Goal: Task Accomplishment & Management: Complete application form

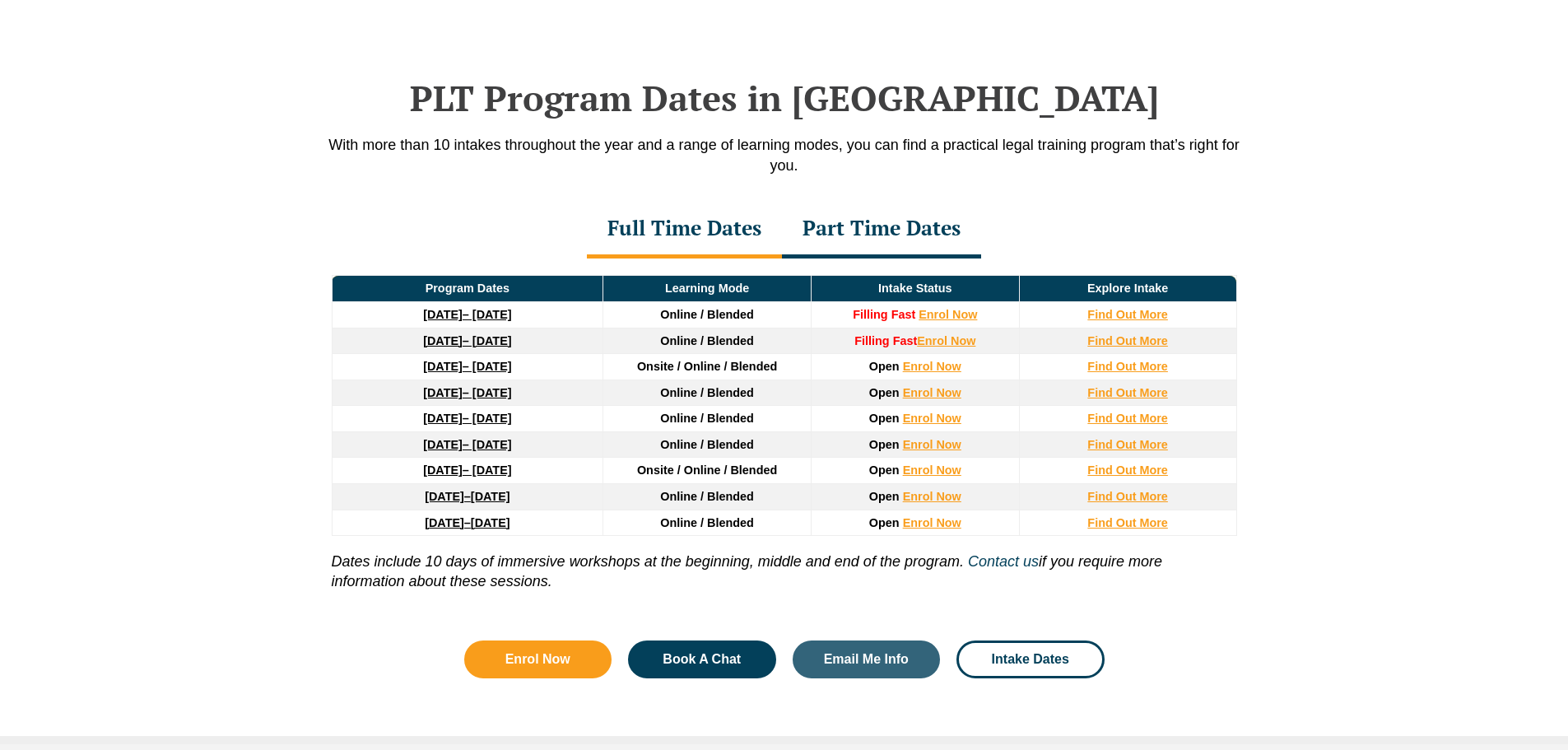
scroll to position [2148, 0]
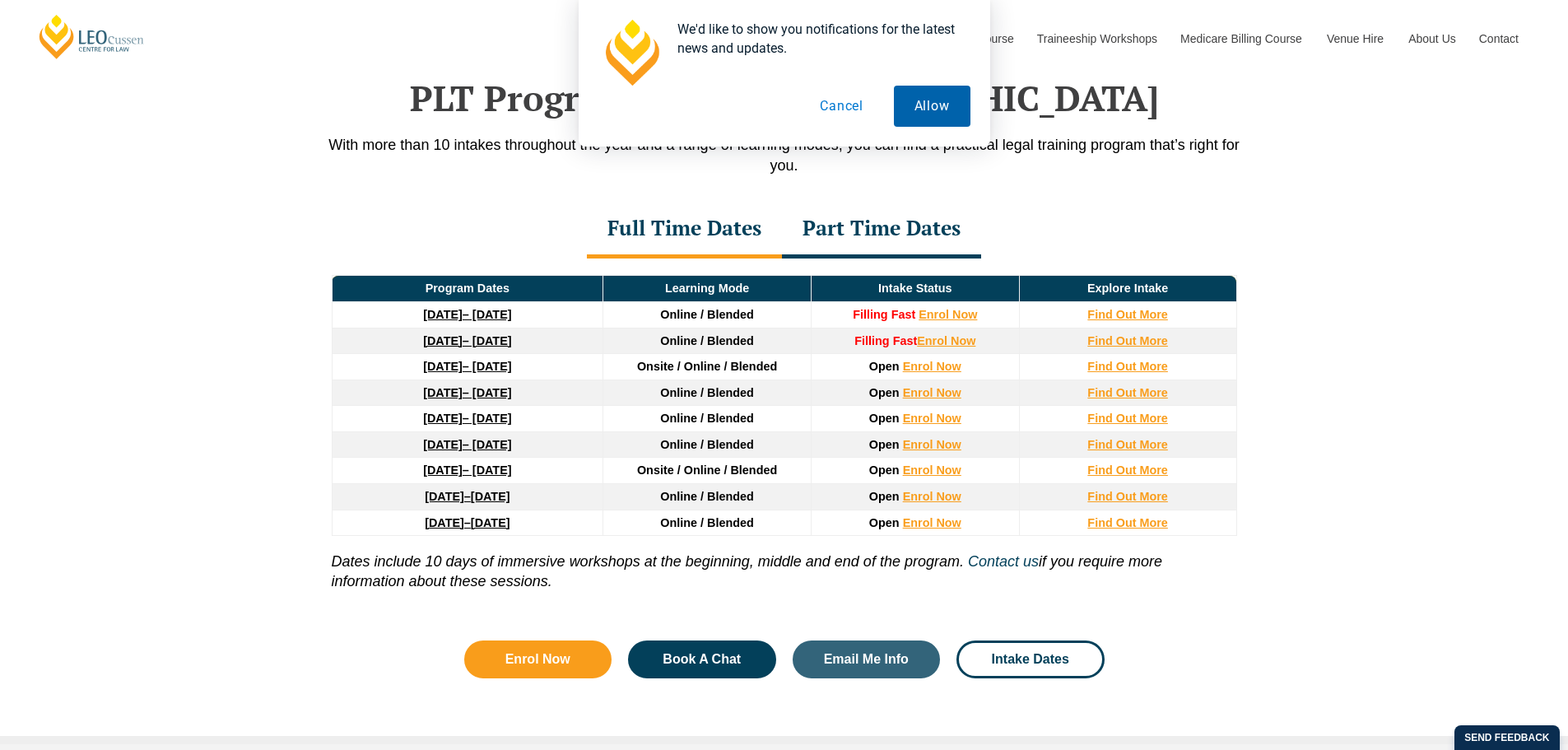
click at [926, 96] on button "Allow" at bounding box center [933, 106] width 77 height 41
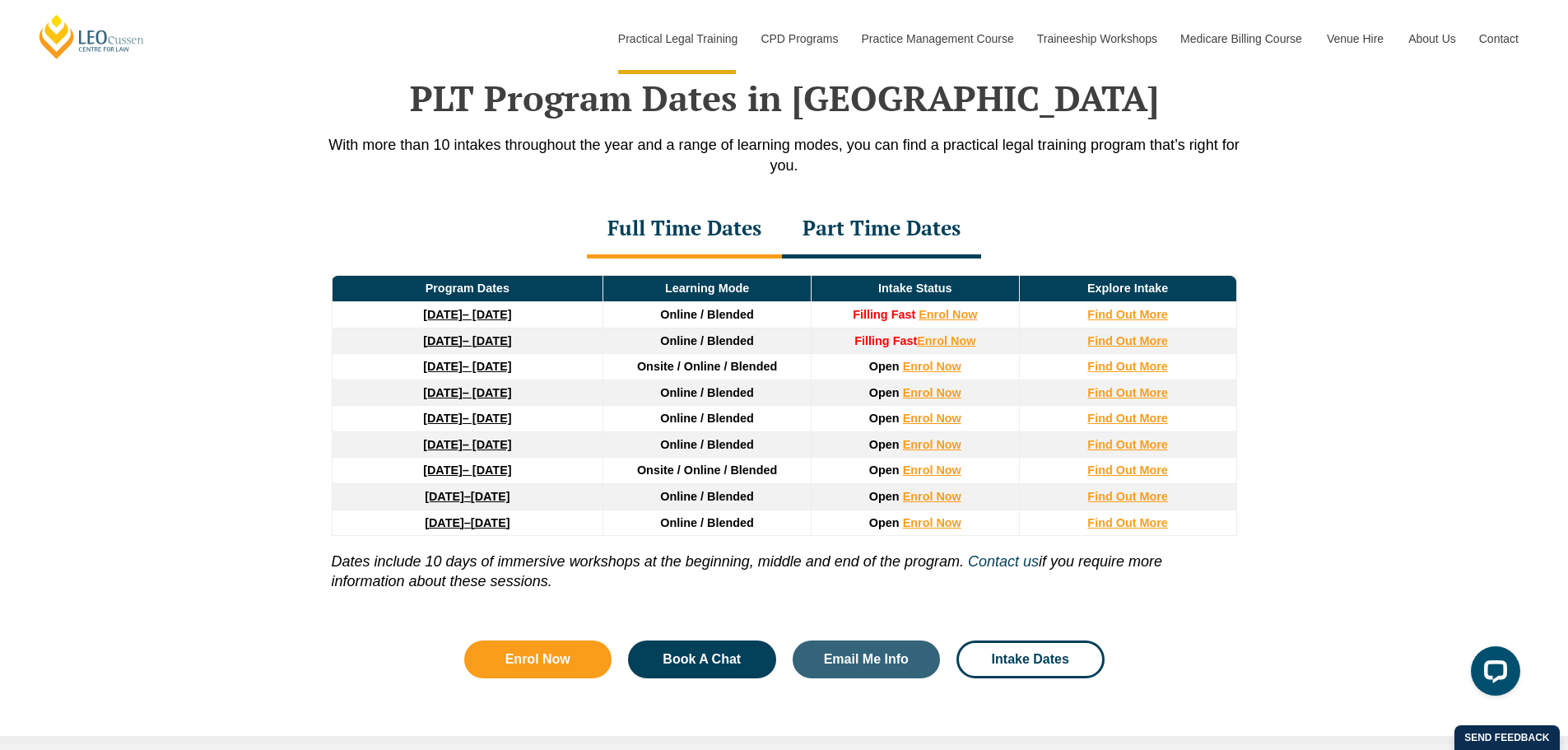
scroll to position [0, 0]
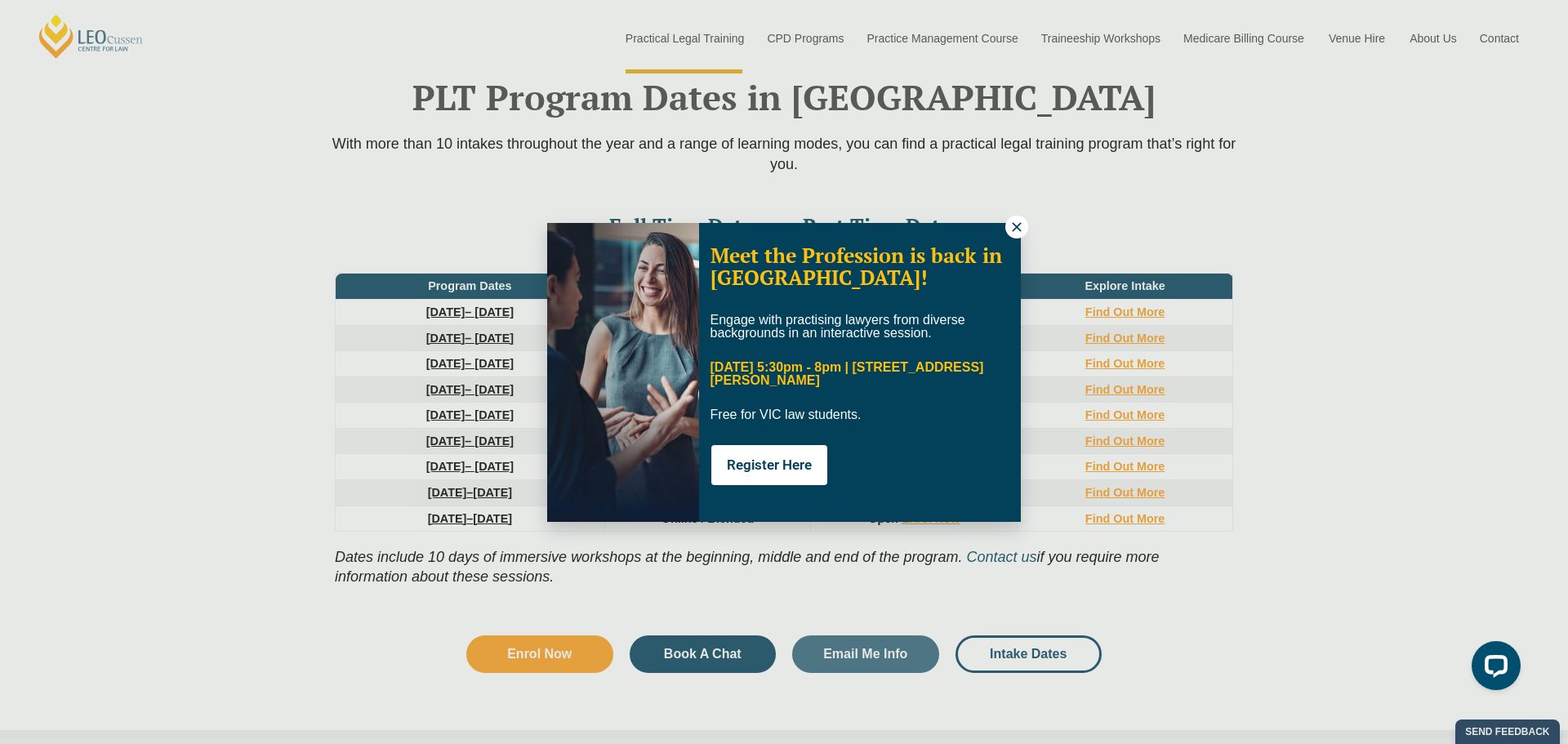
click at [1010, 225] on icon at bounding box center [1016, 227] width 15 height 15
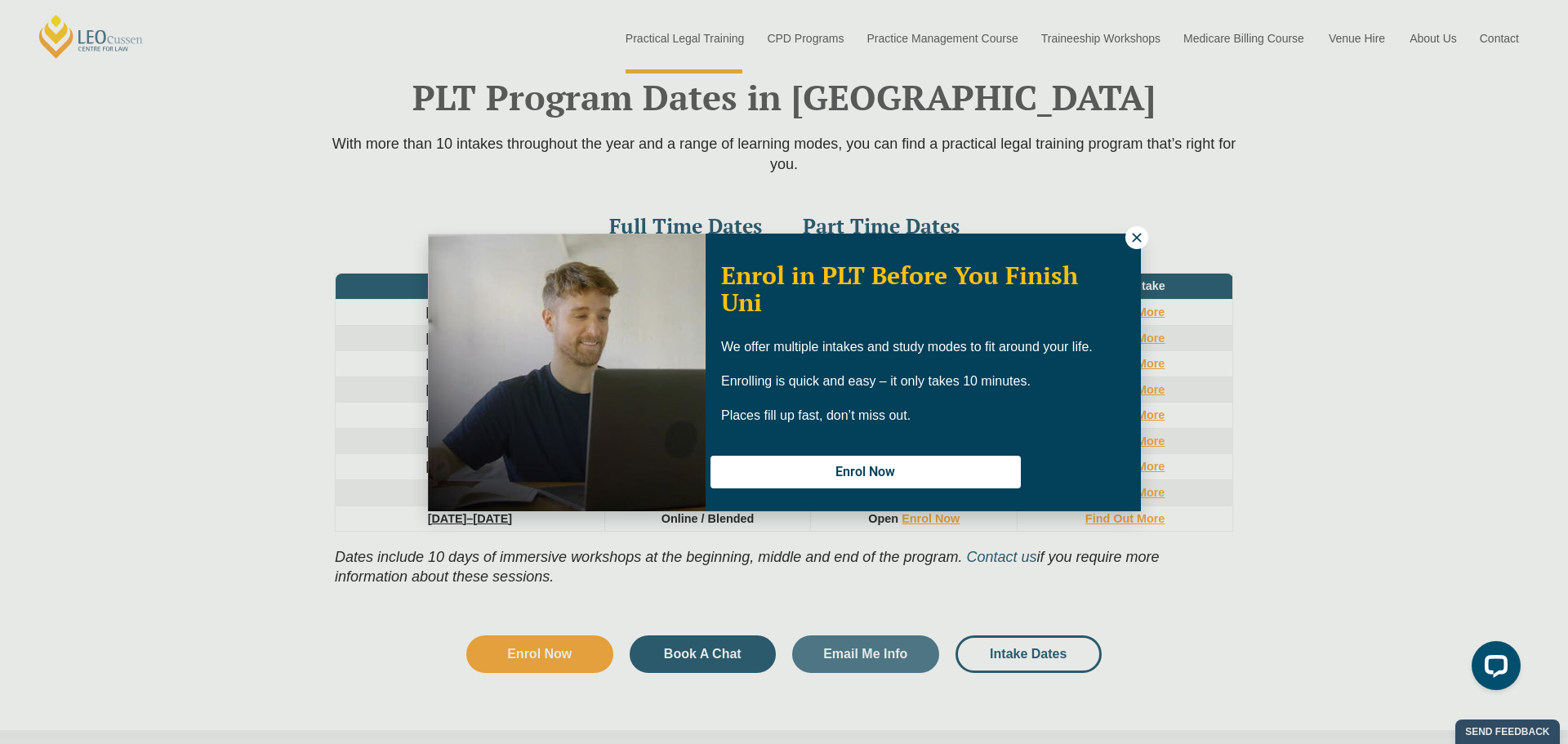
click at [1130, 237] on icon at bounding box center [1137, 237] width 15 height 15
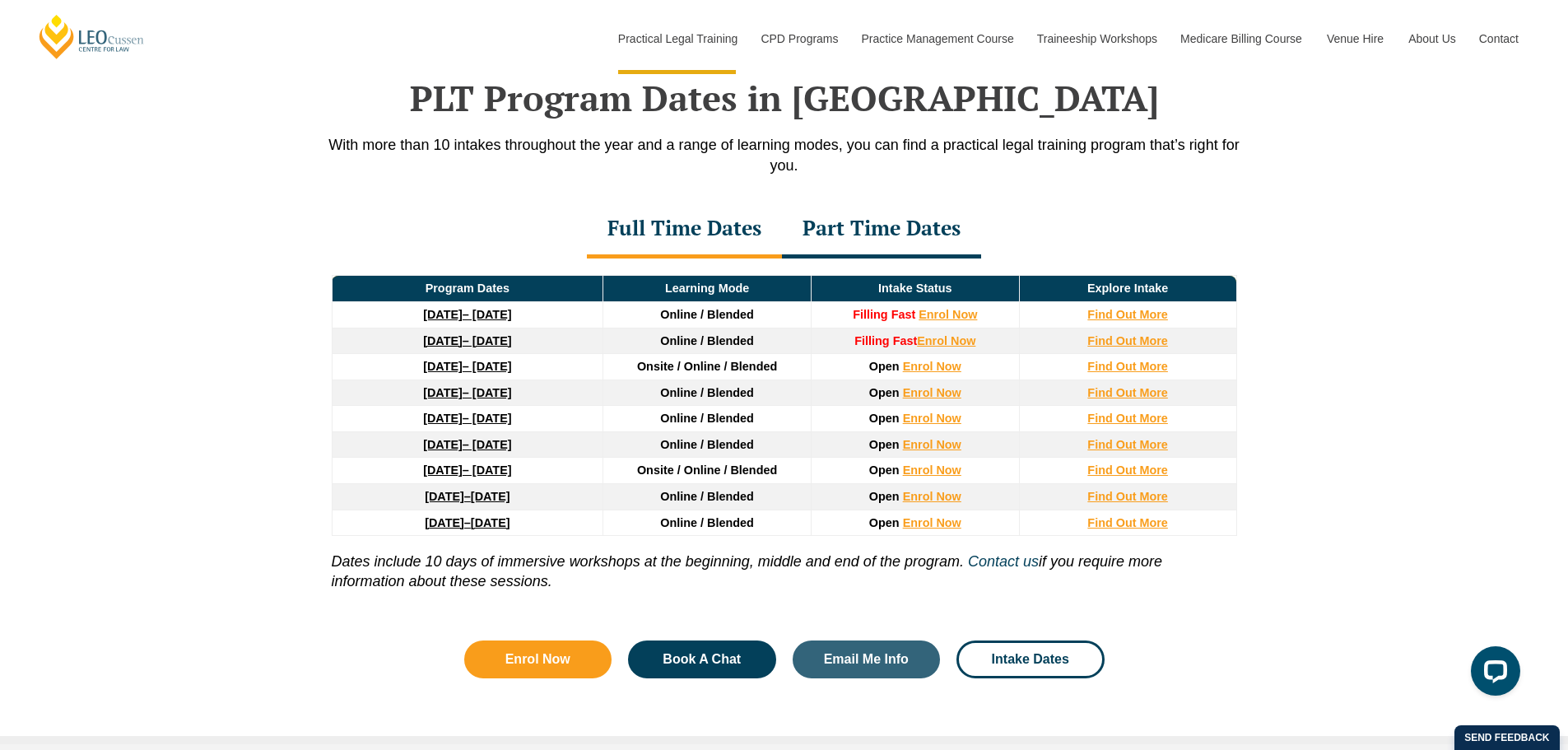
click at [505, 424] on link "23 March 2026 – 7 August 2026" at bounding box center [466, 417] width 88 height 13
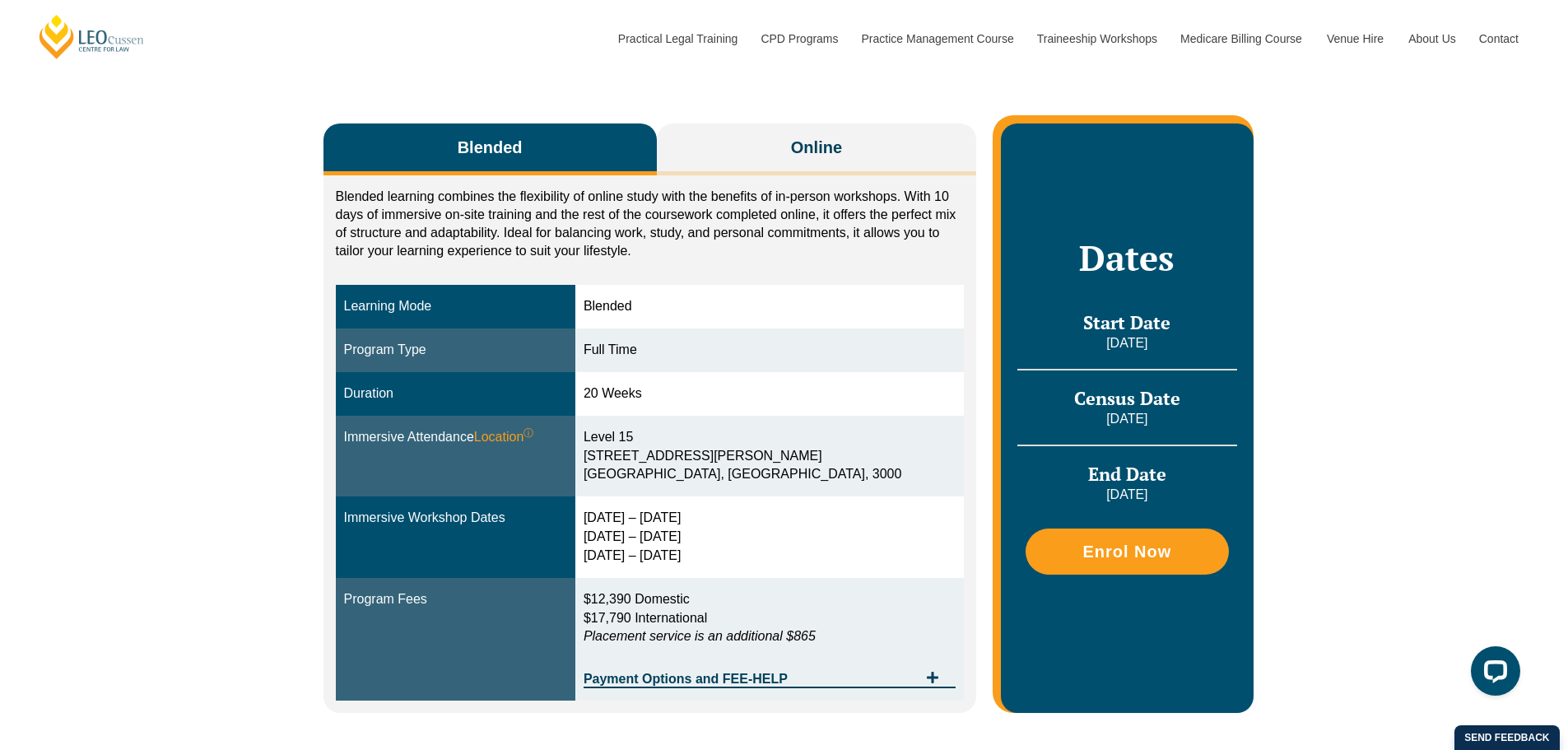
drag, startPoint x: 630, startPoint y: 518, endPoint x: 750, endPoint y: 529, distance: 120.5
click at [750, 529] on div "30 Mar – 2 Apr 2026 9 – 11 Jun 2026 28 – 30 Jul 2026" at bounding box center [769, 537] width 372 height 57
click at [712, 535] on div "30 Mar – 2 Apr 2026 9 – 11 Jun 2026 28 – 30 Jul 2026" at bounding box center [769, 537] width 372 height 57
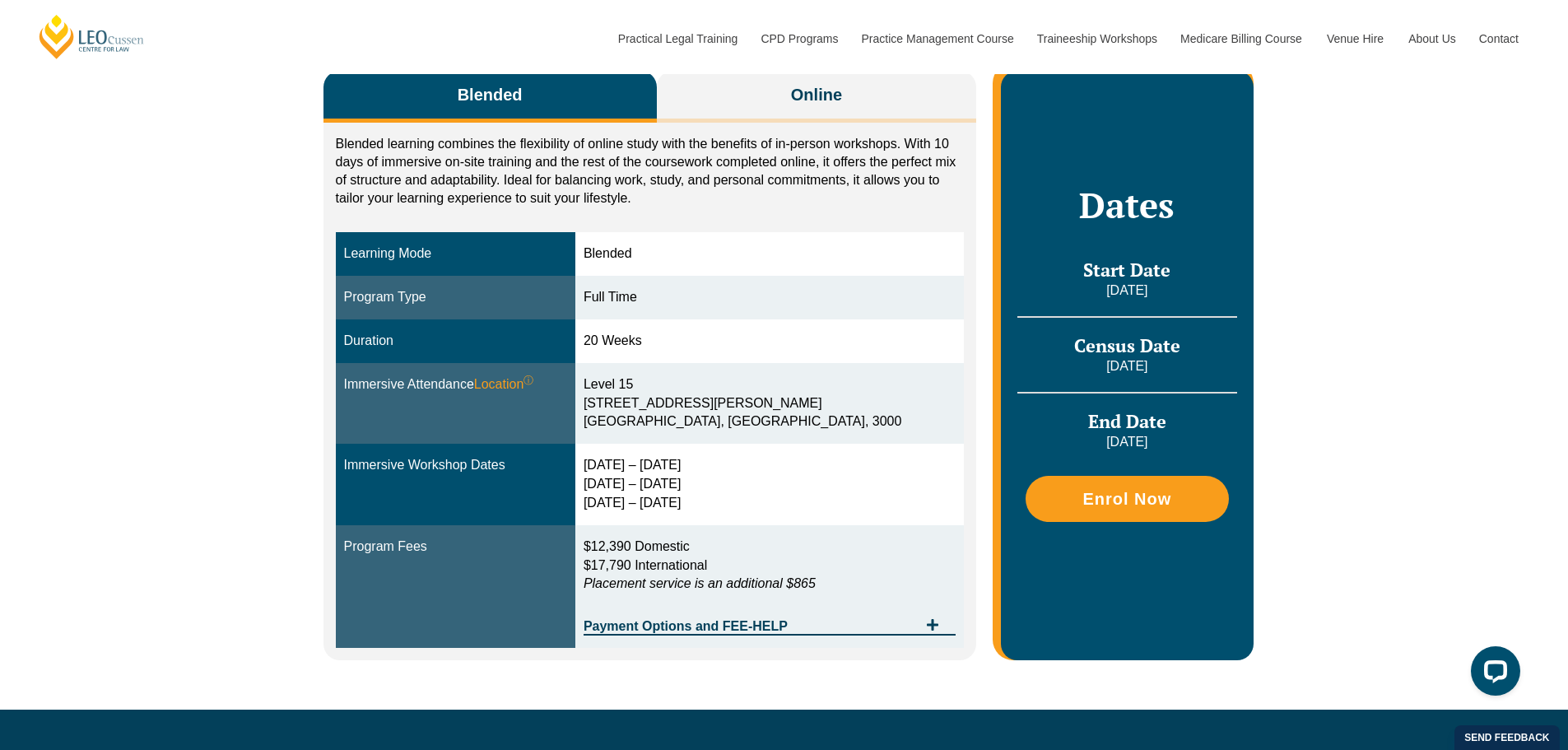
scroll to position [329, 0]
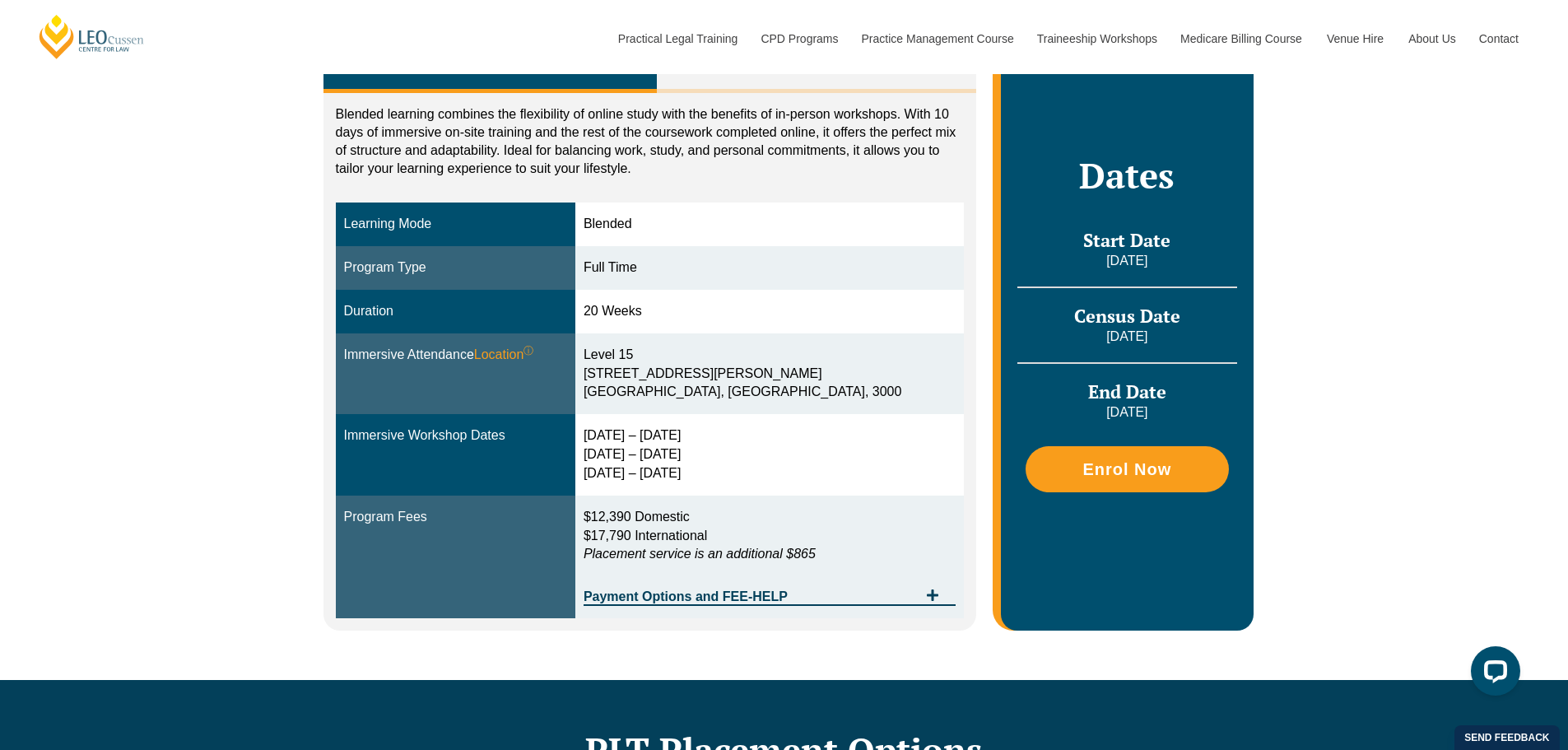
drag, startPoint x: 346, startPoint y: 436, endPoint x: 749, endPoint y: 476, distance: 405.0
click at [749, 476] on tr "Immersive Workshop Dates 30 Mar – 2 Apr 2026 9 – 11 Jun 2026 28 – 30 Jul 2026" at bounding box center [651, 454] width 629 height 82
copy tr "mmersive Workshop Dates 30 Mar – 2 Apr 2026 9 – 11 Jun 2026 28 – 30 Jul 2026"
click at [820, 458] on div "30 Mar – 2 Apr 2026 9 – 11 Jun 2026 28 – 30 Jul 2026" at bounding box center [769, 454] width 372 height 57
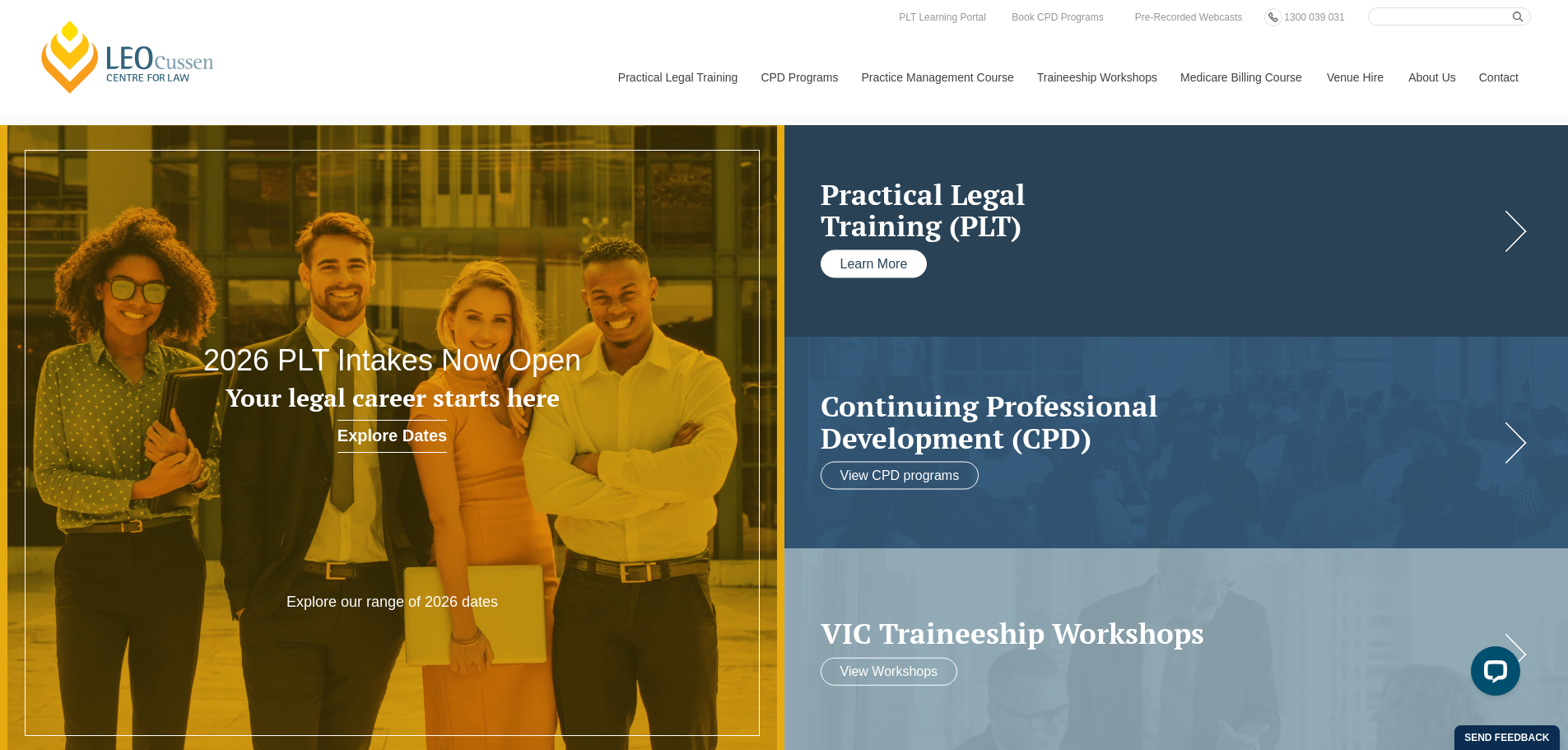
click at [873, 260] on link "Learn More" at bounding box center [874, 263] width 107 height 28
click at [929, 260] on link at bounding box center [1177, 231] width 785 height 212
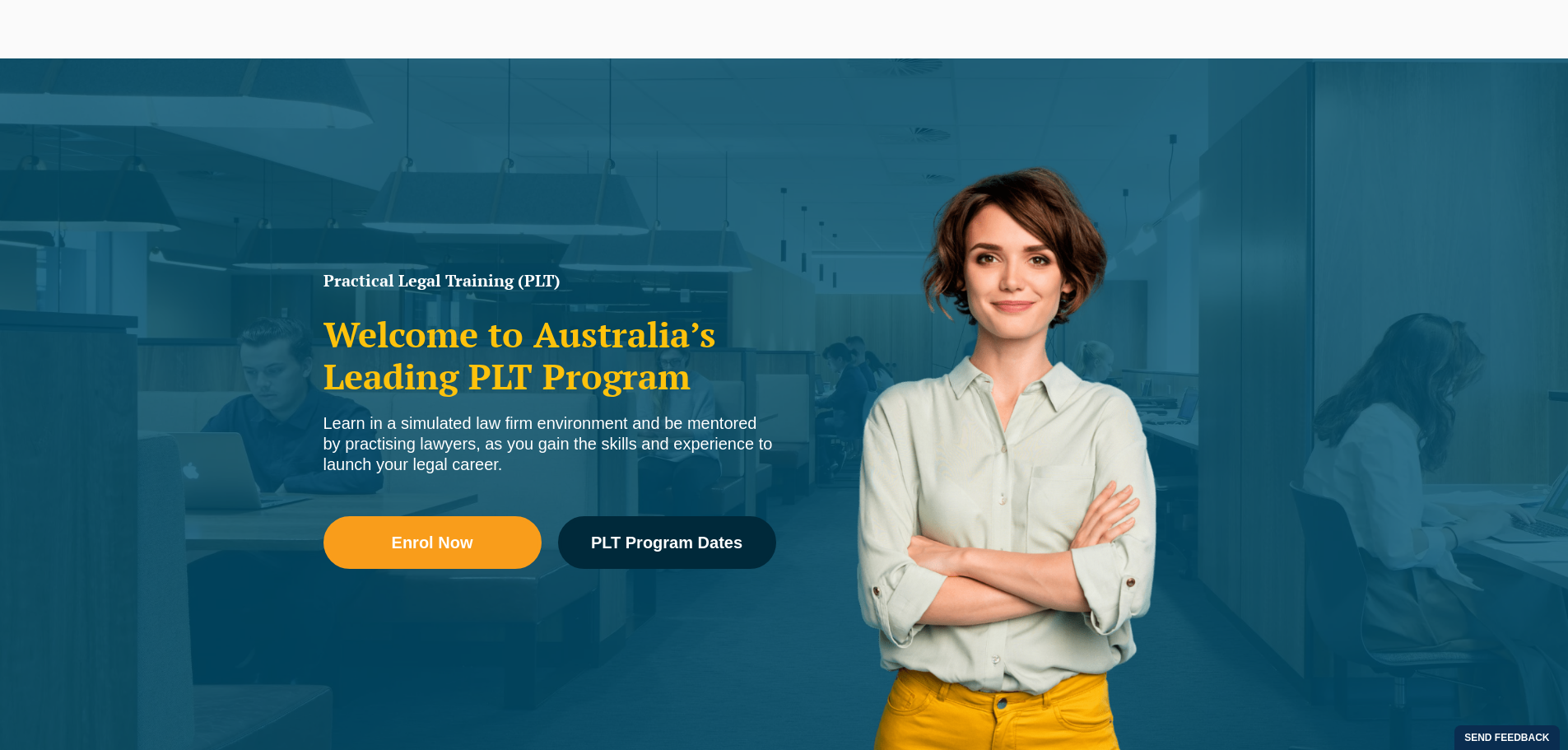
scroll to position [82, 0]
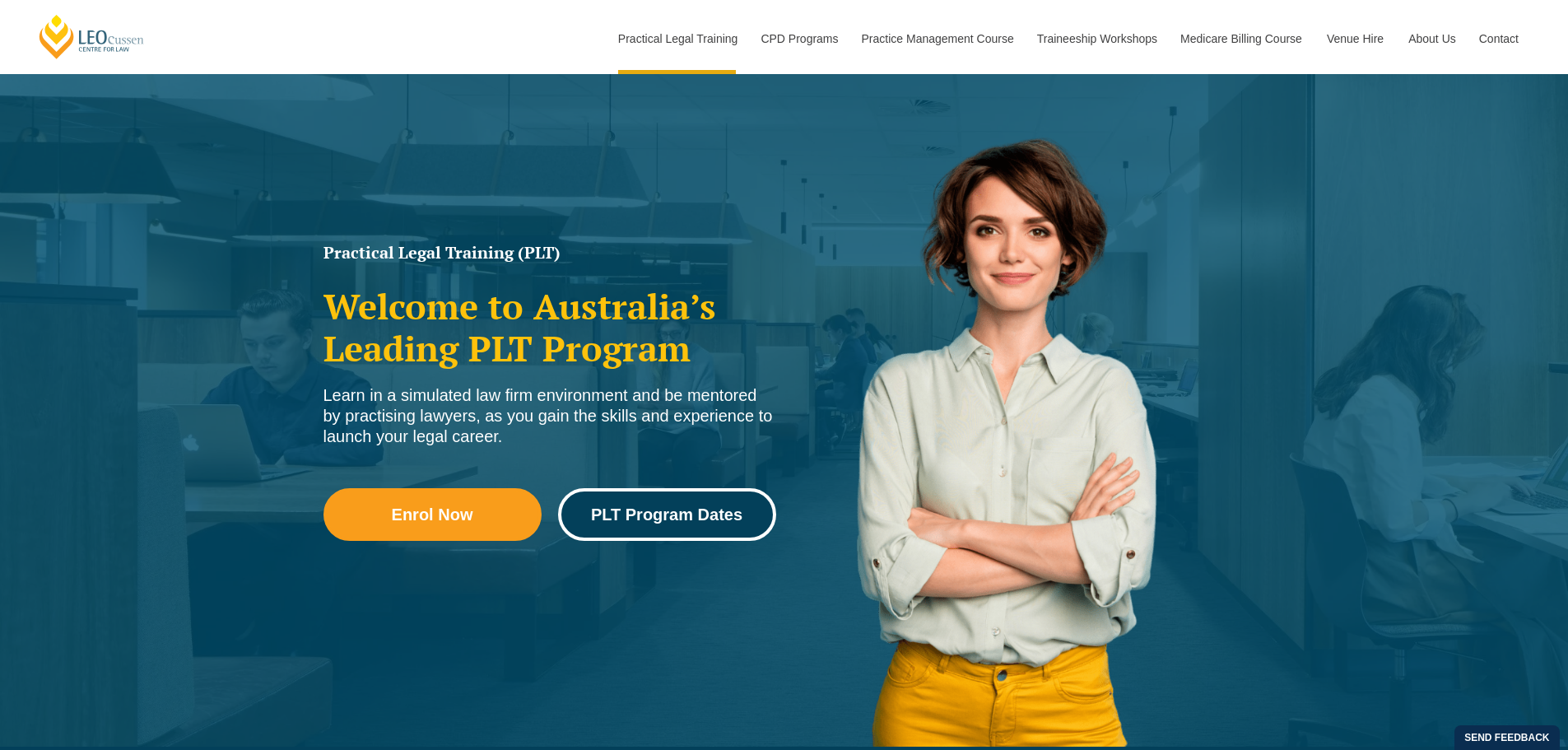
click at [606, 526] on link "PLT Program Dates" at bounding box center [667, 513] width 218 height 52
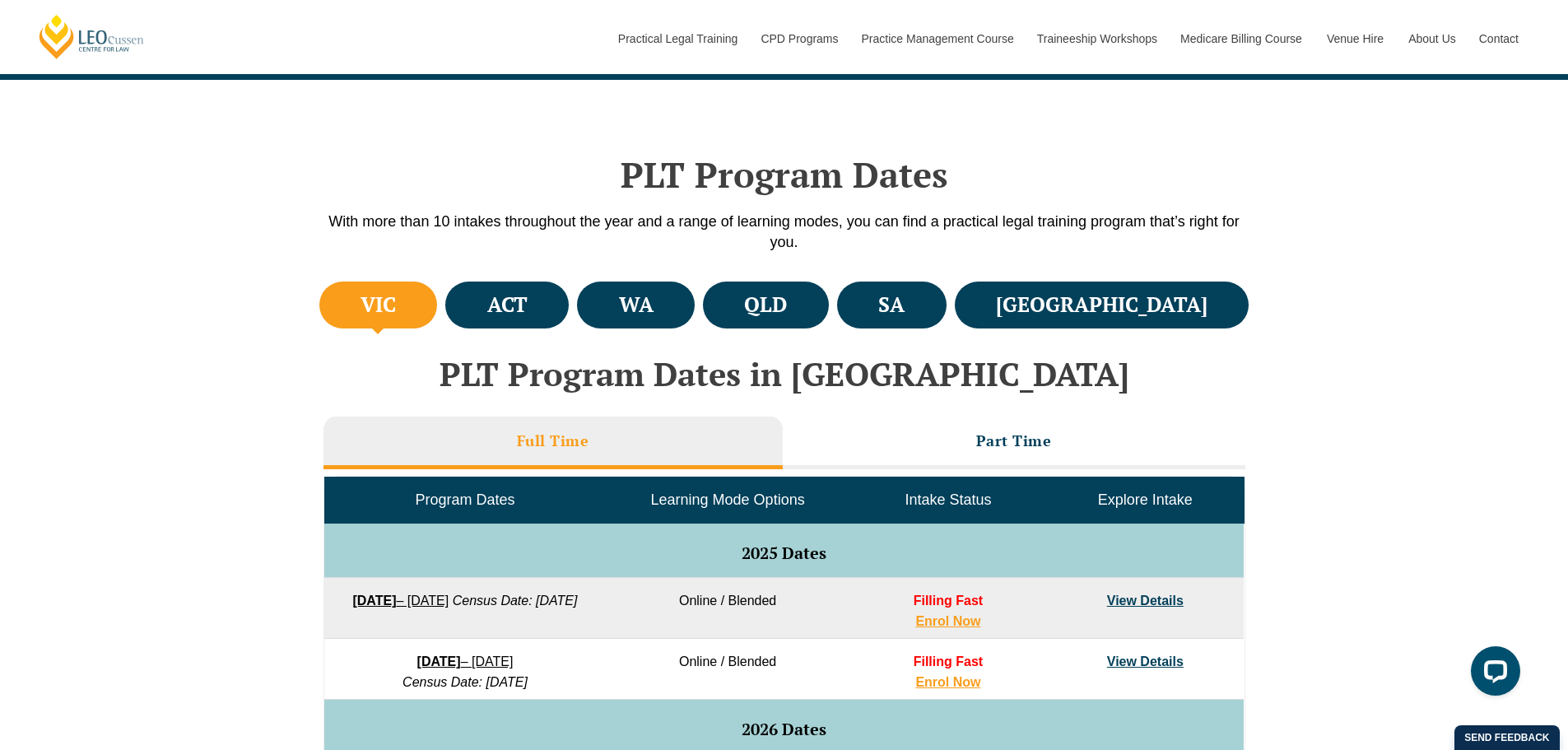
scroll to position [411, 0]
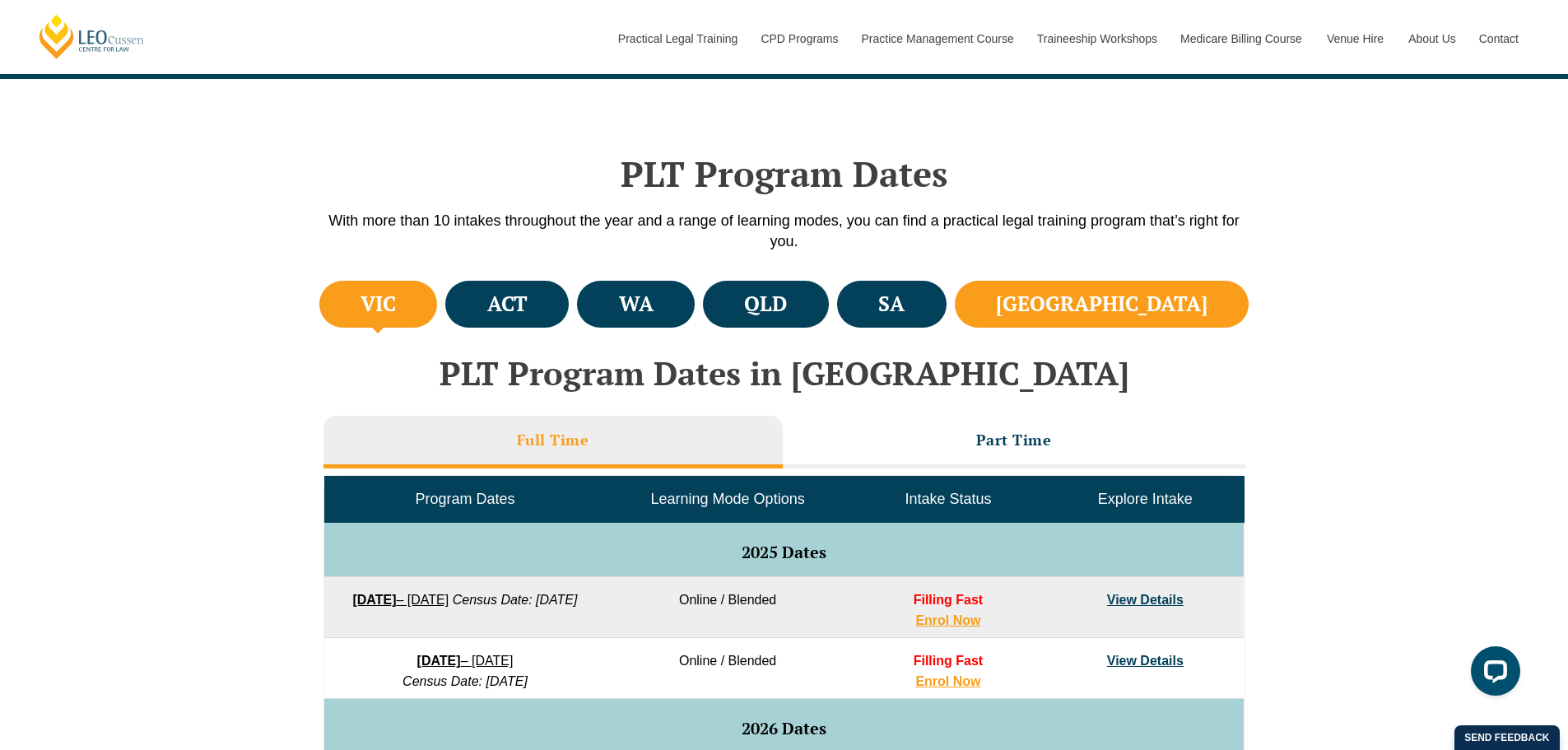
click at [1148, 302] on h4 "NSW" at bounding box center [1102, 305] width 212 height 28
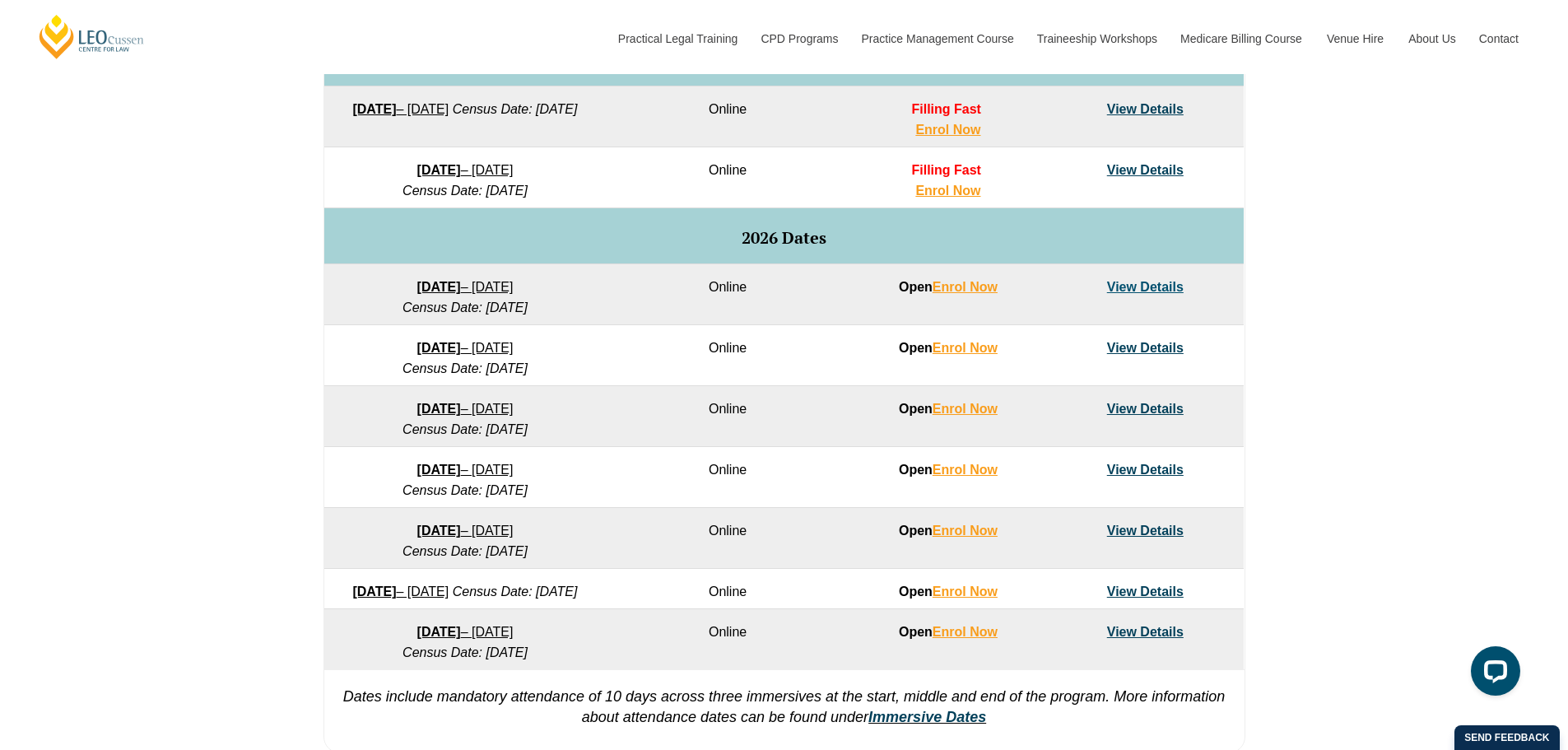
scroll to position [905, 0]
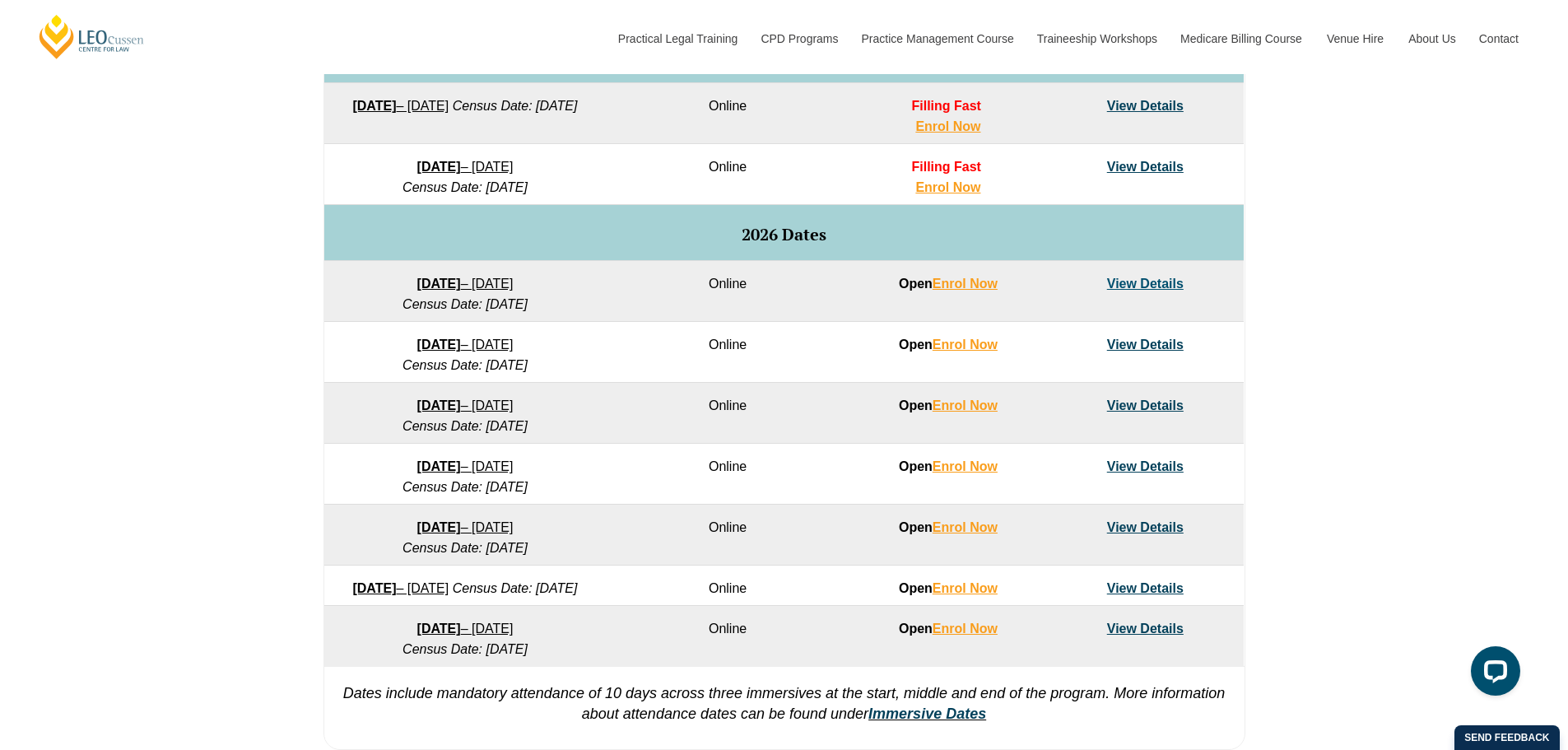
click at [1130, 406] on link "View Details" at bounding box center [1146, 405] width 77 height 14
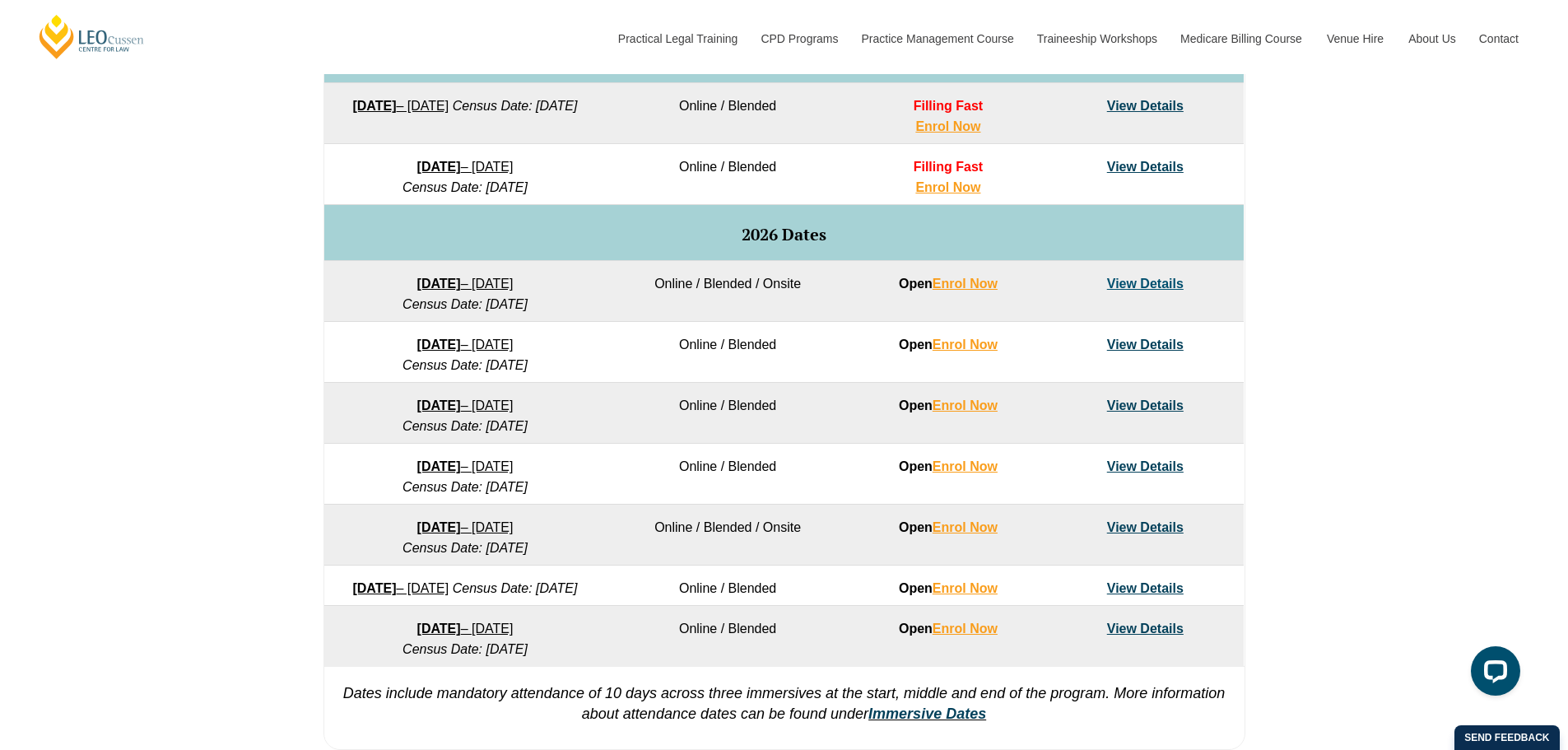
click at [1161, 407] on link "View Details" at bounding box center [1146, 405] width 77 height 14
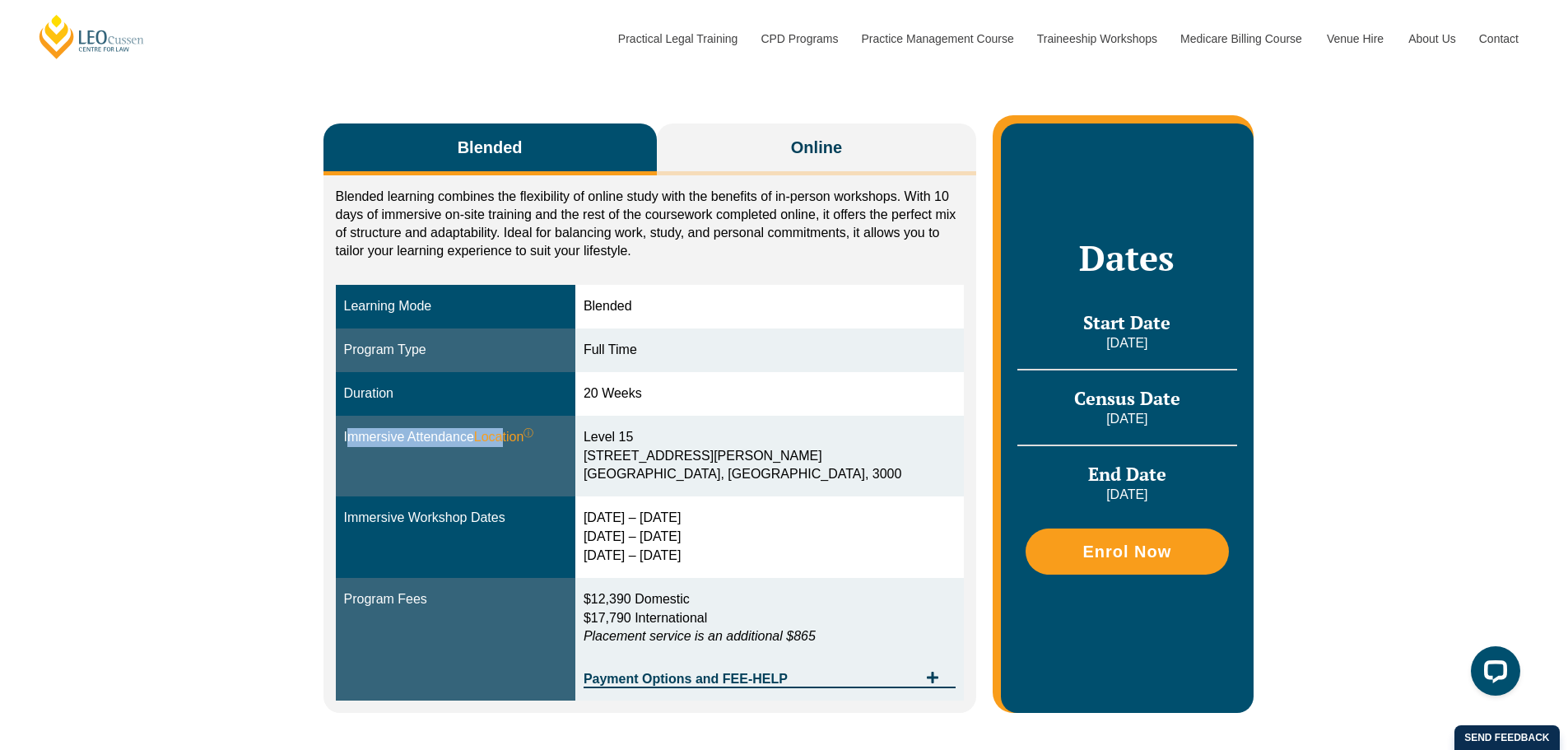
drag, startPoint x: 506, startPoint y: 436, endPoint x: 337, endPoint y: 443, distance: 169.1
click at [337, 443] on td "Immersive Attendance Location ⓘ You will participate in three key ‘Immersives’ …" at bounding box center [456, 456] width 240 height 82
click at [438, 474] on td "Immersive Attendance Location ⓘ You will participate in three key ‘Immersives’ …" at bounding box center [456, 456] width 240 height 82
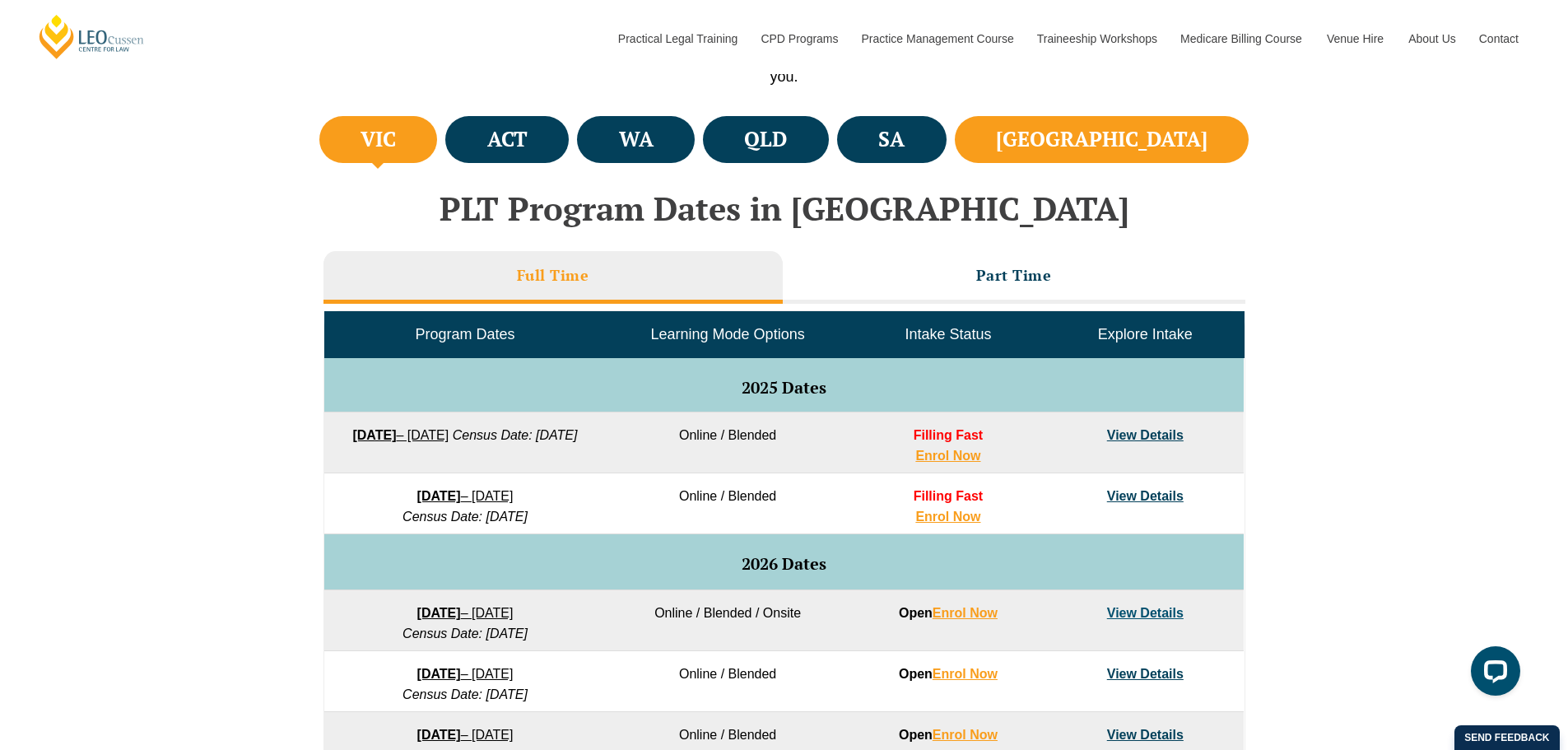
click at [1159, 147] on h4 "NSW" at bounding box center [1102, 140] width 212 height 28
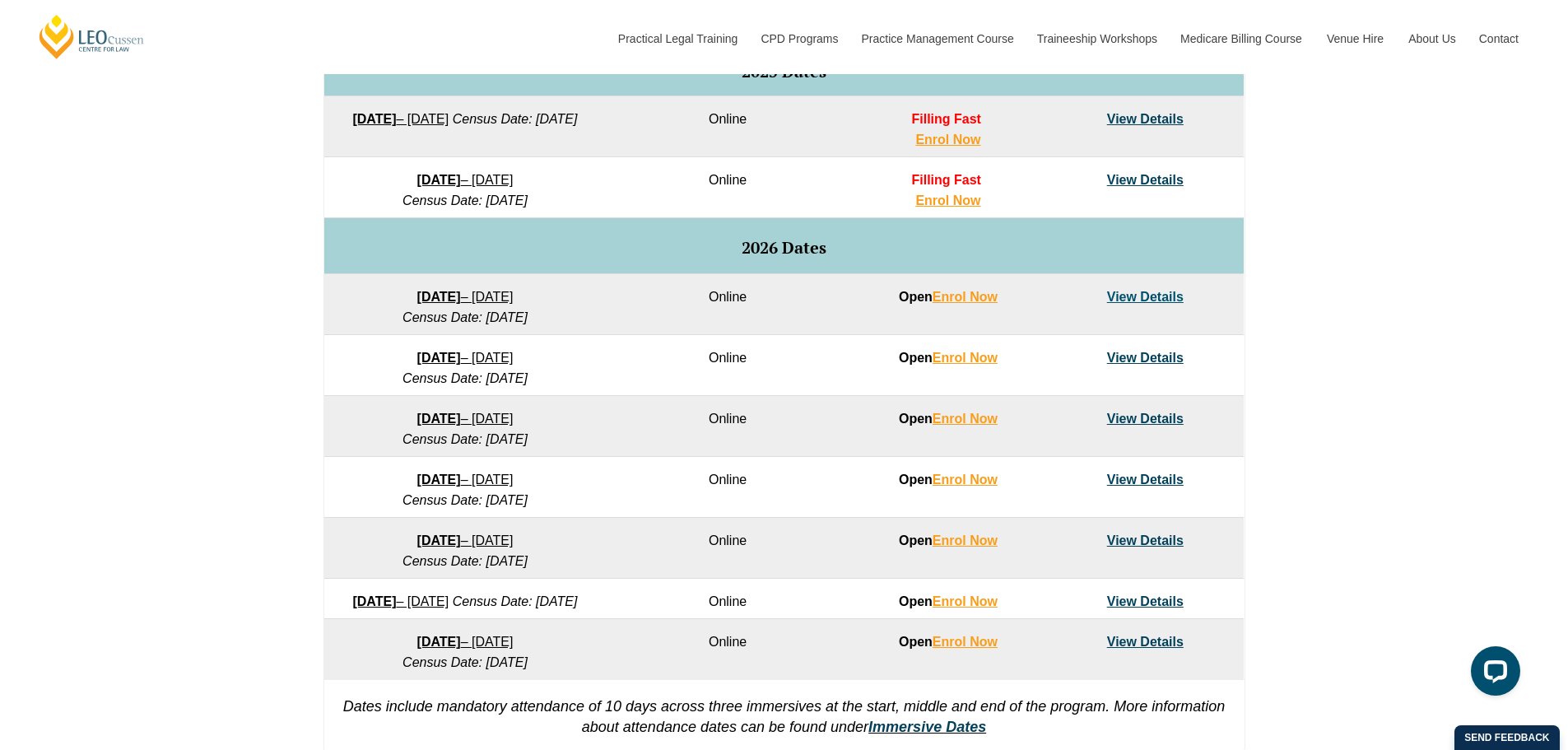
scroll to position [905, 0]
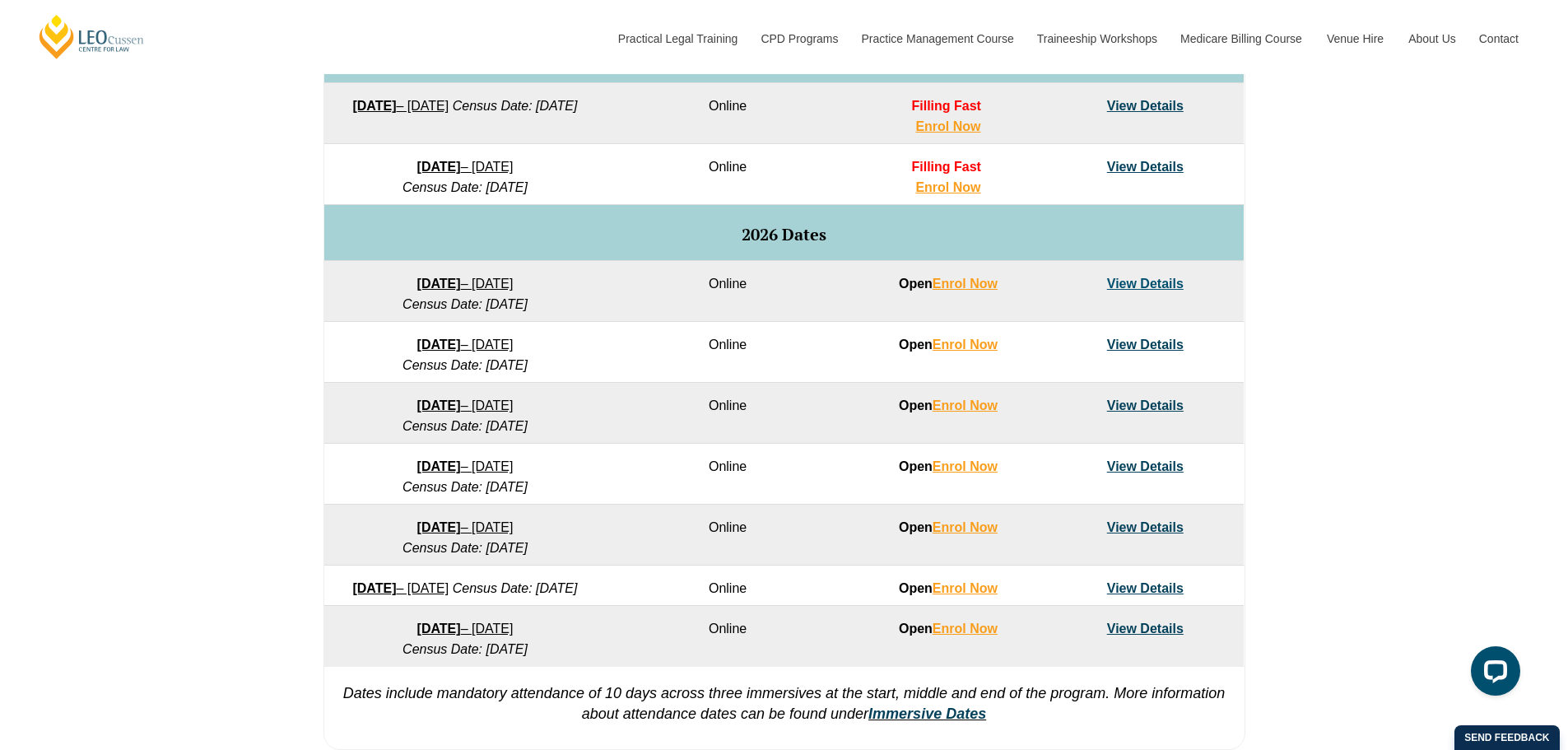
click at [1159, 403] on link "View Details" at bounding box center [1146, 405] width 77 height 14
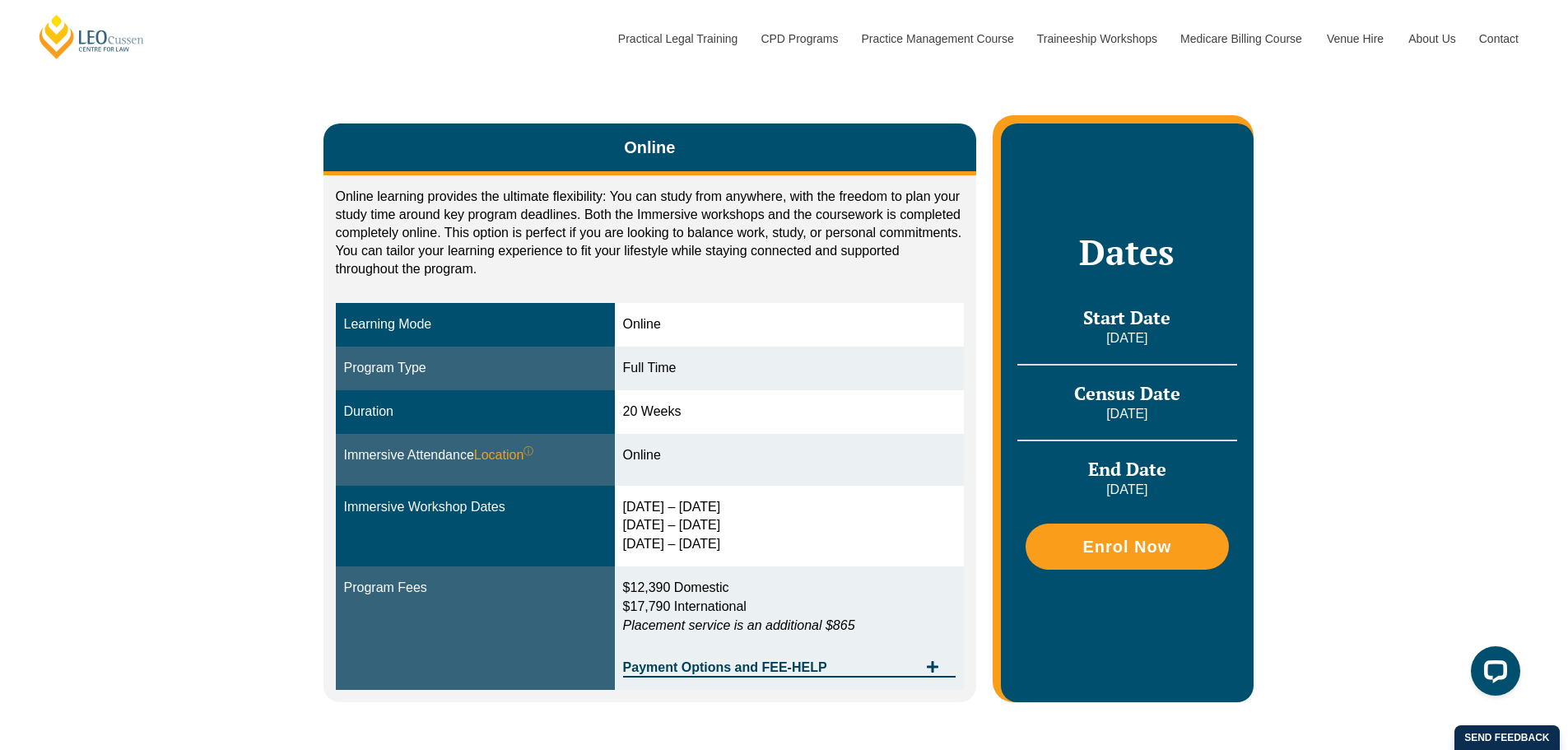
click at [271, 420] on div "Online Online learning provides the ultimate flexibility: You can study from an…" at bounding box center [784, 403] width 1568 height 693
click at [810, 666] on span "Payment Options and FEE-HELP" at bounding box center [771, 666] width 296 height 13
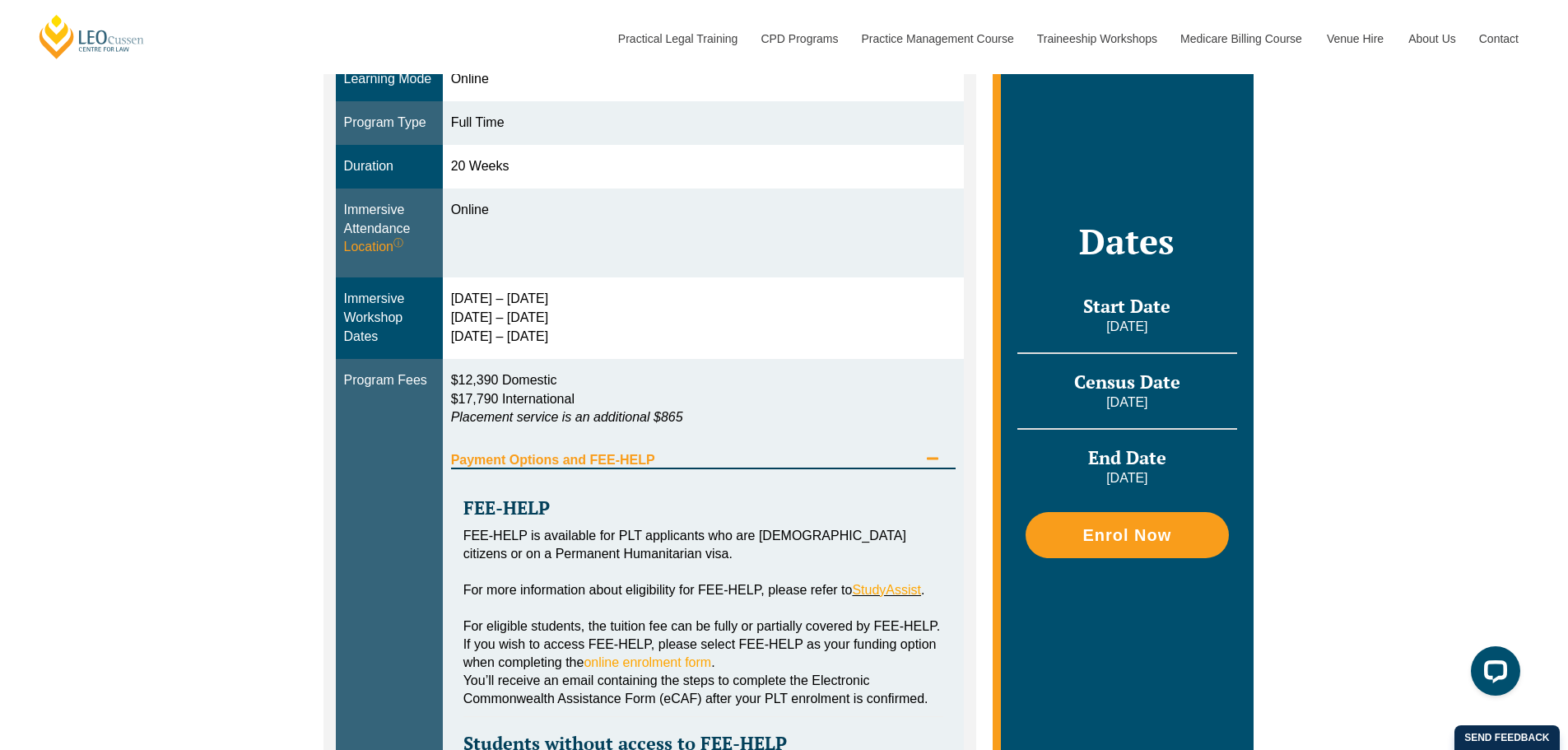
scroll to position [494, 0]
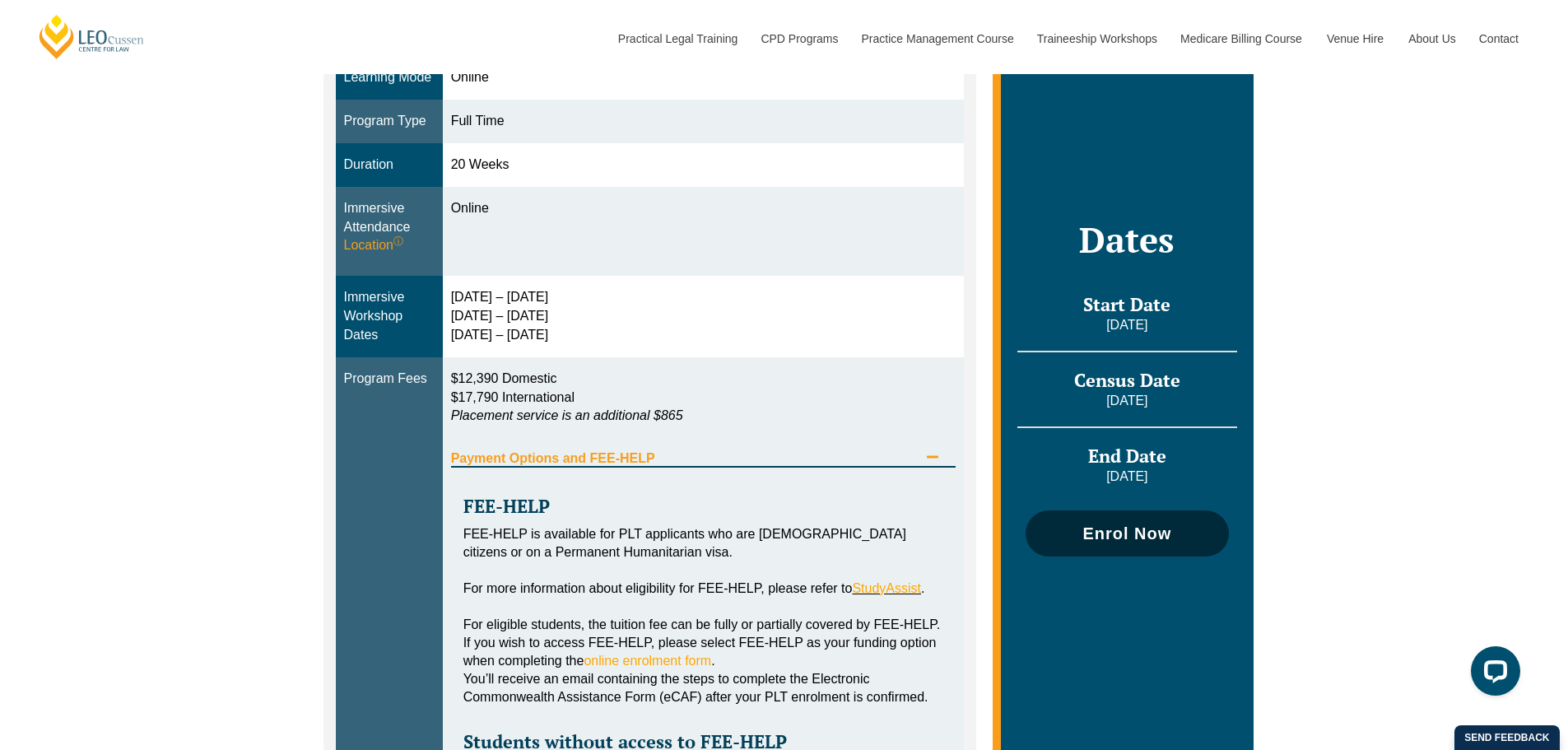
click at [1164, 542] on link "Enrol Now" at bounding box center [1126, 533] width 202 height 46
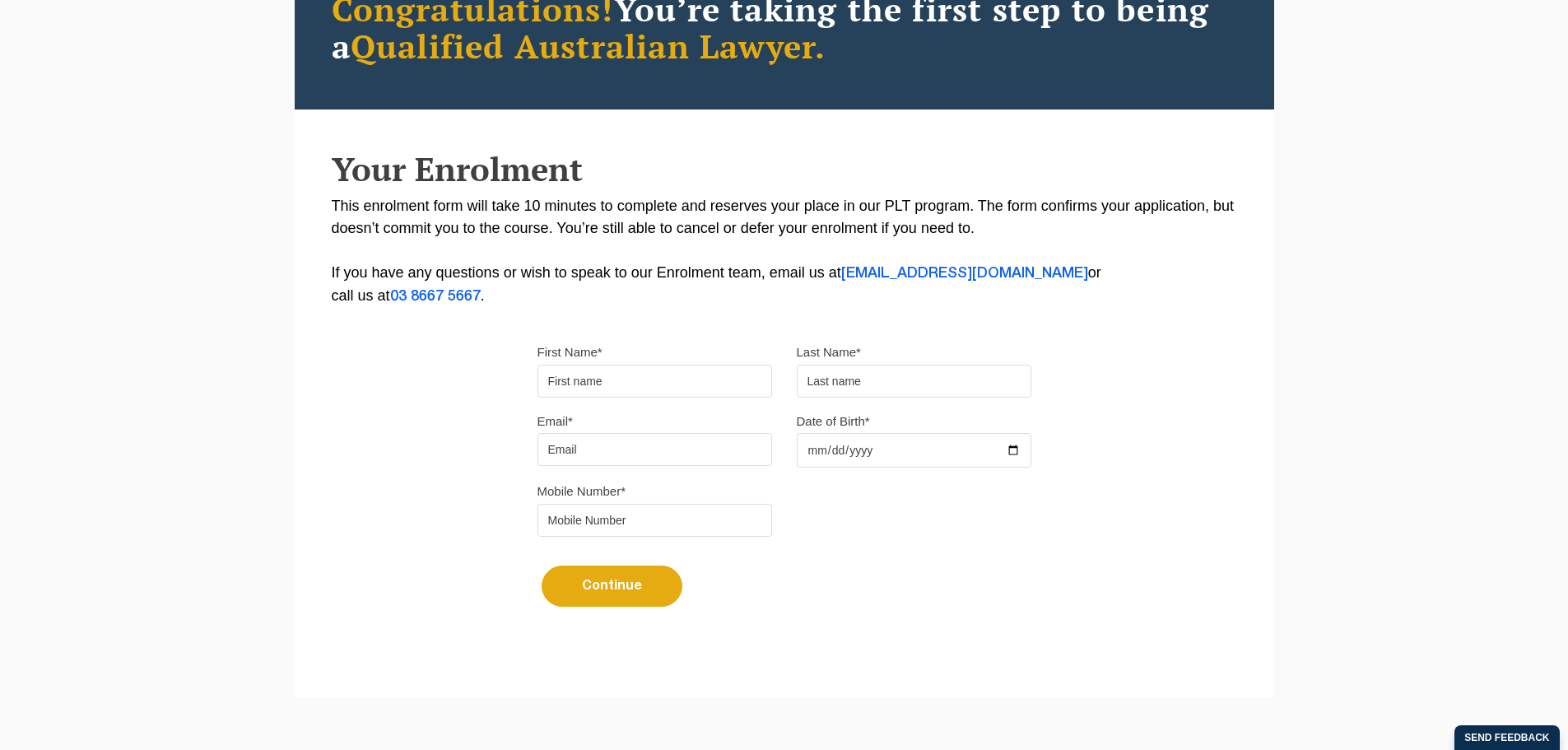
scroll to position [246, 0]
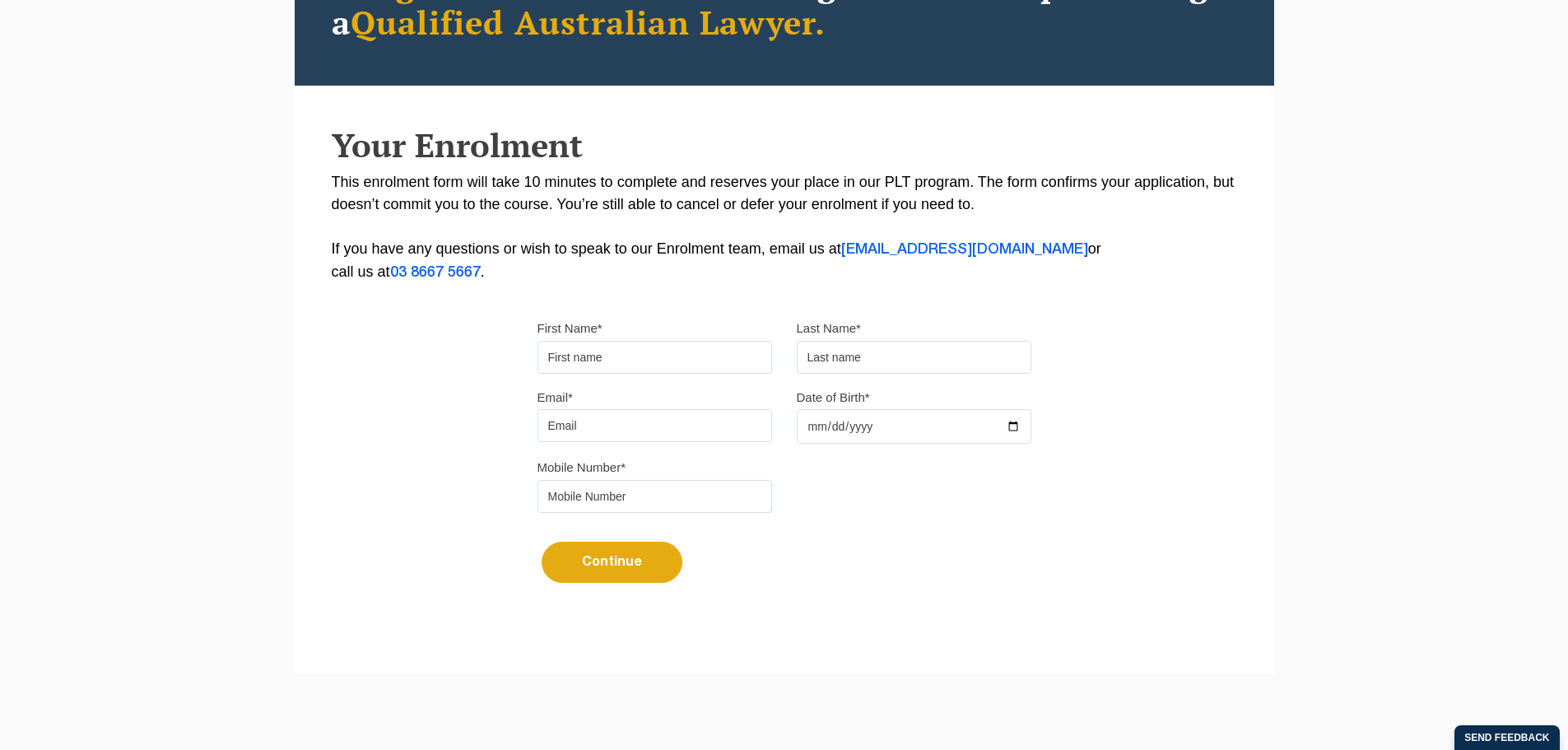
click at [624, 357] on input "First Name*" at bounding box center [655, 357] width 235 height 33
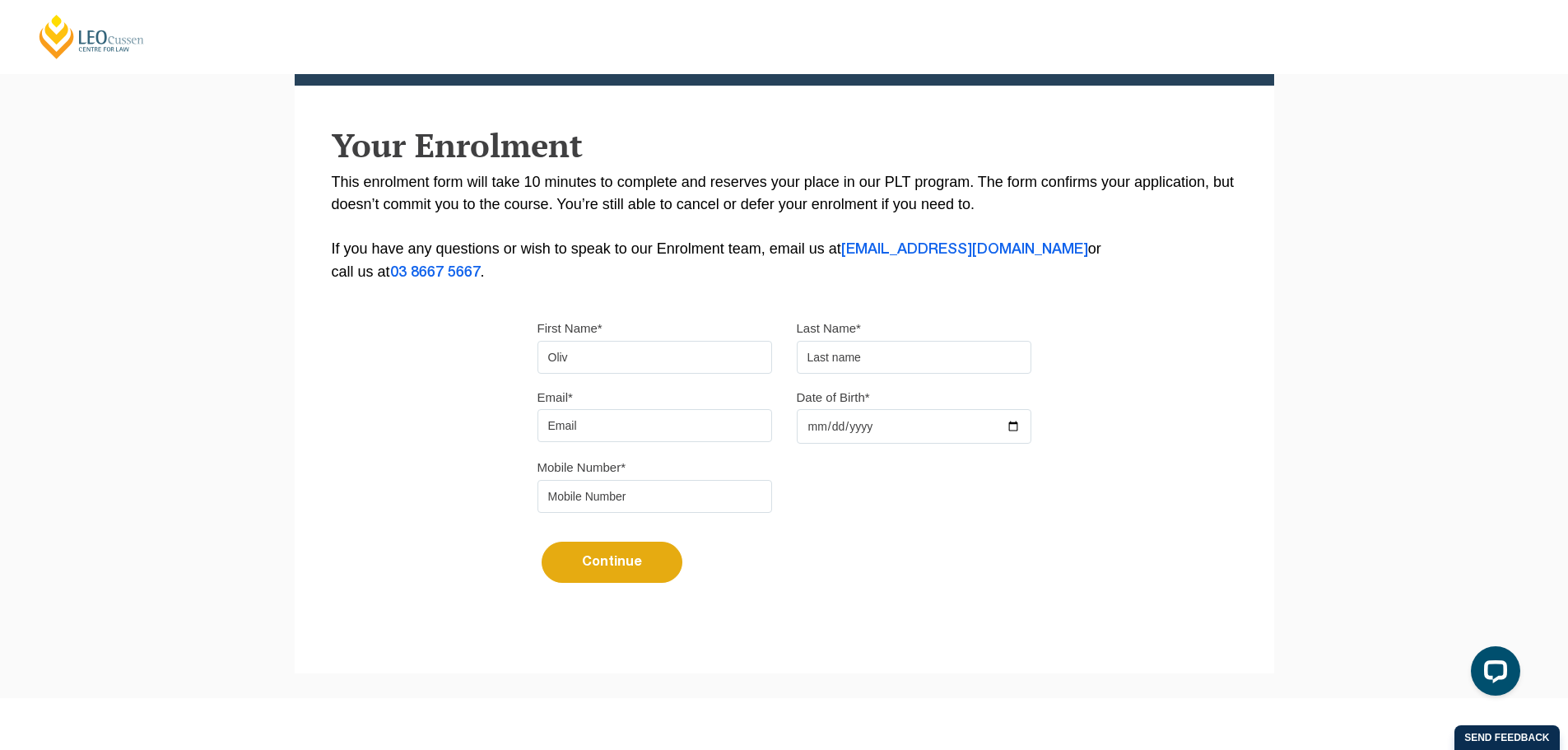
scroll to position [0, 0]
type input "Olivia"
type input "Casey"
type input "olivia.kelly@health.nsw.gov.au"
click at [877, 421] on input "Date of Birth*" at bounding box center [914, 426] width 235 height 34
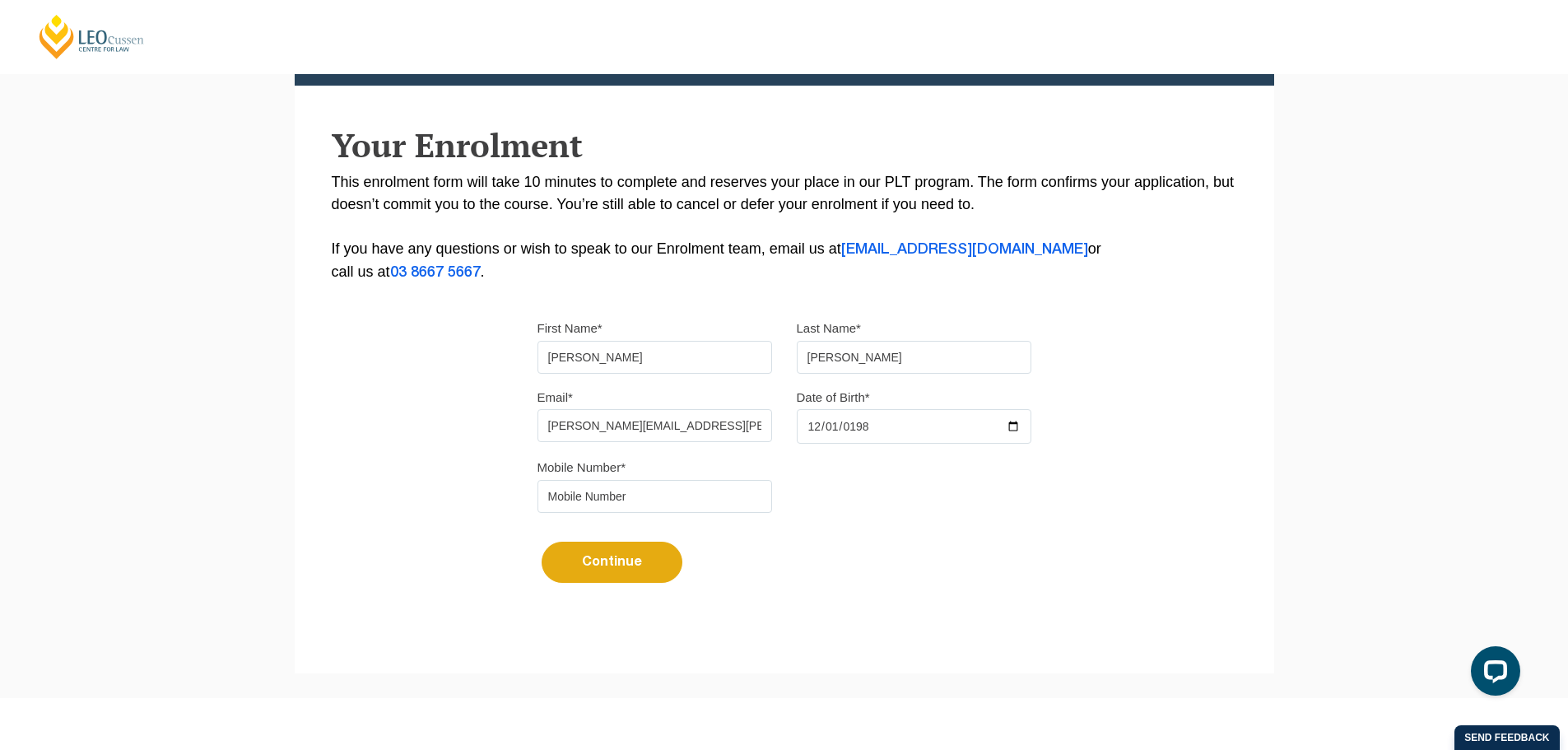
type input "1986-12-01"
click at [671, 496] on input "tel" at bounding box center [655, 496] width 235 height 33
type input "0419639066"
click at [621, 568] on button "Continue" at bounding box center [611, 562] width 141 height 41
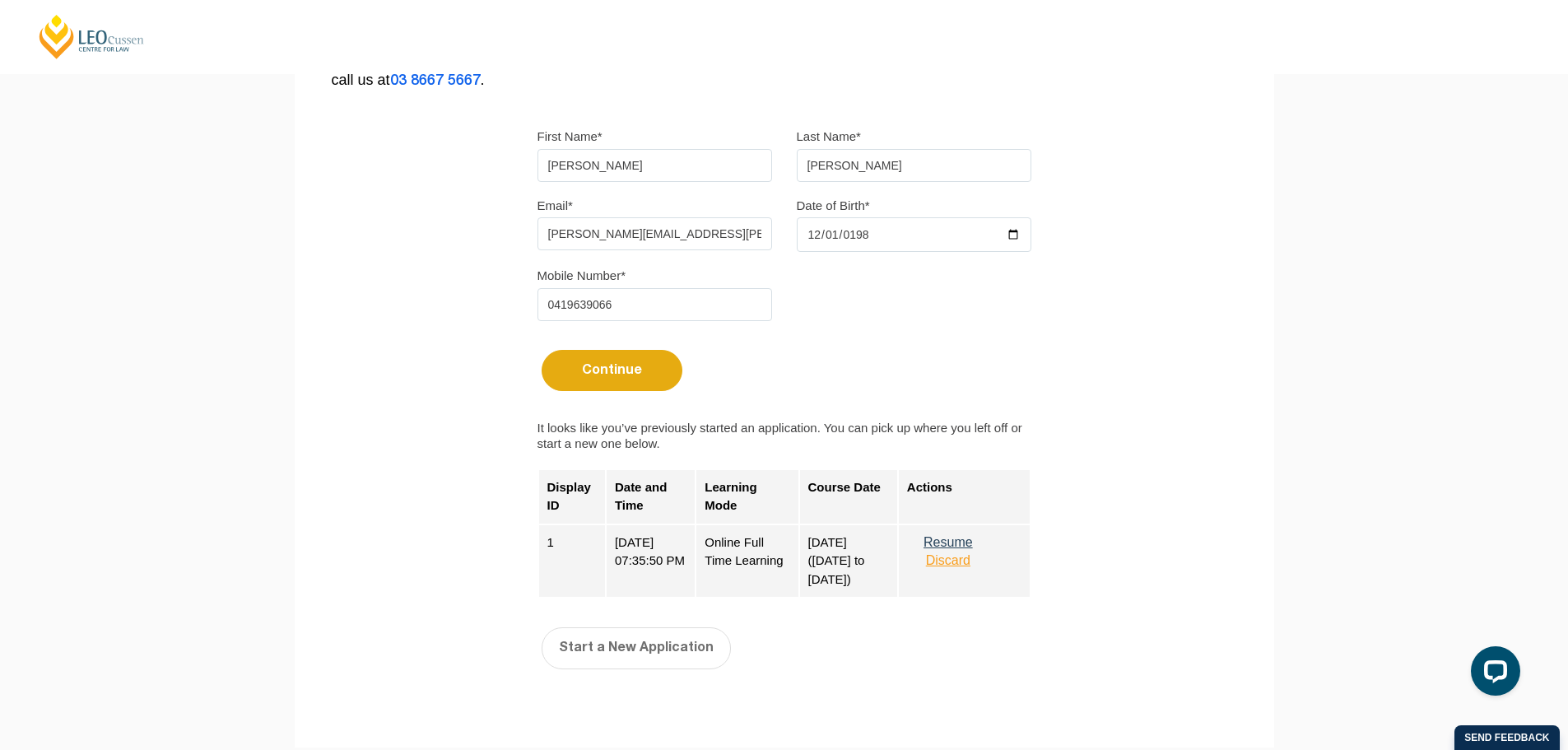
scroll to position [494, 0]
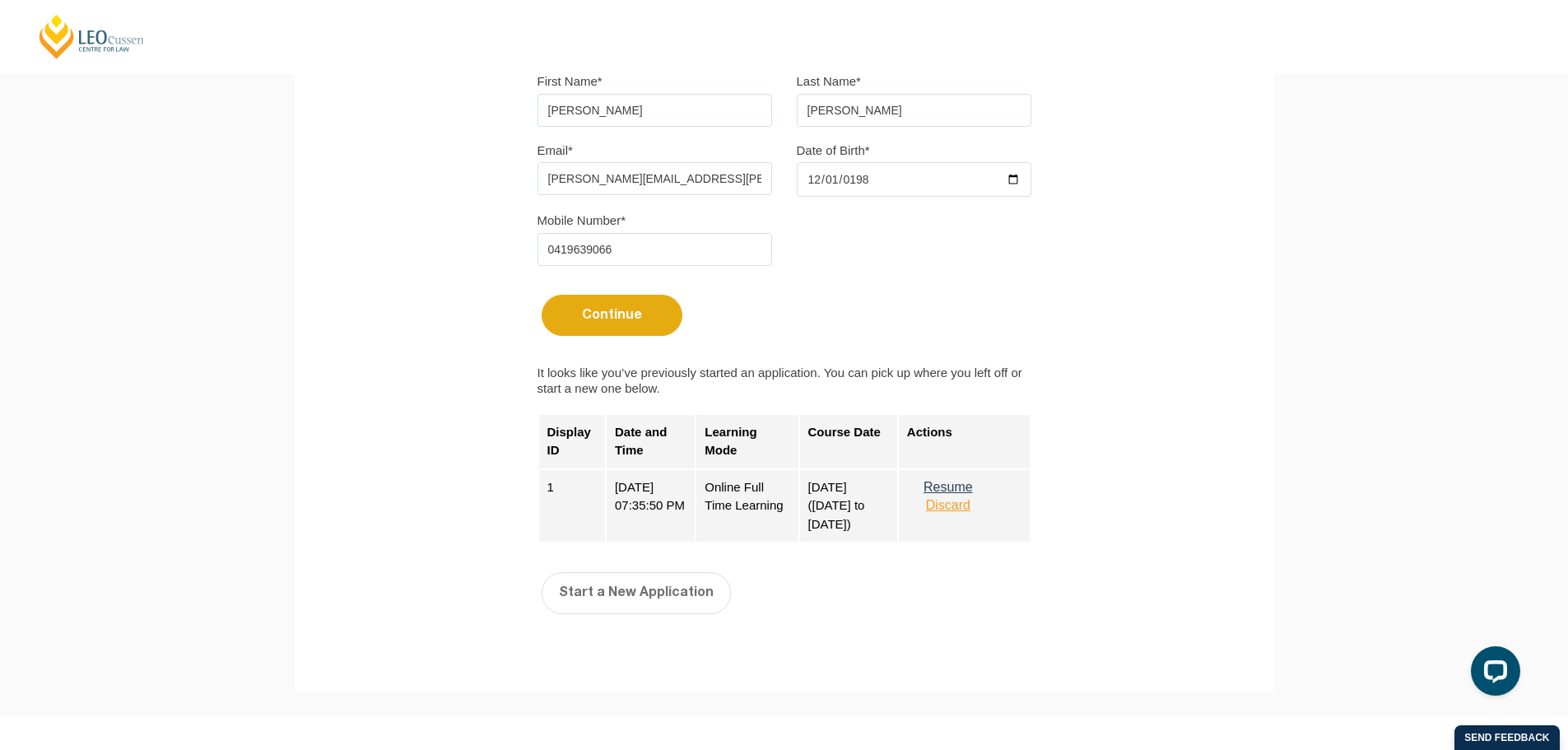
click at [947, 486] on button "Resume" at bounding box center [948, 487] width 82 height 15
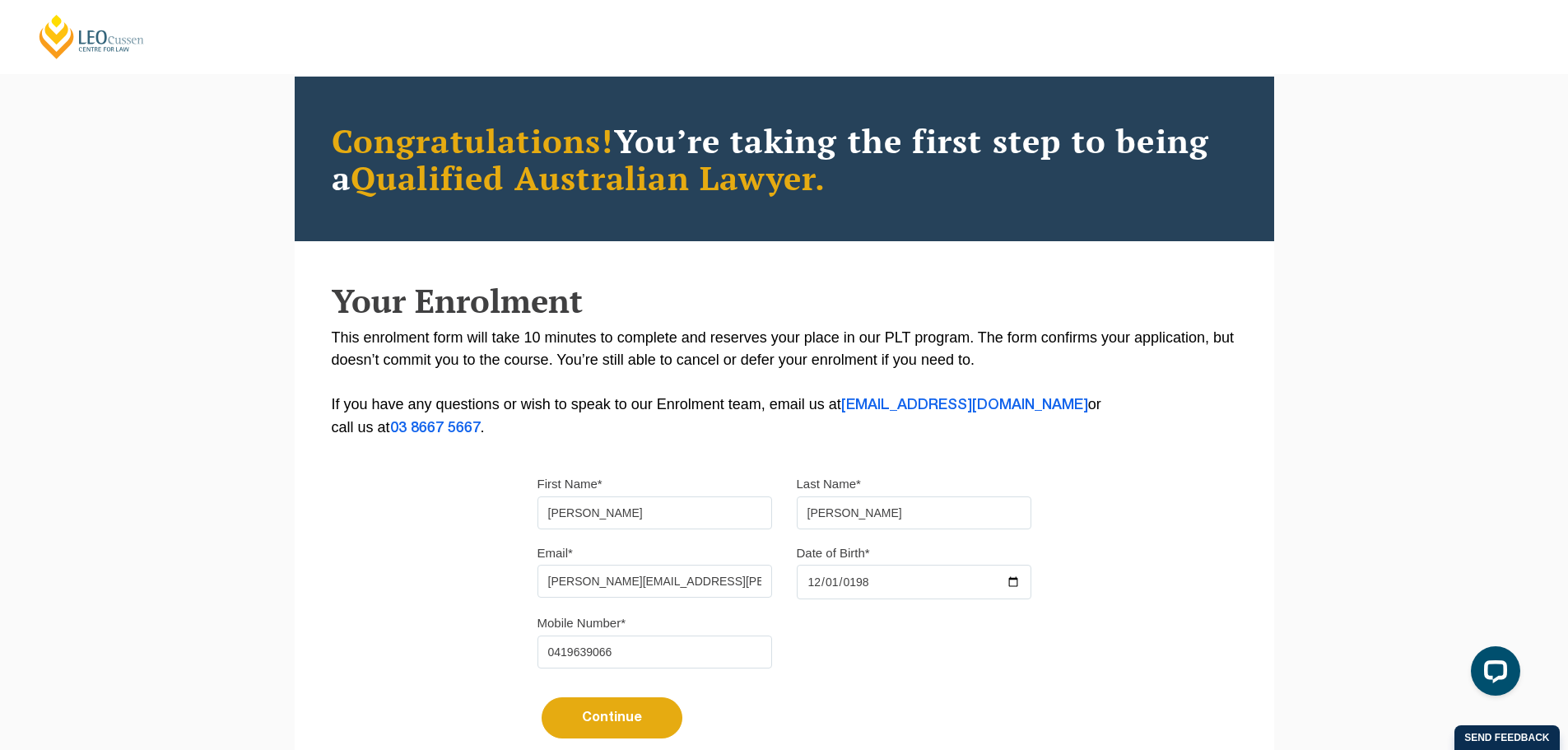
scroll to position [0, 0]
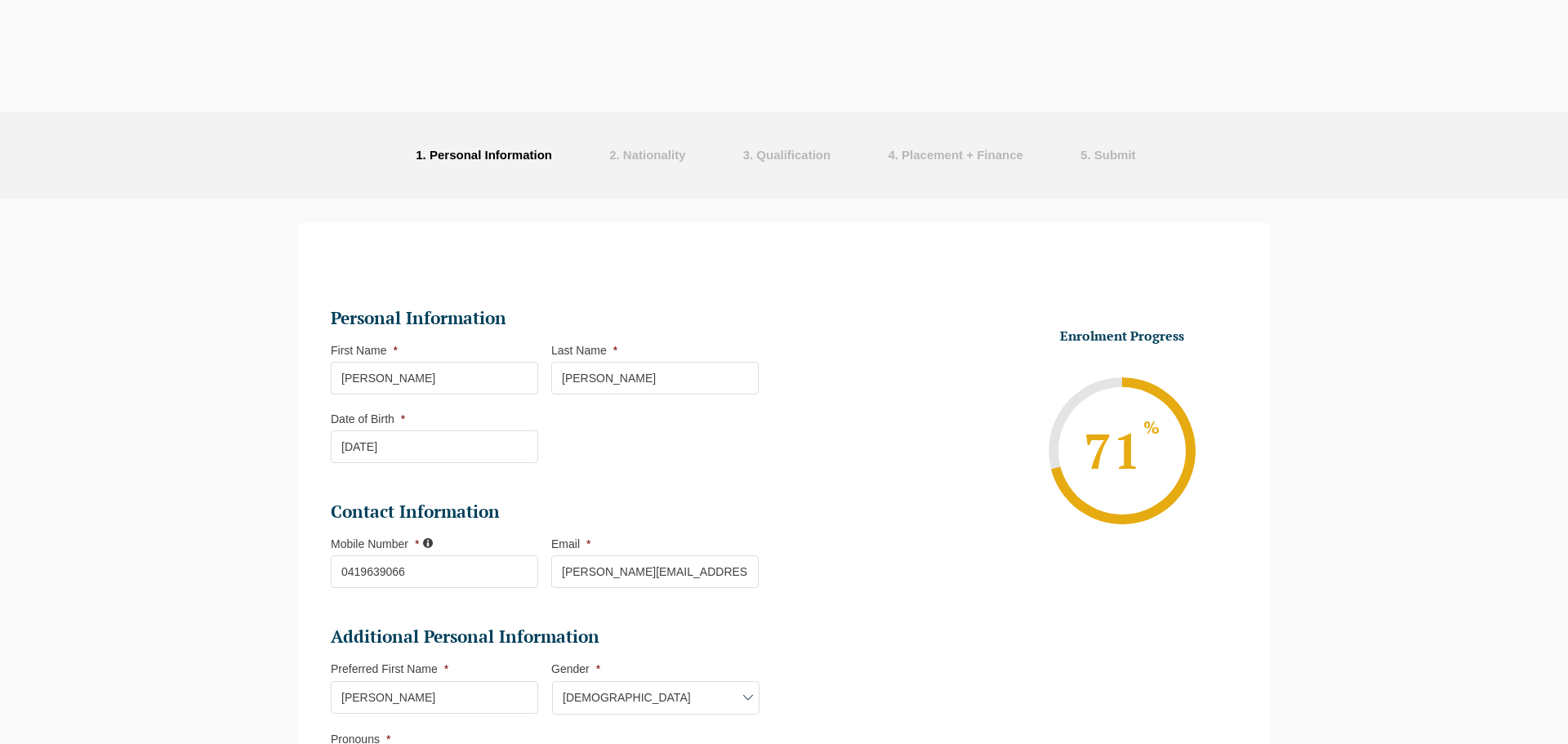
select select "Online Full Time Learning"
select select "National ([GEOGRAPHIC_DATA]/[GEOGRAPHIC_DATA], [GEOGRAPHIC_DATA], [GEOGRAPHIC_D…"
select select
select select "March 2026 (23-Mar-2026 to 07-Aug-2026)"
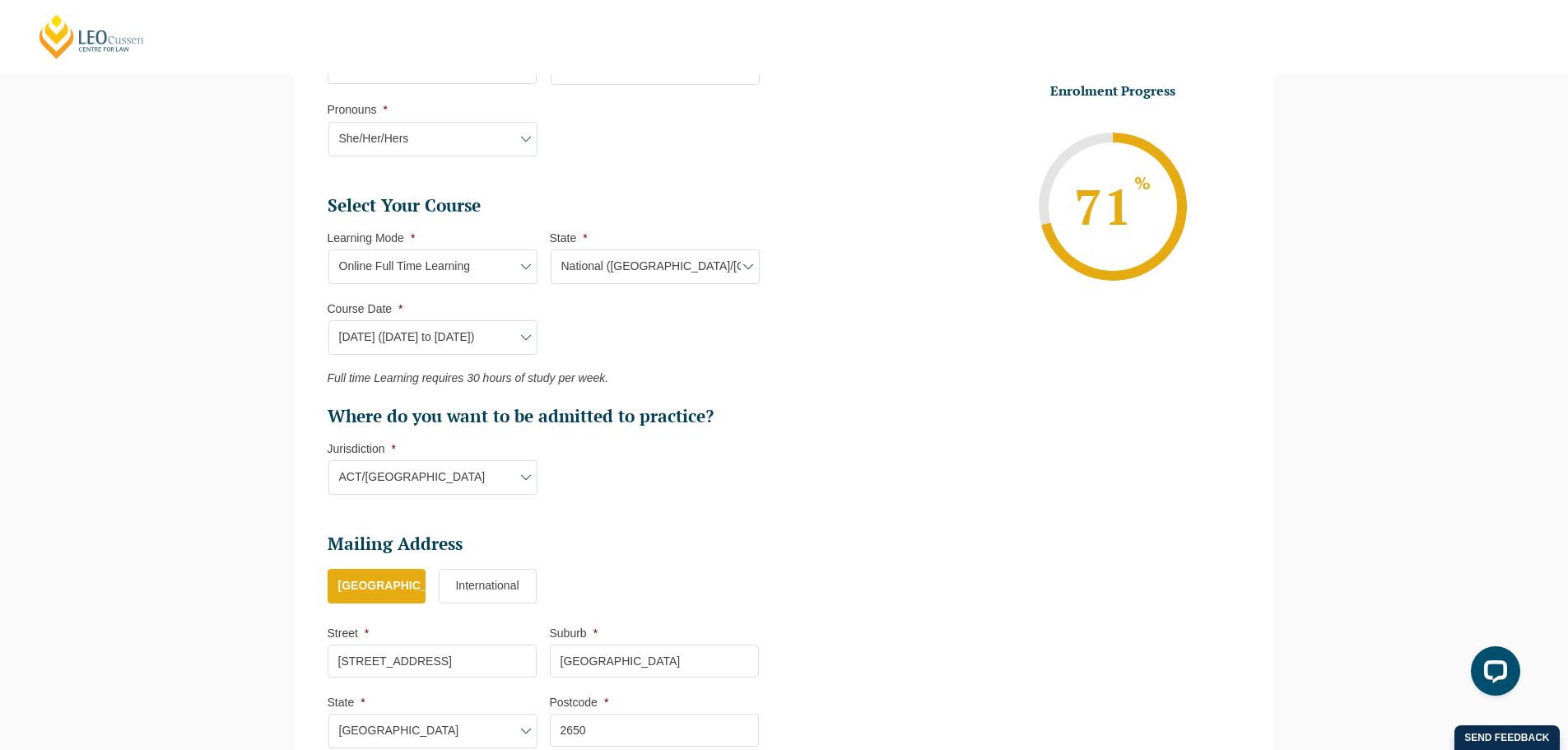
scroll to position [636, 0]
click at [595, 266] on select "State* National (ACT/NSW, VIC, QLD, SA, WA)" at bounding box center [656, 265] width 209 height 34
click at [702, 358] on ul "Select Your Course This field is hidden when viewing the form Only for Flinder …" at bounding box center [549, 309] width 445 height 234
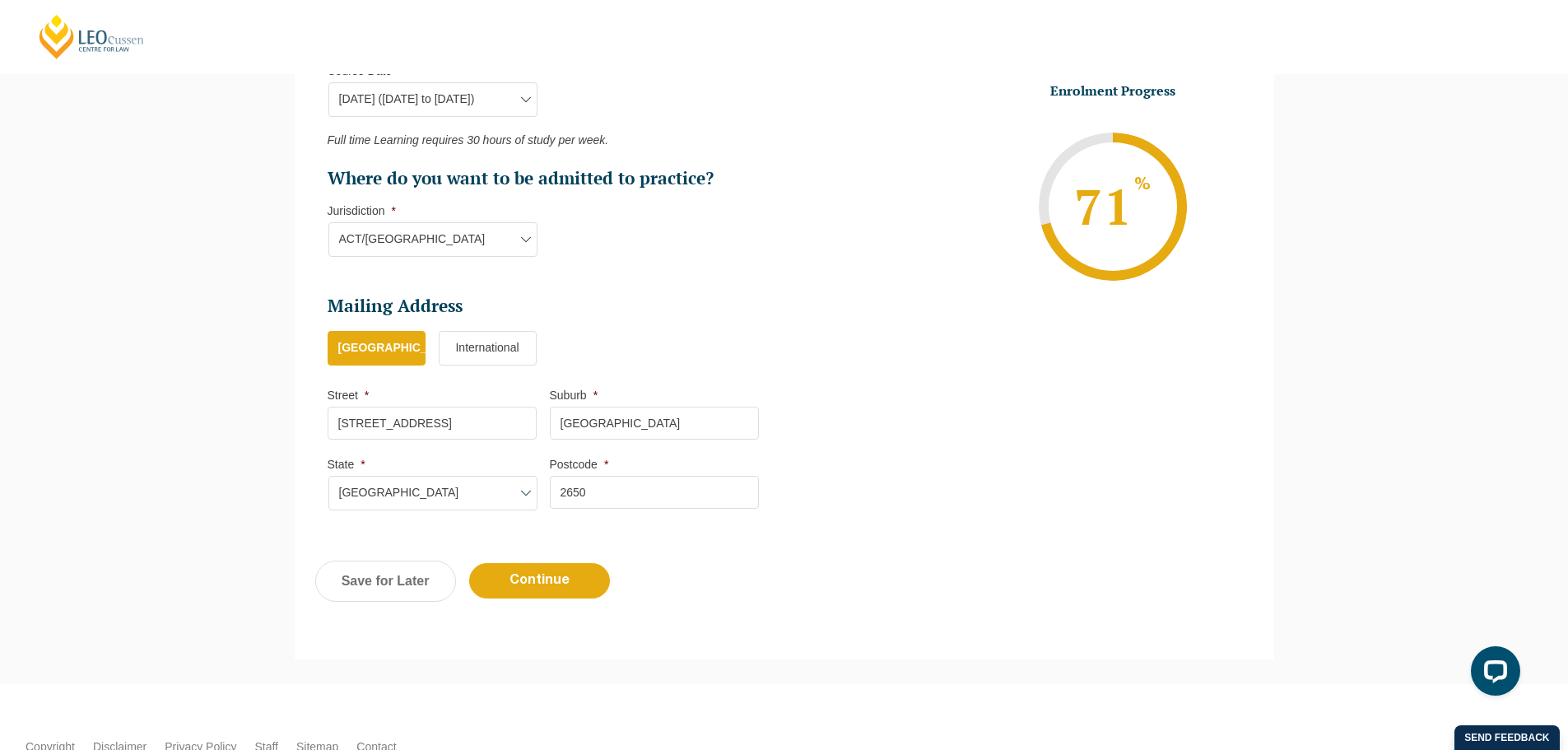
scroll to position [883, 0]
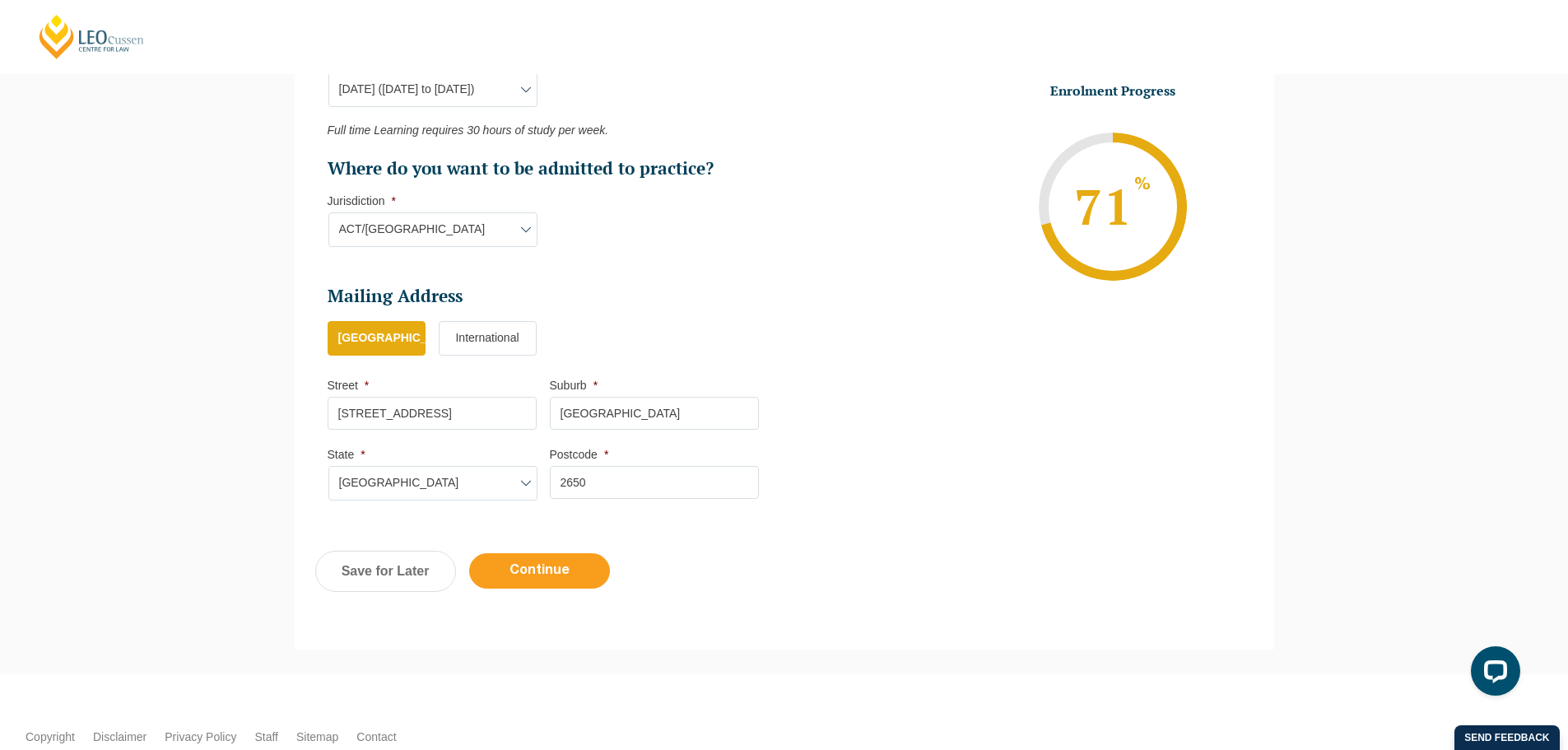
click at [526, 577] on input "Continue" at bounding box center [539, 571] width 141 height 35
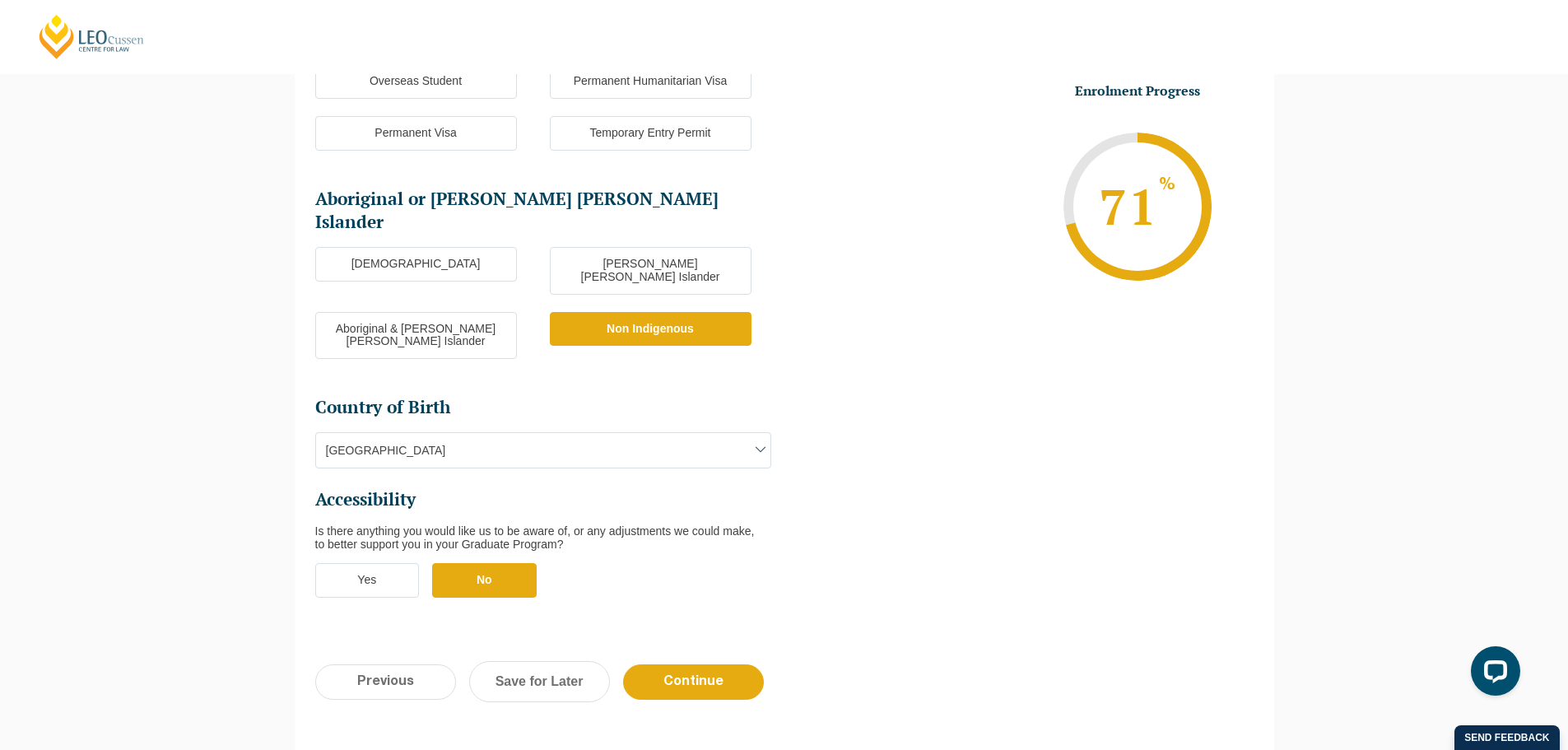
scroll to position [389, 0]
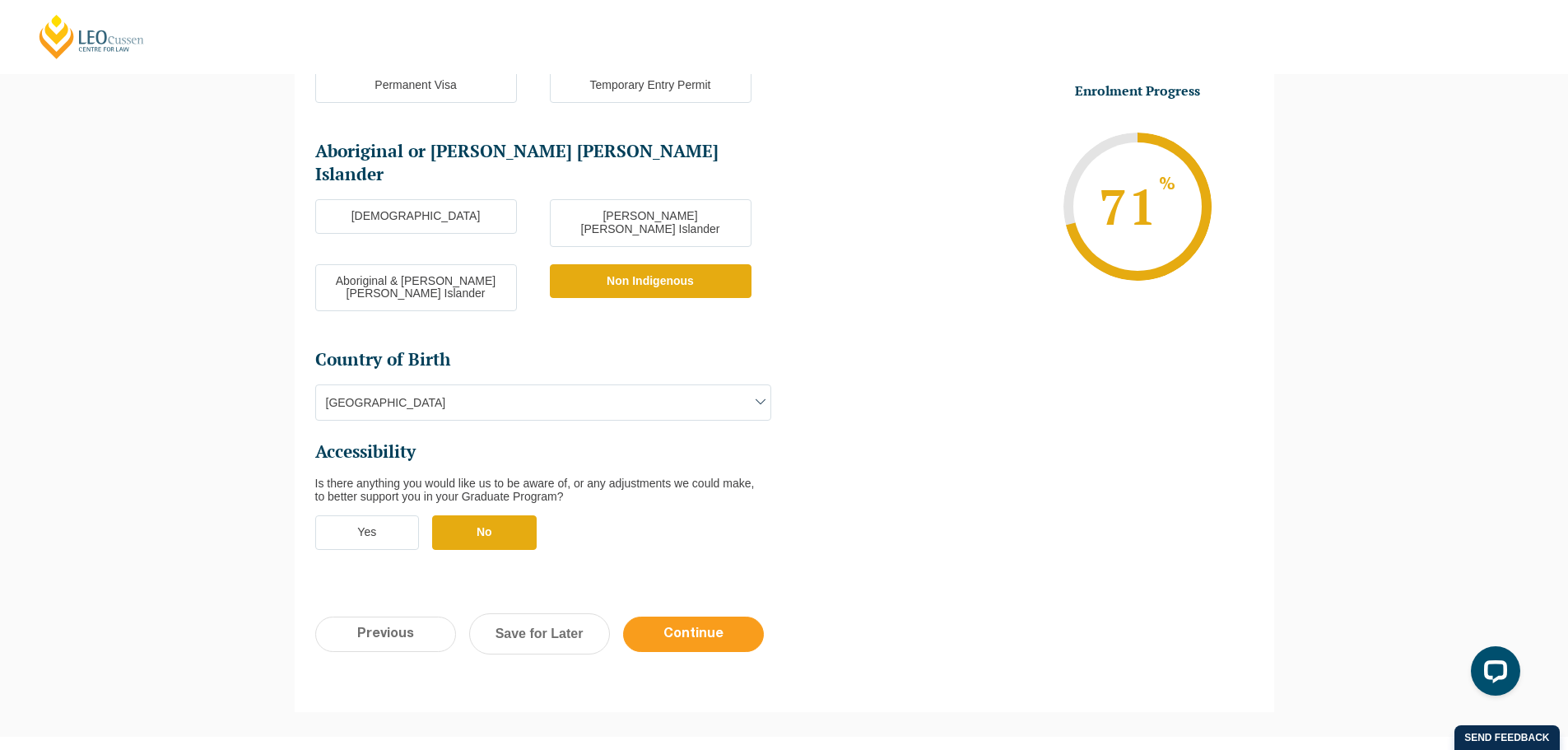
click at [692, 616] on input "Continue" at bounding box center [693, 634] width 141 height 35
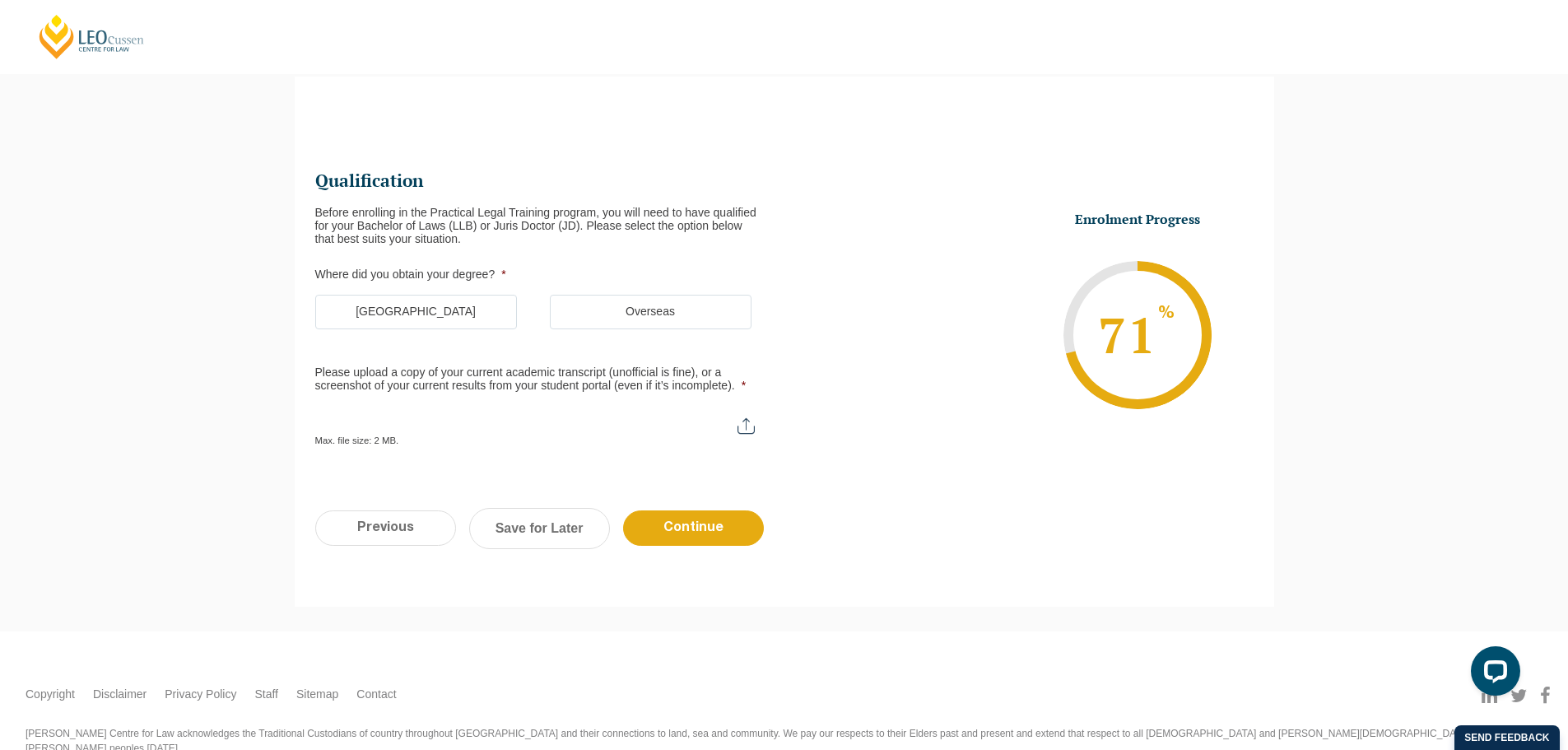
scroll to position [142, 0]
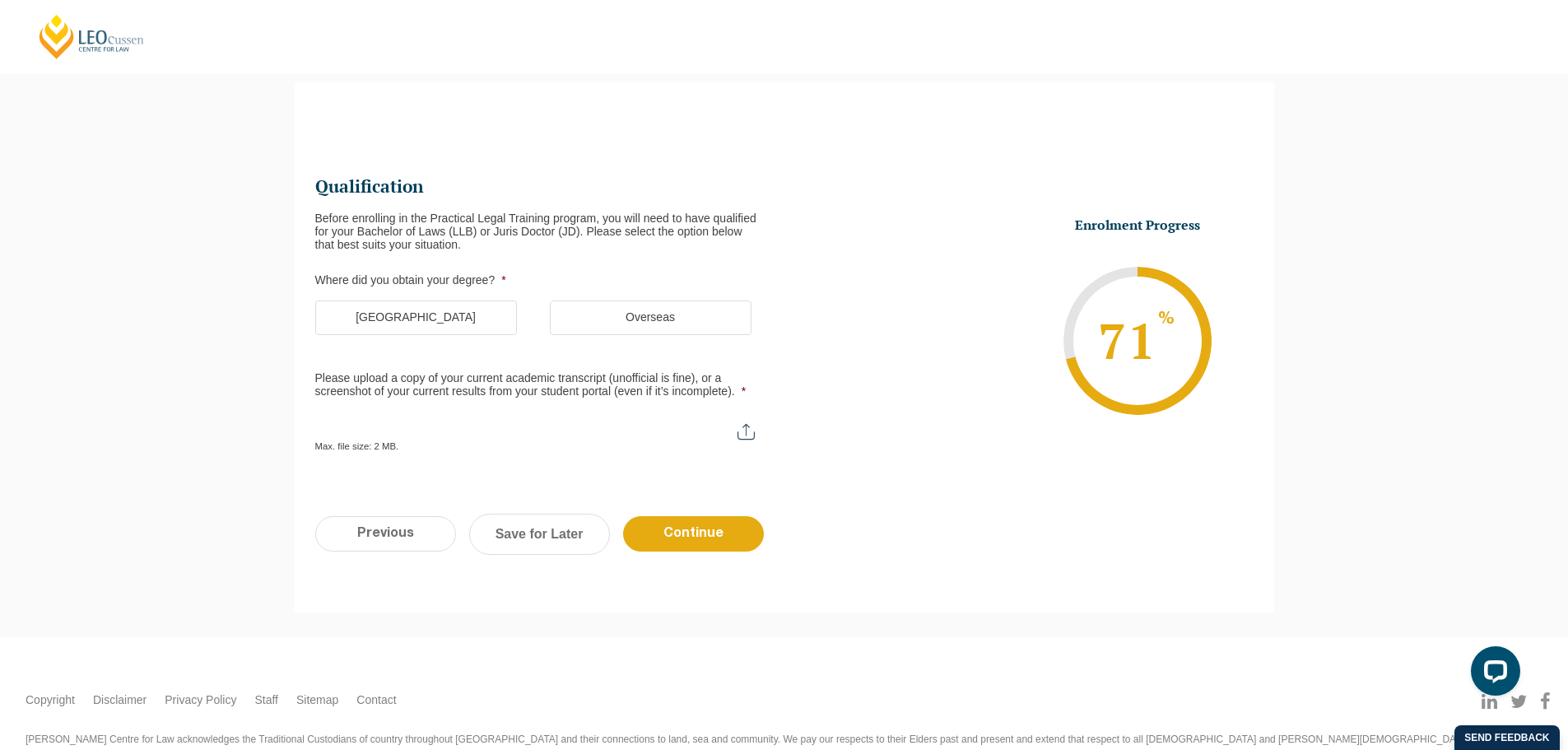
click at [403, 315] on label "[GEOGRAPHIC_DATA]" at bounding box center [416, 317] width 202 height 34
click at [0, 0] on input "Australia" at bounding box center [0, 0] width 0 height 0
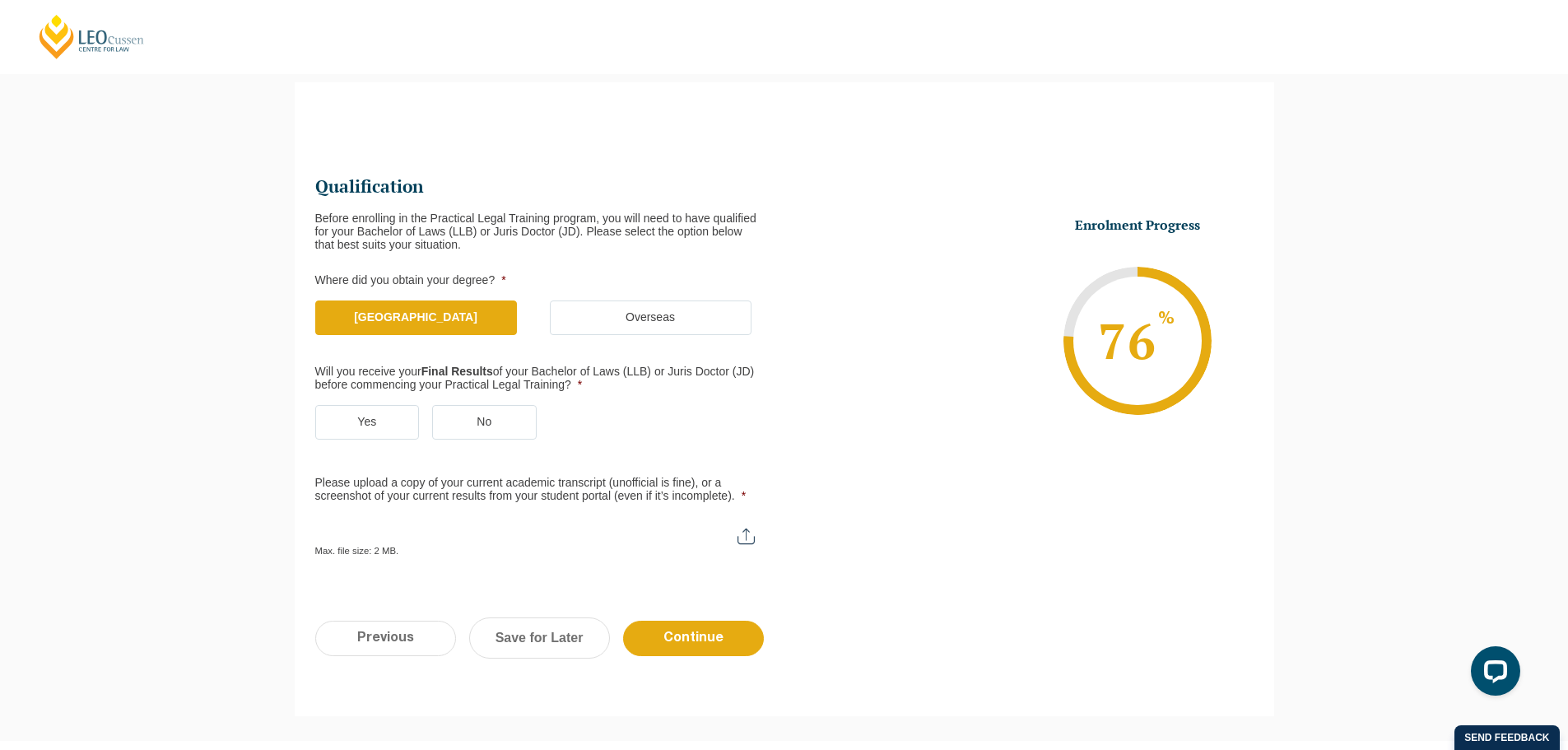
scroll to position [225, 0]
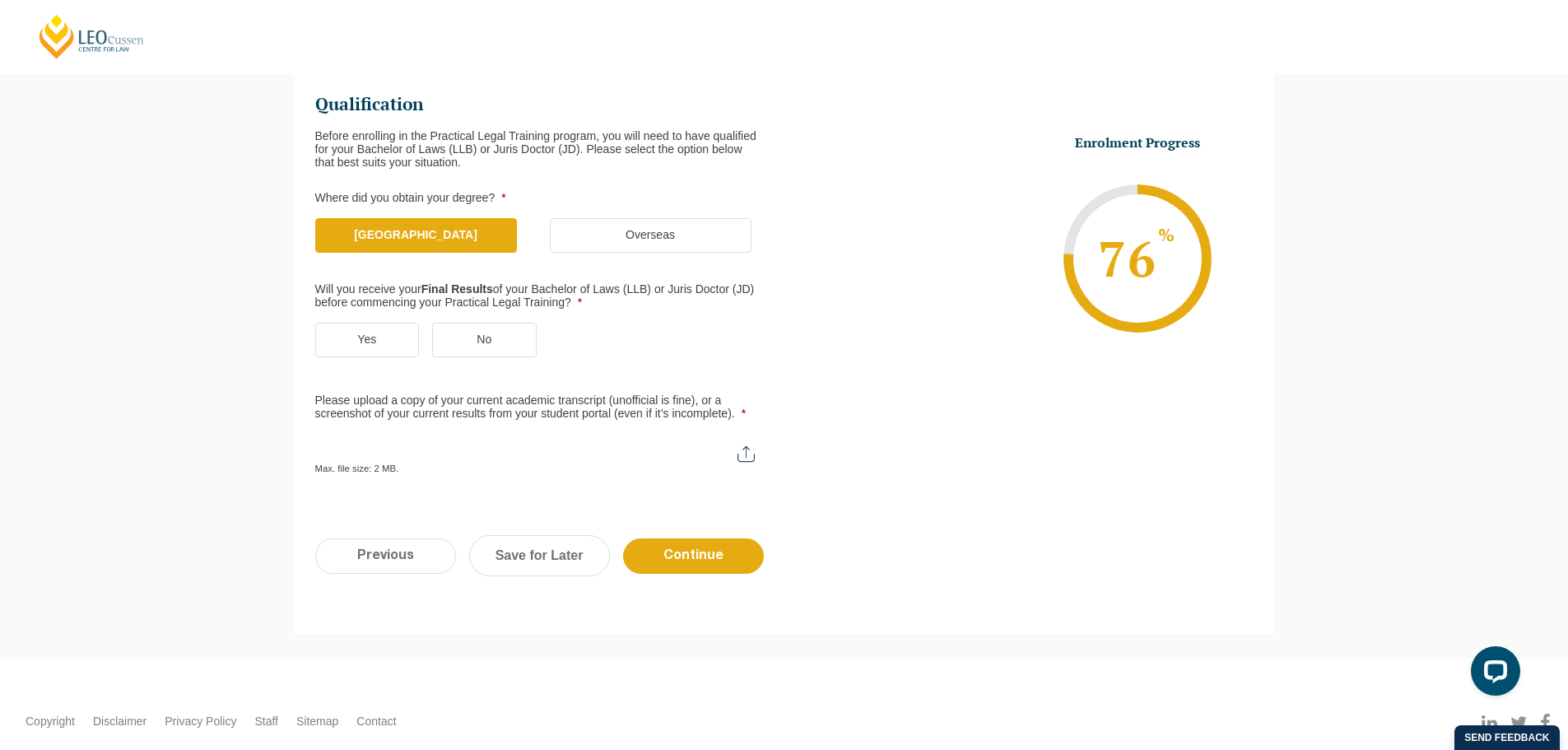
click at [481, 341] on label "No" at bounding box center [484, 339] width 105 height 34
click at [0, 0] on input "No" at bounding box center [0, 0] width 0 height 0
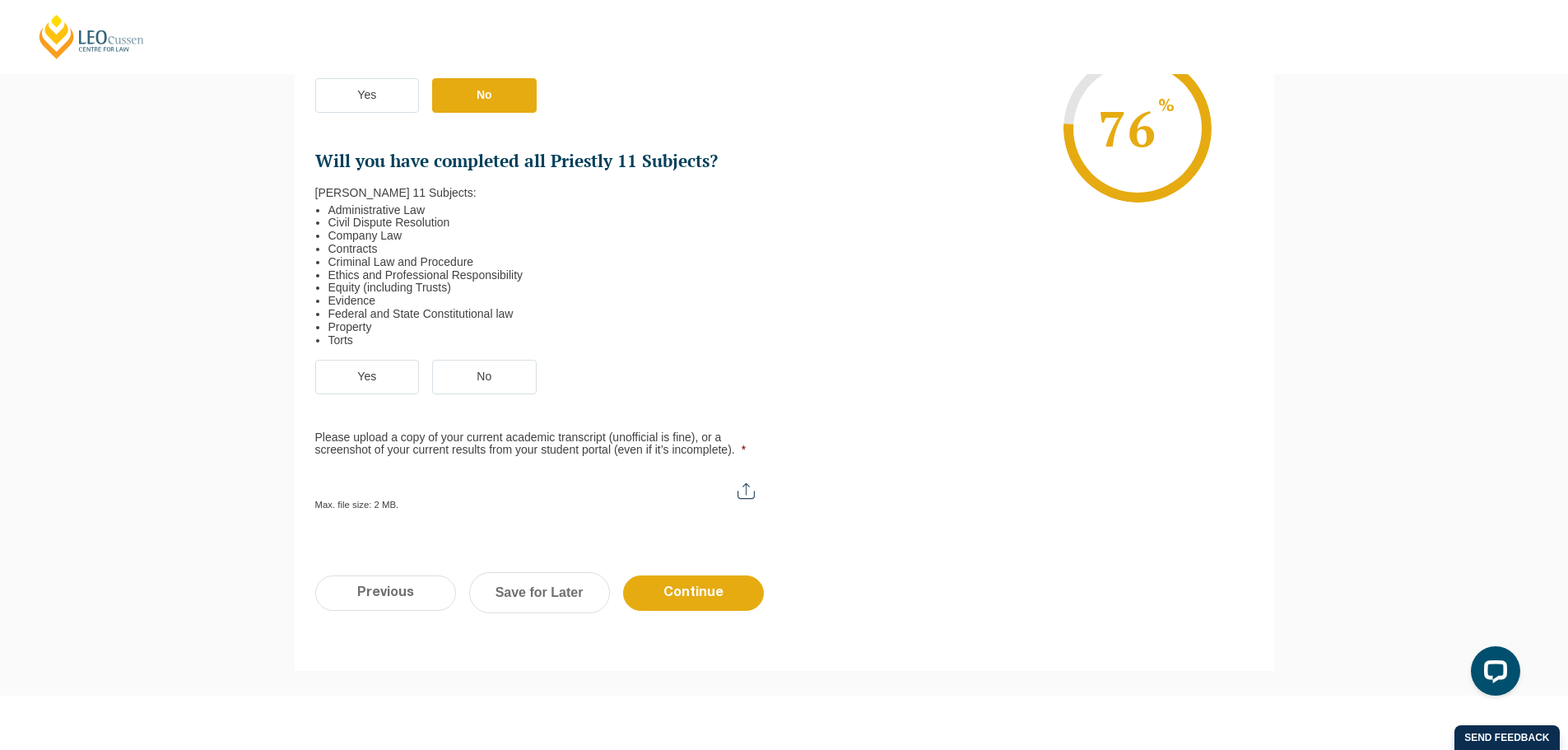
scroll to position [471, 0]
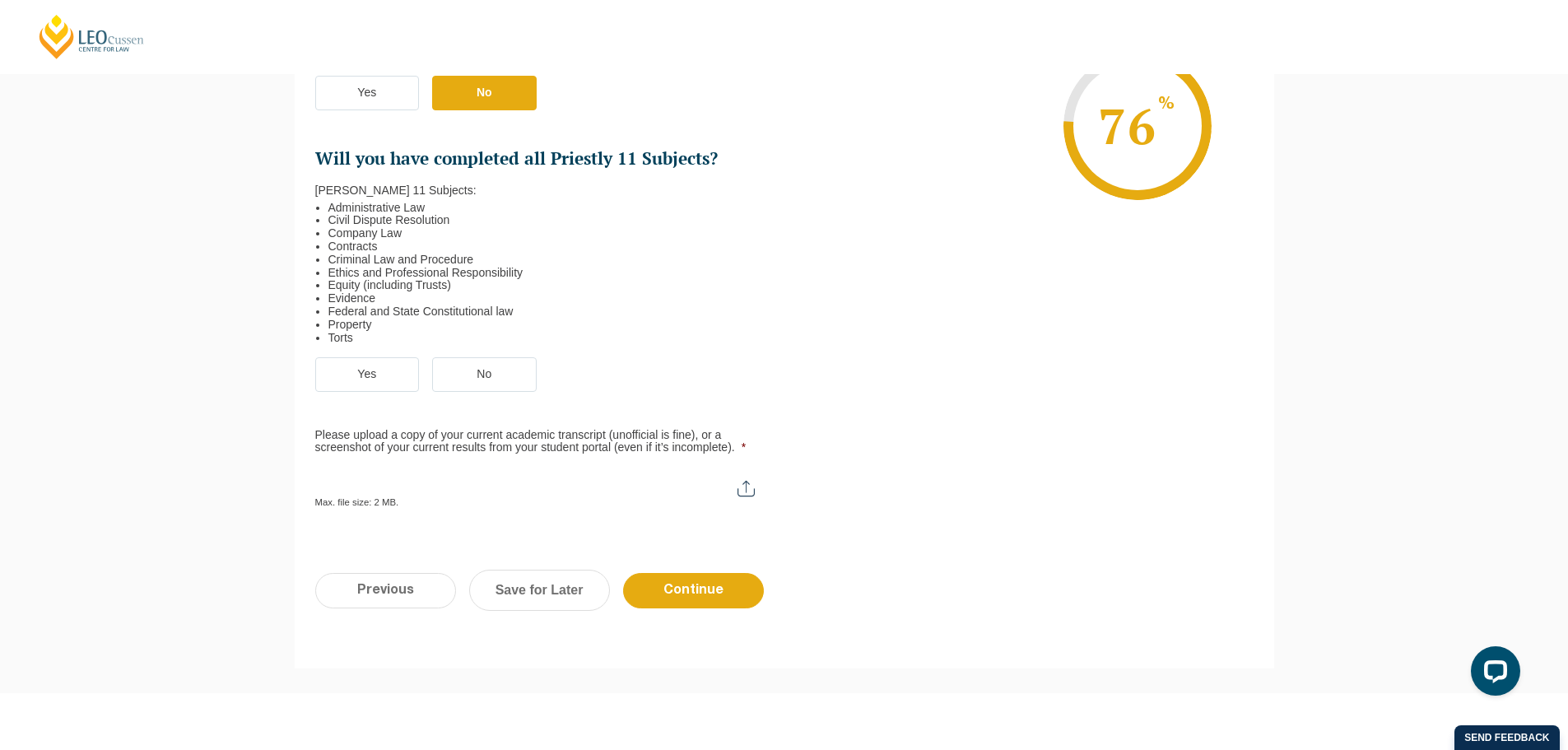
click at [378, 381] on label "Yes" at bounding box center [368, 374] width 105 height 34
click at [0, 0] on input "Yes" at bounding box center [0, 0] width 0 height 0
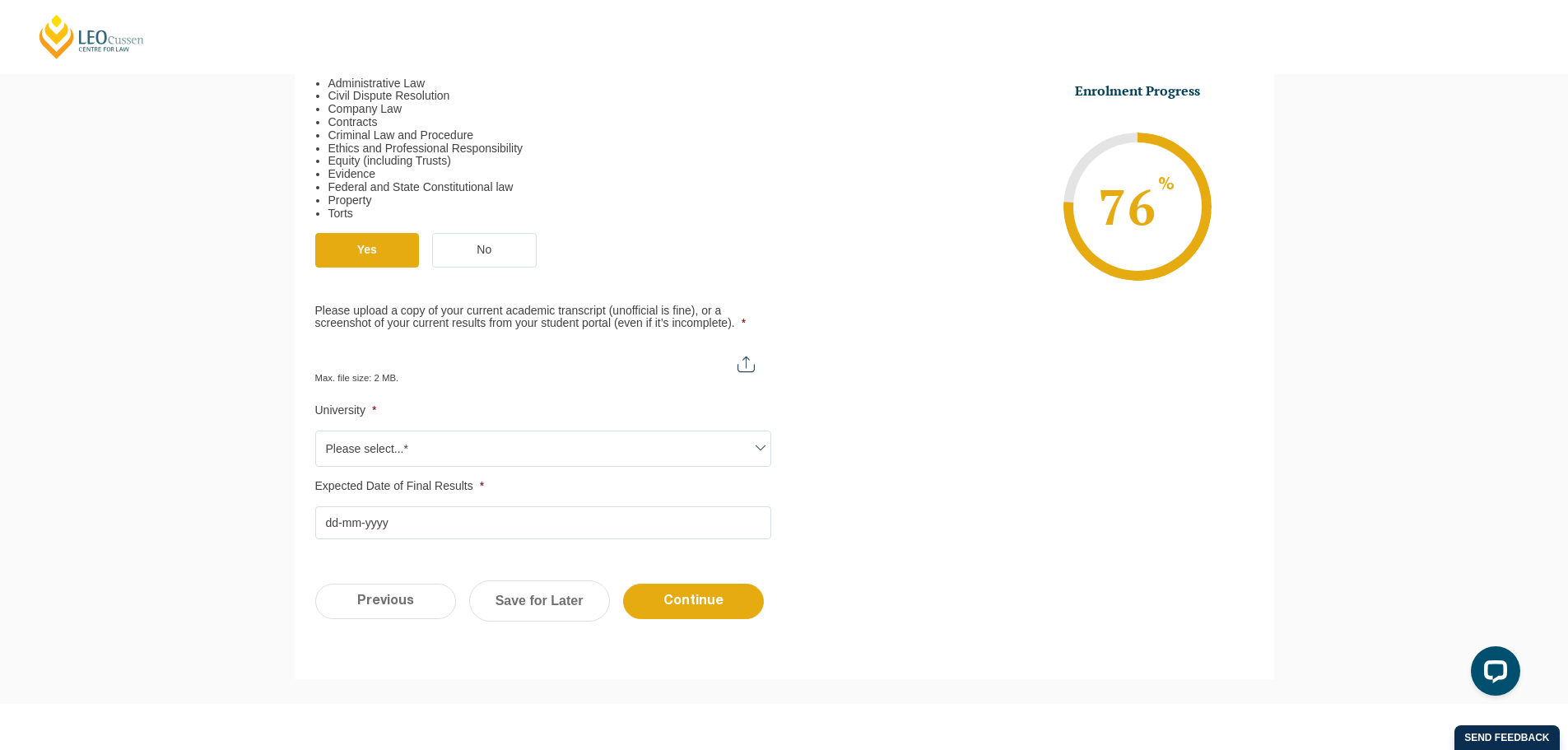
scroll to position [636, 0]
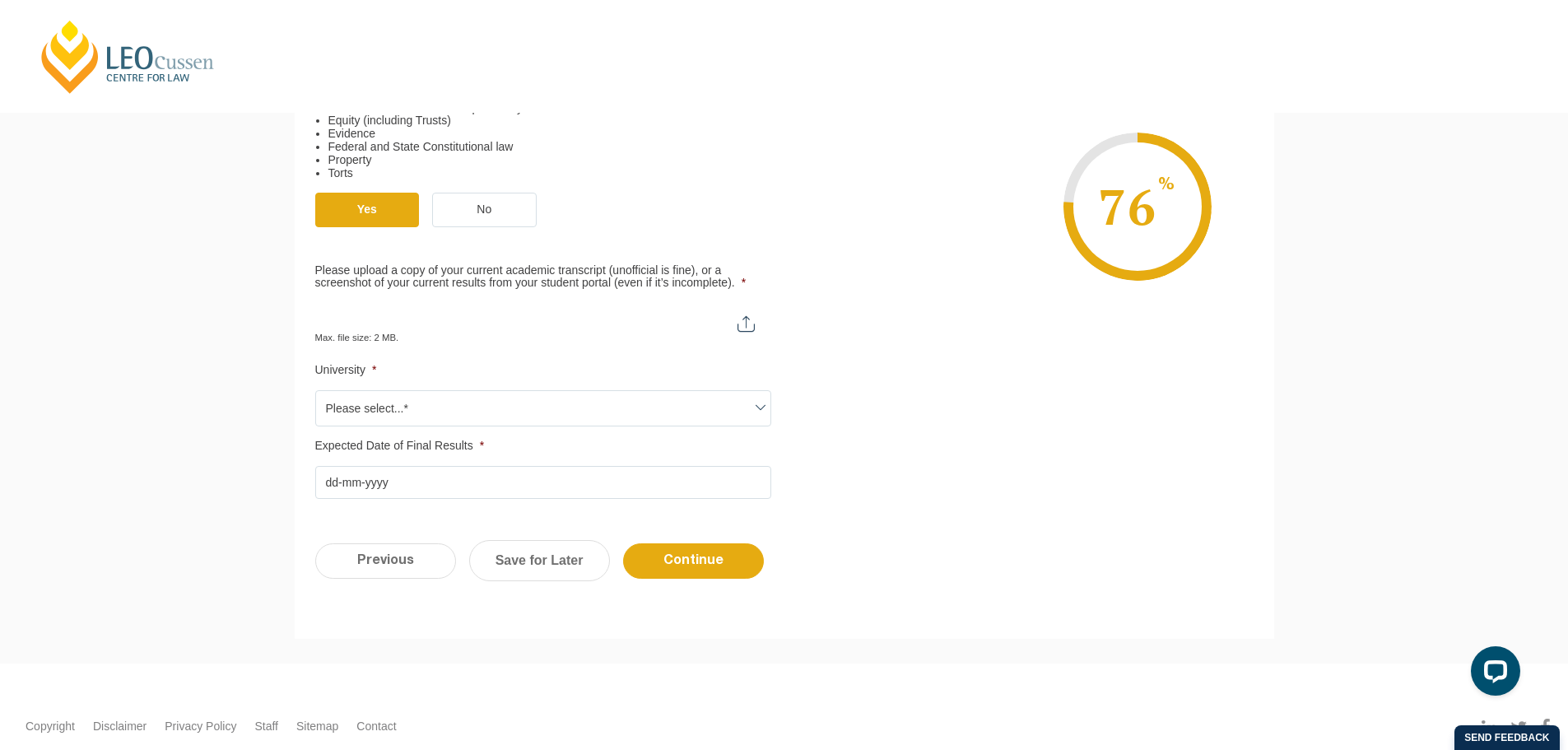
click at [753, 324] on input "Please upload a copy of your current academic transcript (unofficial is fine), …" at bounding box center [543, 316] width 456 height 28
type input "C:\fakepath\Statement of results.pdf"
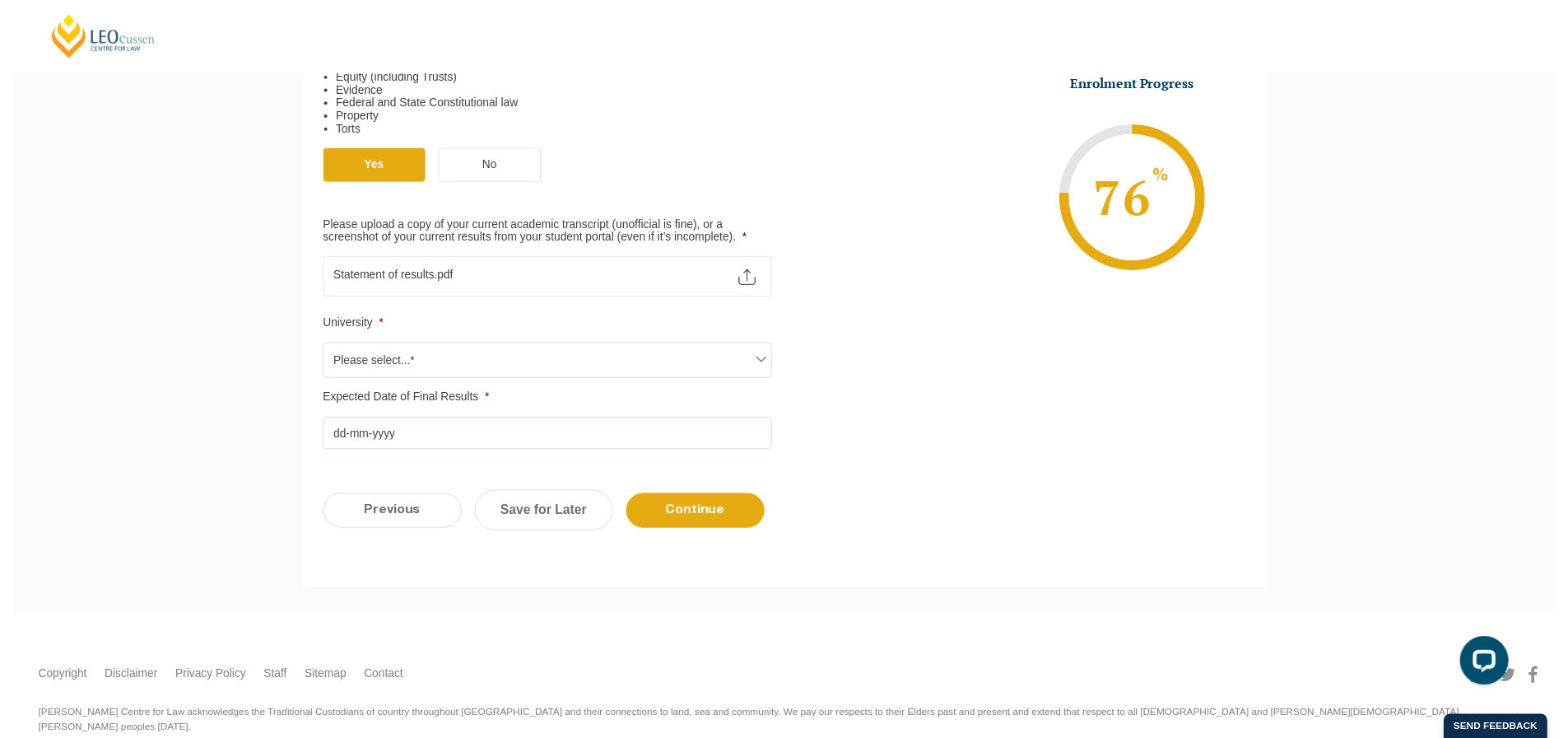
scroll to position [714, 0]
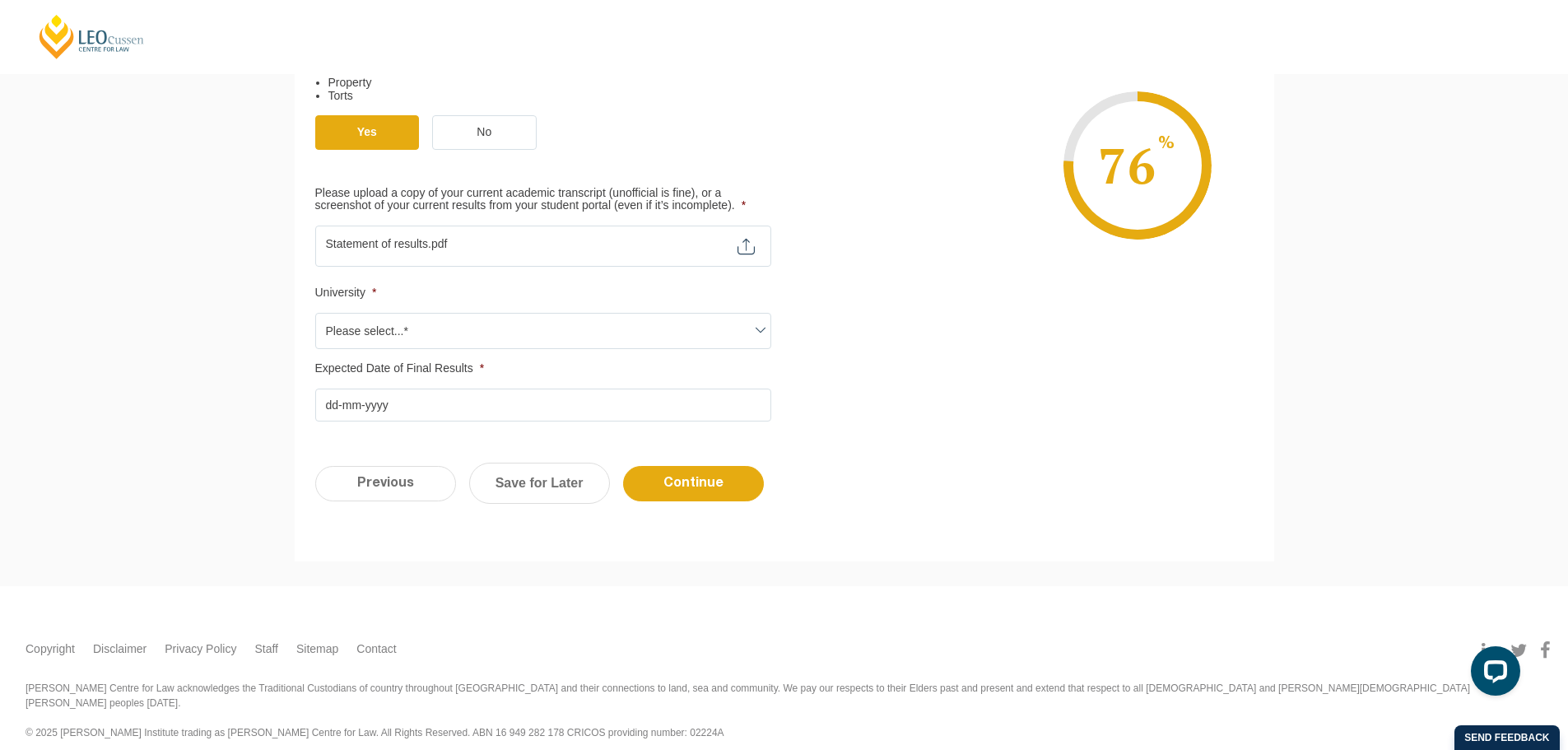
click at [385, 332] on span "Please select...*" at bounding box center [543, 330] width 455 height 34
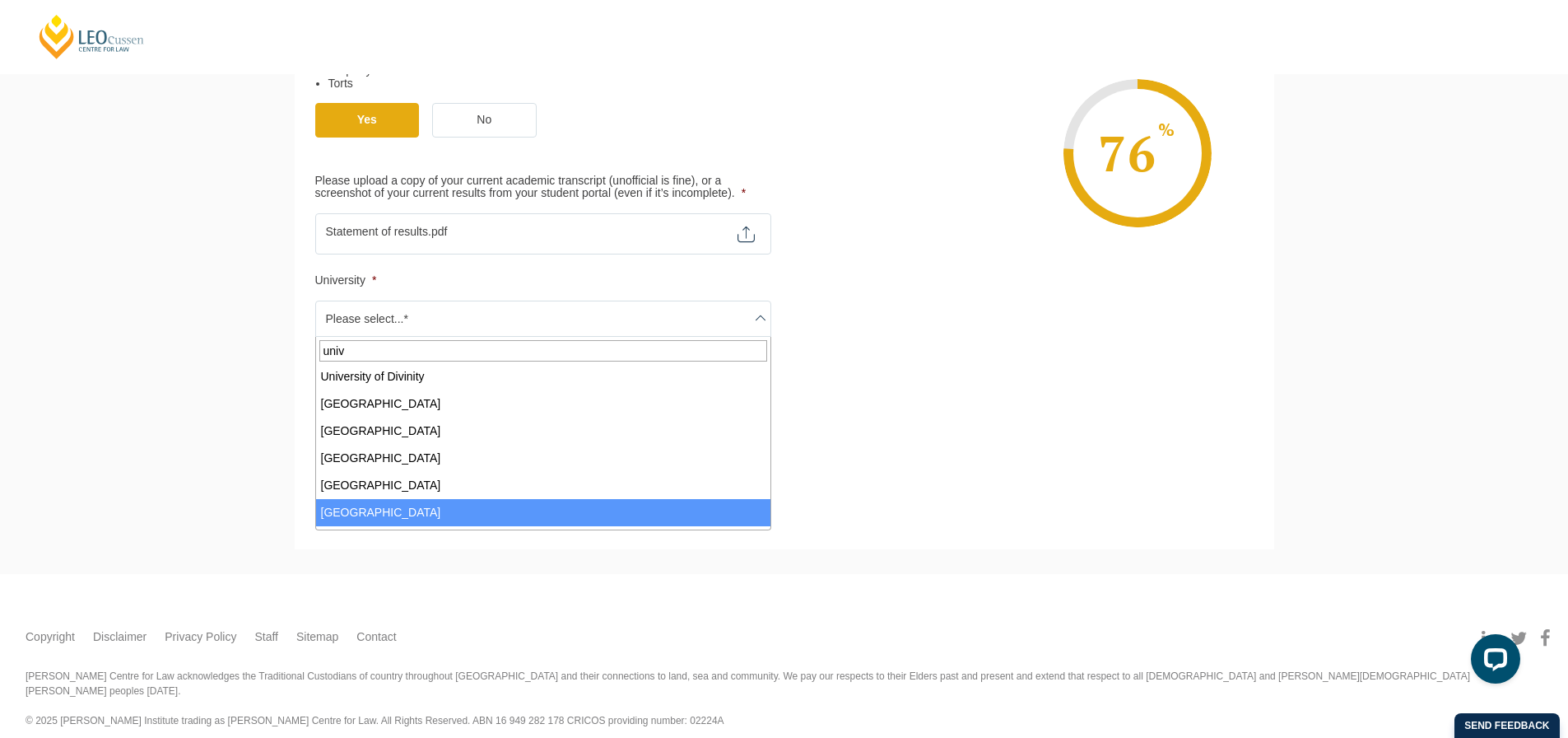
scroll to position [576, 0]
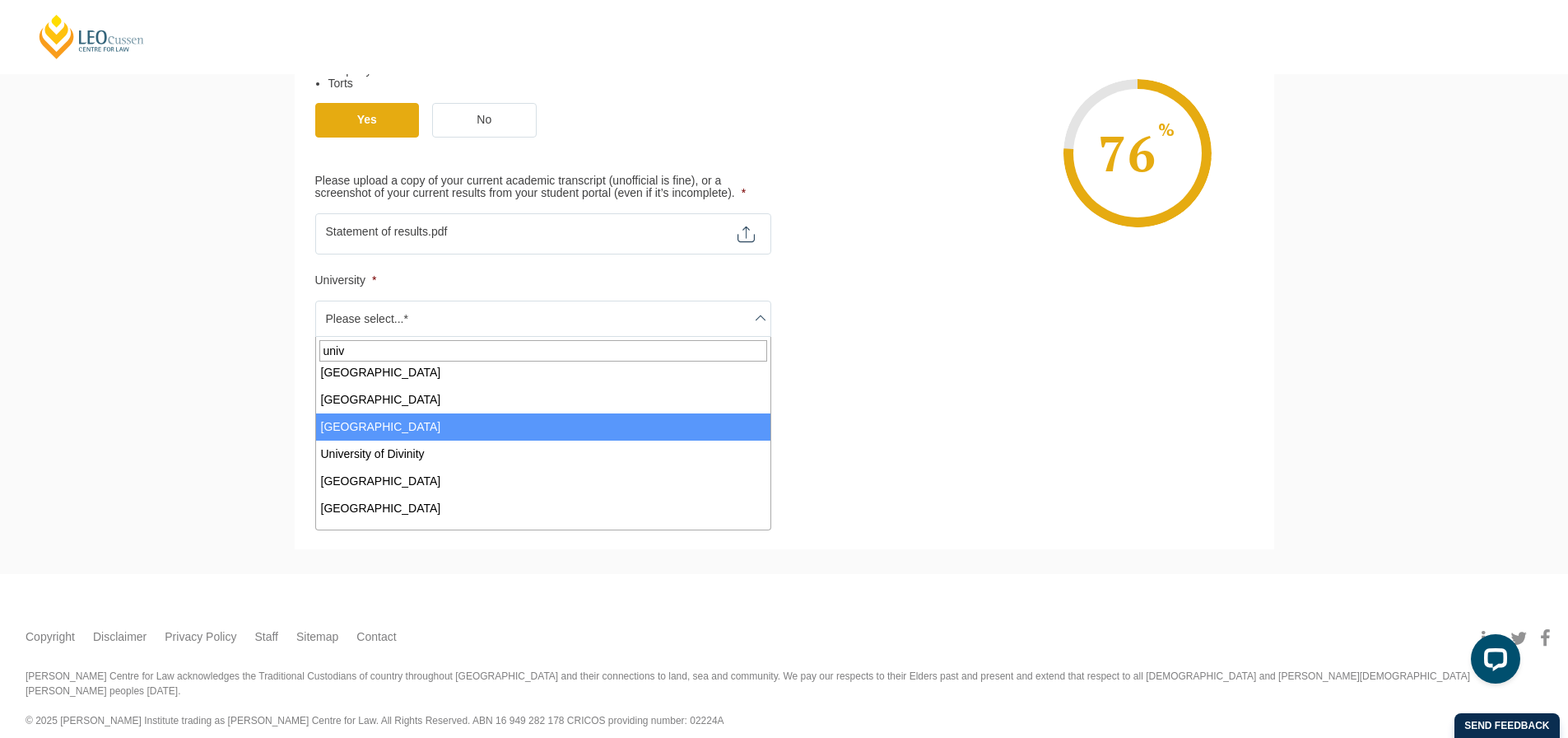
type input "univ"
select select "University of Canberra"
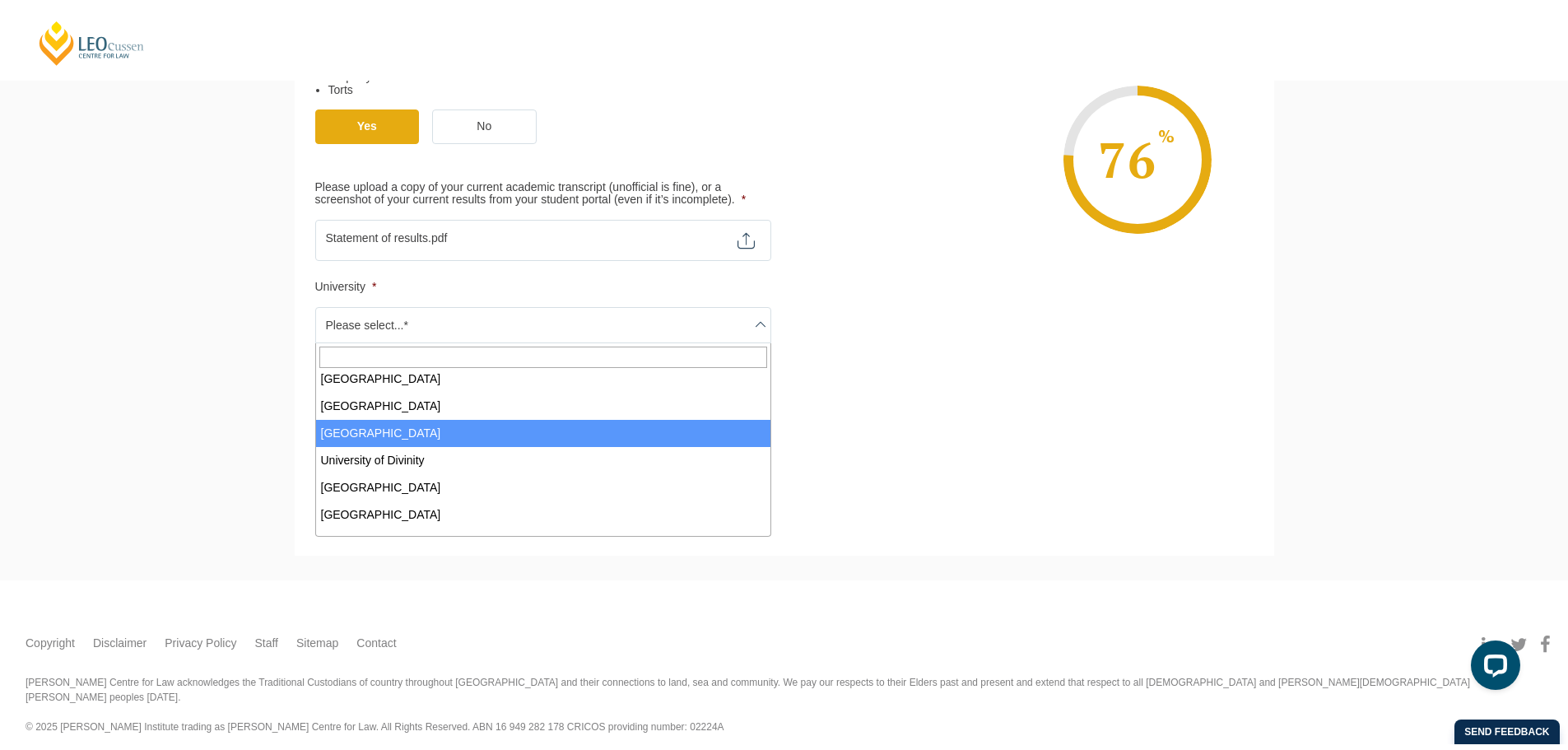
scroll to position [714, 0]
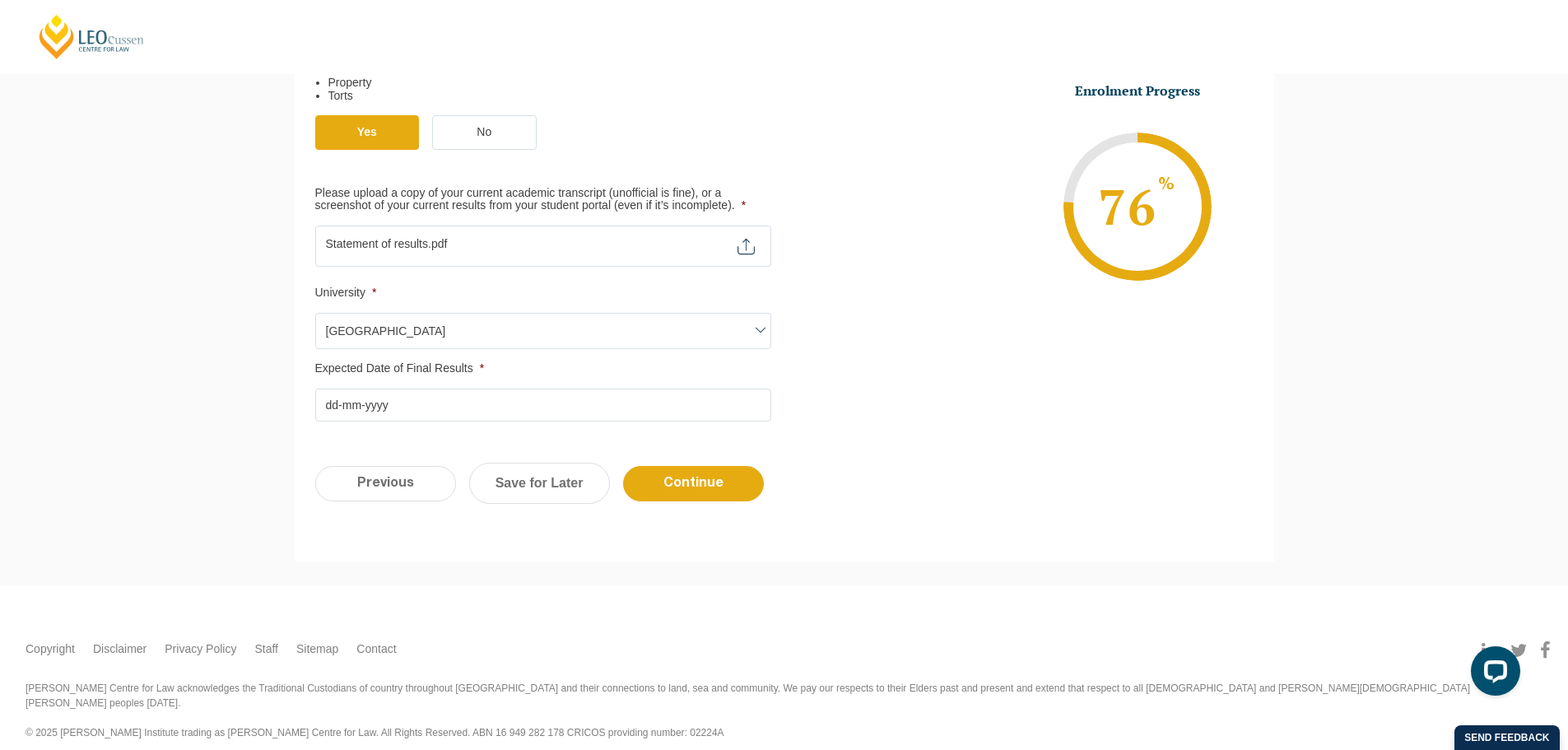
click at [430, 412] on input "Expected Date of Final Results *" at bounding box center [543, 404] width 456 height 33
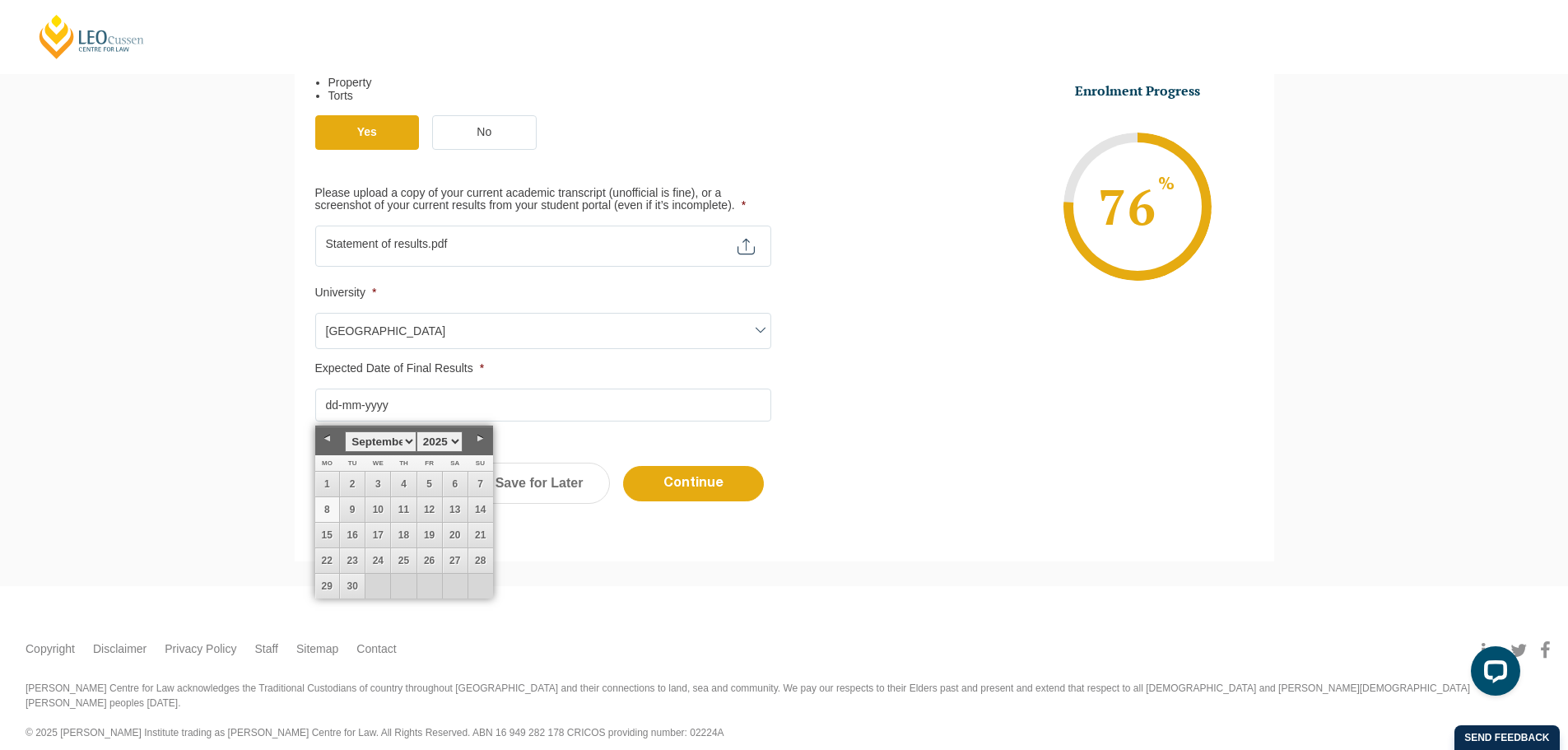
click at [412, 443] on select "January February March April May June July August September October November De…" at bounding box center [381, 441] width 71 height 21
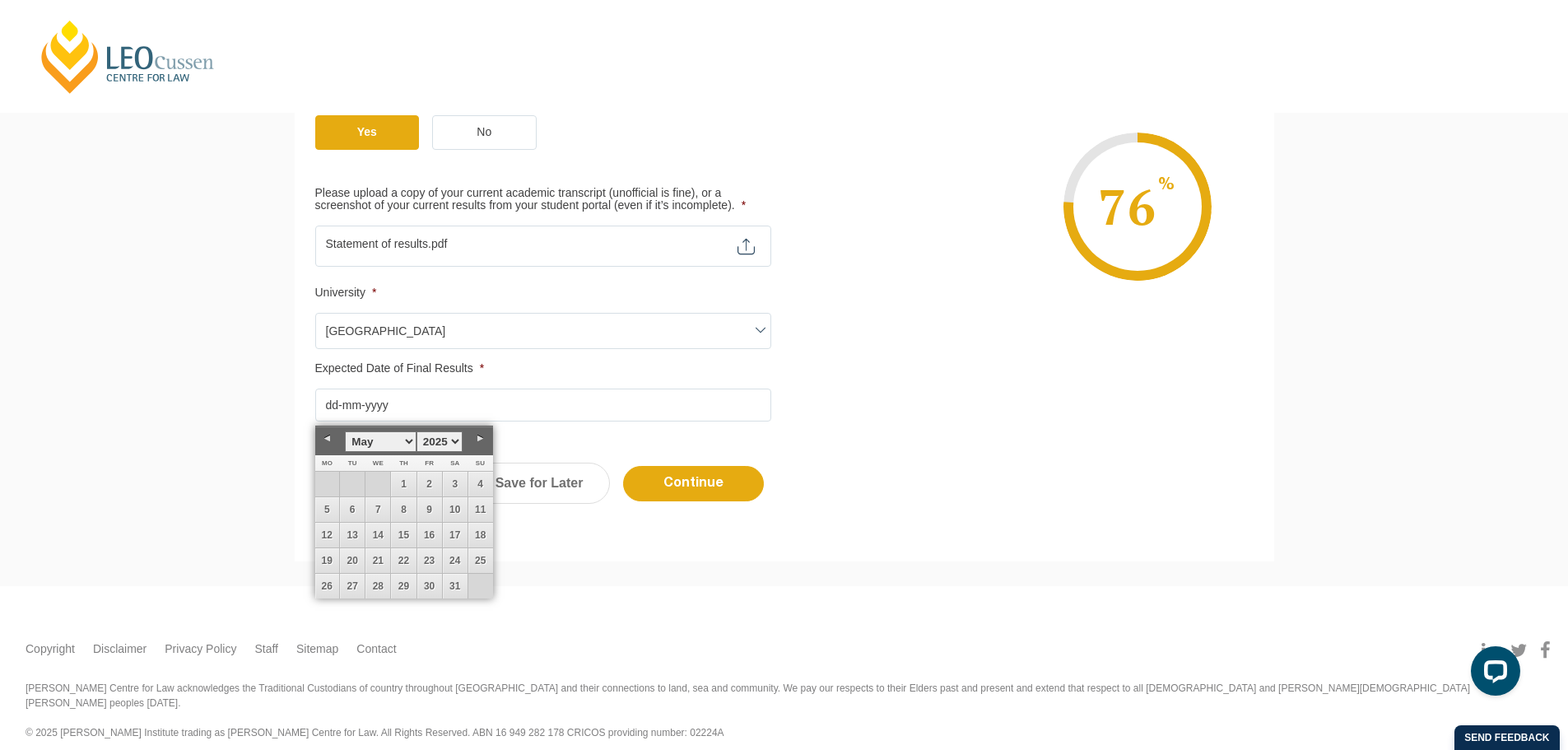
click at [456, 443] on select "1925 1926 1927 1928 1929 1930 1931 1932 1933 1934 1935 1936 1937 1938 1939 1940…" at bounding box center [439, 441] width 46 height 21
click at [479, 486] on link "3" at bounding box center [480, 483] width 25 height 25
type input "03-05-2026"
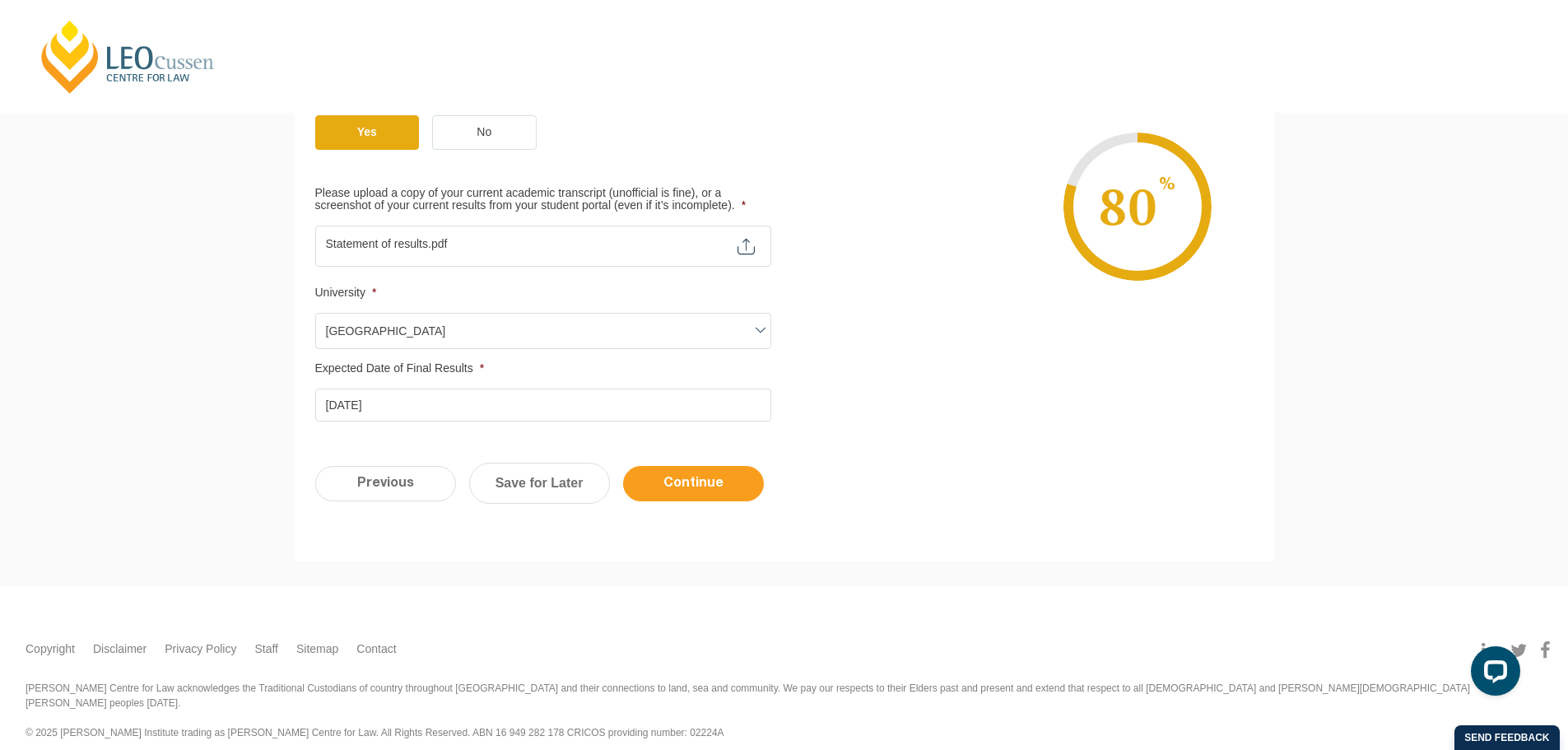
click at [715, 477] on input "Continue" at bounding box center [693, 484] width 141 height 35
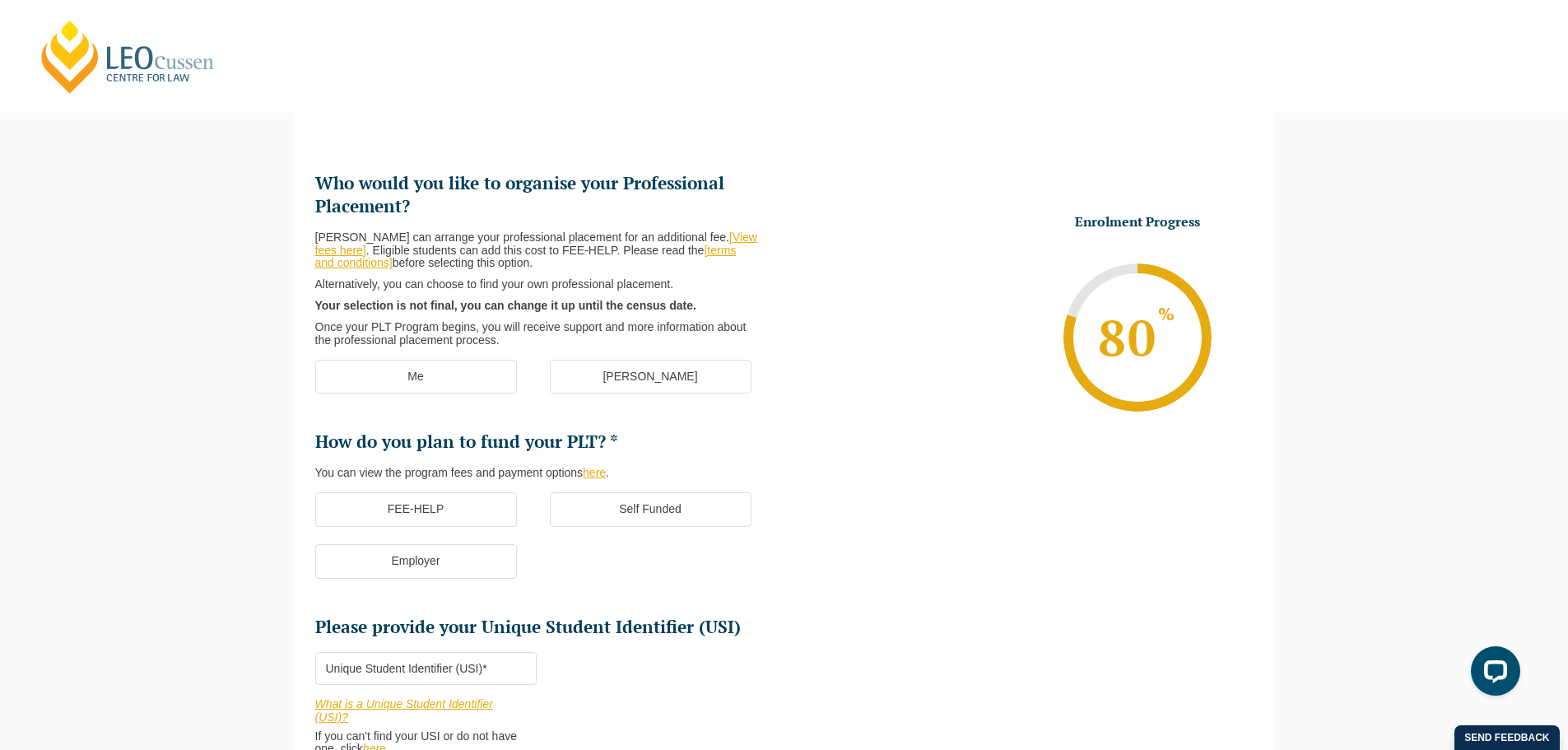
scroll to position [142, 0]
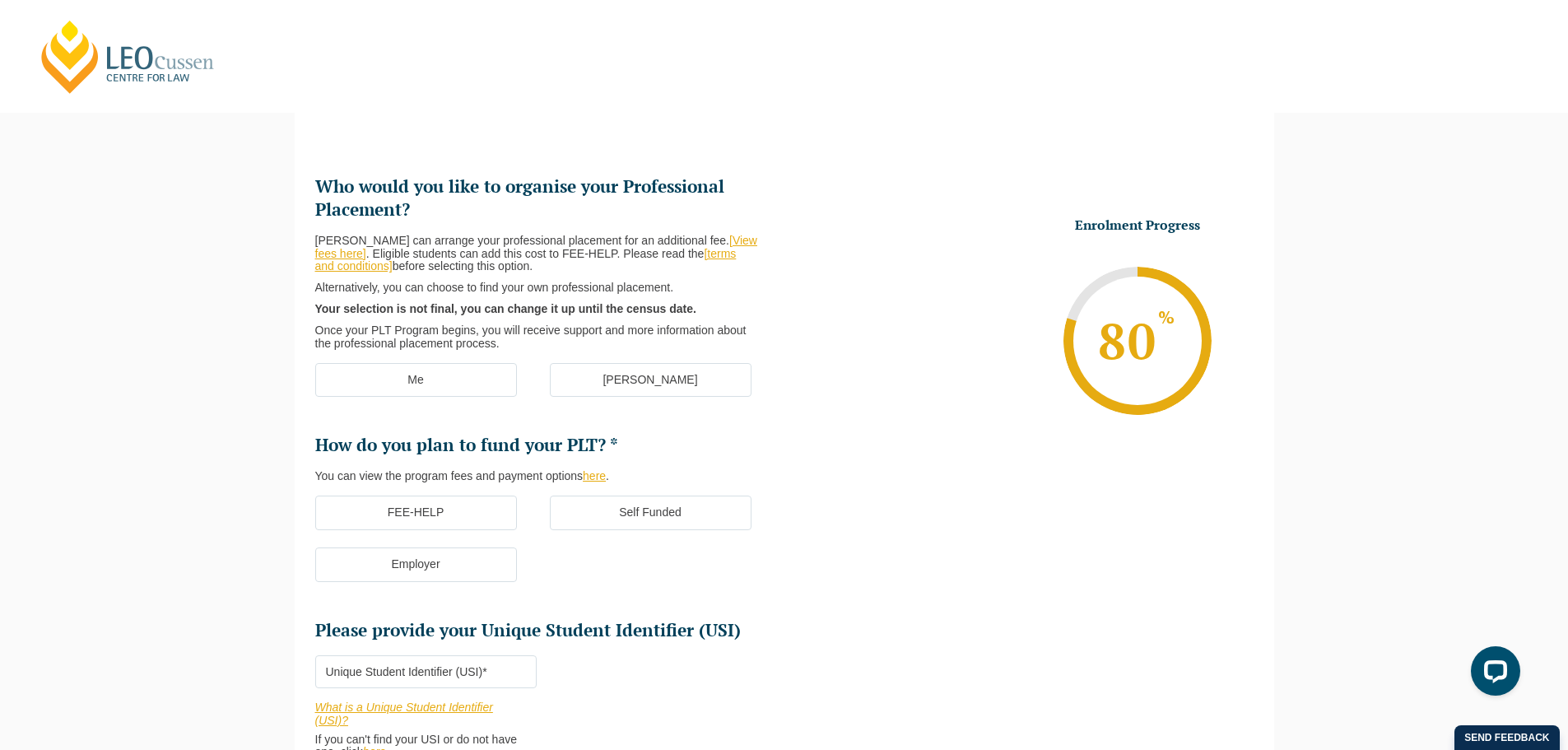
click at [603, 375] on label "[PERSON_NAME]" at bounding box center [651, 379] width 202 height 34
click at [0, 0] on input "[PERSON_NAME]" at bounding box center [0, 0] width 0 height 0
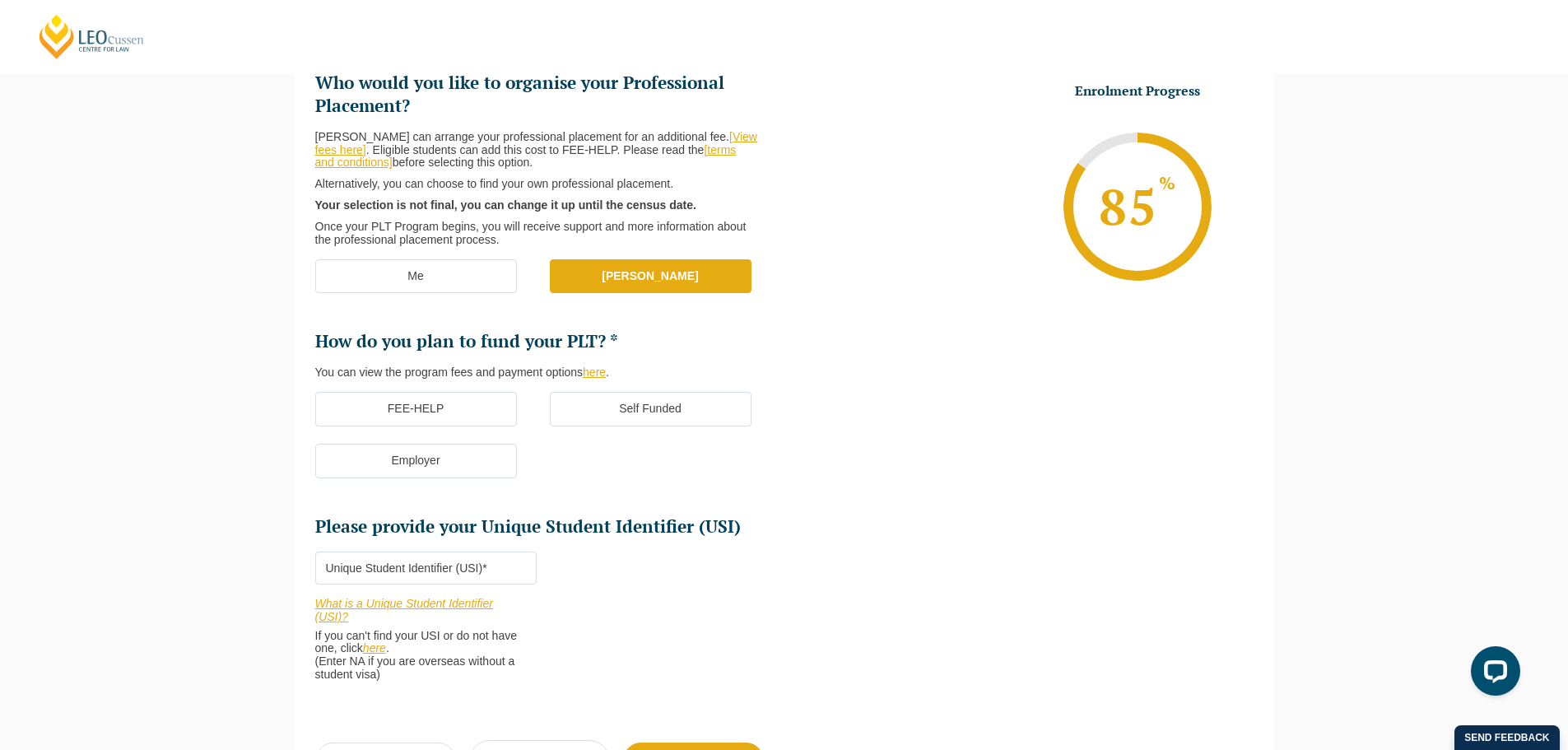
scroll to position [307, 0]
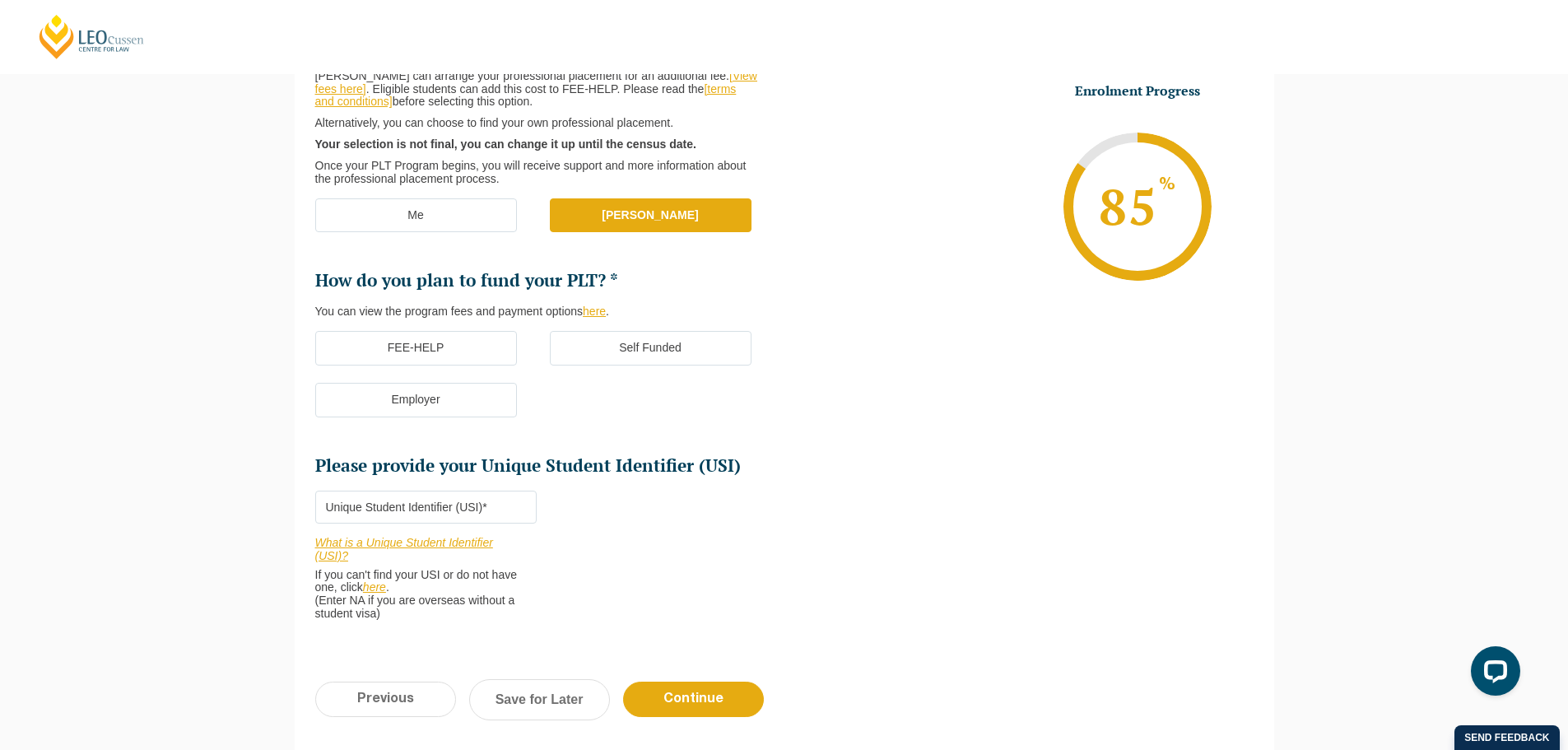
click at [456, 351] on label "FEE-HELP" at bounding box center [416, 348] width 202 height 34
click at [0, 0] on input "FEE-HELP" at bounding box center [0, 0] width 0 height 0
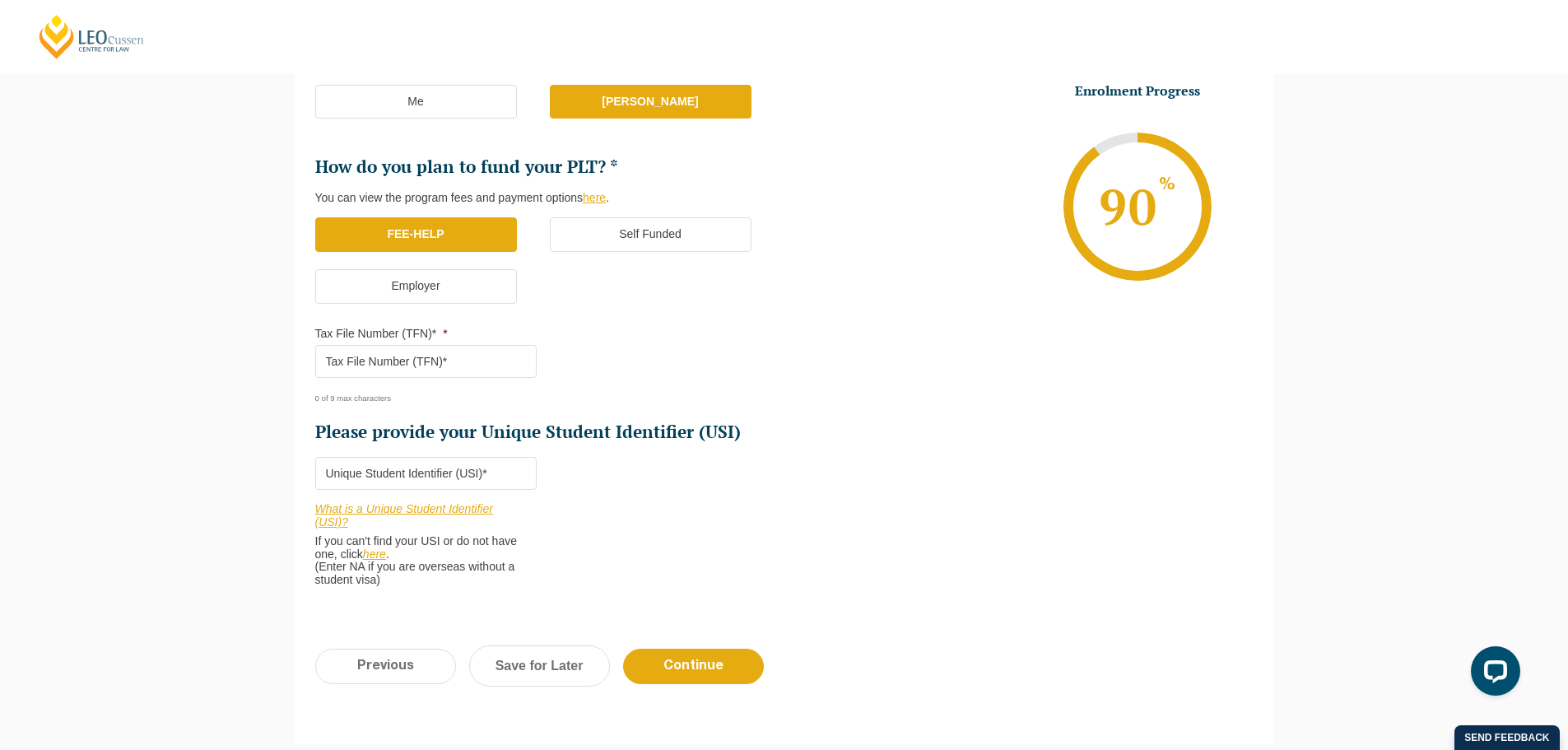
scroll to position [471, 0]
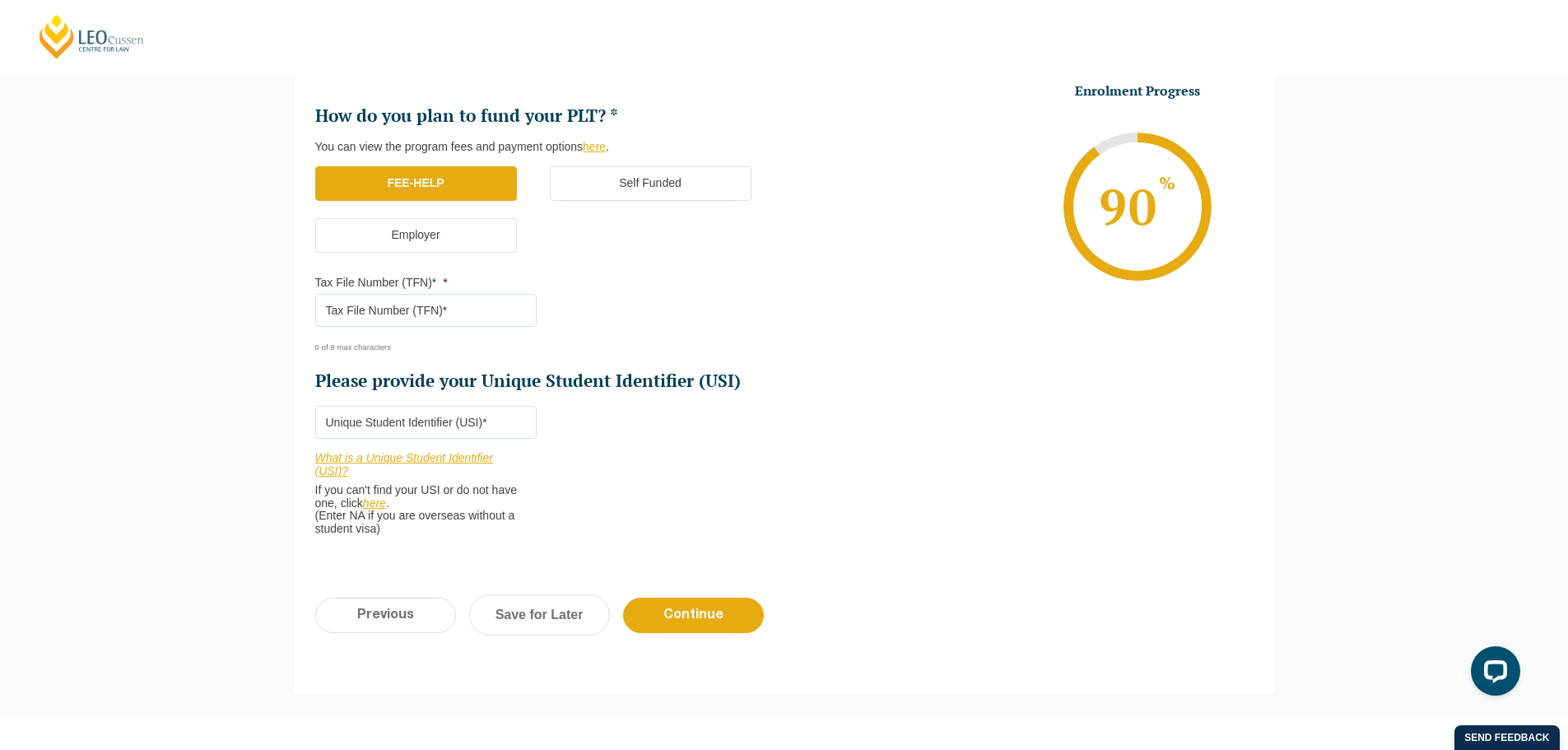
click at [472, 307] on input "Tax File Number (TFN)* *" at bounding box center [426, 309] width 222 height 33
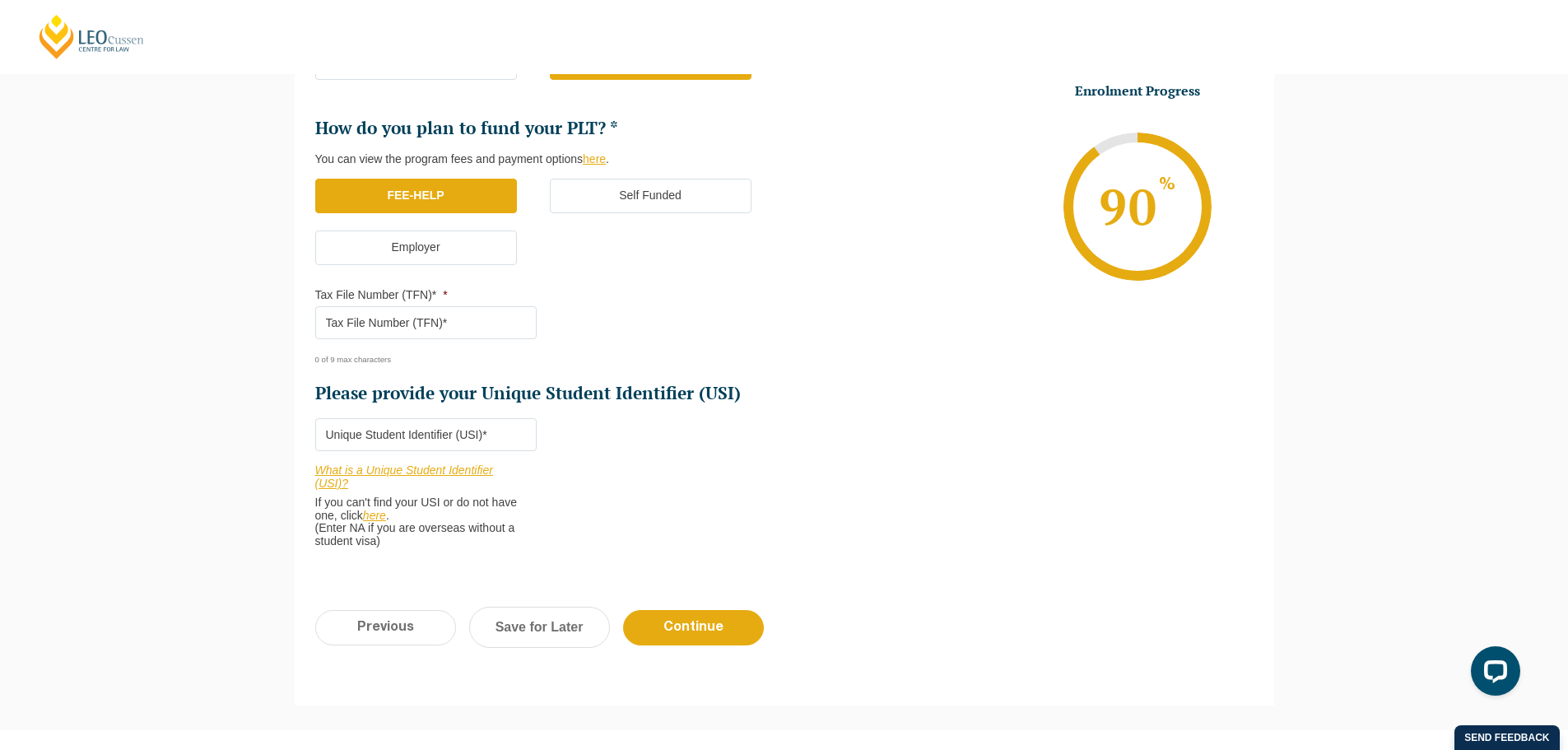
scroll to position [554, 0]
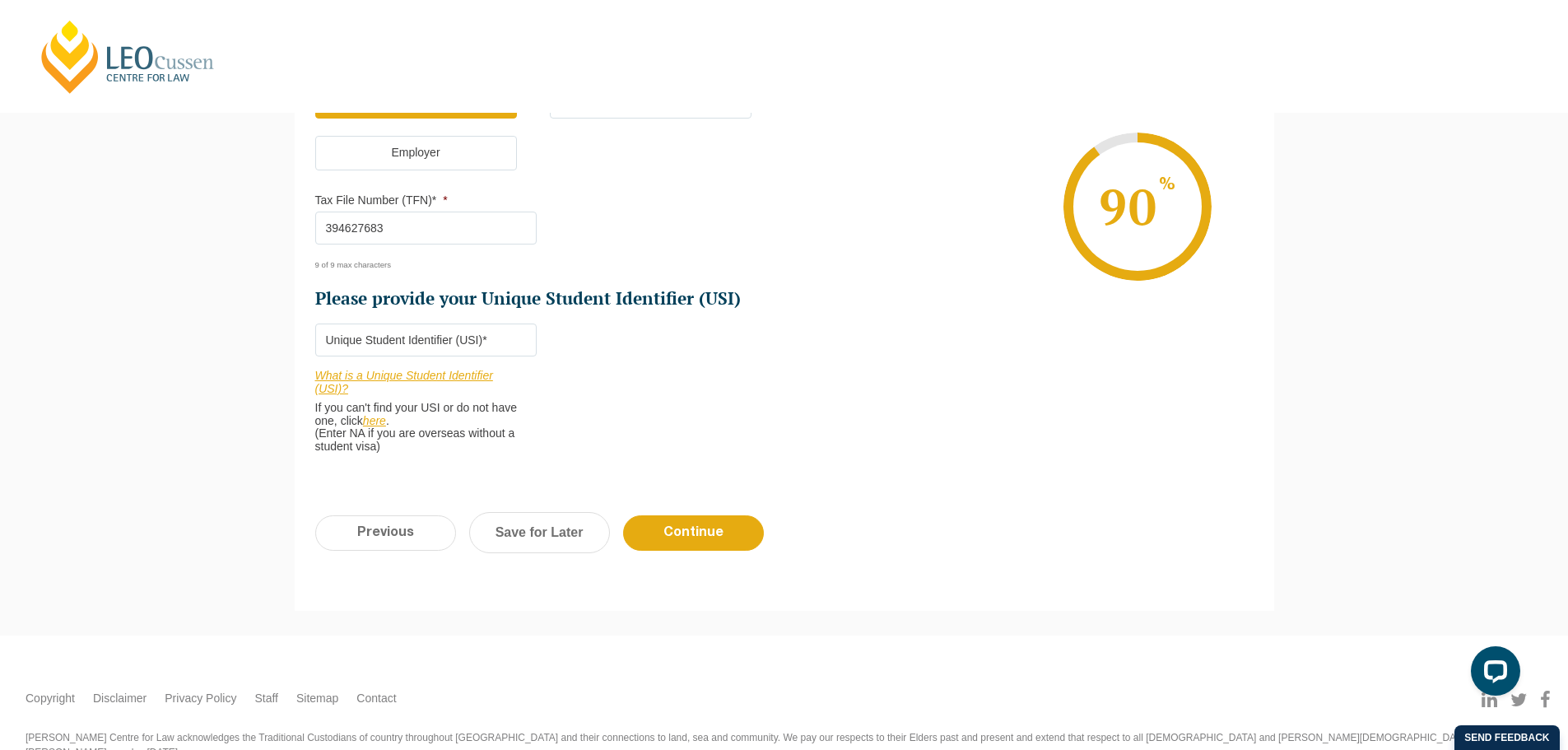
type input "394627683"
click at [457, 341] on input "Please provide your Unique Student Identifier (USI) *" at bounding box center [426, 339] width 222 height 33
click at [451, 373] on link "What is a Unique Student Identifier (USI)?" at bounding box center [404, 381] width 178 height 27
click at [435, 355] on input "Please provide your Unique Student Identifier (USI) *" at bounding box center [426, 339] width 222 height 33
click at [441, 341] on input "Please provide your Unique Student Identifier (USI) *" at bounding box center [426, 339] width 222 height 33
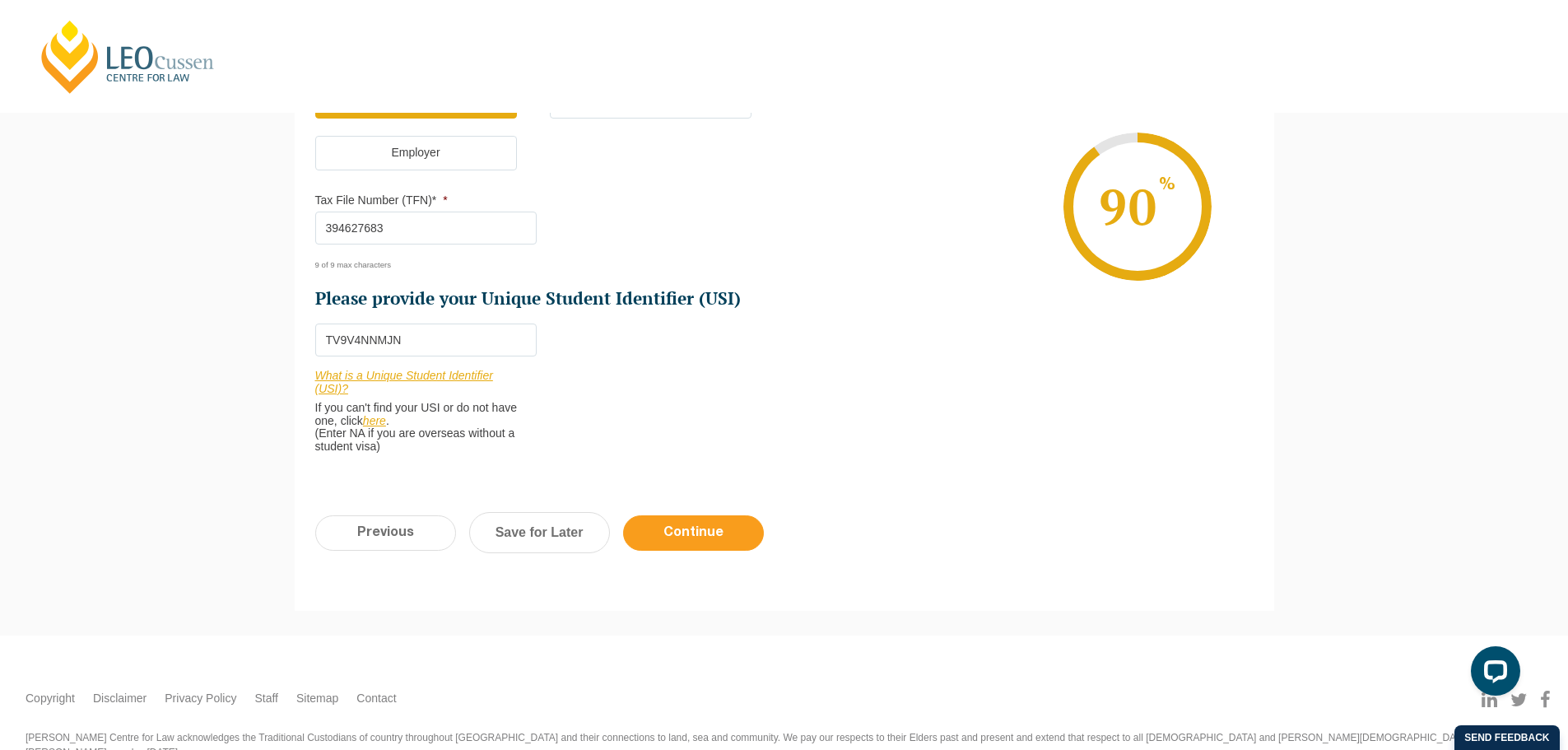
type input "TV9V4NNMJN"
click at [676, 541] on input "Continue" at bounding box center [693, 533] width 141 height 35
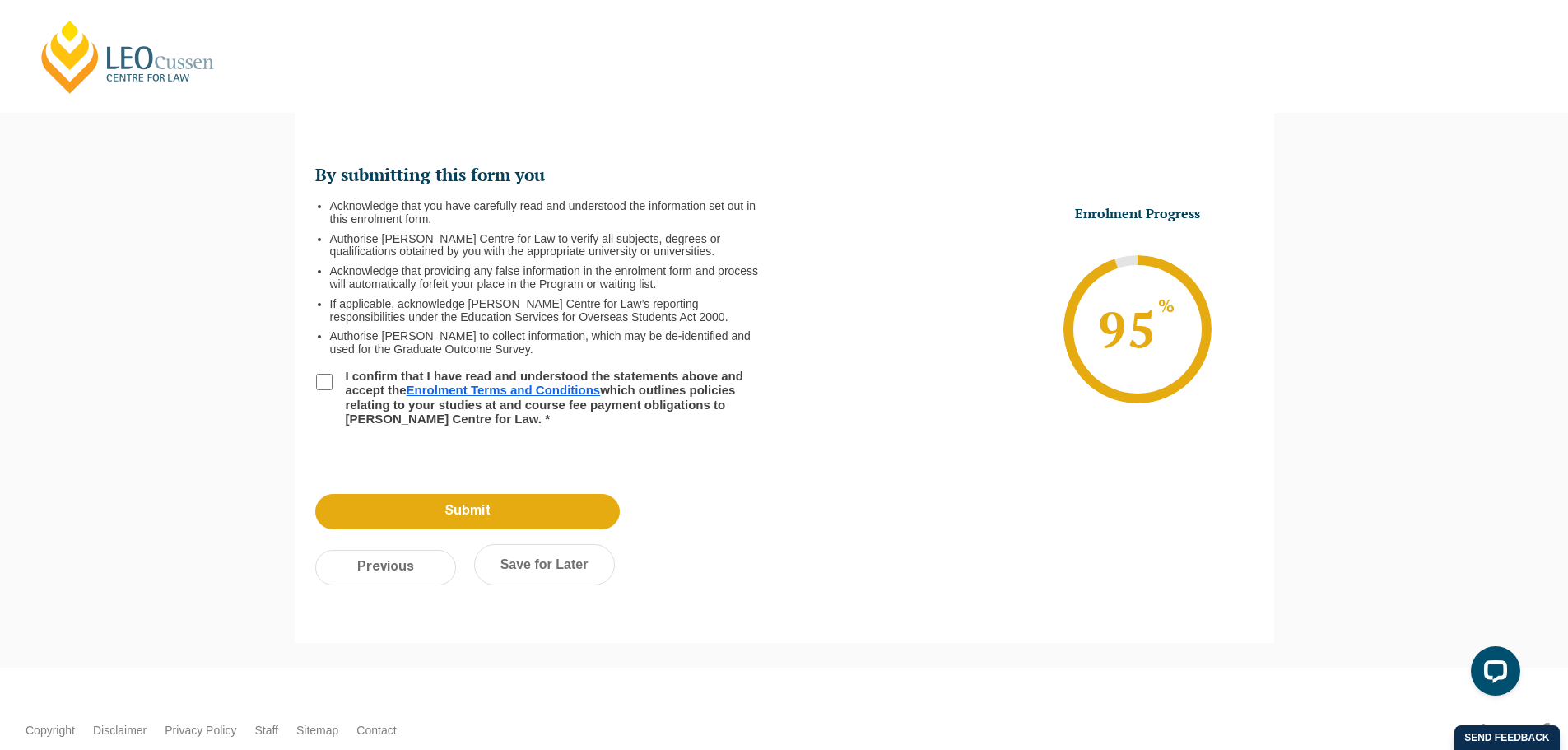
scroll to position [142, 0]
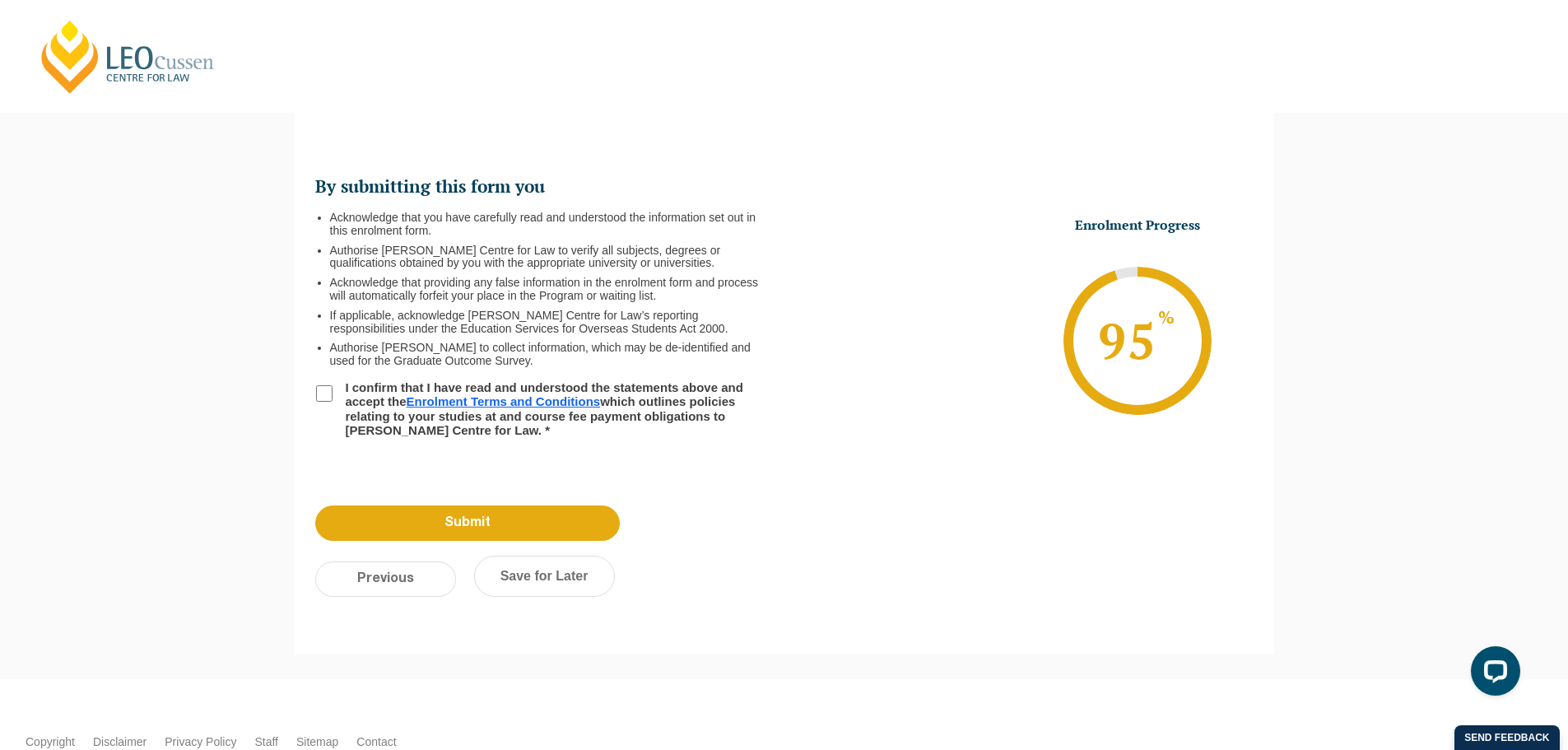
click at [328, 391] on input "I confirm that I have read and understood the statements above and accept the E…" at bounding box center [324, 393] width 17 height 17
checkbox input "true"
click at [459, 522] on input "Submit" at bounding box center [467, 523] width 305 height 35
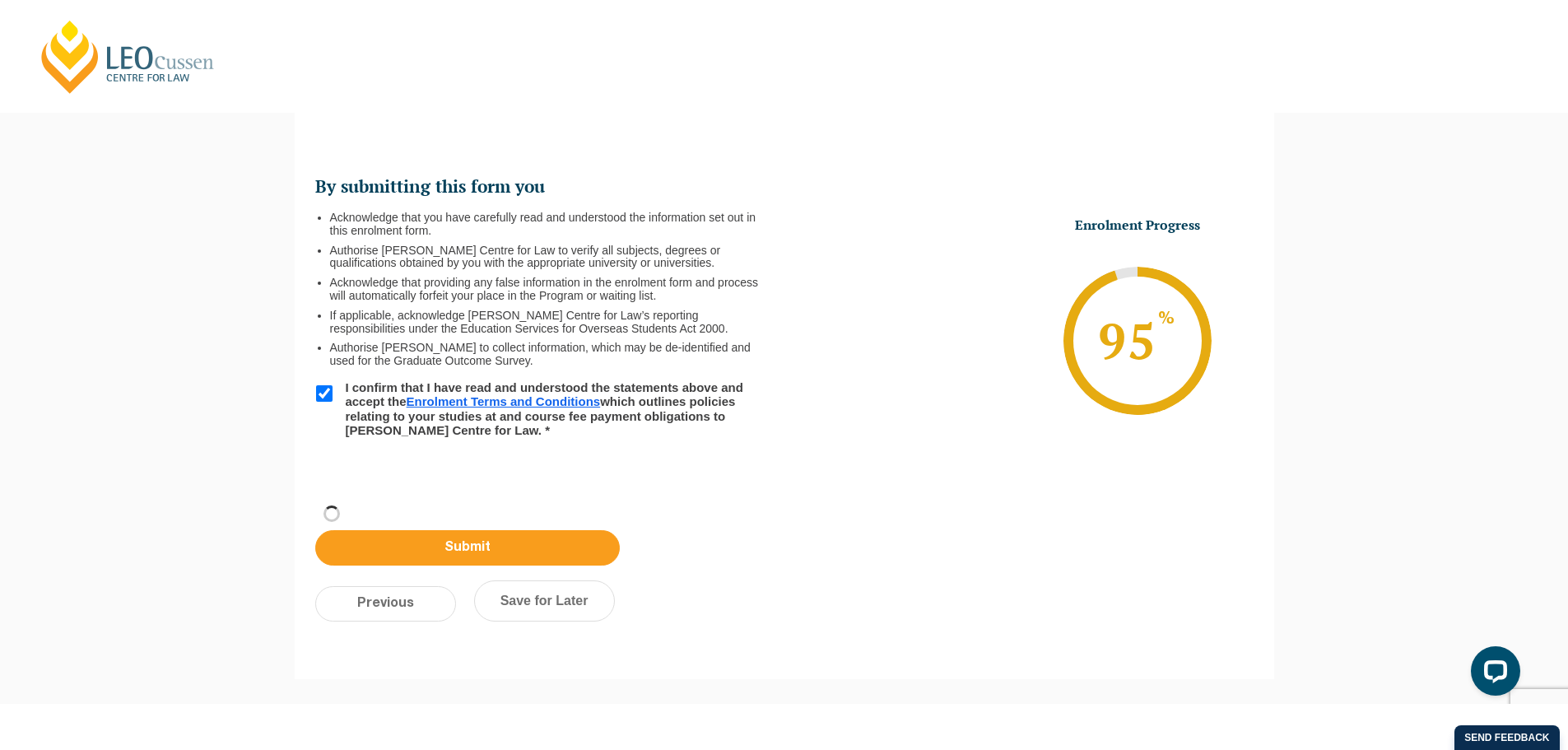
scroll to position [55, 0]
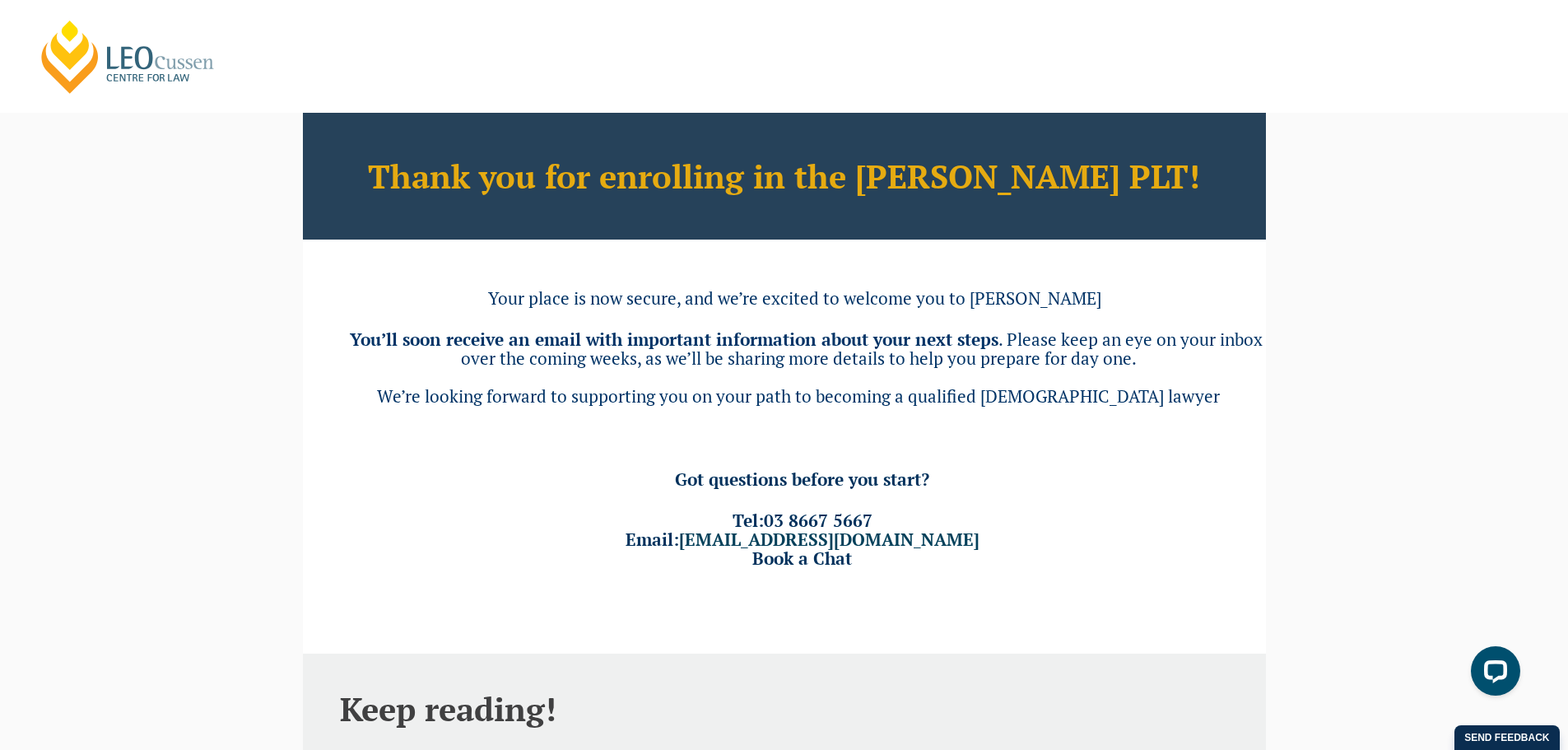
drag, startPoint x: 114, startPoint y: 114, endPoint x: 181, endPoint y: 239, distance: 141.8
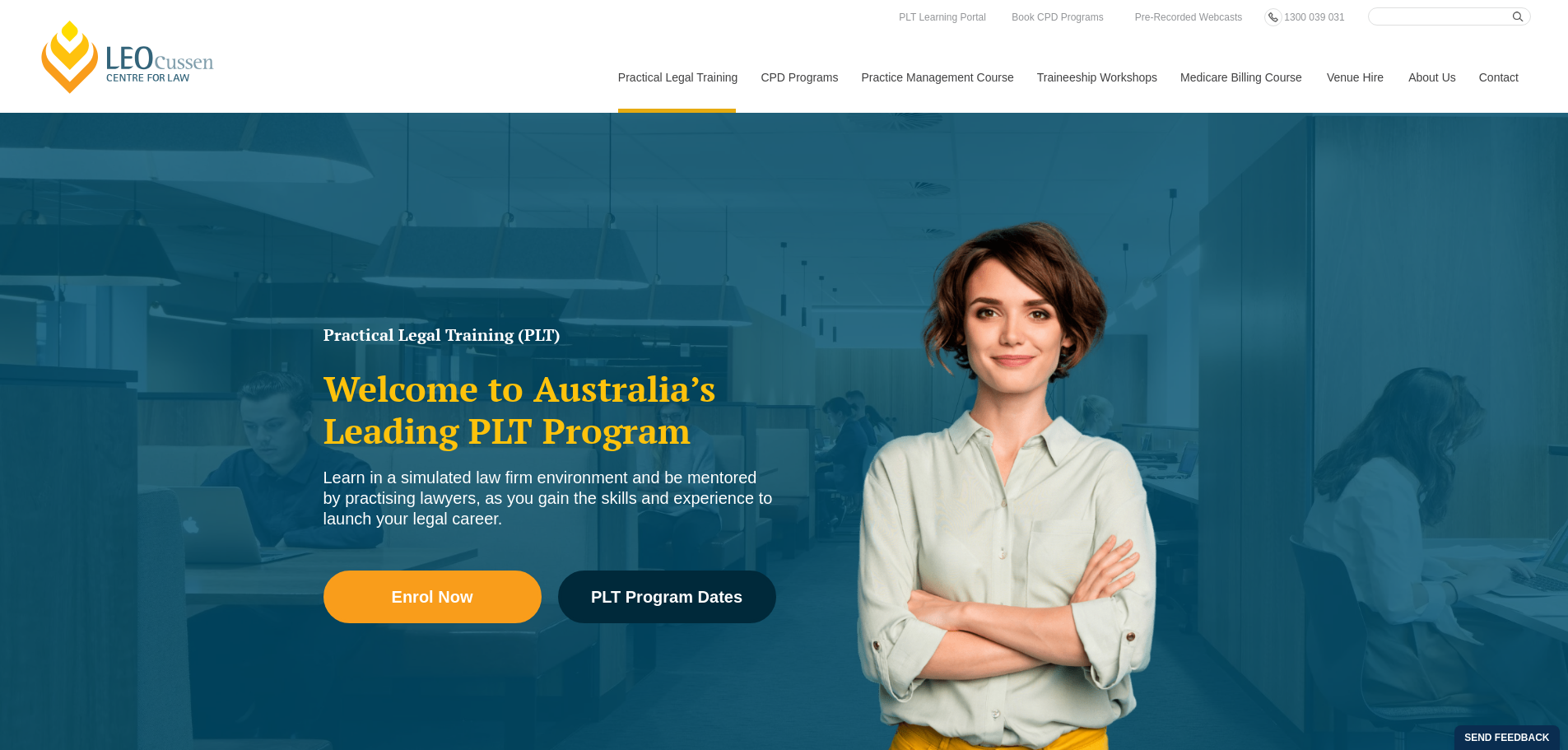
click at [550, 585] on div "Enrol Now PLT Program Dates" at bounding box center [549, 604] width 453 height 118
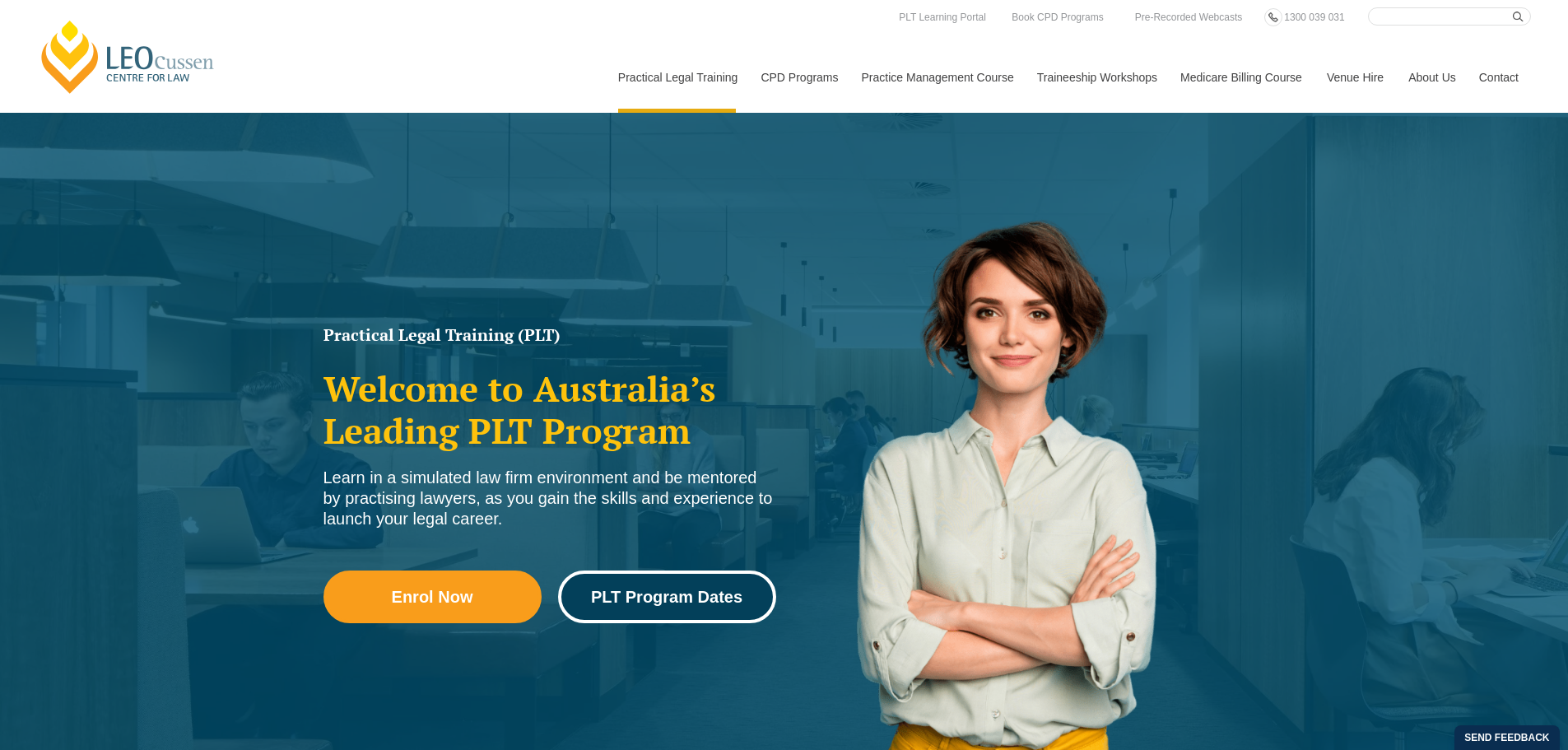
click at [610, 580] on link "PLT Program Dates" at bounding box center [667, 596] width 218 height 52
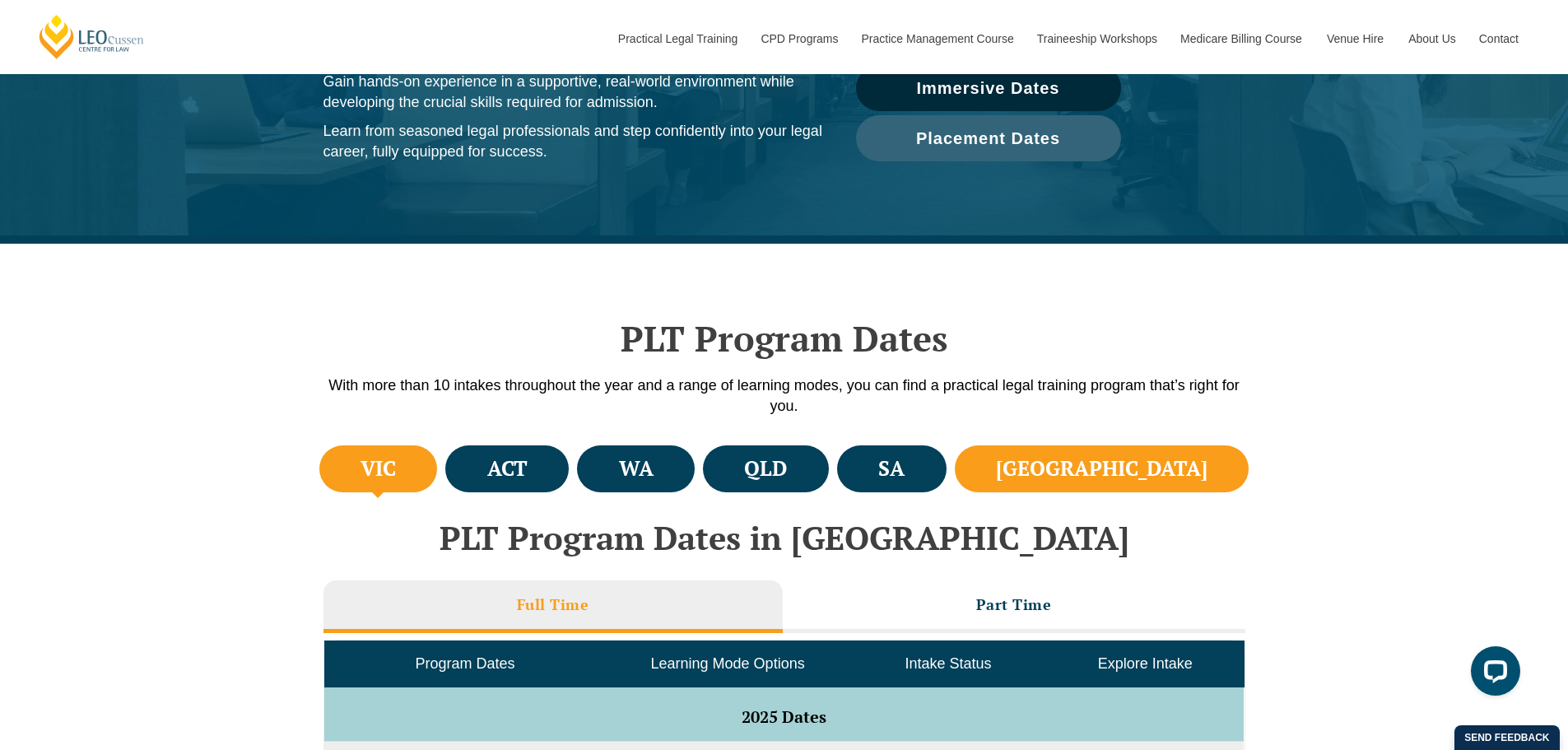
click at [1148, 462] on h4 "NSW" at bounding box center [1102, 469] width 212 height 28
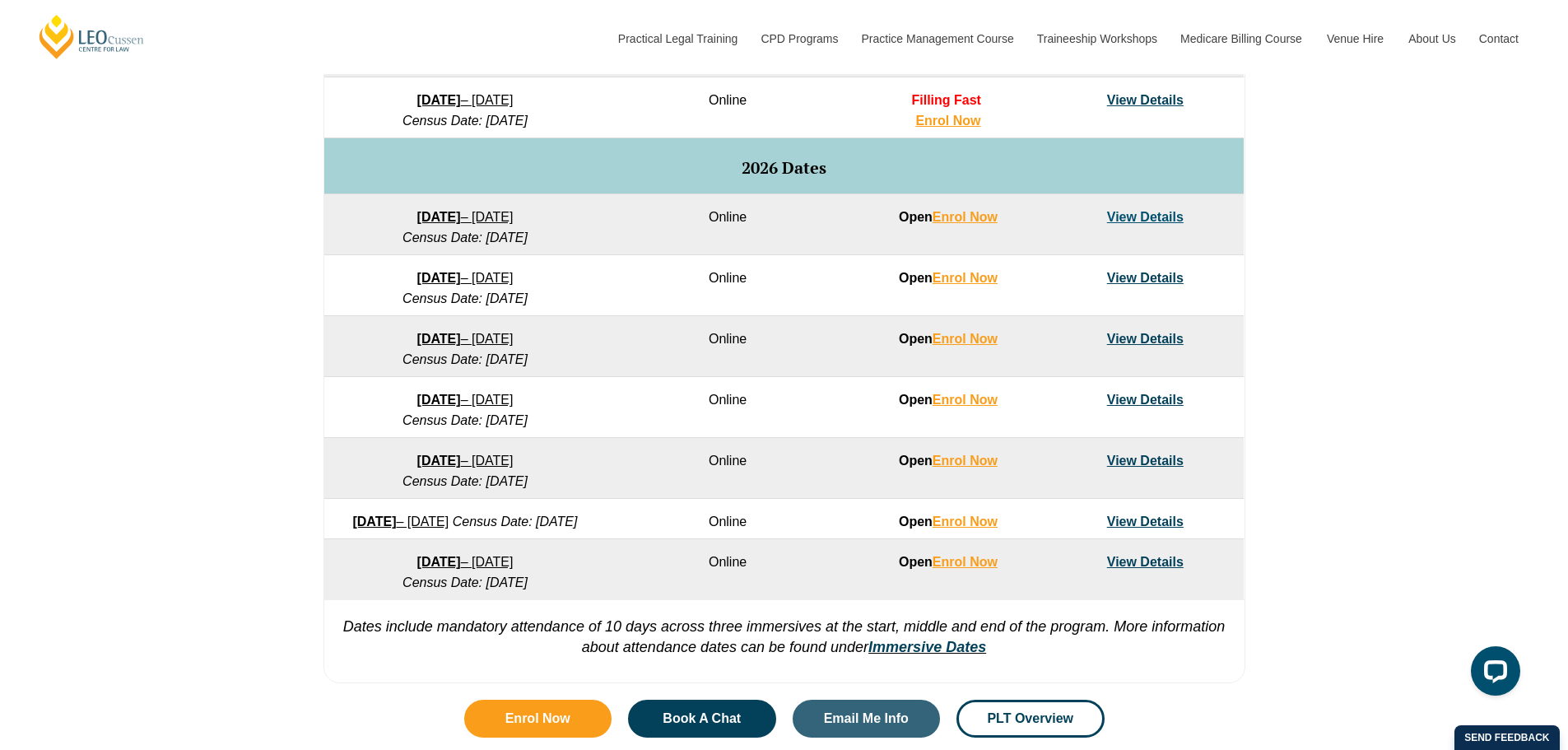
scroll to position [988, 0]
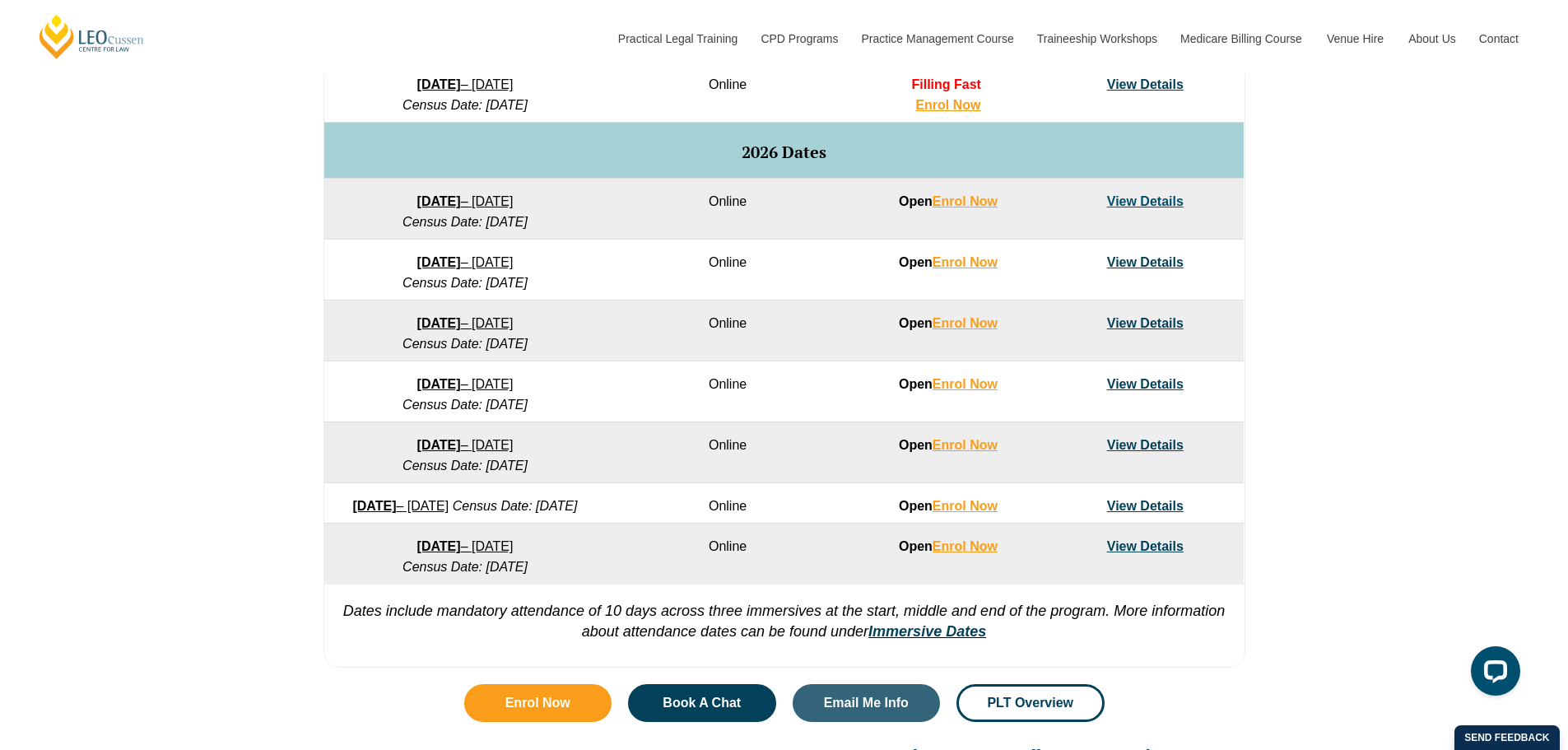
click at [476, 320] on link "23 March 2026 – 7 August 2026" at bounding box center [465, 323] width 97 height 14
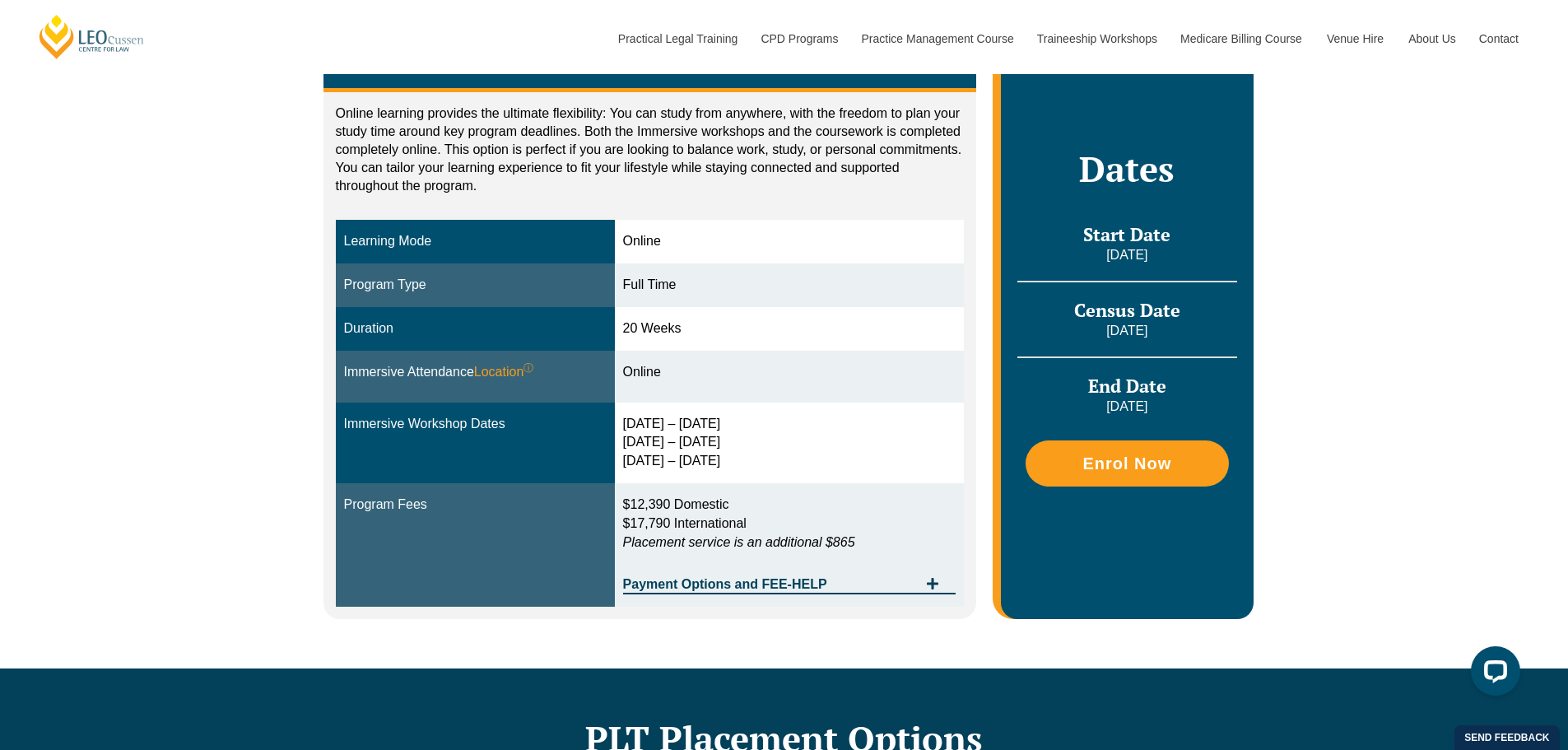
scroll to position [329, 0]
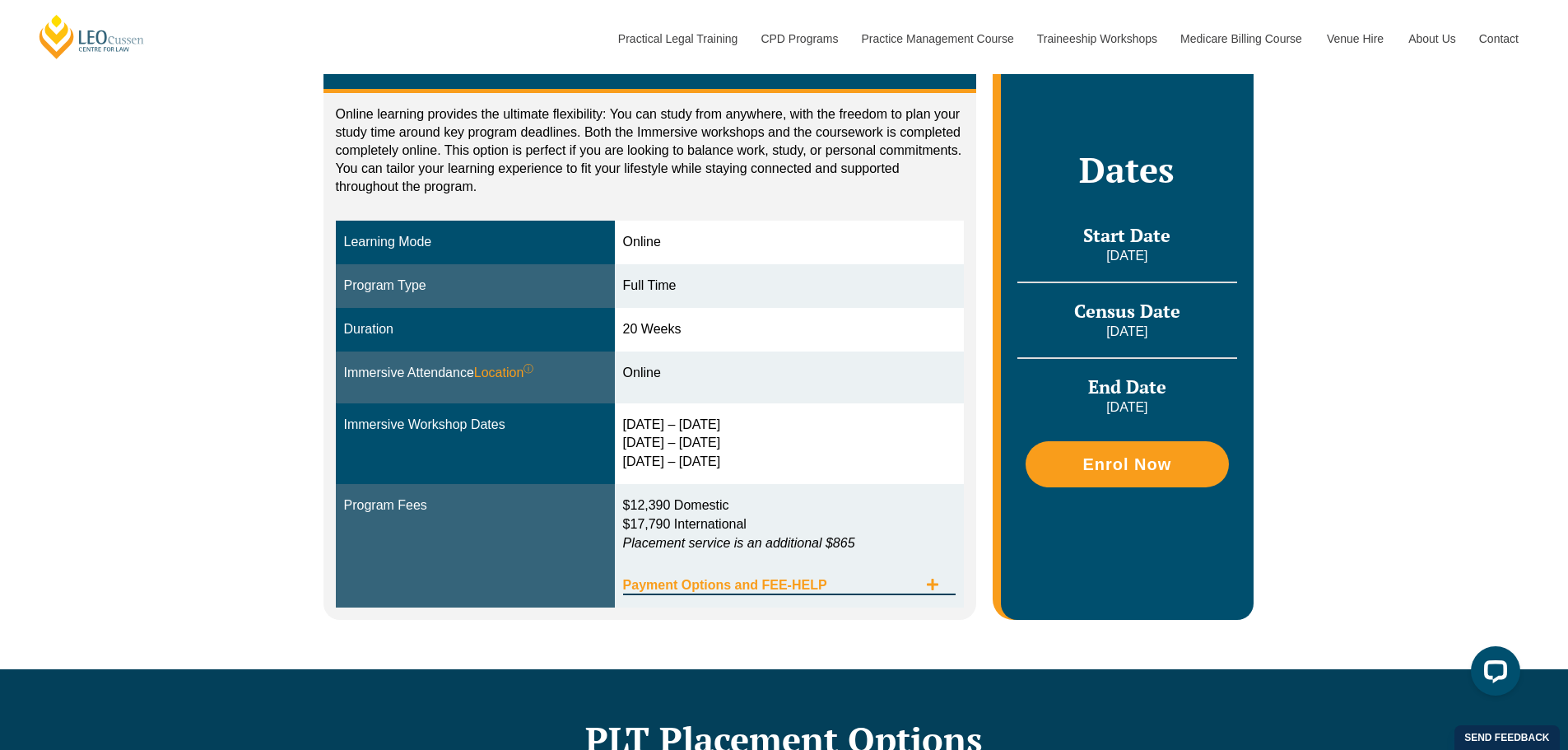
click at [750, 576] on div "Payment Options and FEE-HELP" at bounding box center [790, 578] width 333 height 34
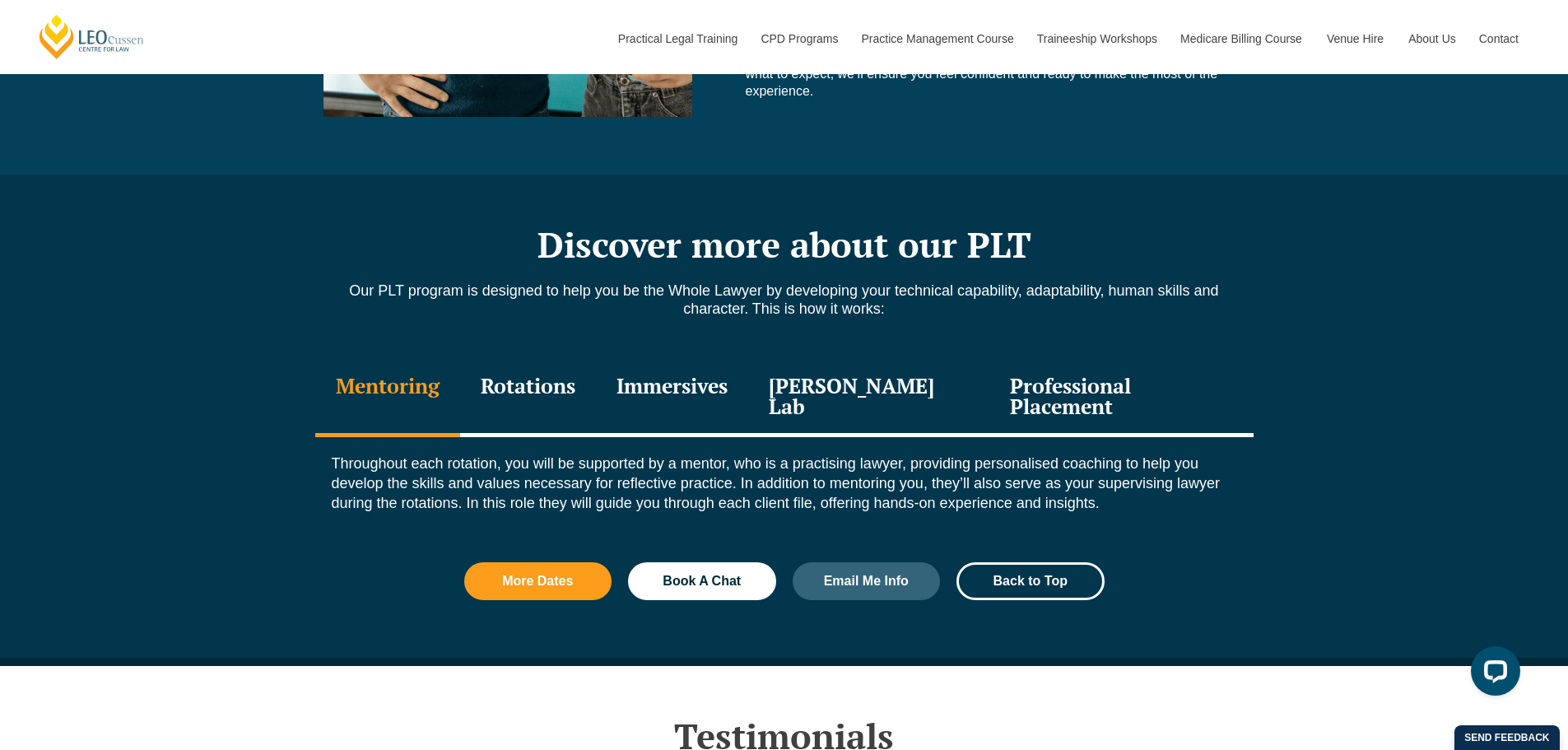
scroll to position [2140, 0]
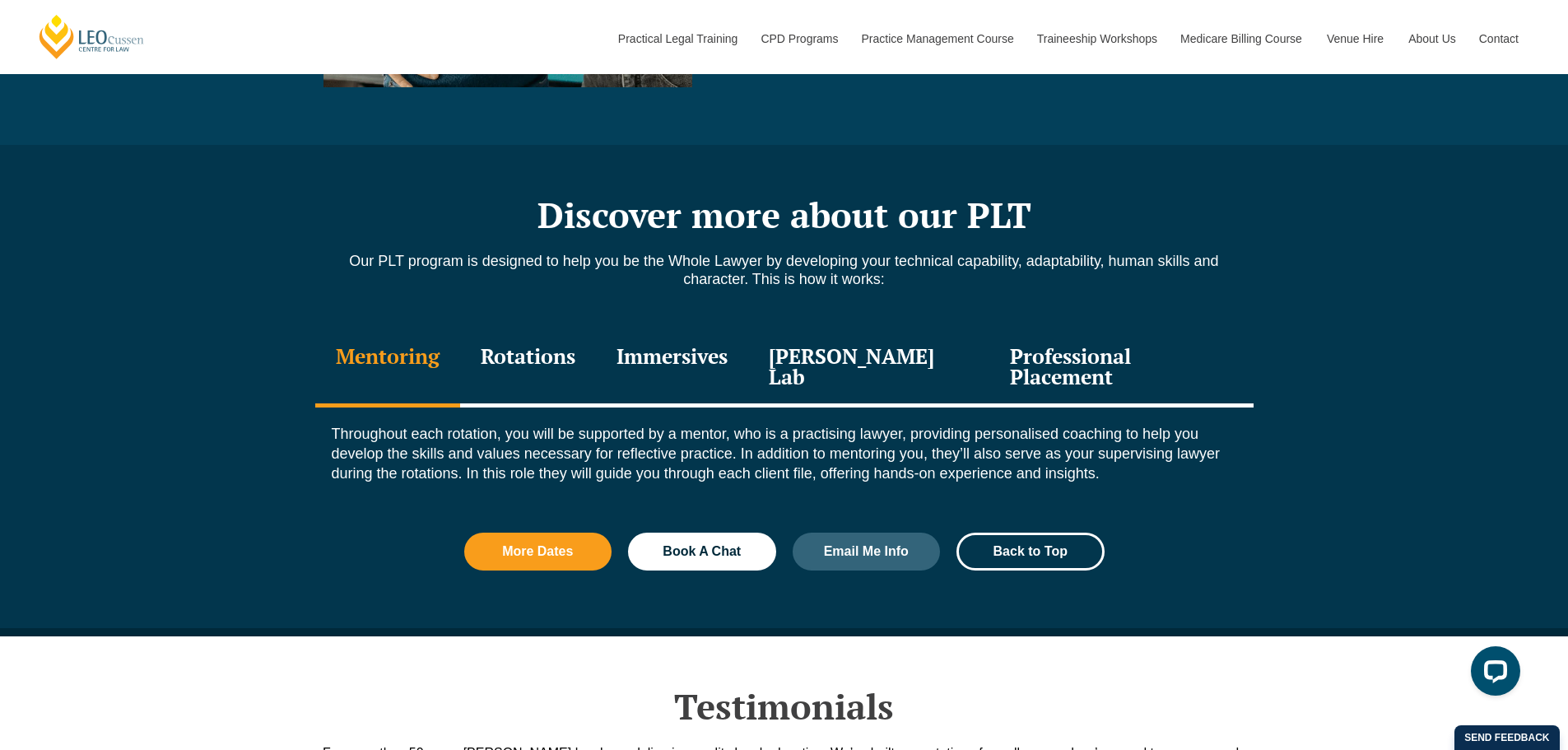
click at [573, 361] on div "Rotations" at bounding box center [529, 368] width 136 height 78
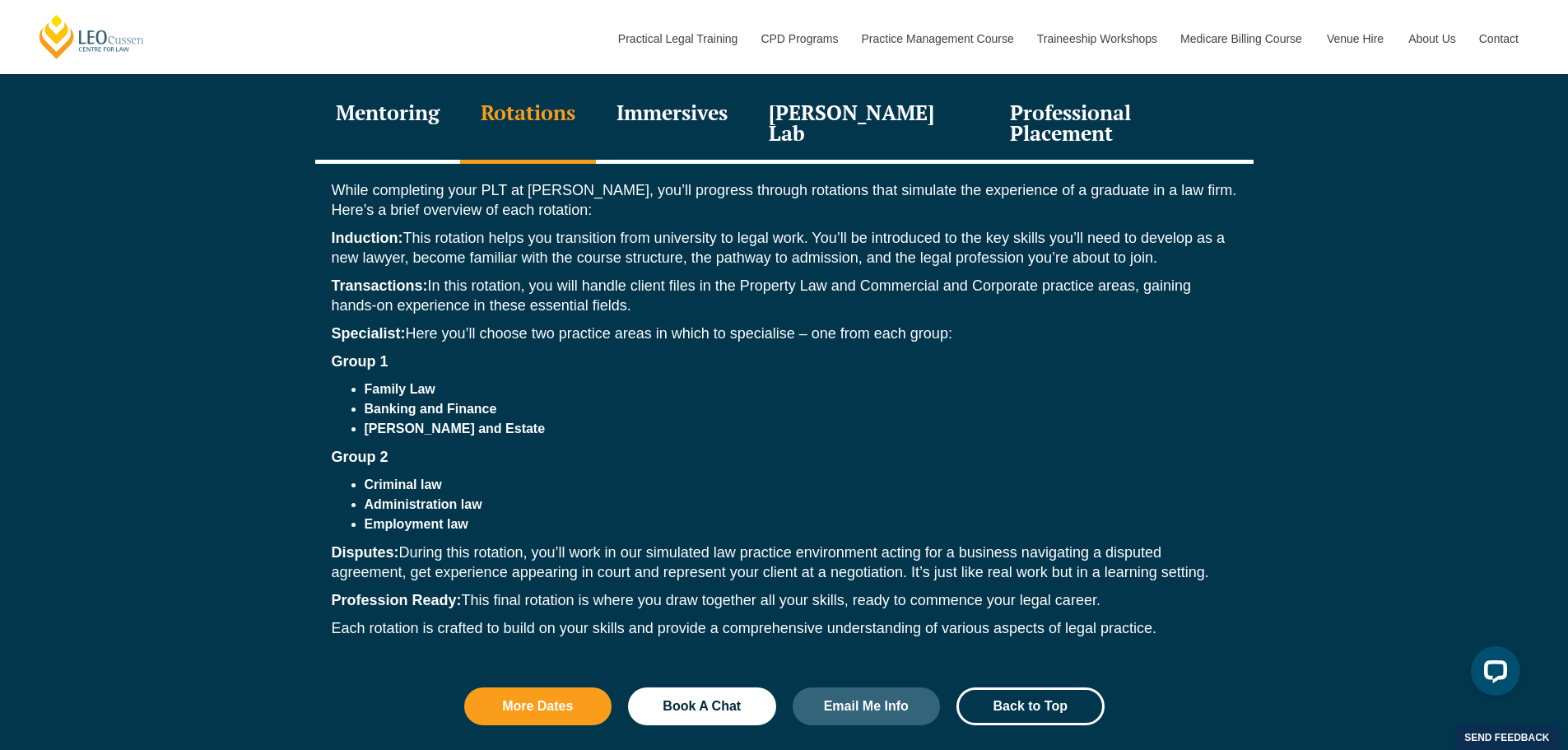
scroll to position [2386, 0]
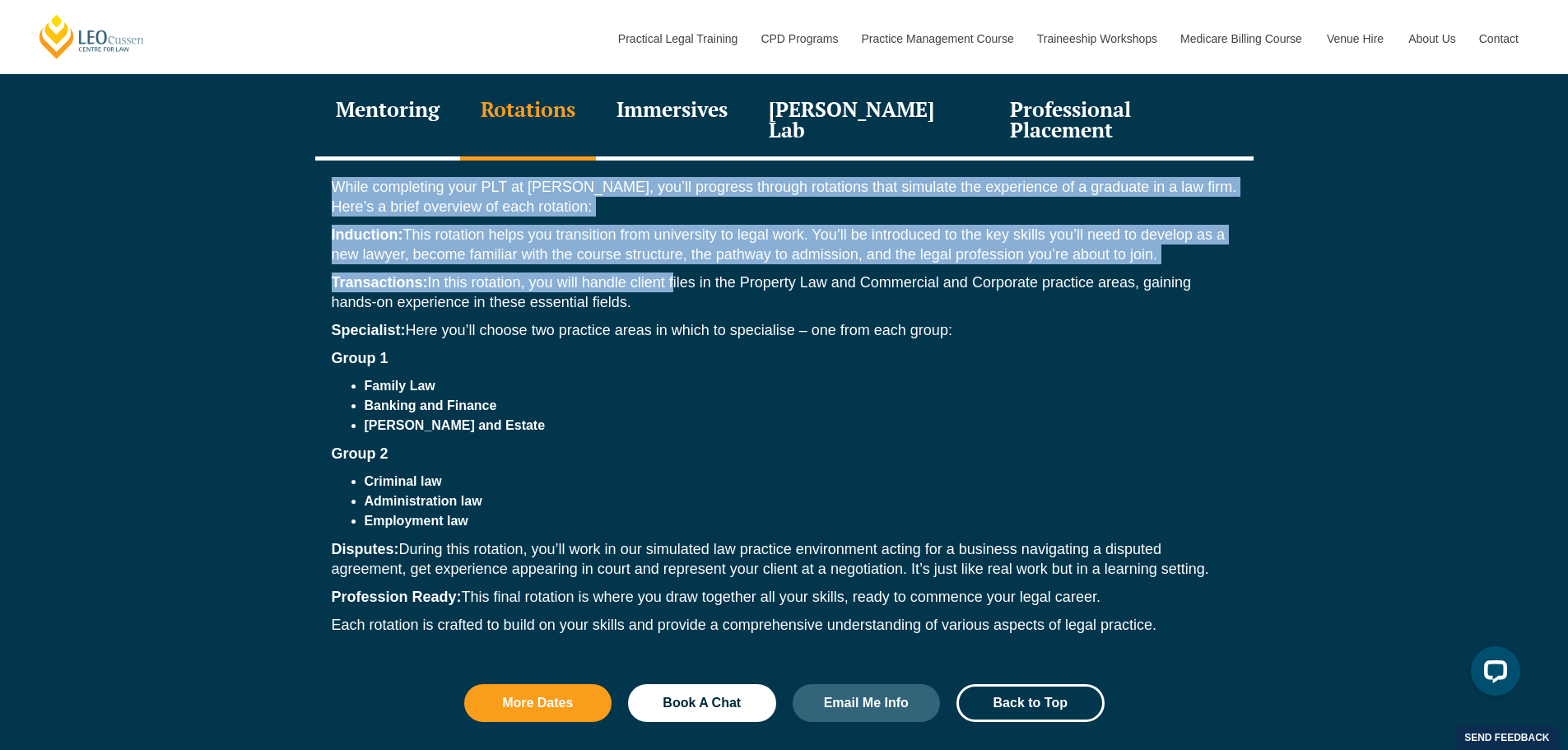
drag, startPoint x: 328, startPoint y: 167, endPoint x: 672, endPoint y: 266, distance: 358.0
click at [672, 266] on div "While completing your PLT at [PERSON_NAME], you’ll progress through rotations t…" at bounding box center [785, 410] width 939 height 499
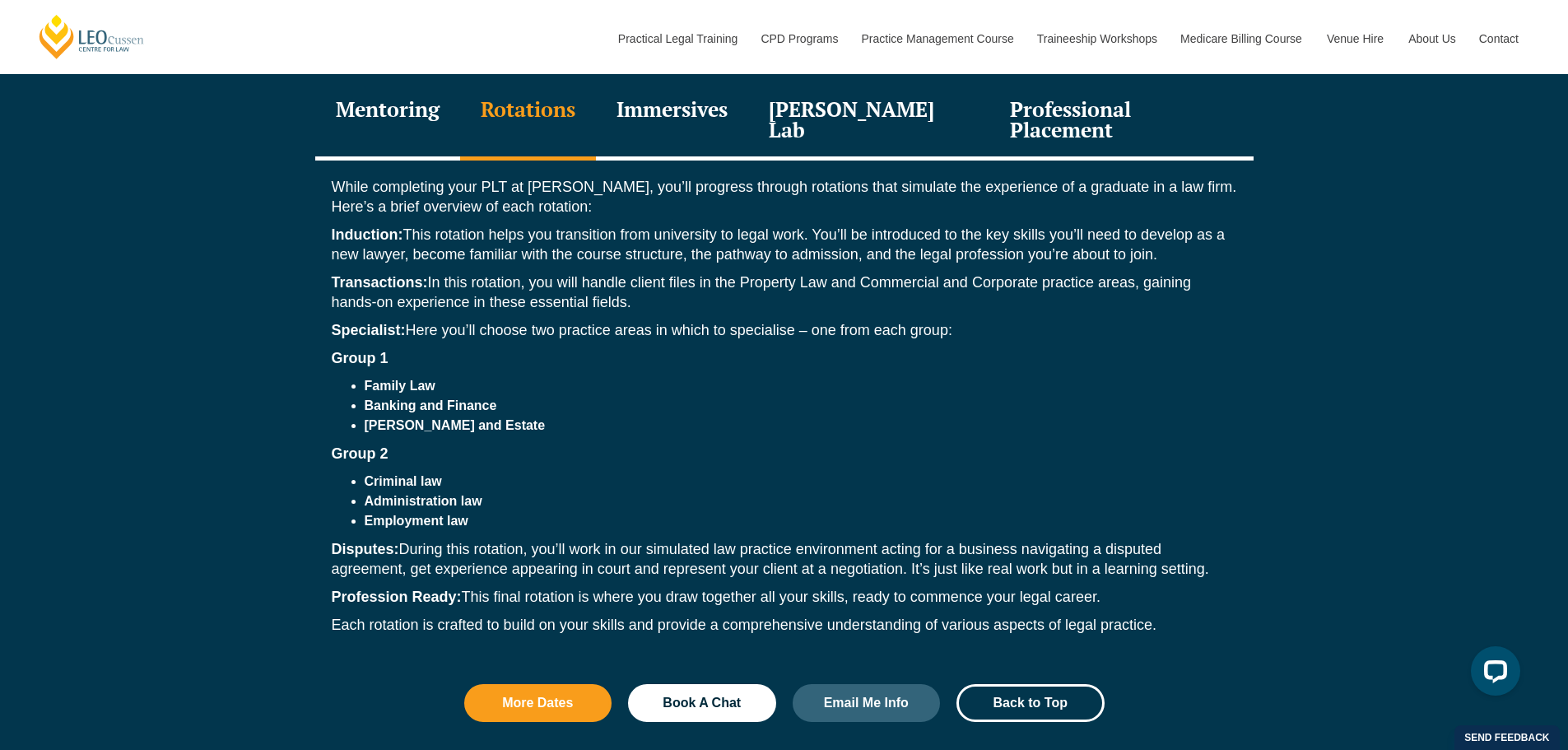
click at [659, 272] on p "Transactions: In this rotation, you will handle client files in the Property La…" at bounding box center [784, 292] width 905 height 39
drag, startPoint x: 326, startPoint y: 326, endPoint x: 476, endPoint y: 385, distance: 161.2
click at [476, 385] on div "While completing your PLT at [PERSON_NAME], you’ll progress through rotations t…" at bounding box center [785, 410] width 939 height 499
click at [476, 416] on li "[PERSON_NAME] and Estate" at bounding box center [801, 426] width 873 height 20
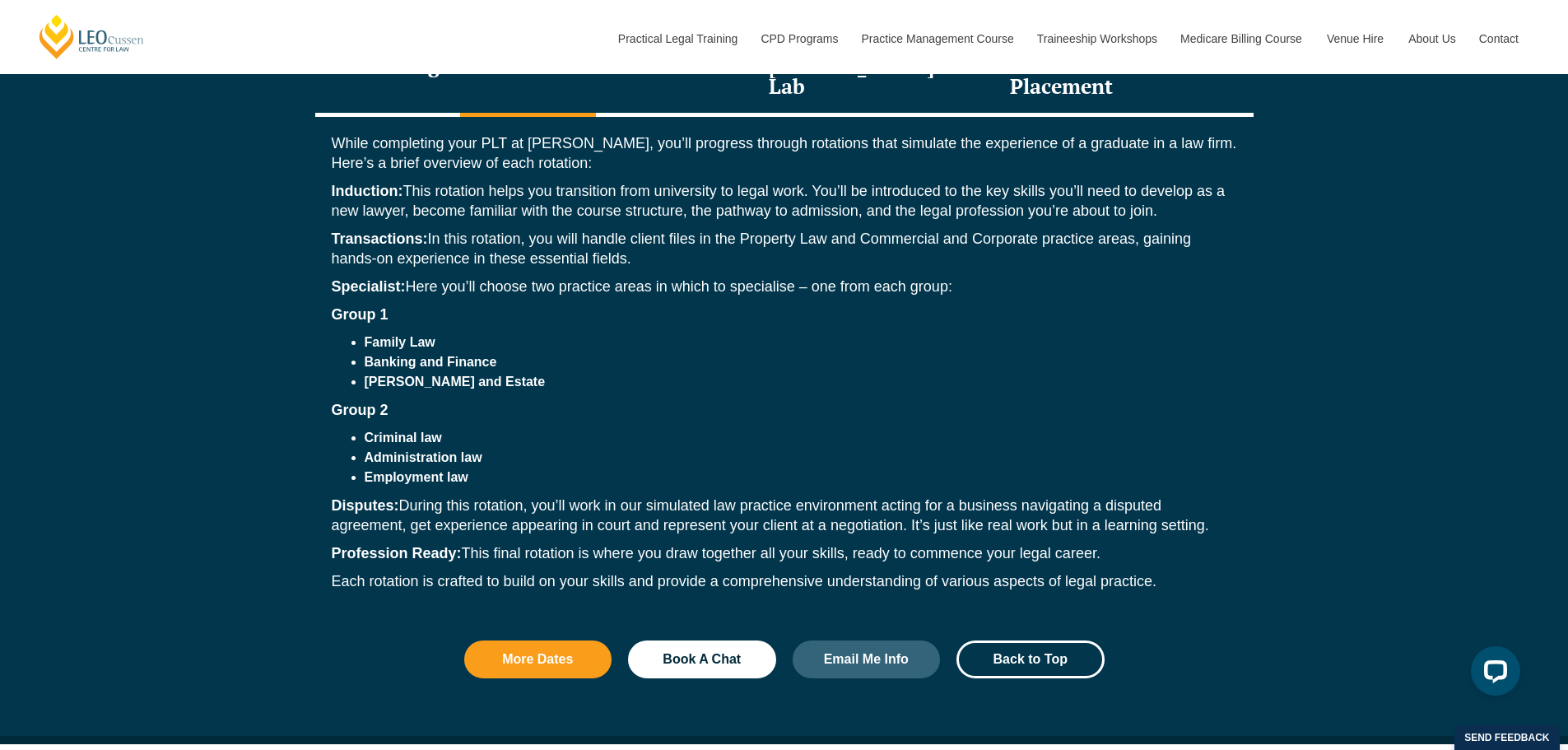
scroll to position [2469, 0]
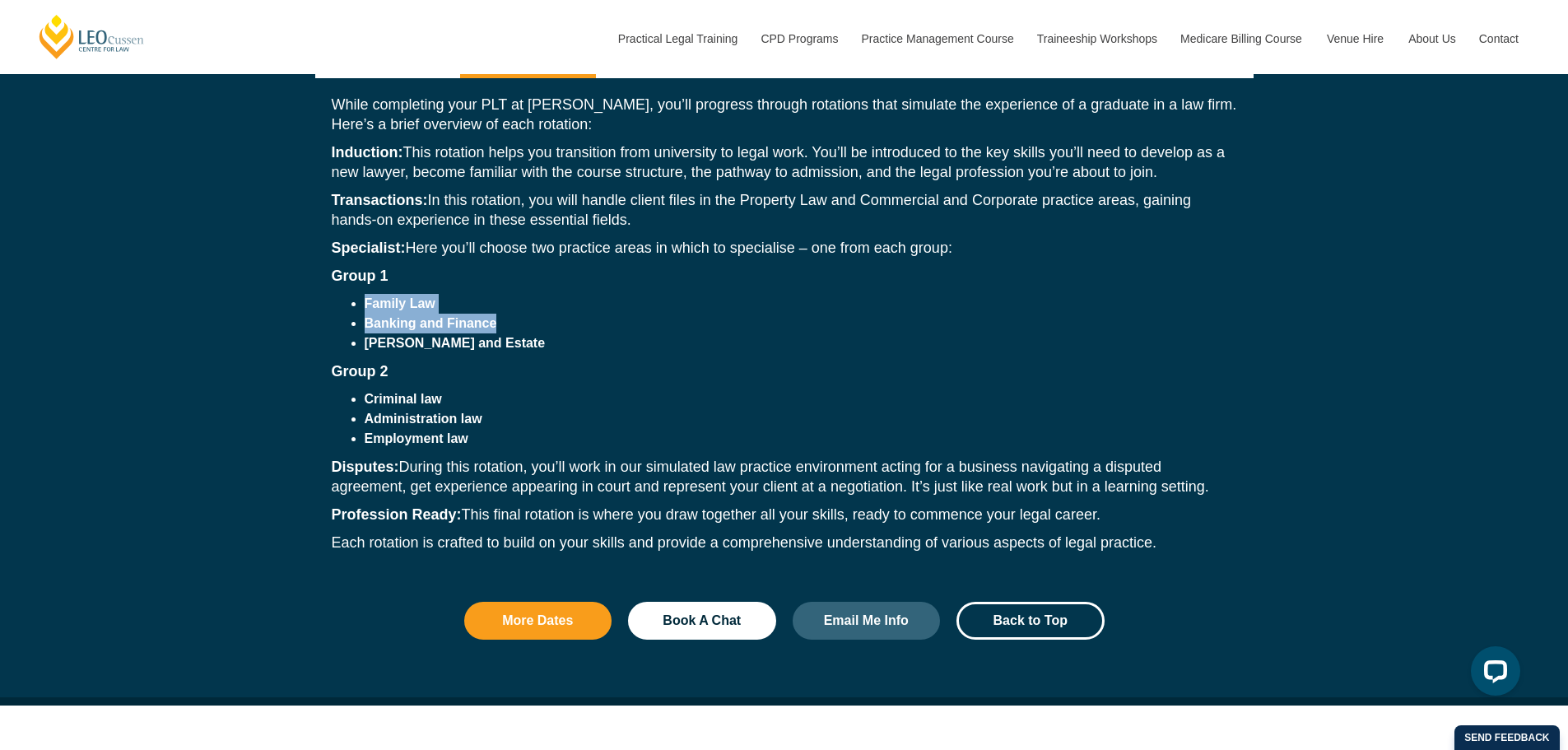
drag, startPoint x: 364, startPoint y: 279, endPoint x: 505, endPoint y: 300, distance: 142.6
click at [505, 300] on ul "Family Law Banking and Finance [PERSON_NAME] and Estate" at bounding box center [784, 323] width 905 height 59
click at [493, 316] on strong "Banking and Finance" at bounding box center [431, 323] width 132 height 14
drag, startPoint x: 361, startPoint y: 278, endPoint x: 469, endPoint y: 288, distance: 108.5
click at [469, 294] on ul "Family Law Banking and Finance [PERSON_NAME] and Estate" at bounding box center [784, 323] width 905 height 59
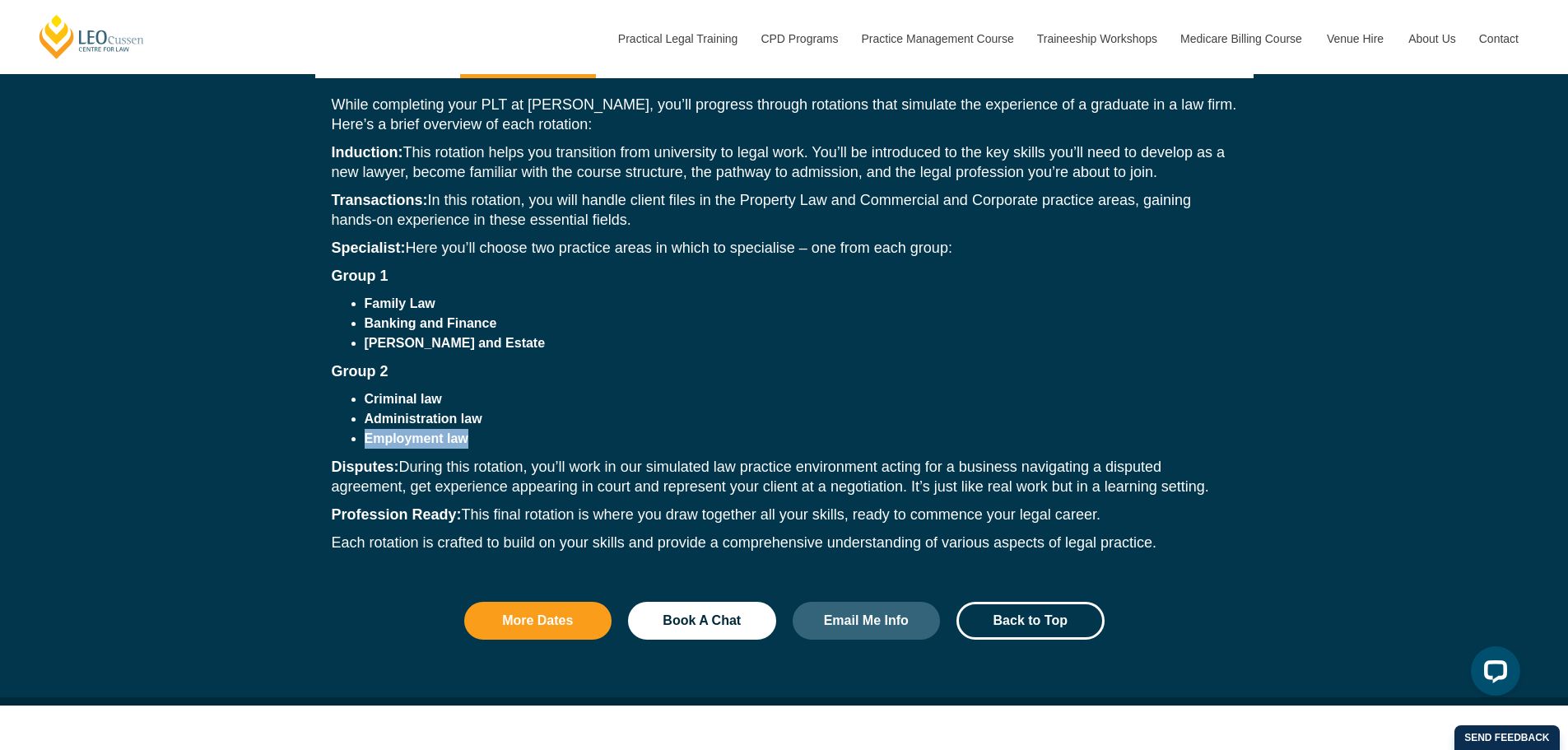
drag, startPoint x: 365, startPoint y: 413, endPoint x: 551, endPoint y: 427, distance: 186.5
click at [551, 429] on li "Employment law" at bounding box center [801, 439] width 873 height 20
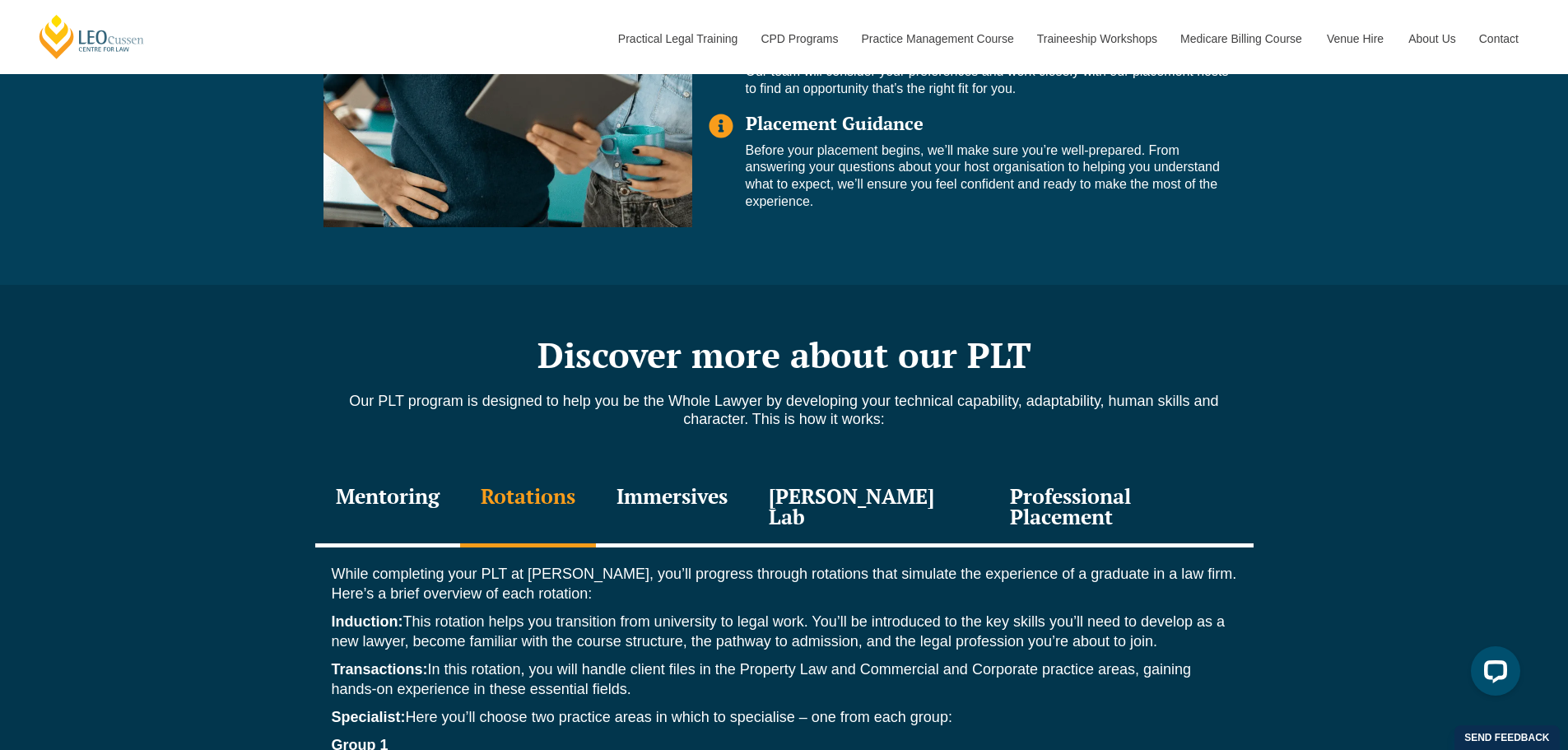
scroll to position [1975, 0]
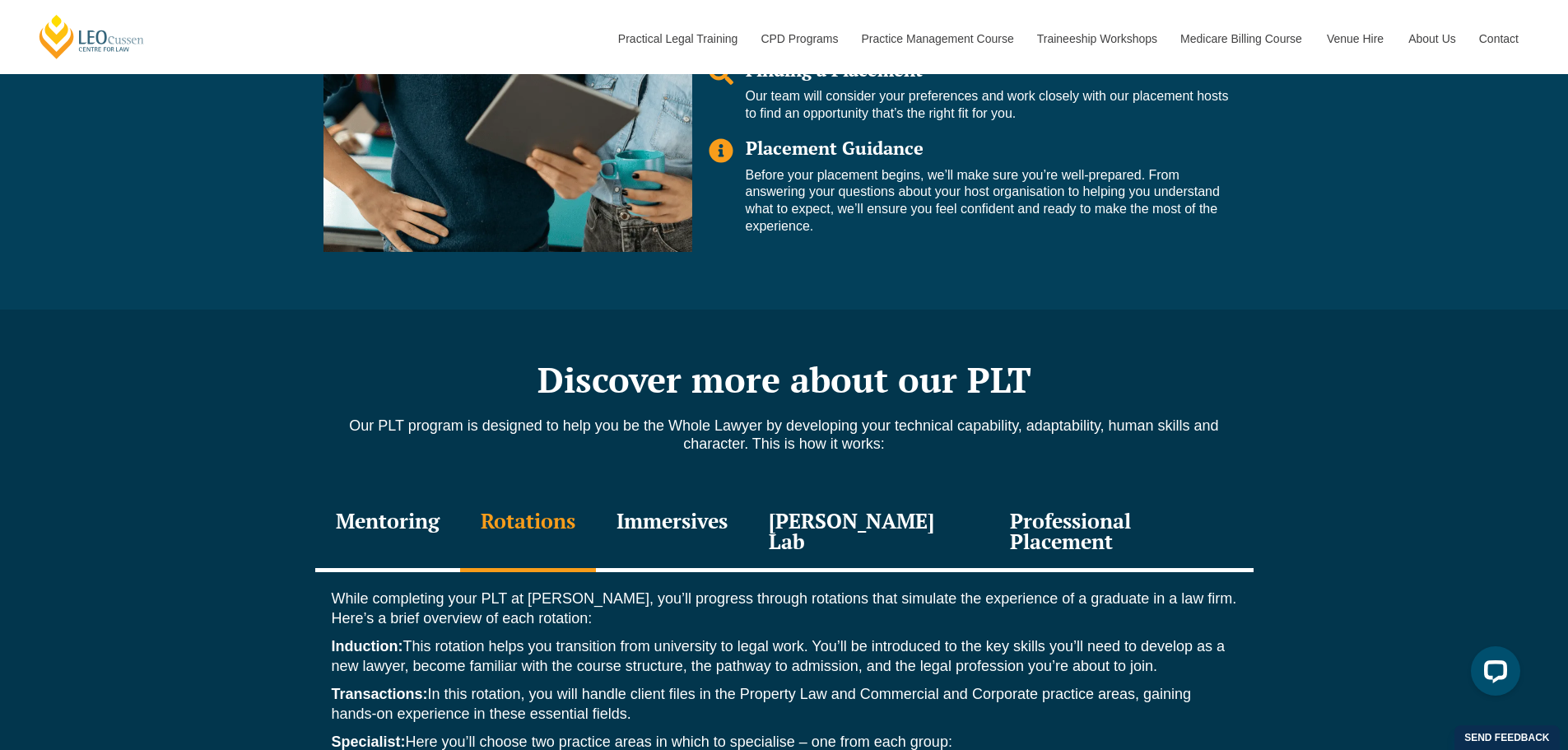
click at [693, 512] on div "Immersives" at bounding box center [672, 532] width 152 height 78
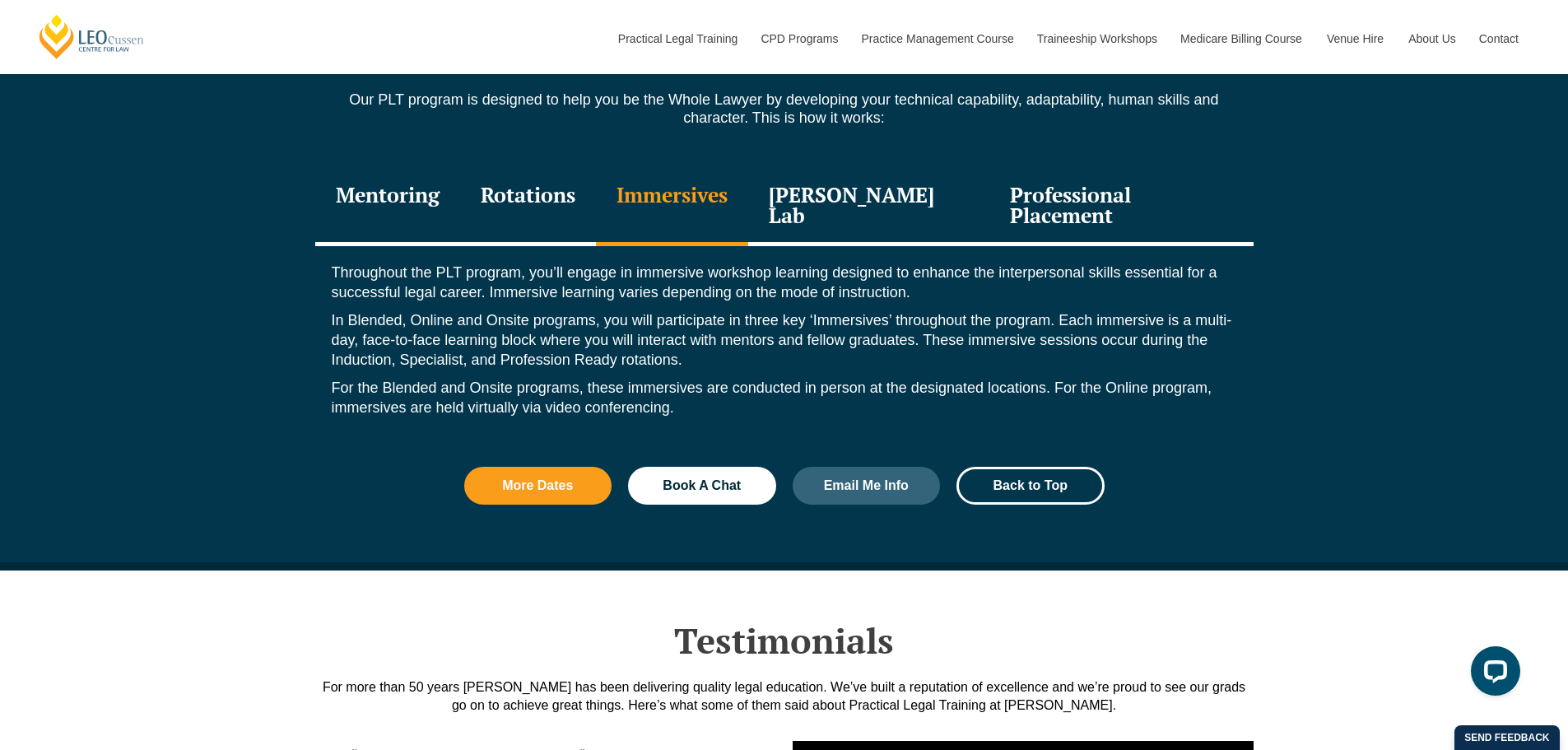
scroll to position [2304, 0]
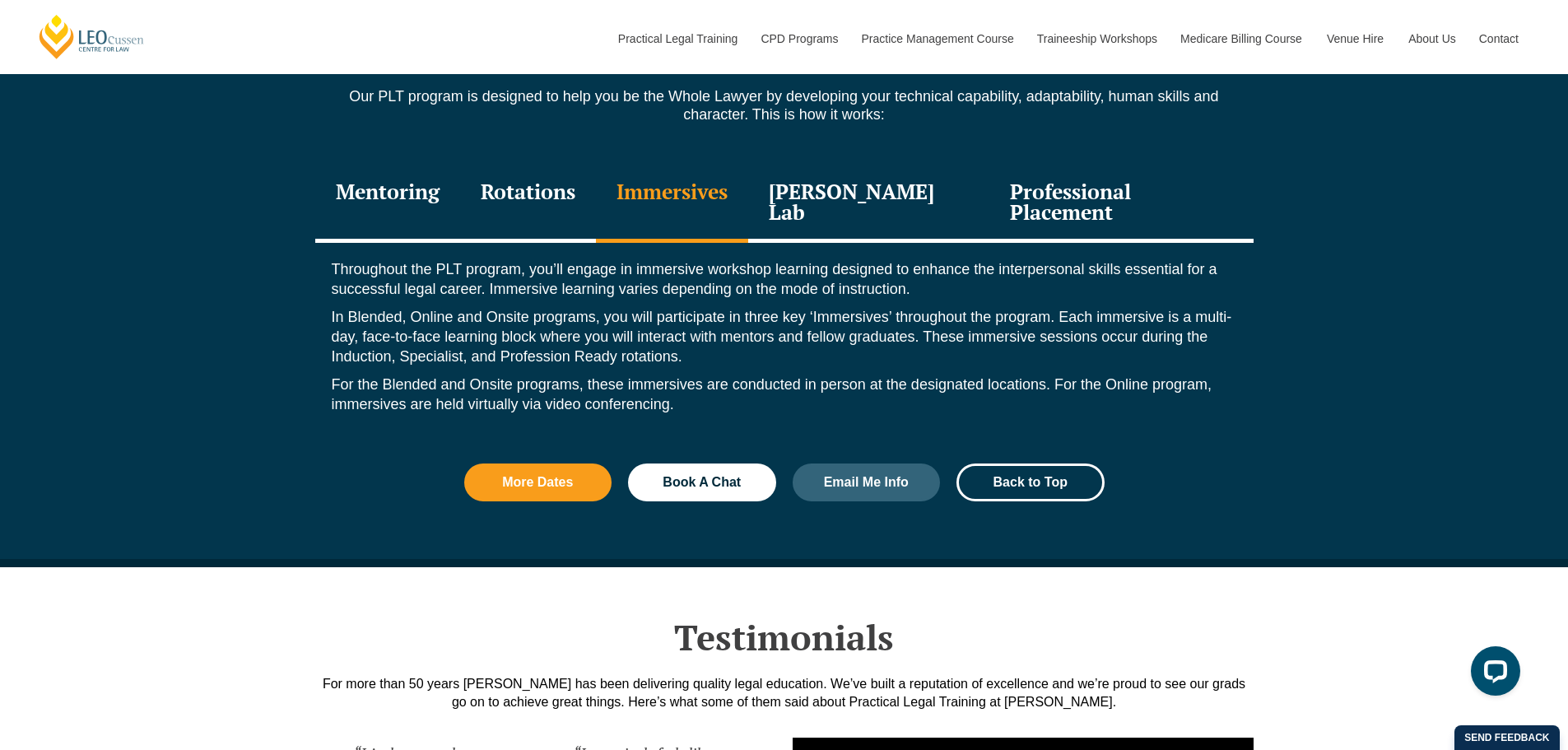
click at [824, 185] on div "[PERSON_NAME] Lab" at bounding box center [869, 203] width 242 height 78
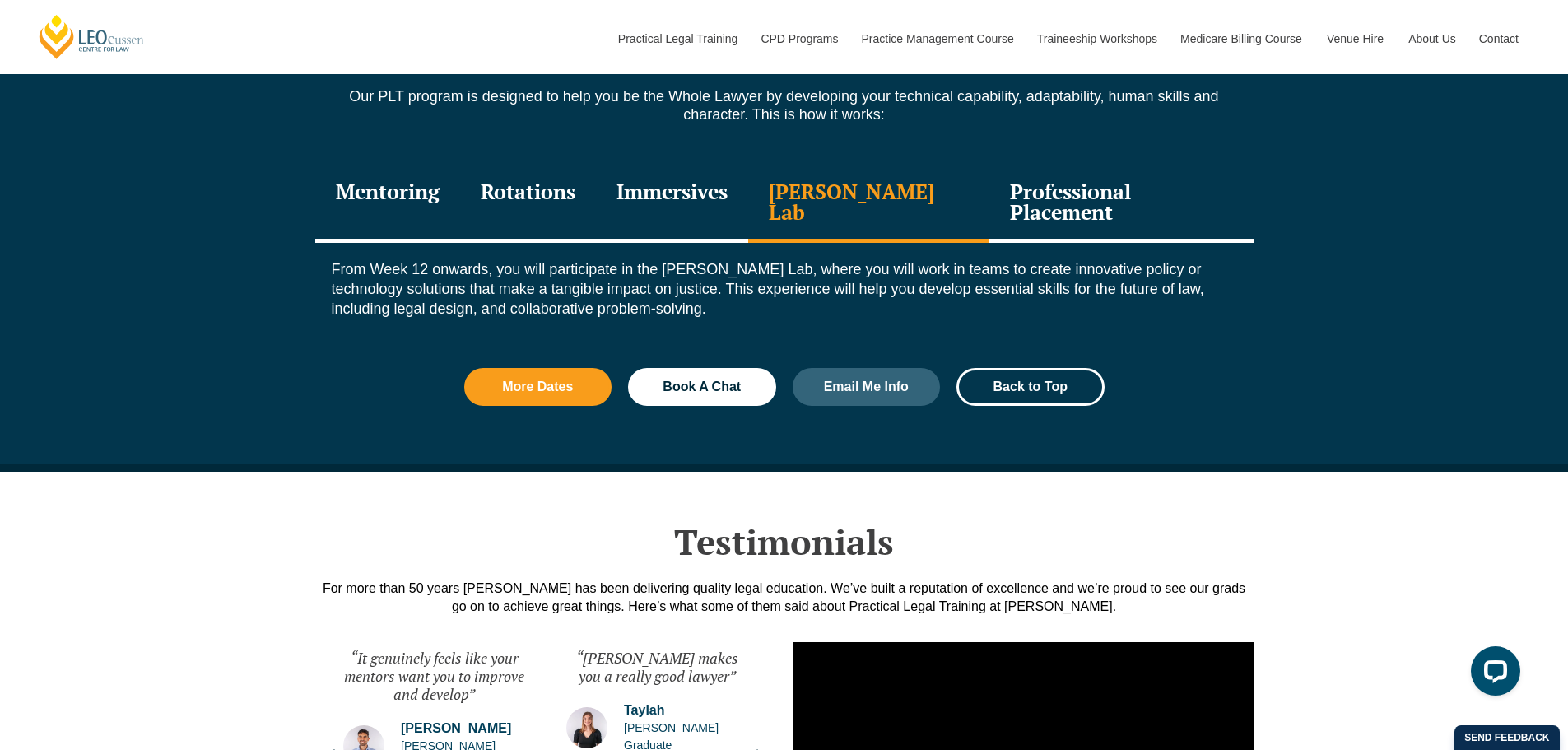
click at [997, 197] on div "Professional Placement" at bounding box center [1120, 203] width 263 height 78
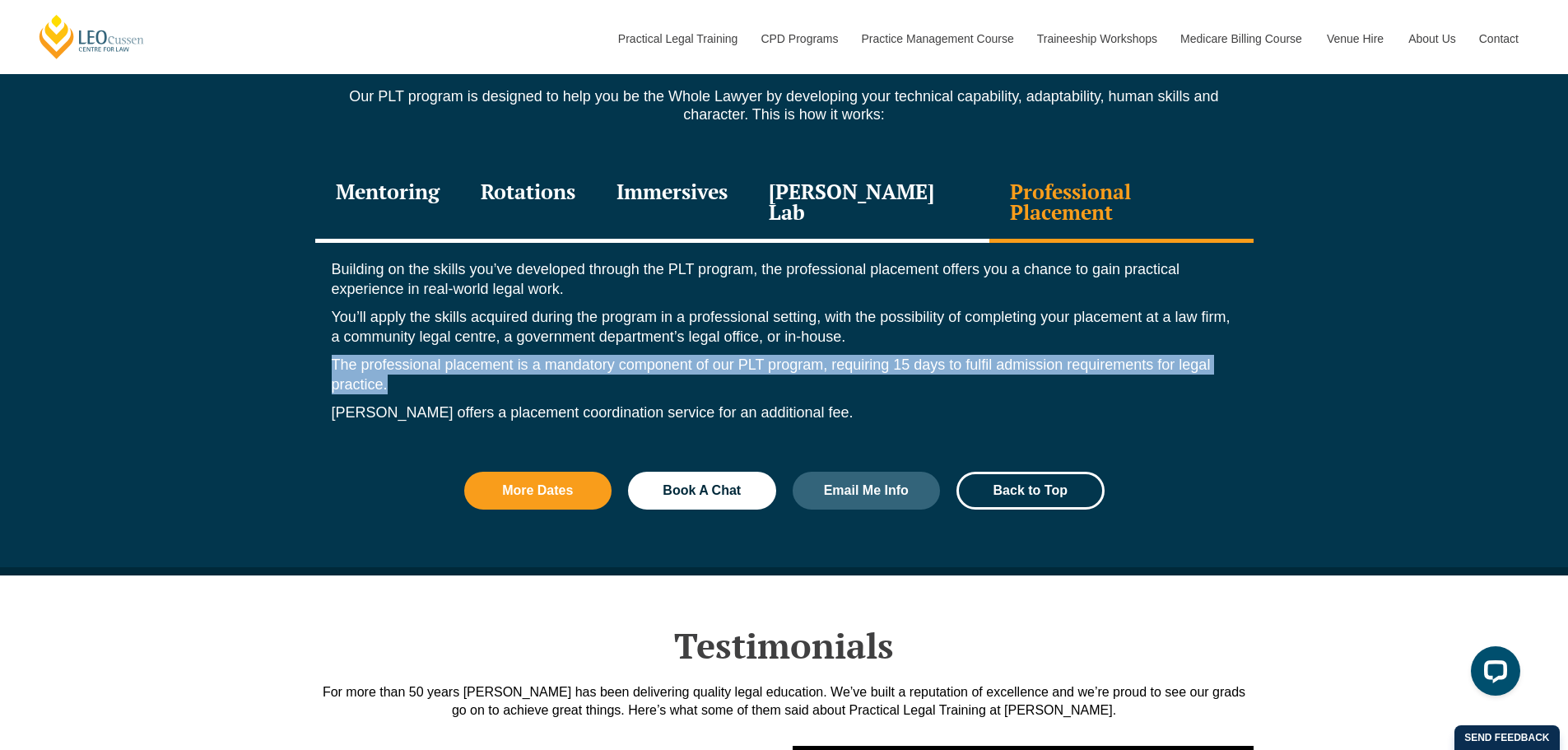
drag, startPoint x: 321, startPoint y: 336, endPoint x: 724, endPoint y: 359, distance: 403.7
click at [724, 359] on div "Building on the skills you’ve developed through the PLT program, the profession…" at bounding box center [785, 344] width 939 height 204
click at [724, 359] on p "The professional placement is a mandatory component of our PLT program, requiri…" at bounding box center [784, 375] width 905 height 39
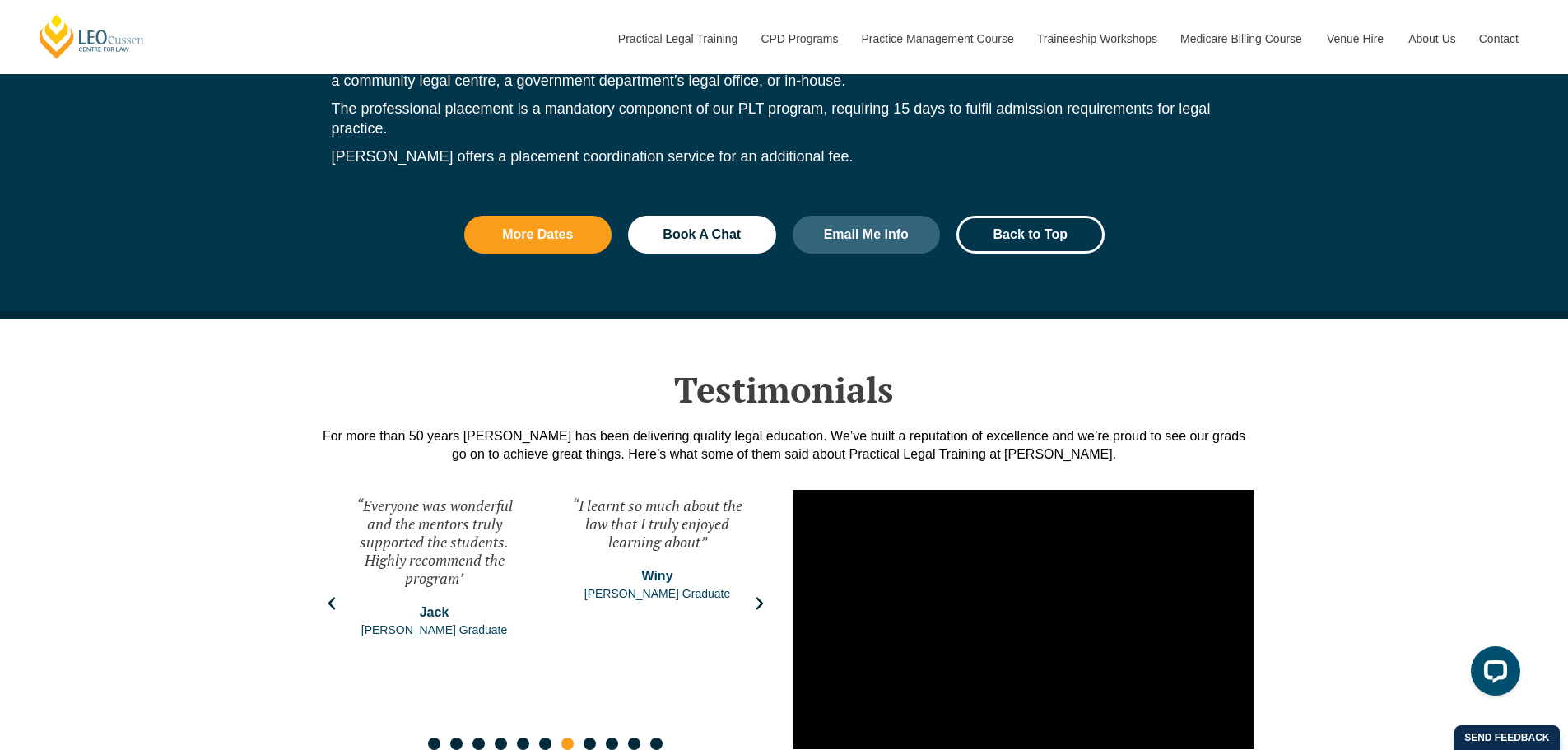
scroll to position [2715, 0]
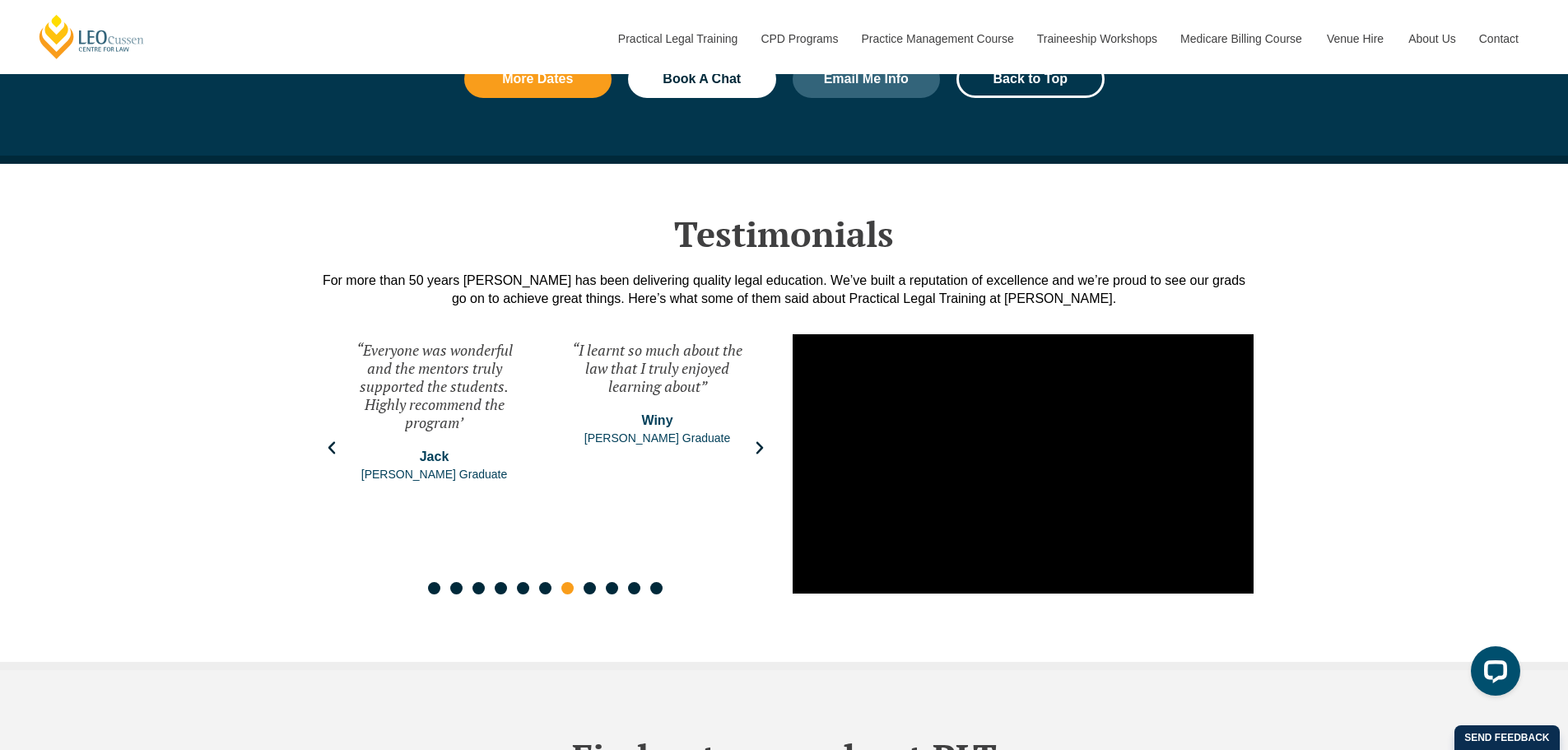
click at [751, 440] on icon "Next slide" at bounding box center [759, 447] width 17 height 17
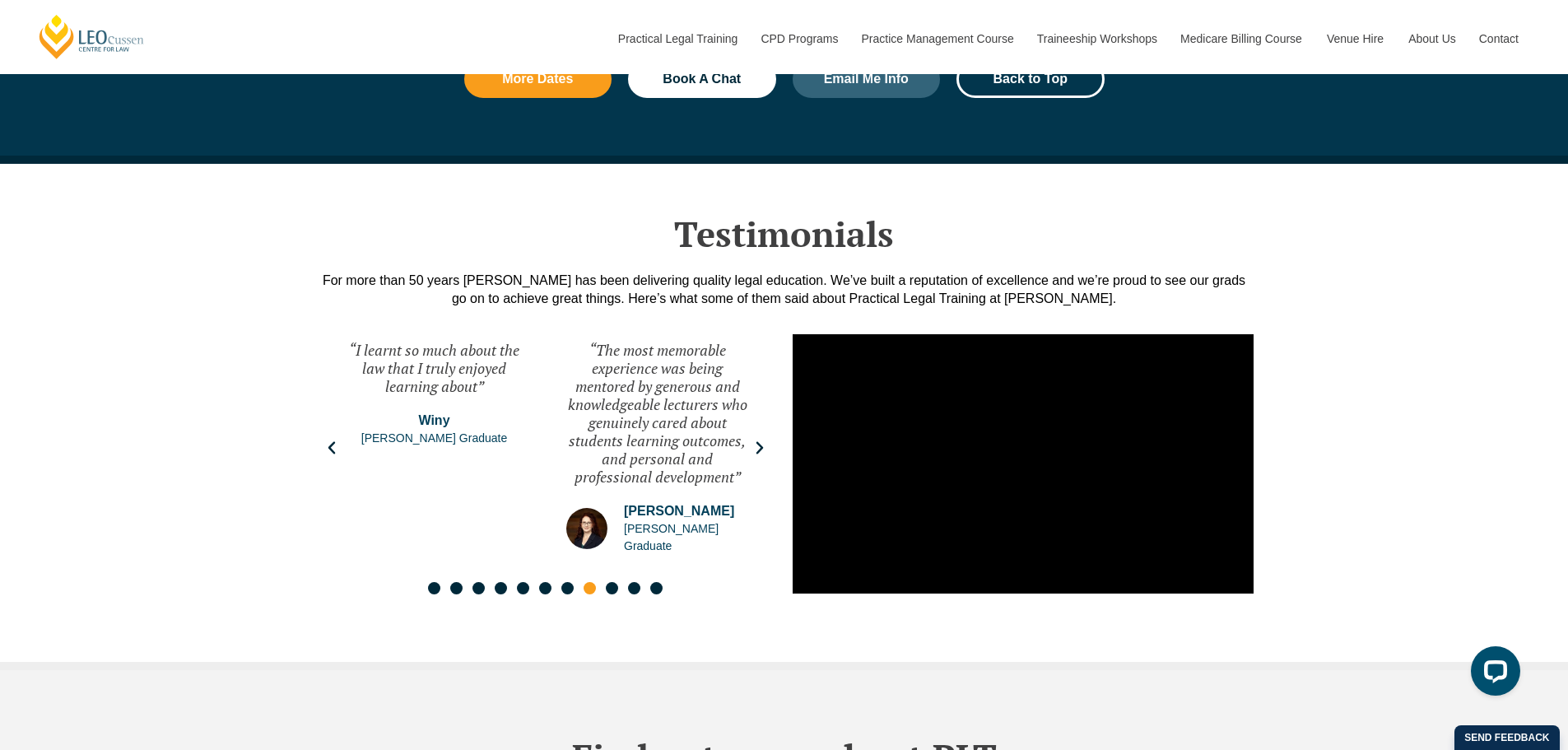
click at [751, 440] on icon "Next slide" at bounding box center [759, 447] width 17 height 17
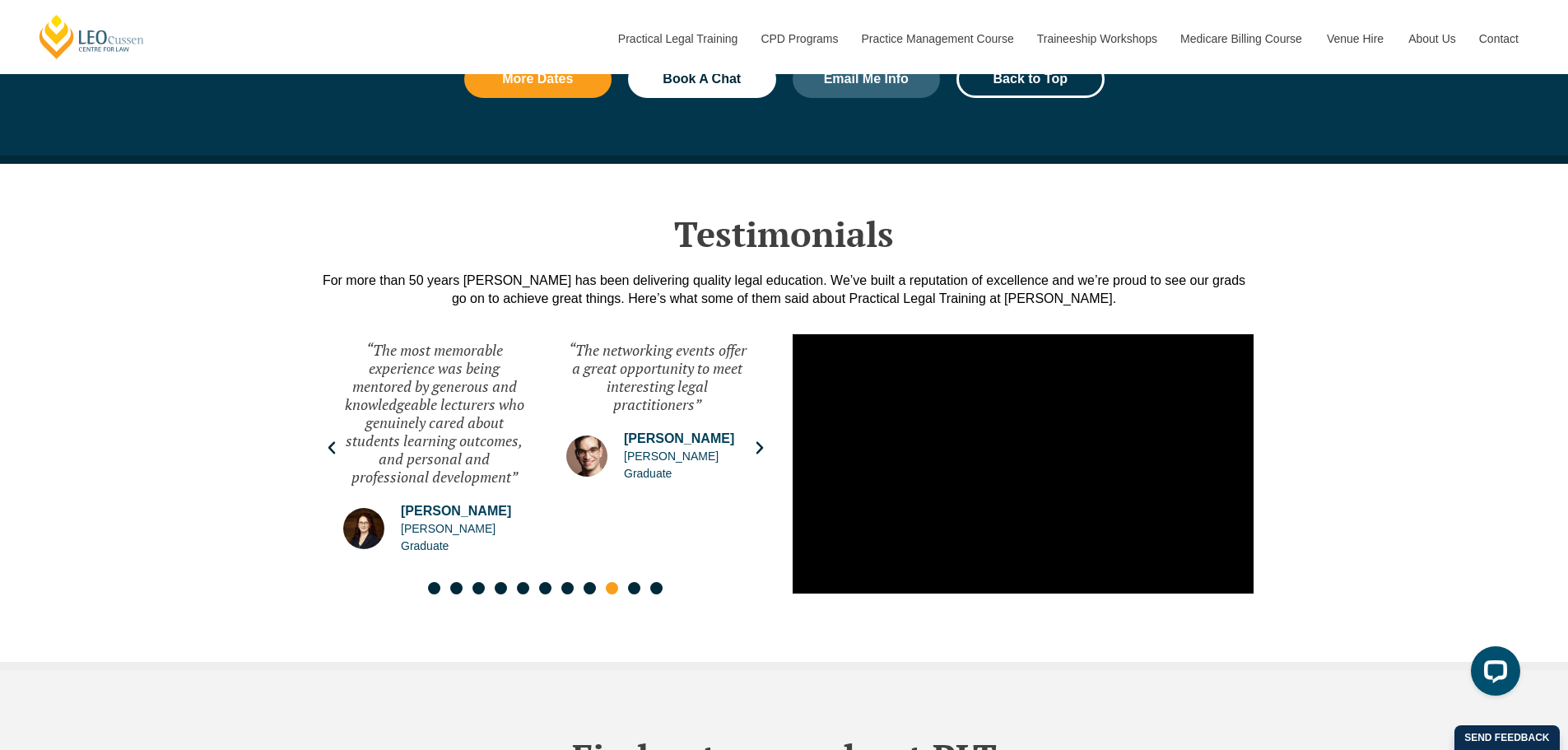
click at [751, 440] on icon "Next slide" at bounding box center [759, 447] width 17 height 17
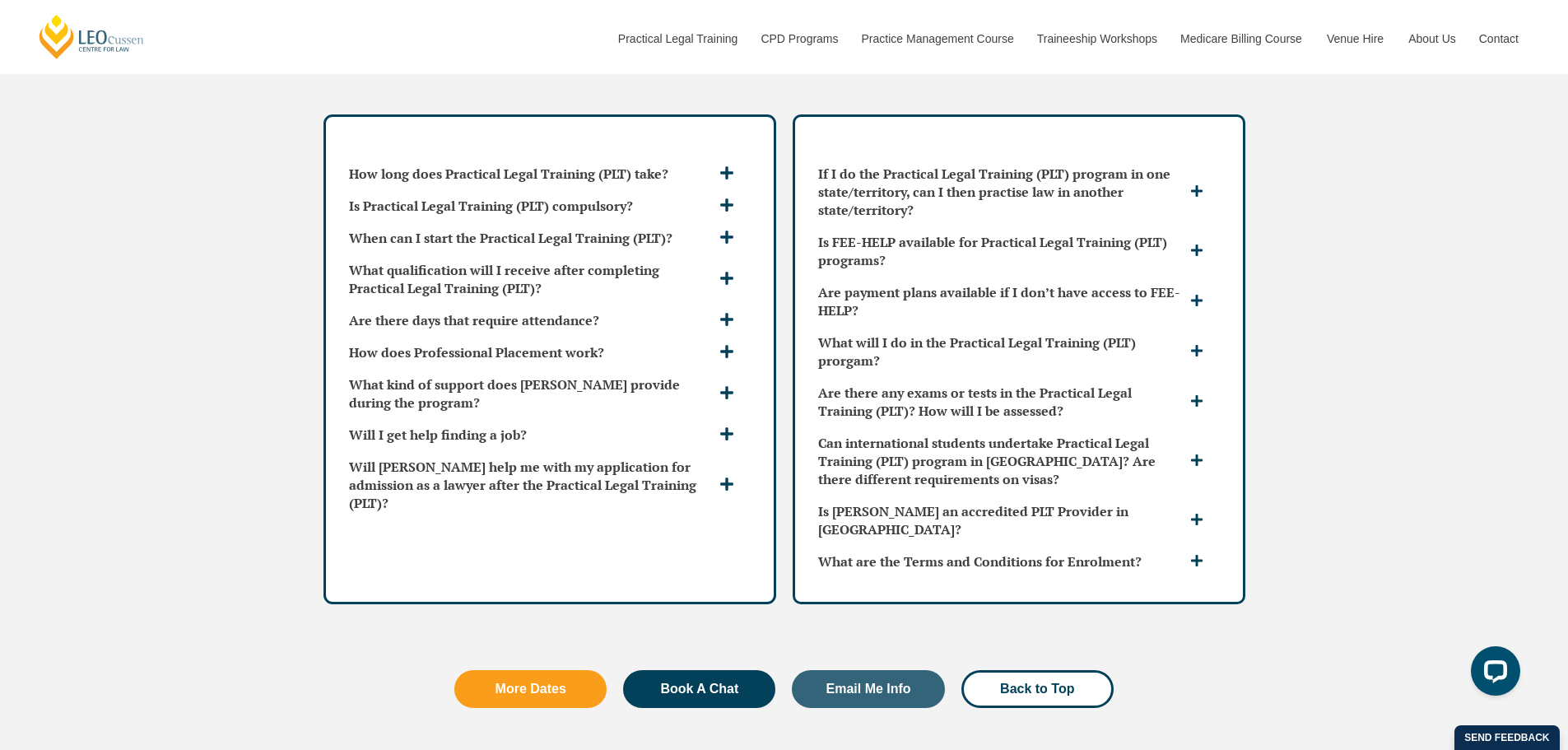
scroll to position [4855, 0]
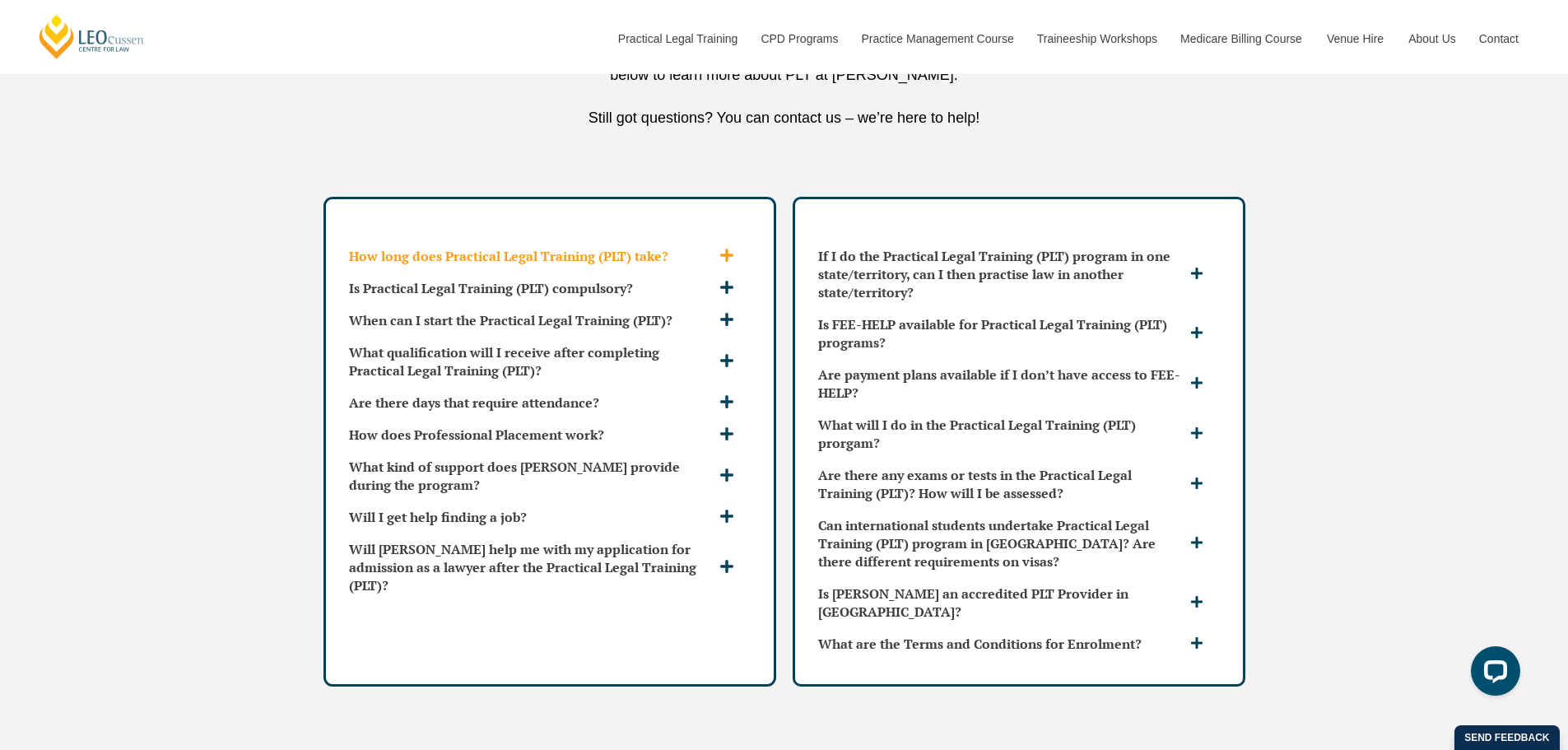
click at [463, 246] on h3 "How long does Practical Legal Training (PLT) take?" at bounding box center [533, 255] width 367 height 18
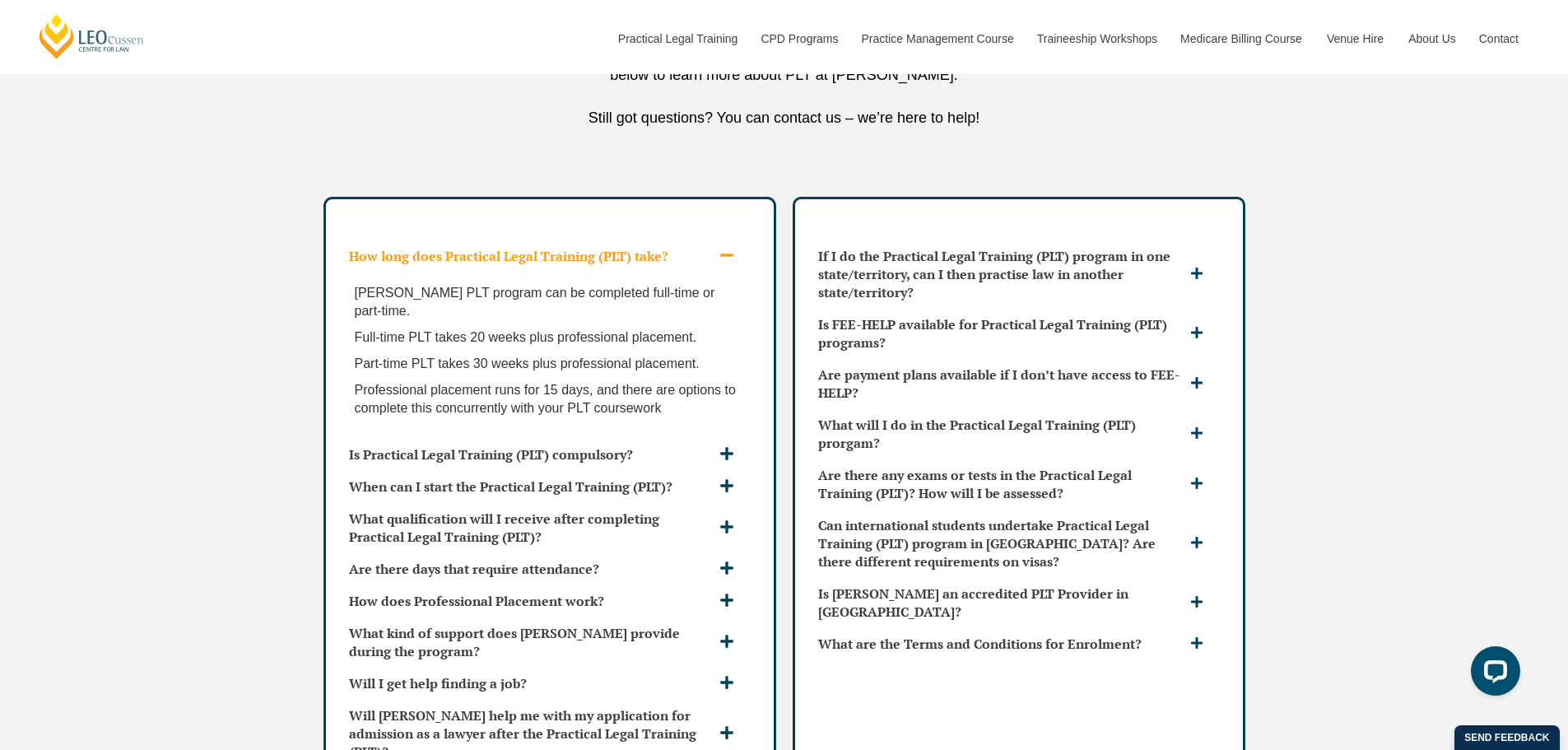
click at [463, 246] on h3 "How long does Practical Legal Training (PLT) take?" at bounding box center [533, 255] width 367 height 18
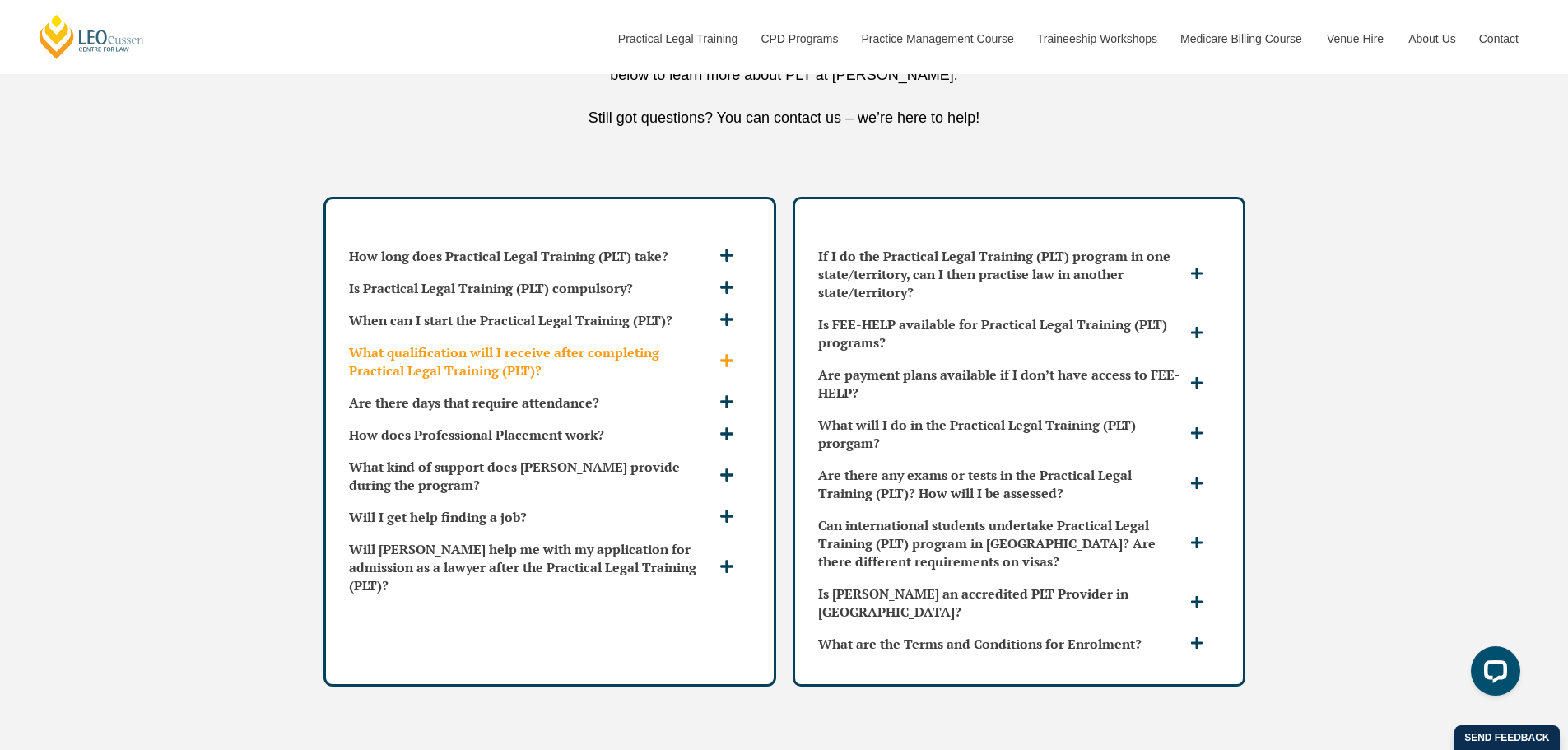
click at [456, 343] on h3 "What qualification will I receive after completing Practical Legal Training (PL…" at bounding box center [533, 361] width 367 height 36
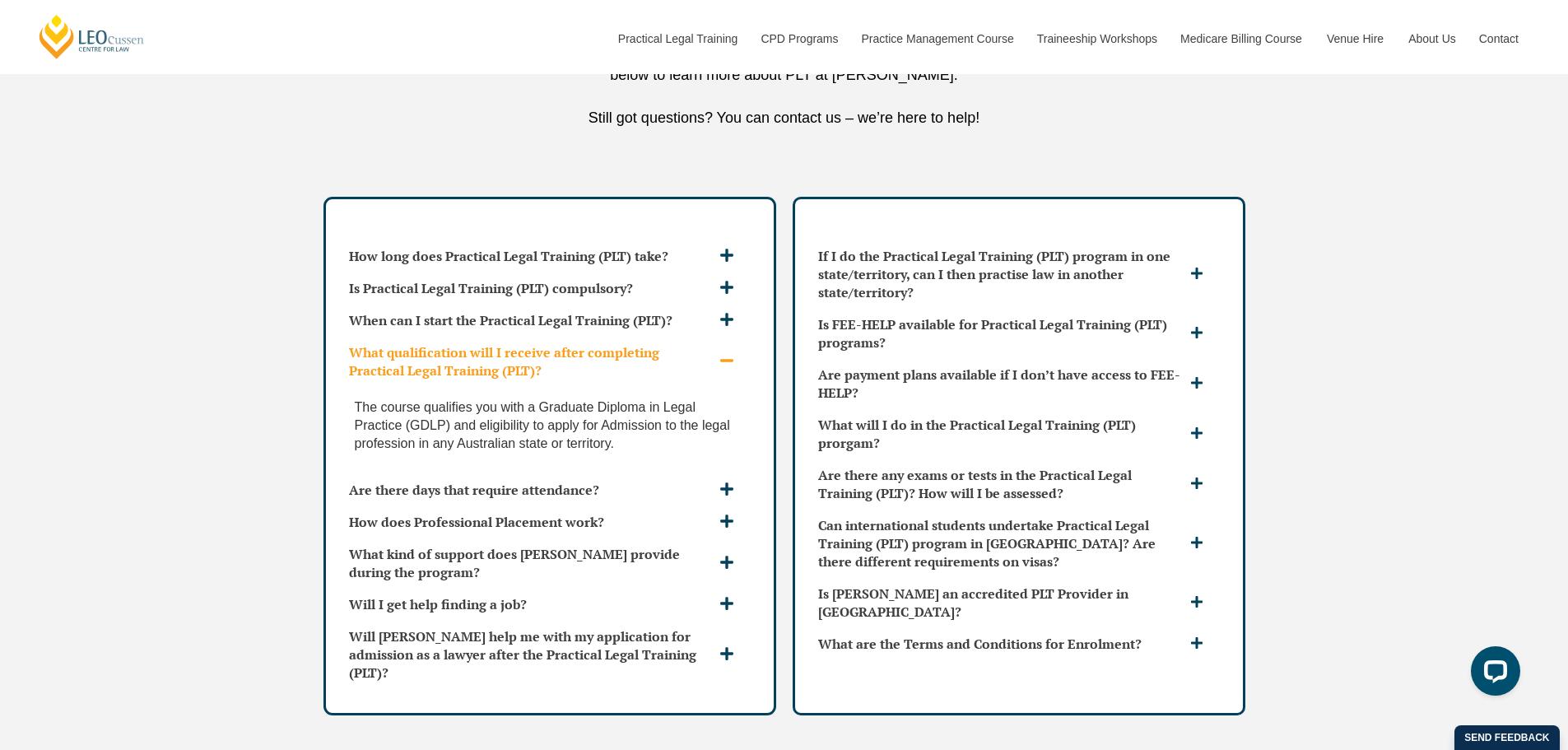
click at [456, 343] on h3 "What qualification will I receive after completing Practical Legal Training (PL…" at bounding box center [533, 361] width 367 height 36
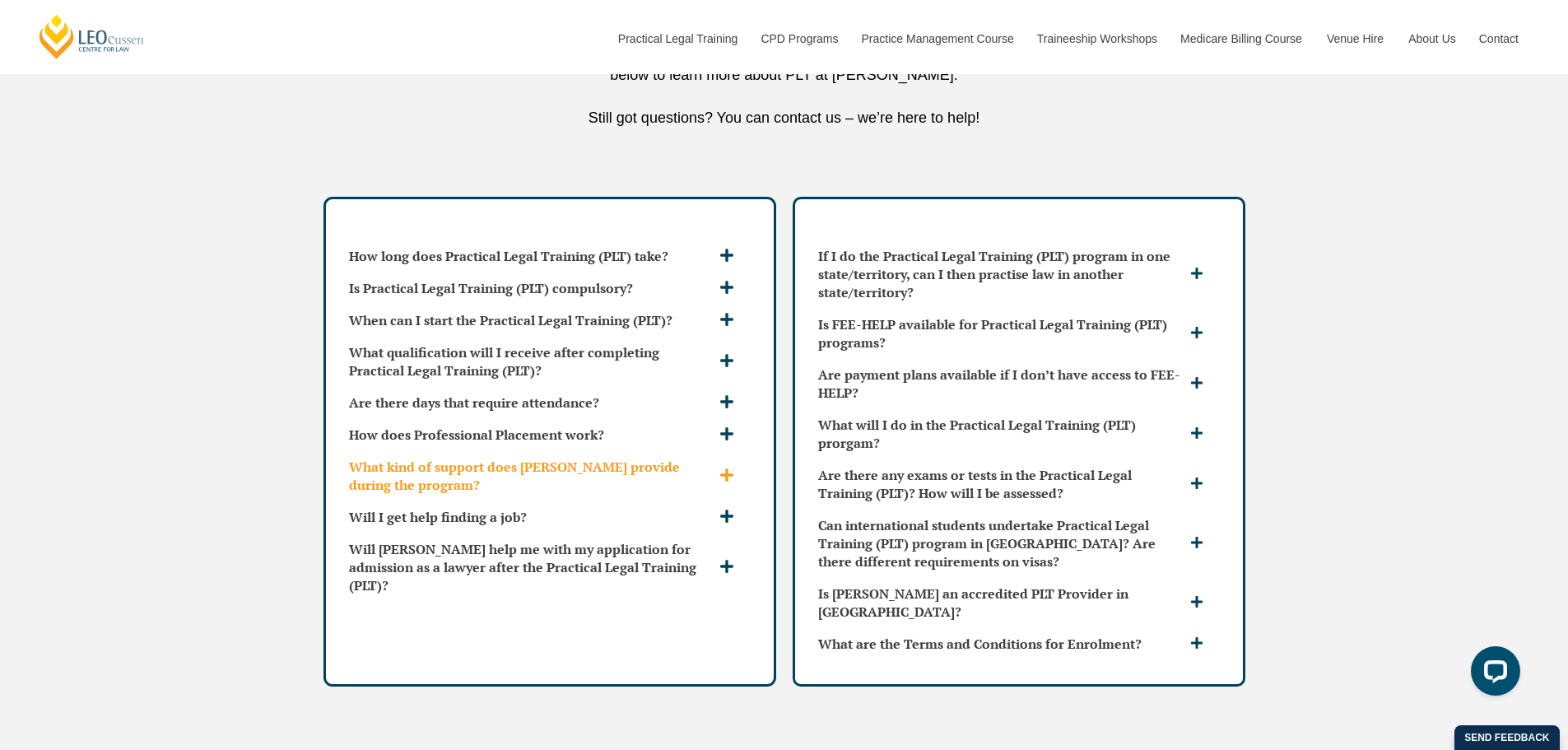
click at [440, 457] on h3 "What kind of support does [PERSON_NAME] provide during the program?" at bounding box center [533, 475] width 367 height 36
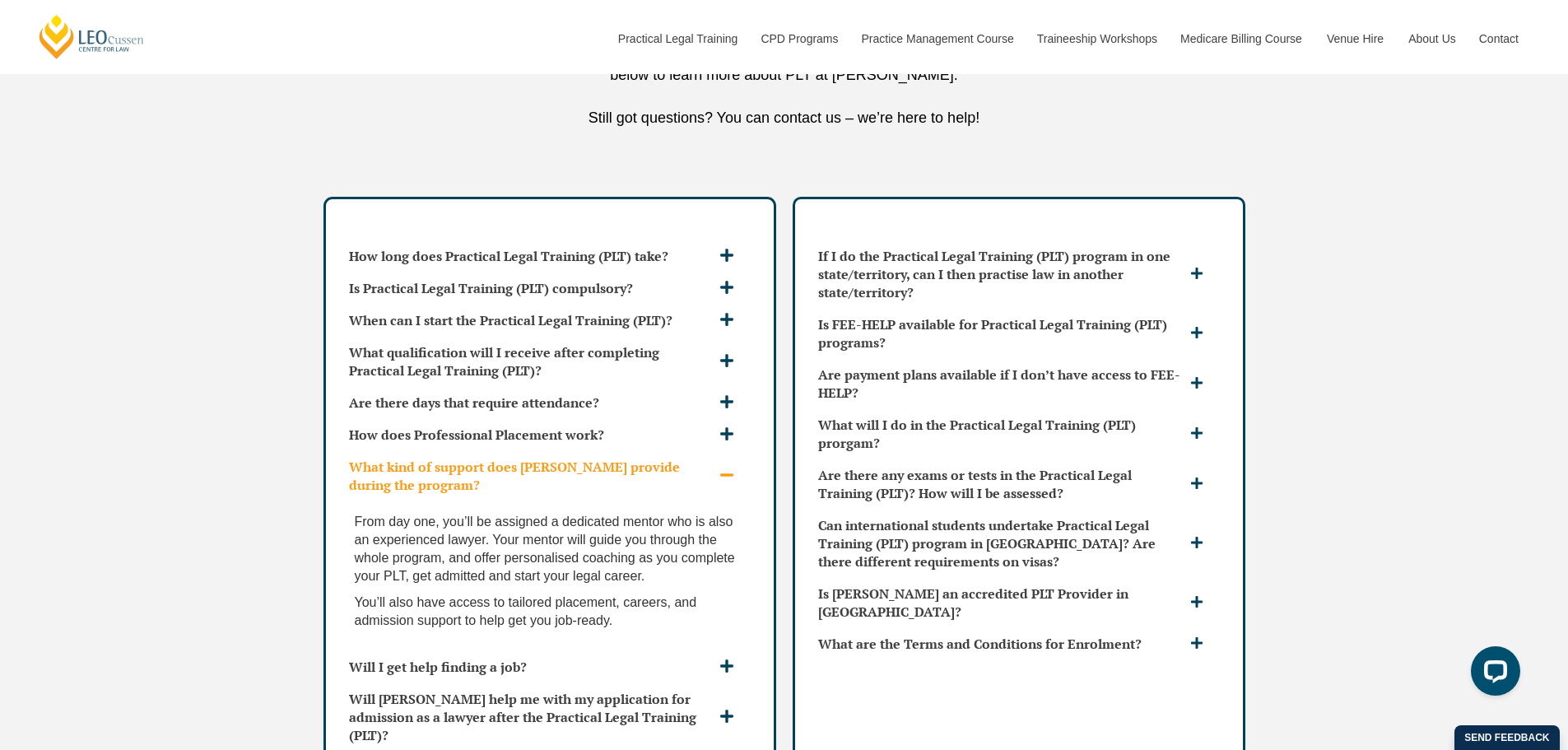
click at [440, 457] on h3 "What kind of support does [PERSON_NAME] provide during the program?" at bounding box center [533, 475] width 367 height 36
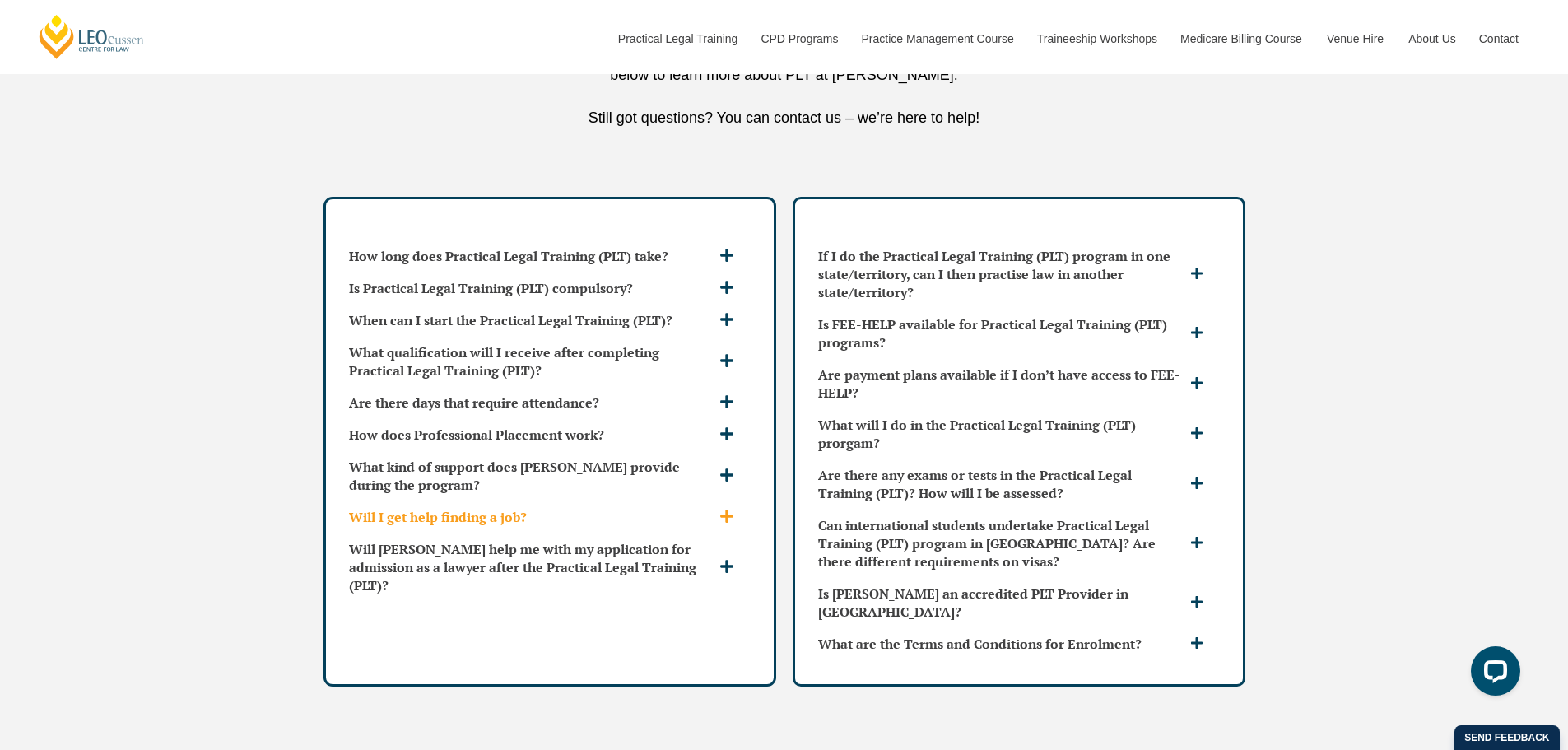
click at [428, 508] on h3 "Will I get help finding a job?" at bounding box center [533, 516] width 367 height 18
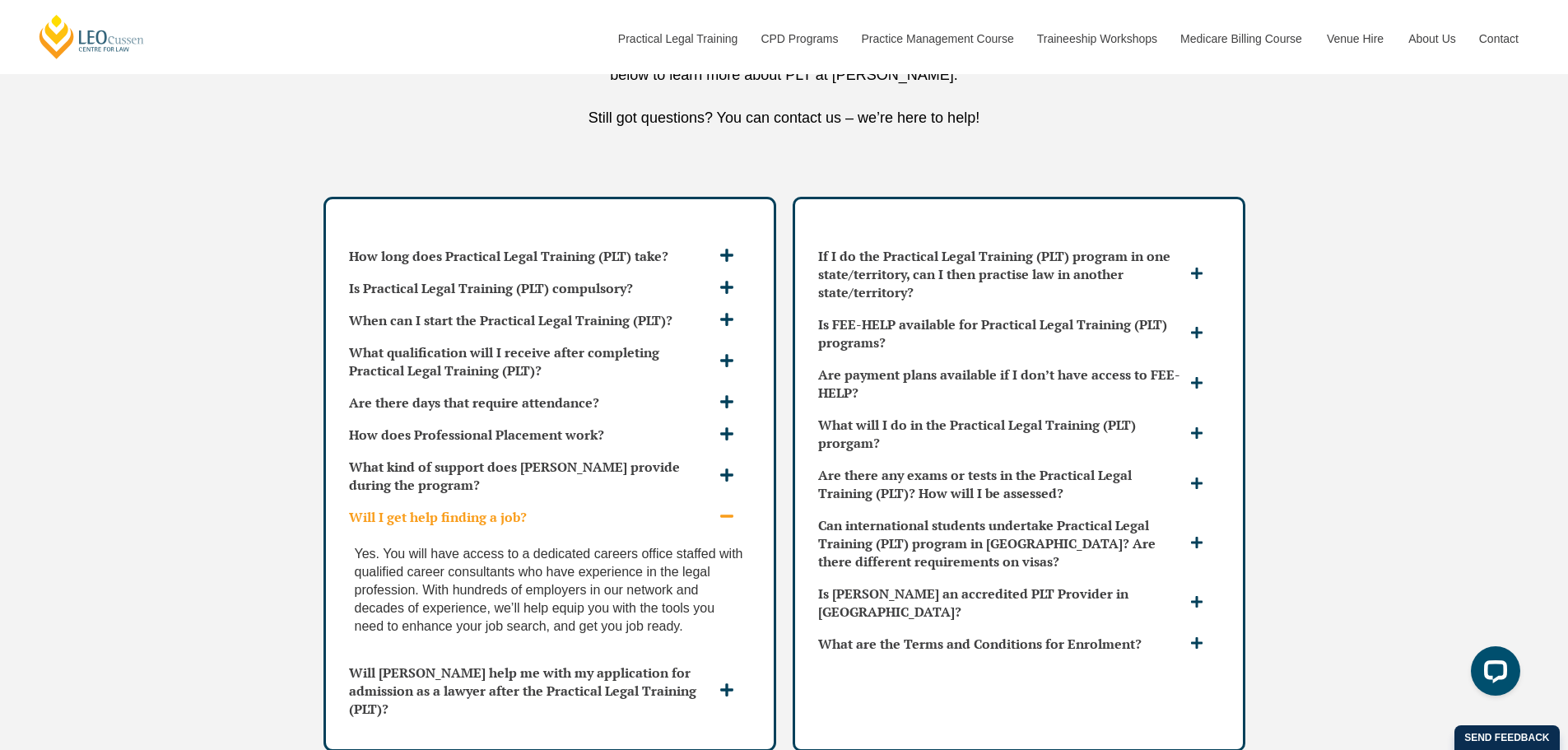
click at [428, 508] on h3 "Will I get help finding a job?" at bounding box center [533, 516] width 367 height 18
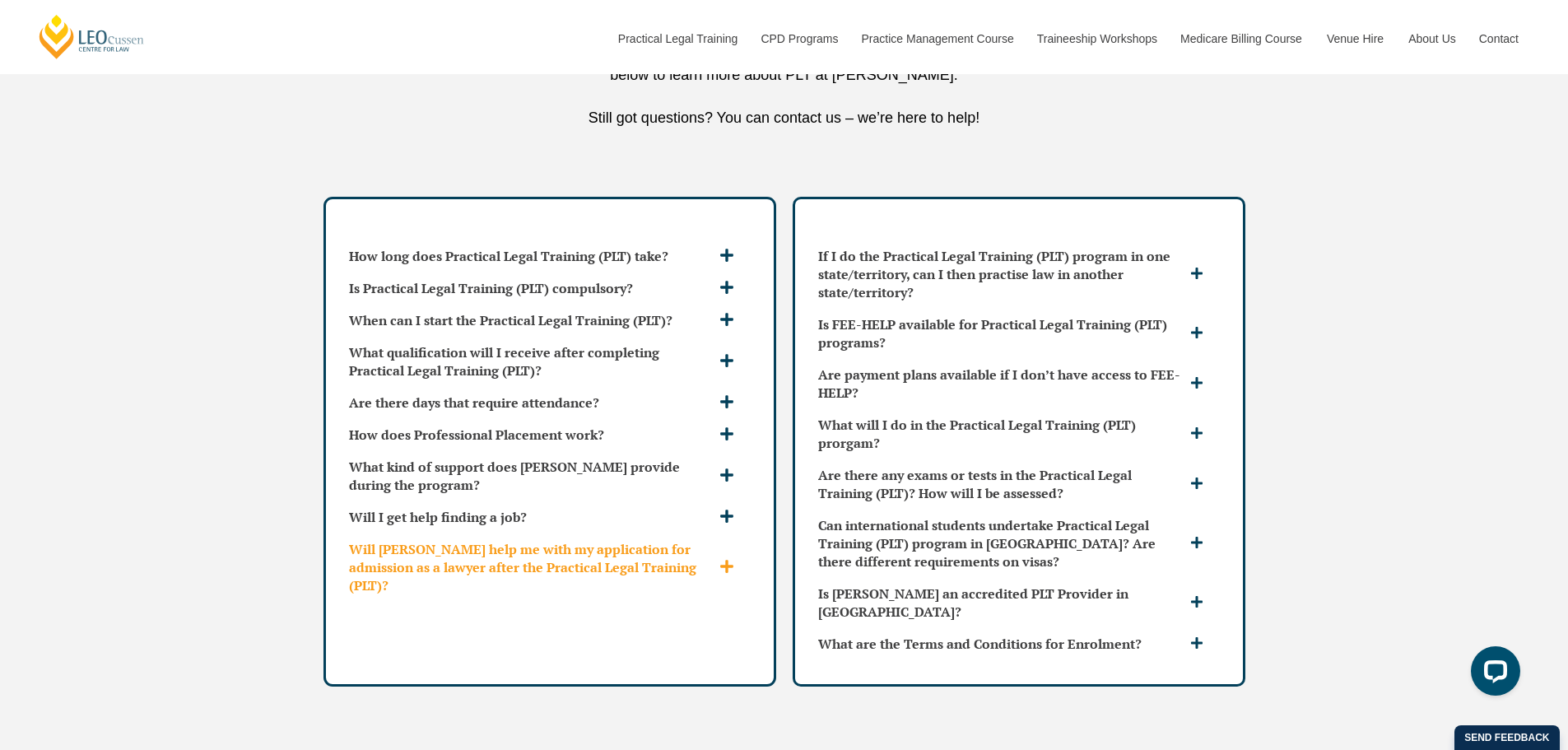
click at [436, 540] on h3 "Will [PERSON_NAME] help me with my application for admission as a lawyer after …" at bounding box center [533, 567] width 367 height 54
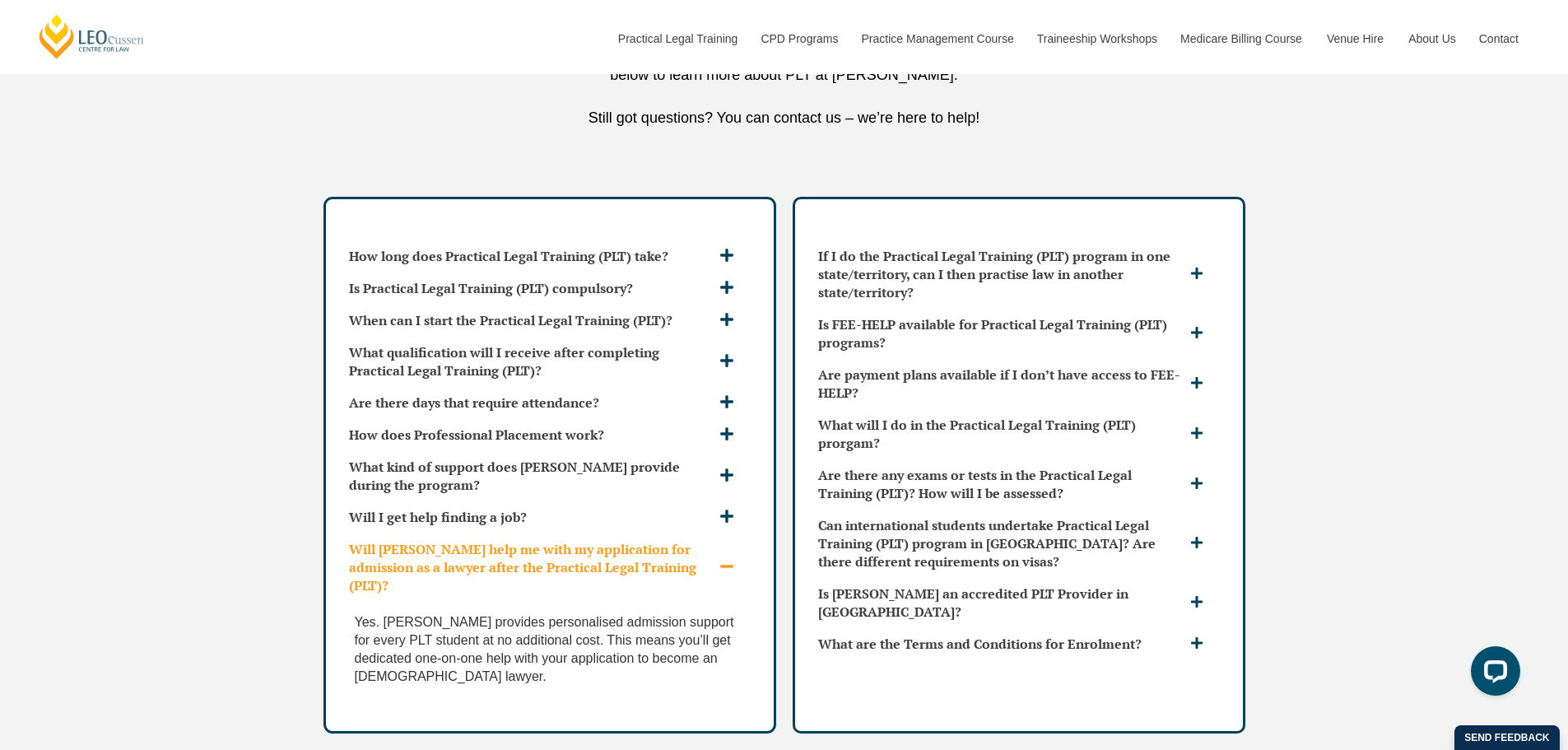
click at [436, 540] on h3 "Will [PERSON_NAME] help me with my application for admission as a lawyer after …" at bounding box center [533, 567] width 367 height 54
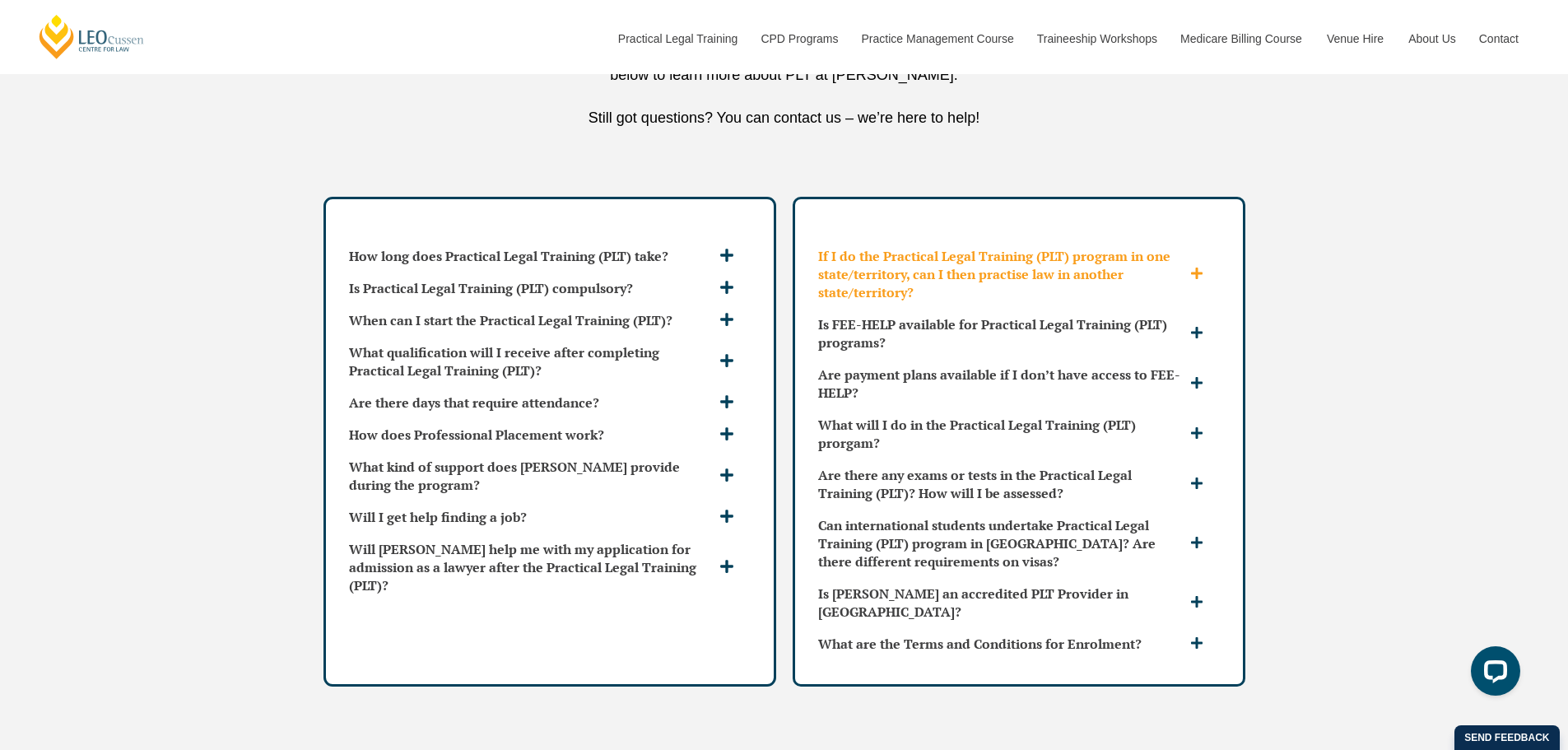
click at [994, 246] on h3 "If I do the Practical Legal Training (PLT) program in one state/territory, can …" at bounding box center [1002, 273] width 368 height 54
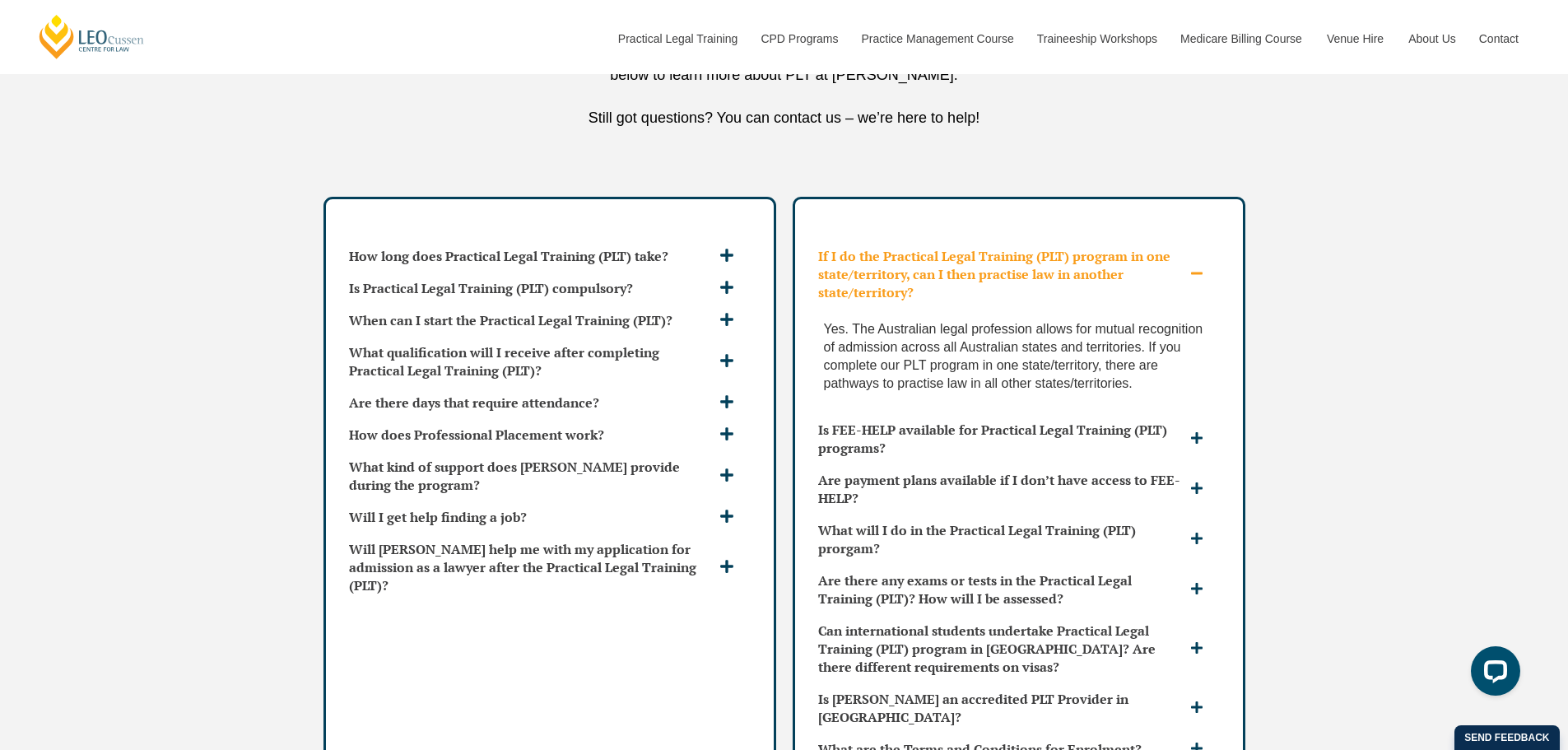
click at [1198, 266] on icon at bounding box center [1196, 272] width 13 height 13
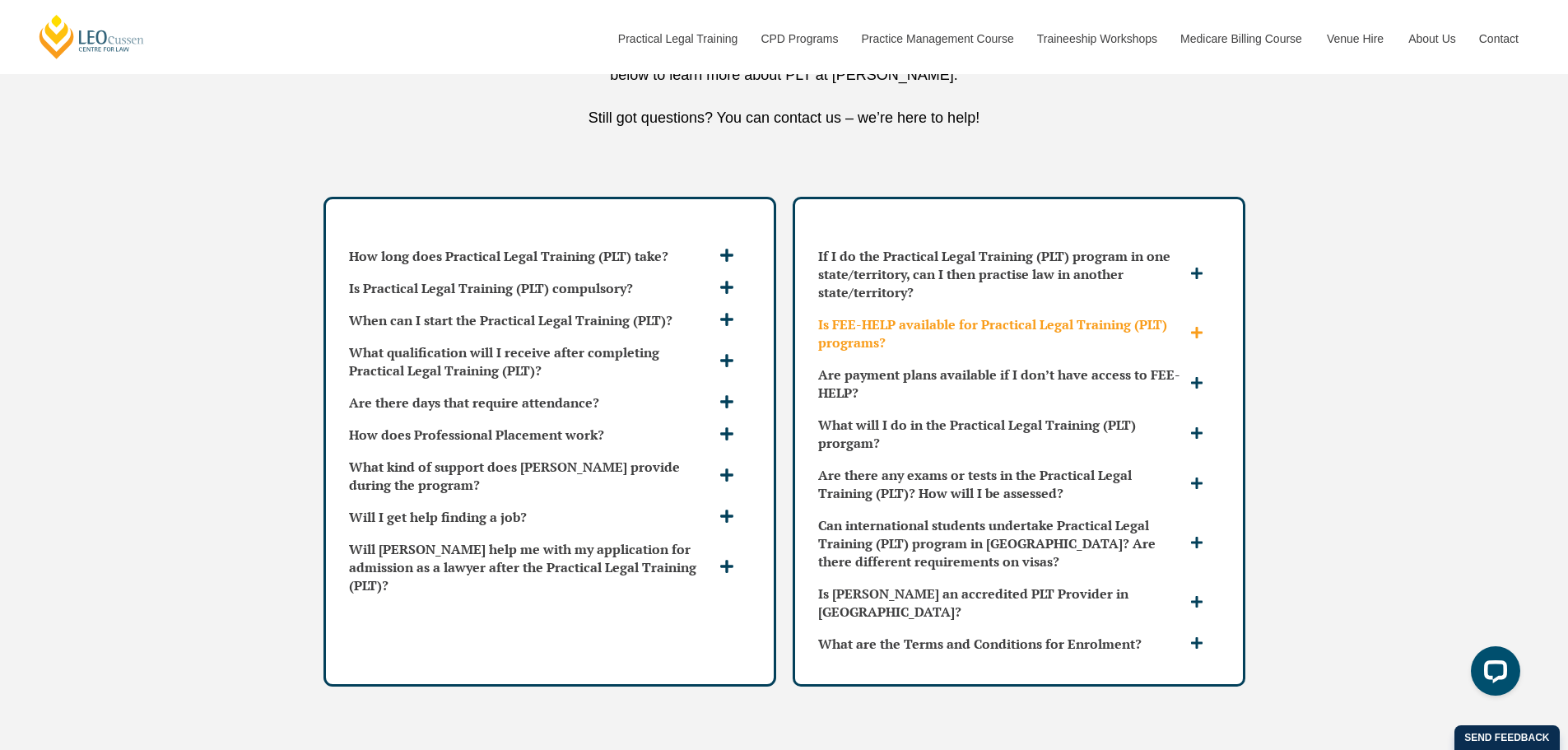
click at [1134, 315] on h3 "Is FEE-HELP available for Practical Legal Training (PLT) programs?" at bounding box center [1002, 333] width 368 height 36
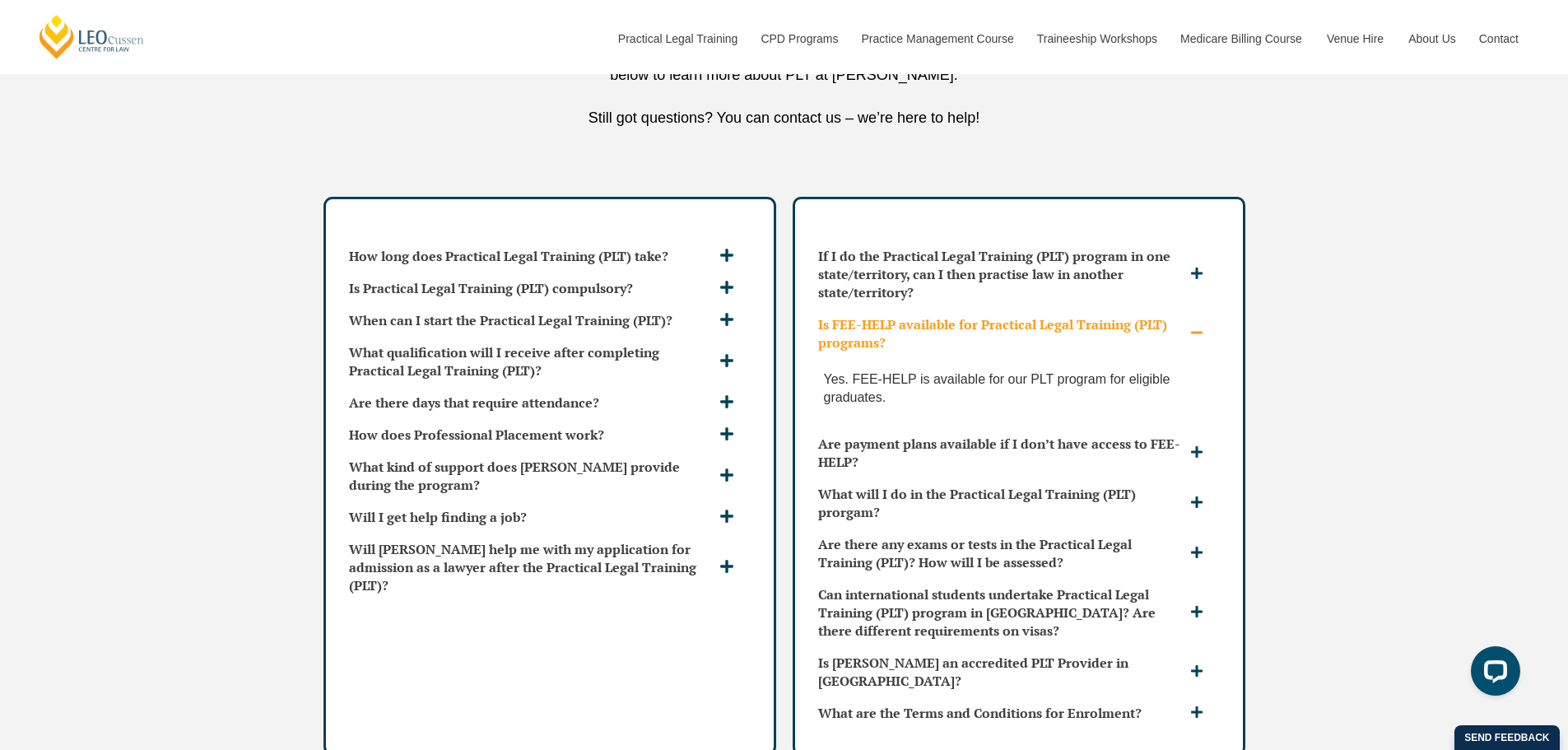
click at [1134, 315] on h3 "Is FEE-HELP available for Practical Legal Training (PLT) programs?" at bounding box center [1002, 333] width 368 height 36
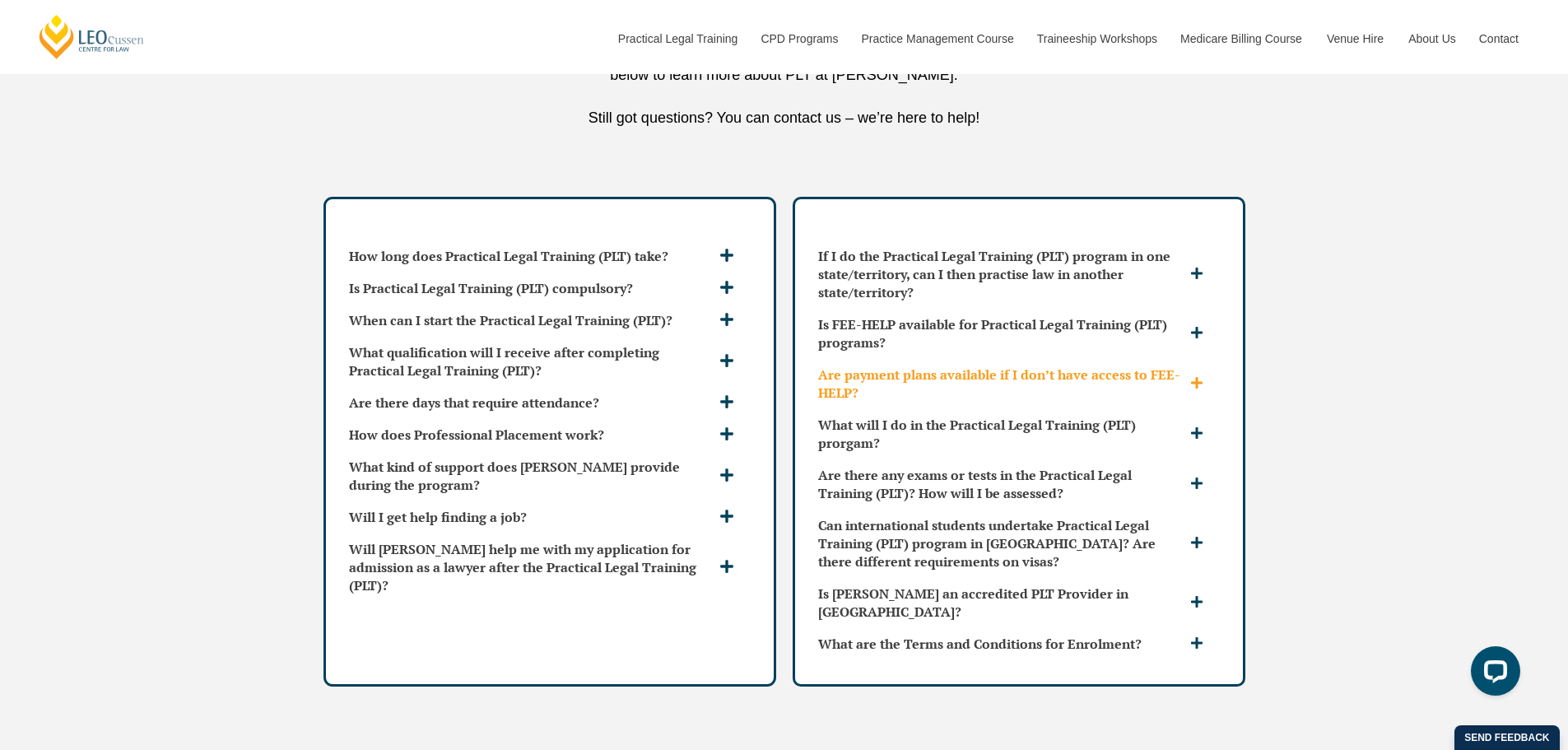
click at [1082, 366] on h3 "Are payment plans available if I don’t have access to FEE-HELP?" at bounding box center [1002, 383] width 368 height 36
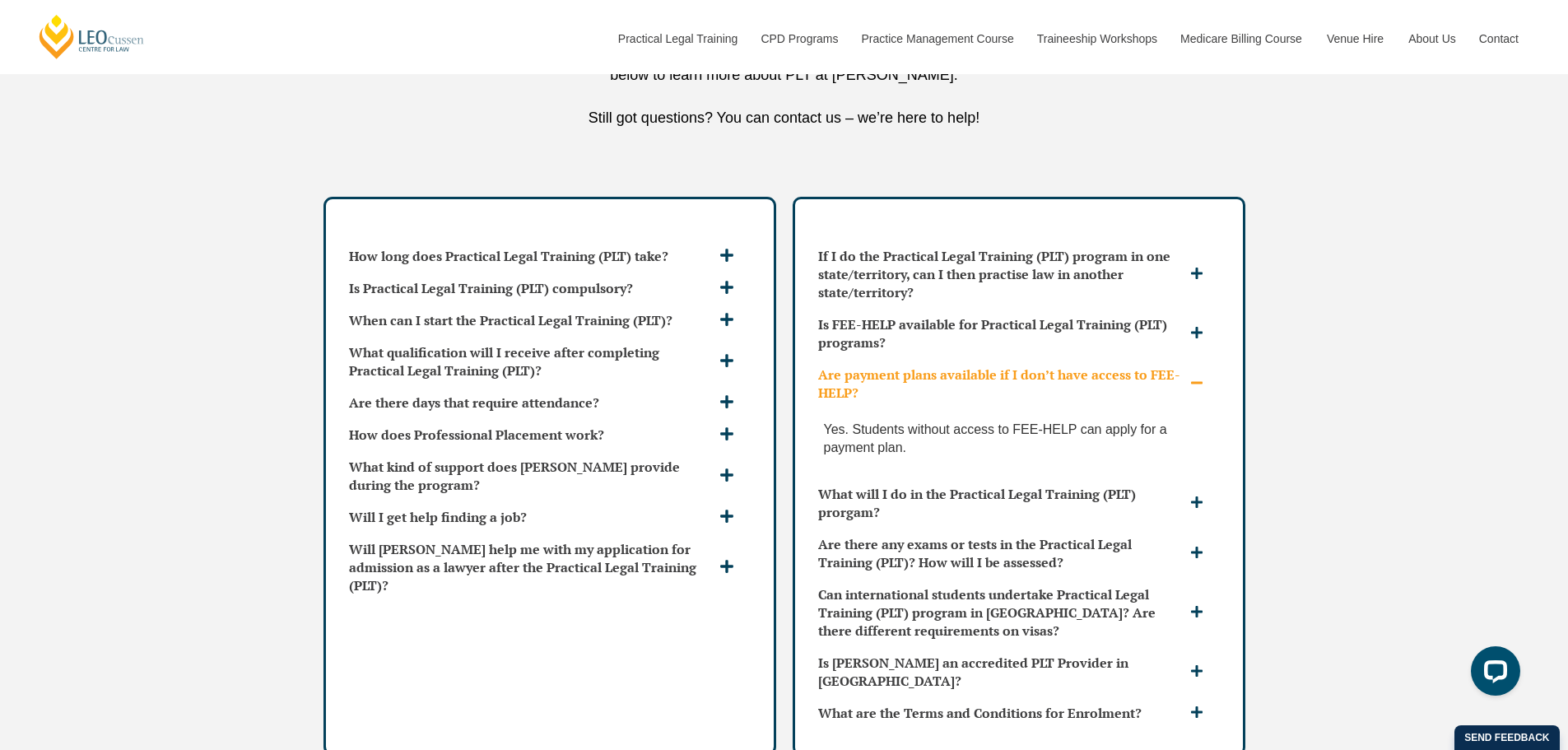
click at [1082, 366] on h3 "Are payment plans available if I don’t have access to FEE-HELP?" at bounding box center [1002, 383] width 368 height 36
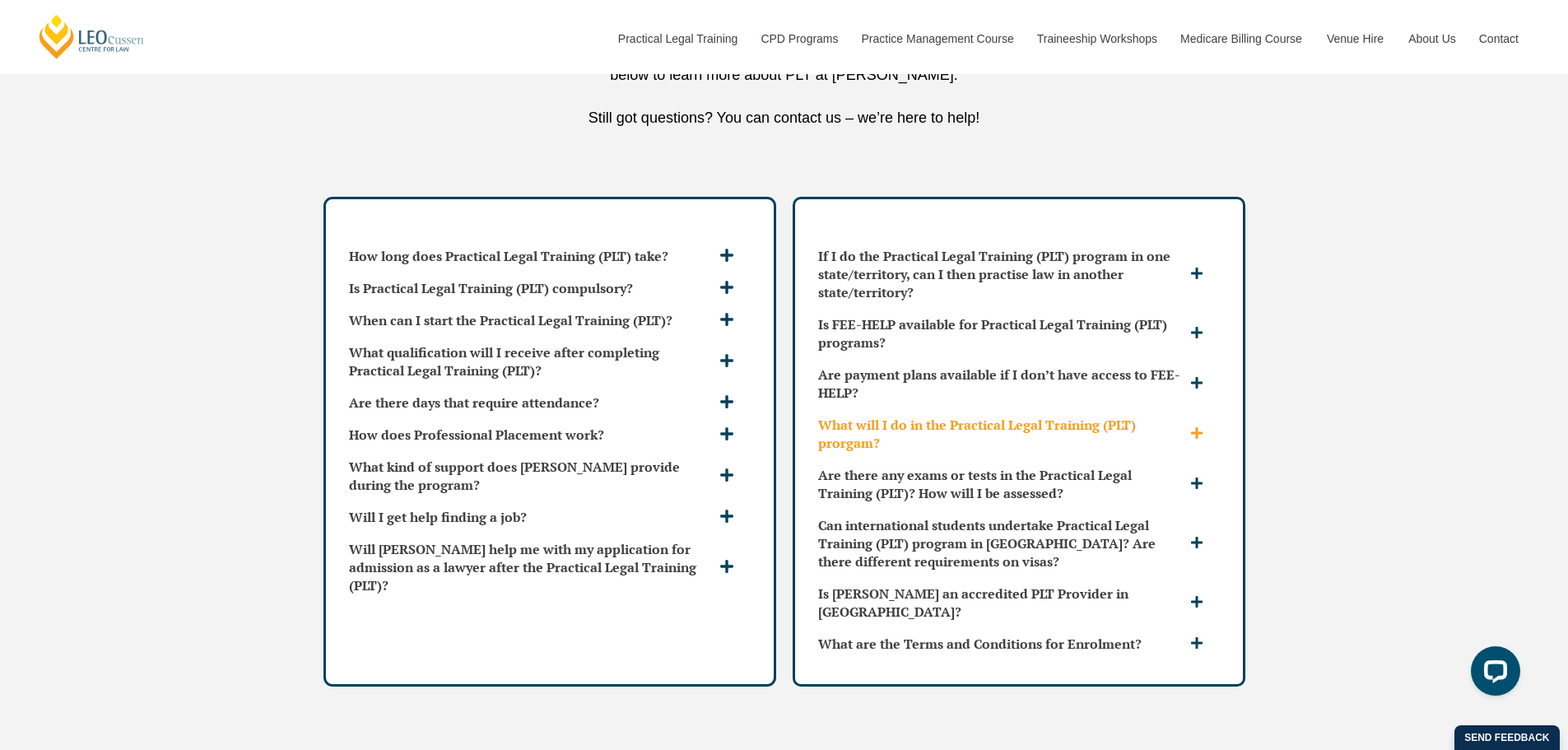
click at [1022, 416] on h3 "What will I do in the Practical Legal Training (PLT) prorgam?" at bounding box center [1002, 434] width 368 height 36
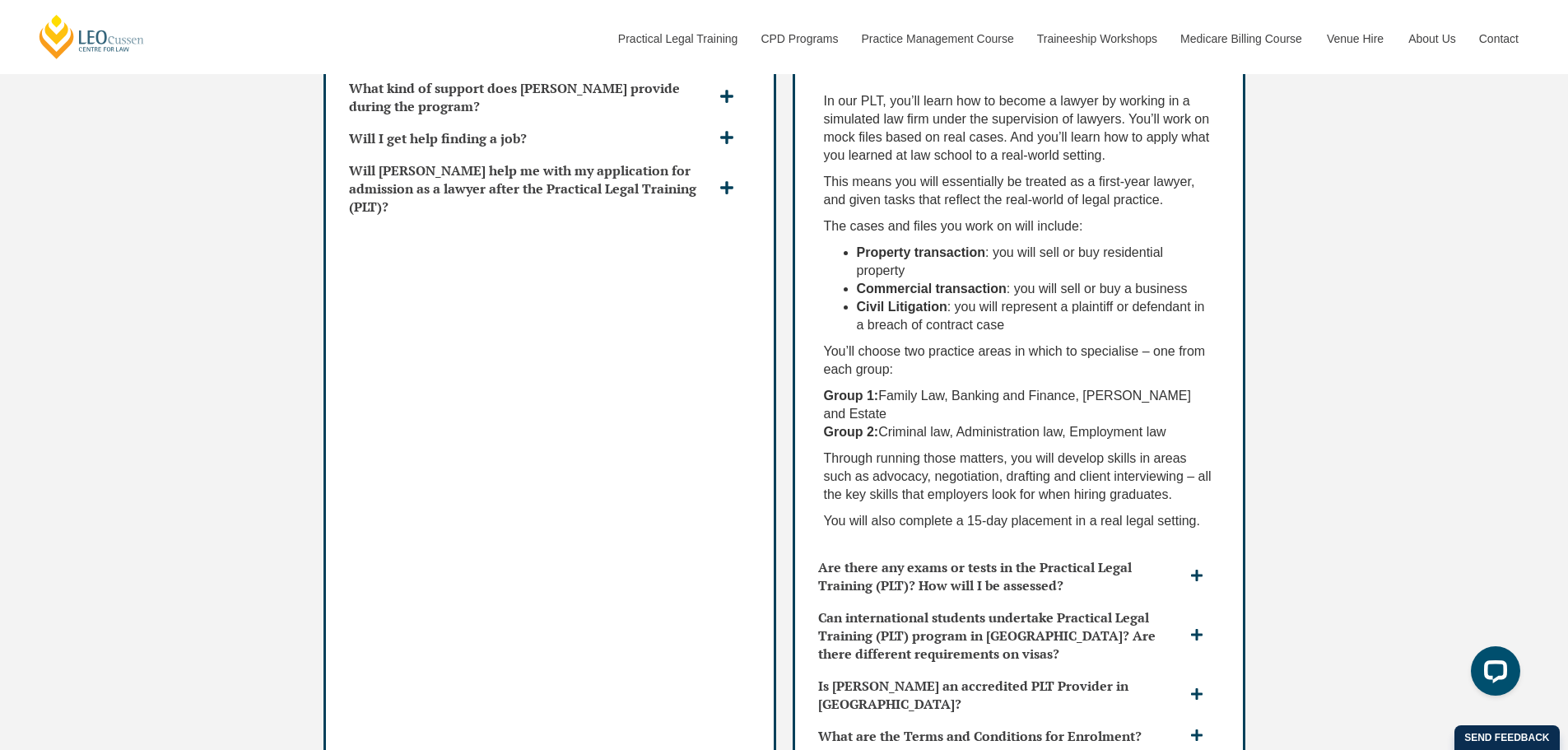
scroll to position [5266, 0]
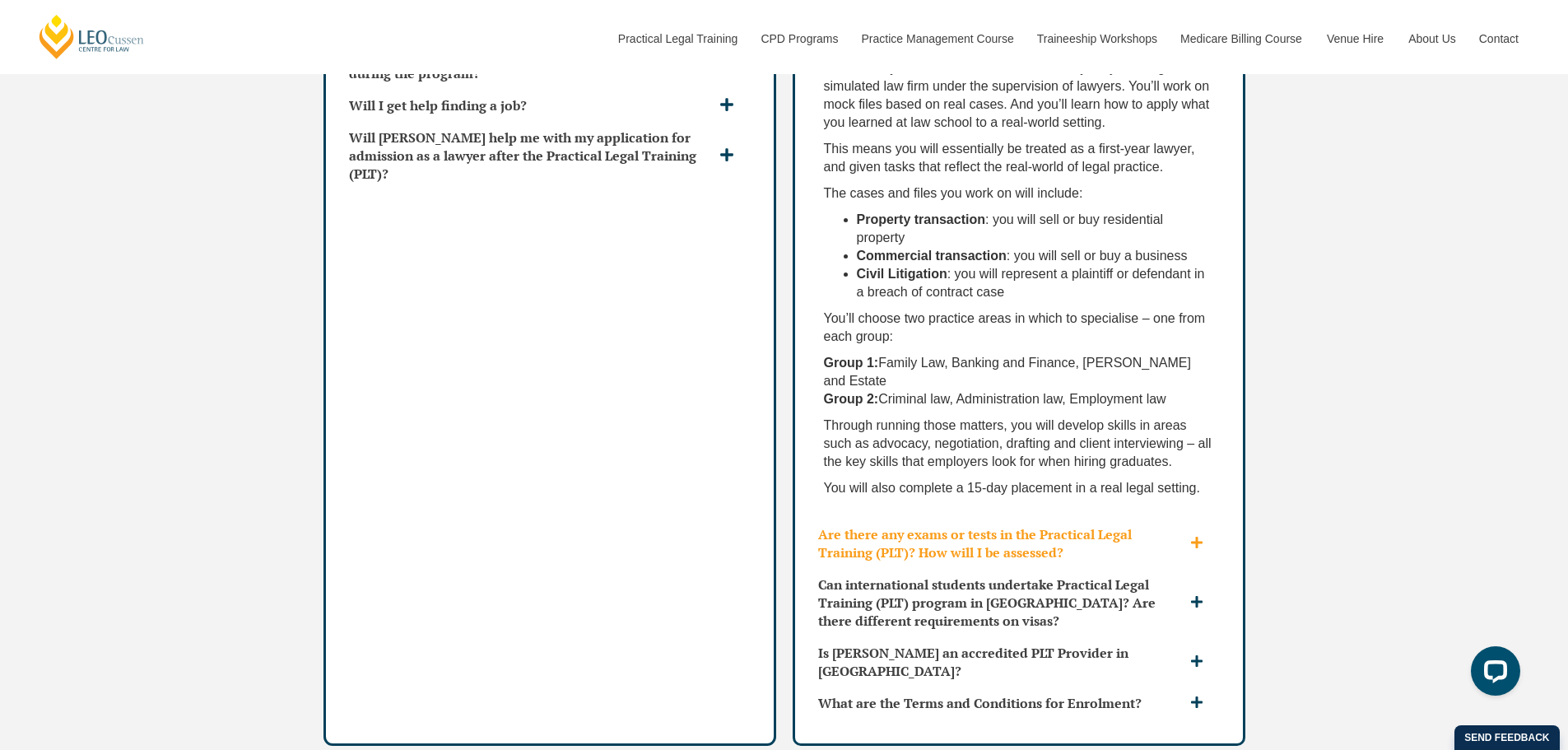
click at [987, 525] on h3 "Are there any exams or tests in the Practical Legal Training (PLT)? How will I …" at bounding box center [1002, 543] width 368 height 36
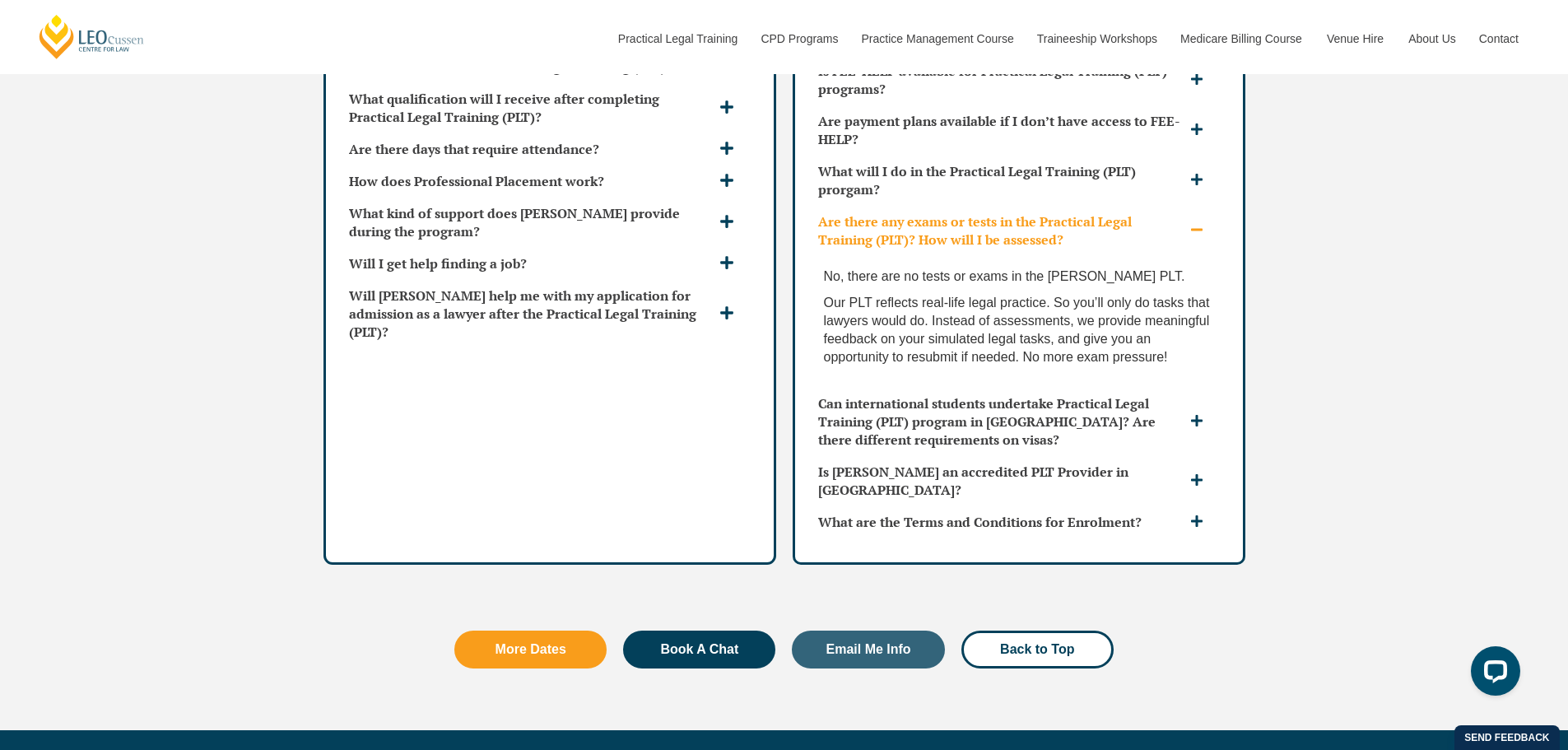
scroll to position [5101, 0]
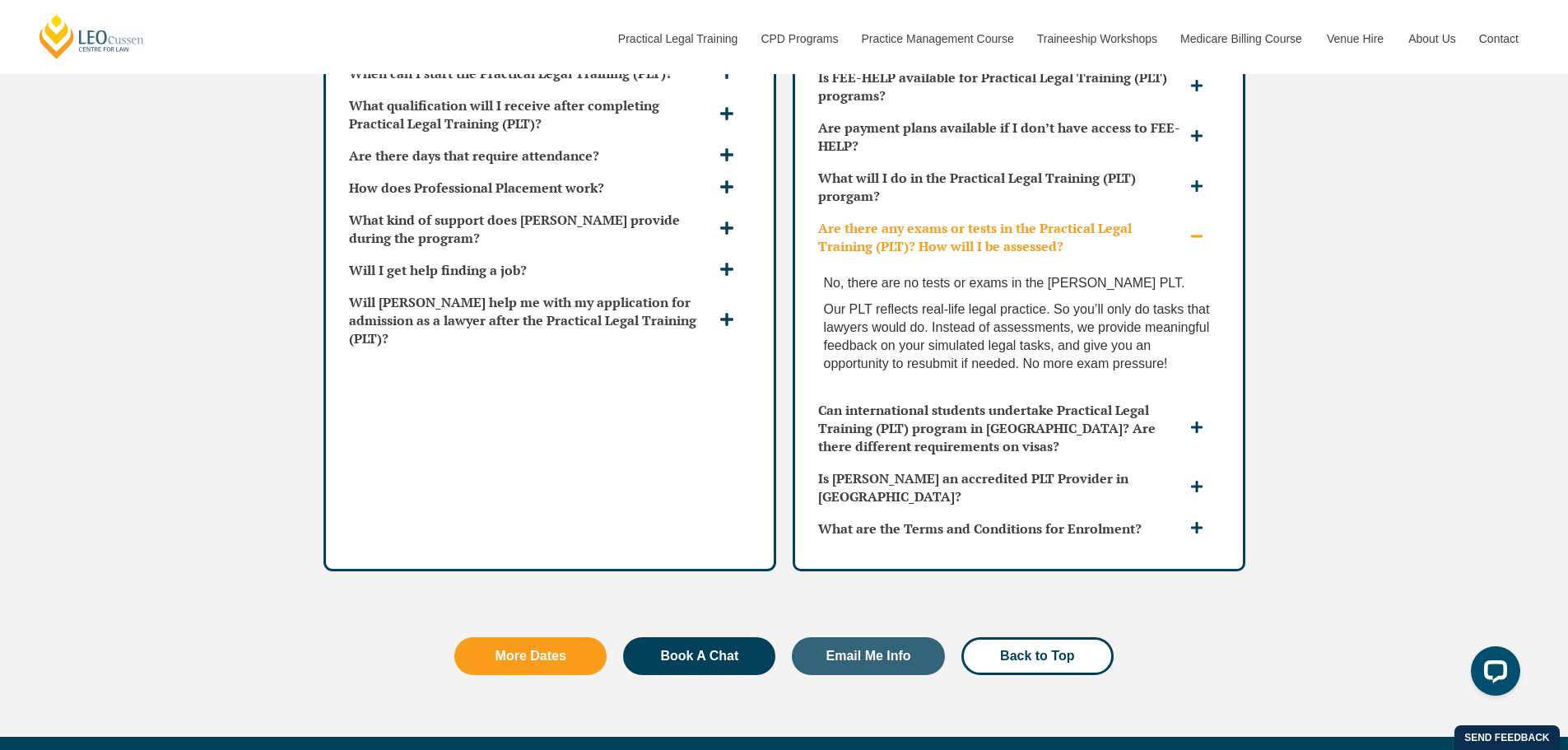
click at [1198, 235] on icon at bounding box center [1197, 236] width 12 height 3
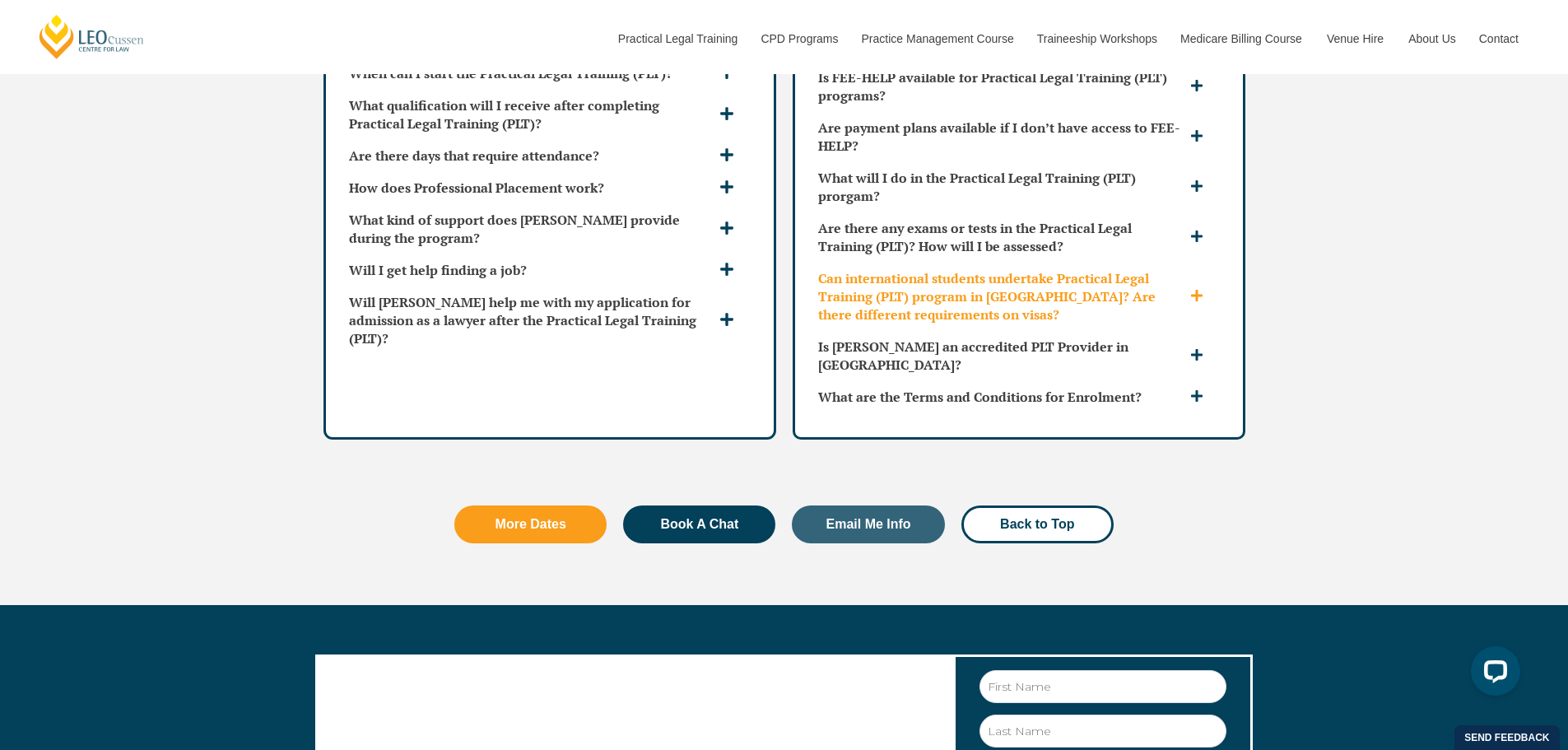
click at [1194, 289] on icon at bounding box center [1196, 295] width 13 height 13
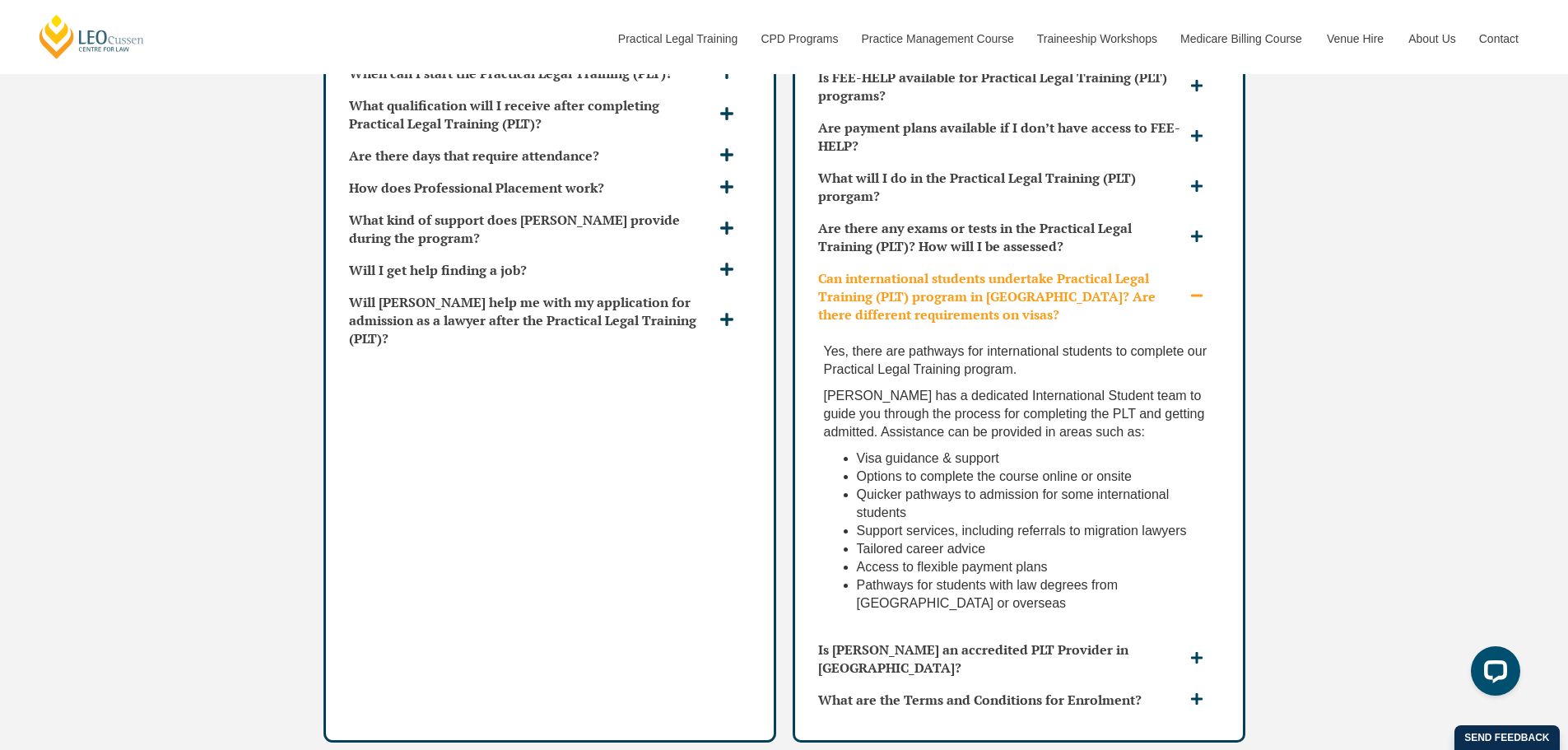
click at [1194, 289] on icon at bounding box center [1196, 295] width 13 height 13
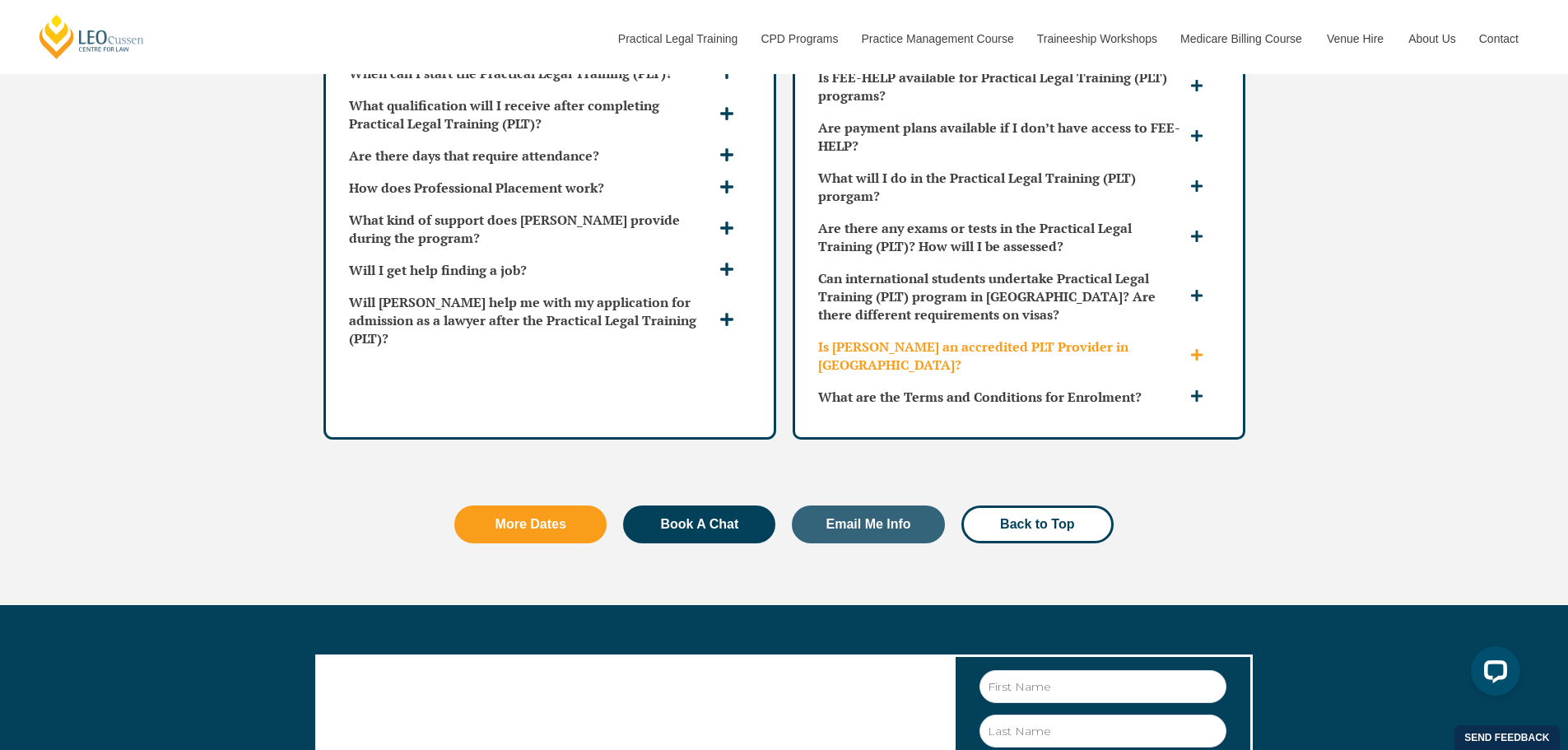
click at [1194, 348] on icon at bounding box center [1196, 354] width 13 height 13
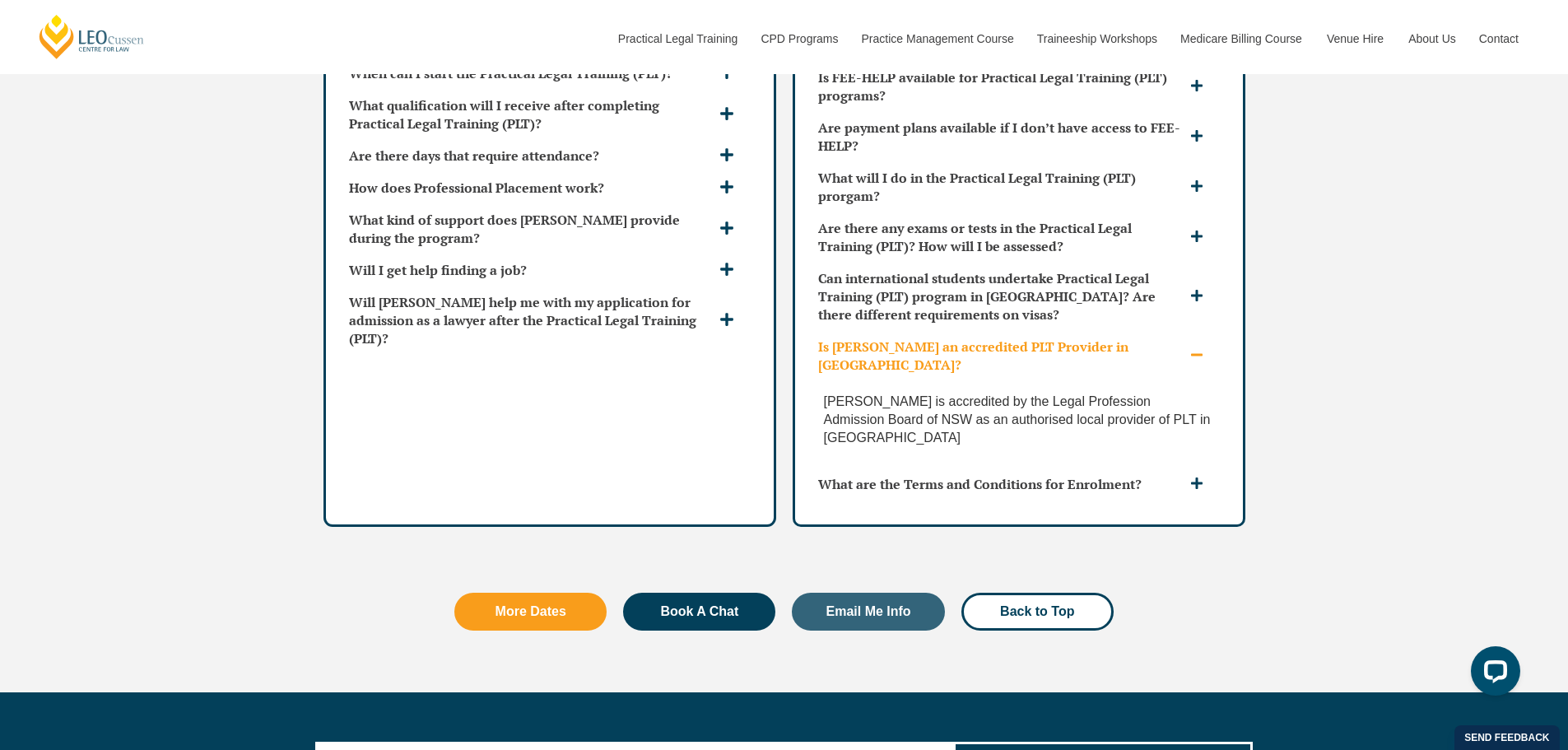
click at [1194, 348] on icon at bounding box center [1196, 354] width 13 height 13
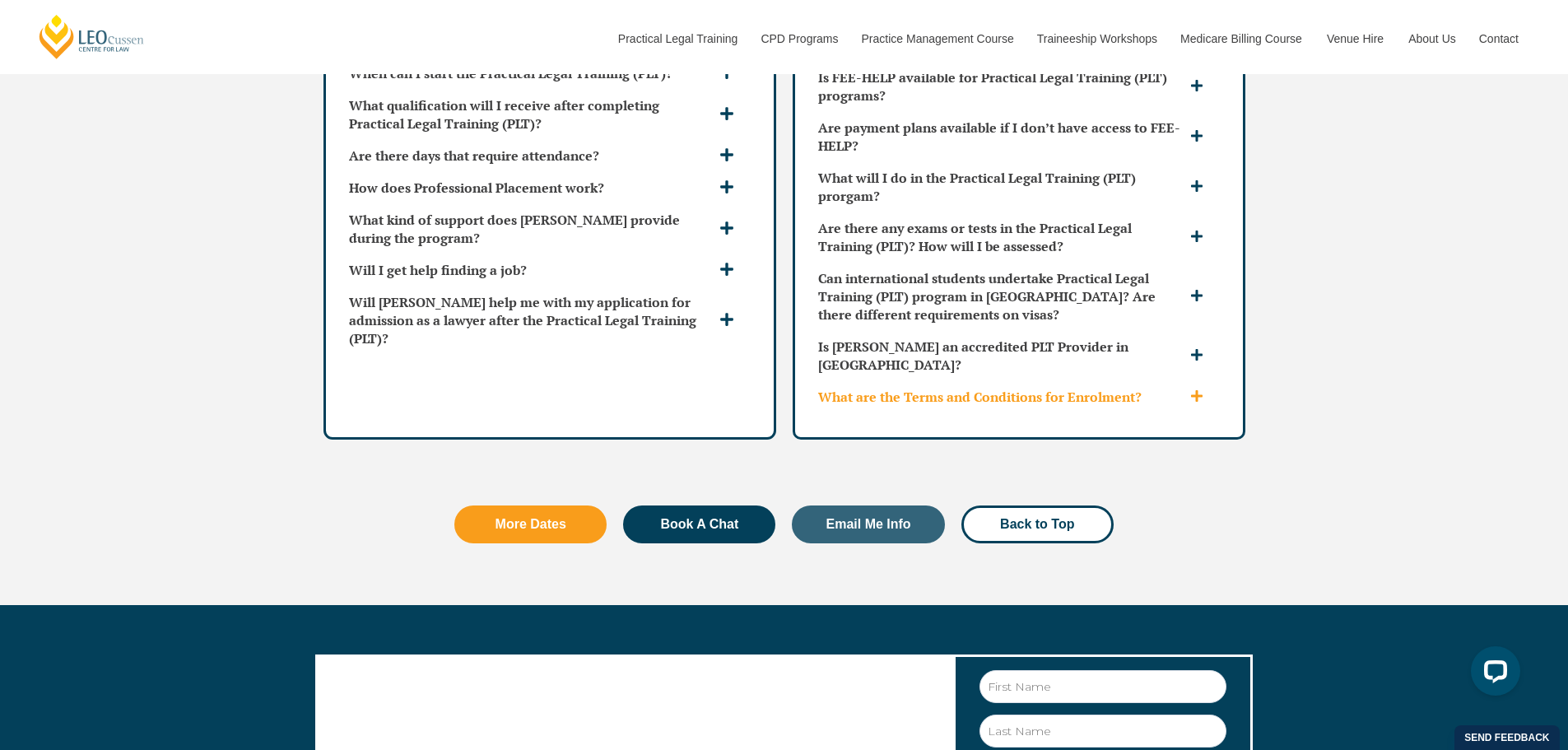
click at [1190, 389] on span at bounding box center [1199, 397] width 26 height 16
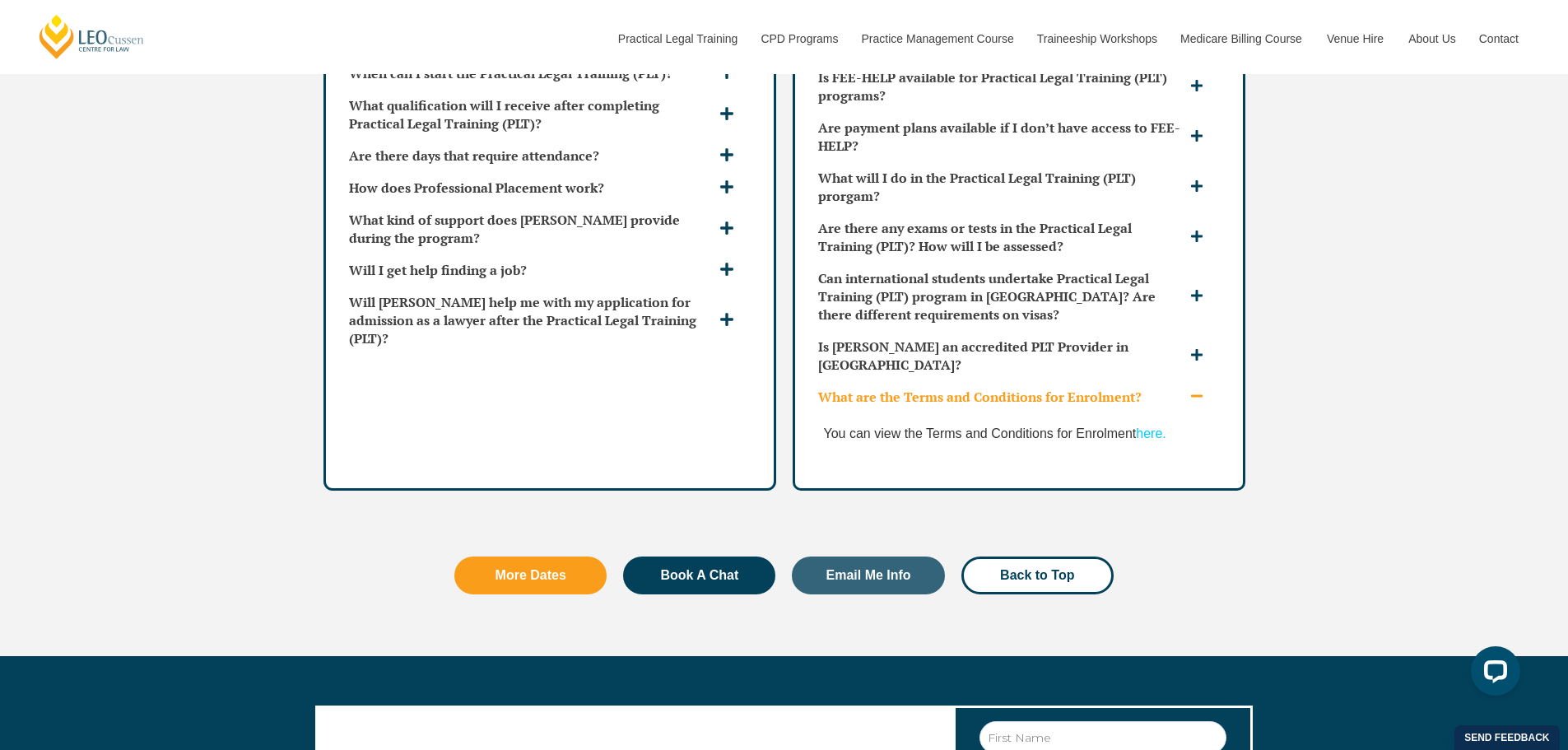
click at [1190, 389] on span at bounding box center [1199, 397] width 26 height 16
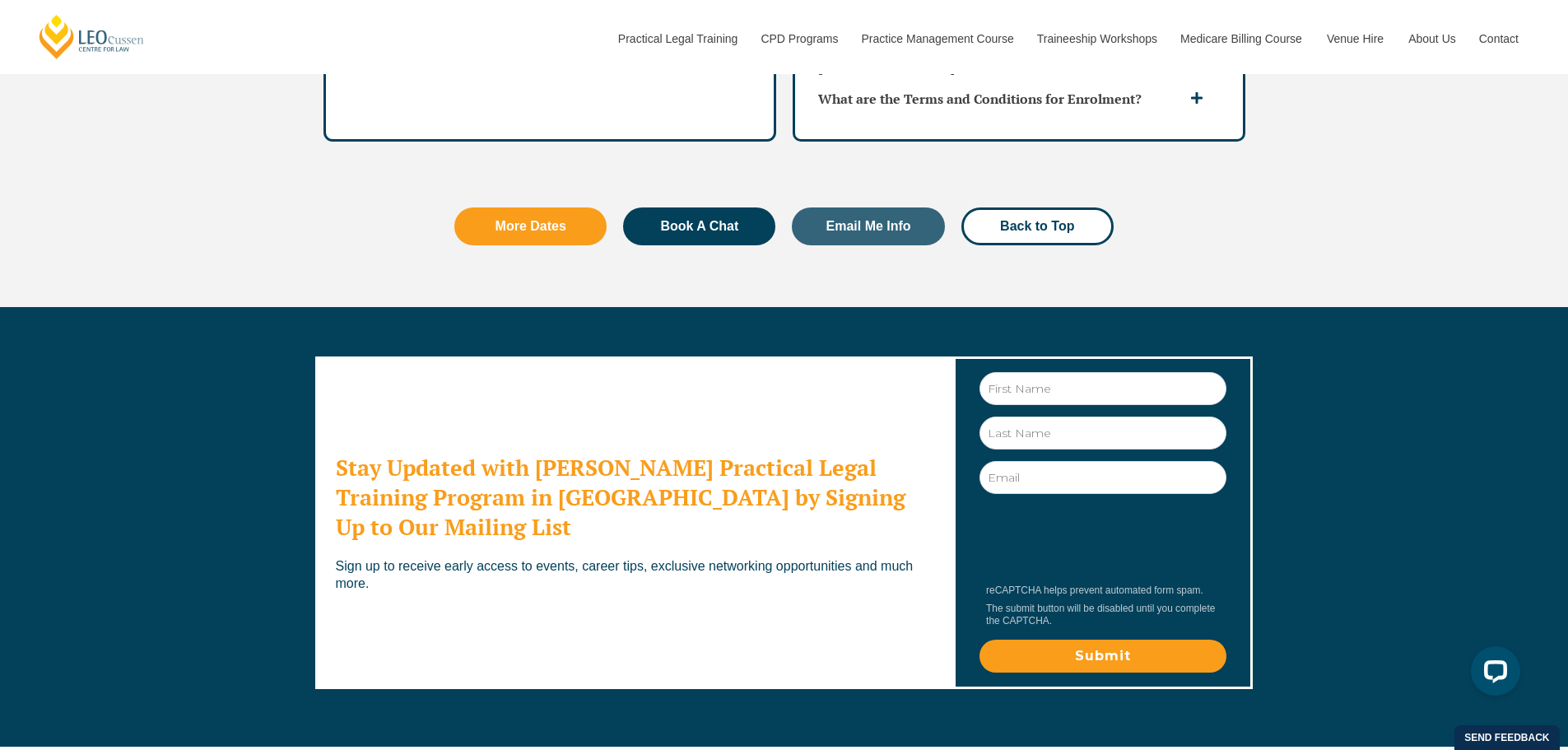
scroll to position [5430, 0]
